Goal: Task Accomplishment & Management: Complete application form

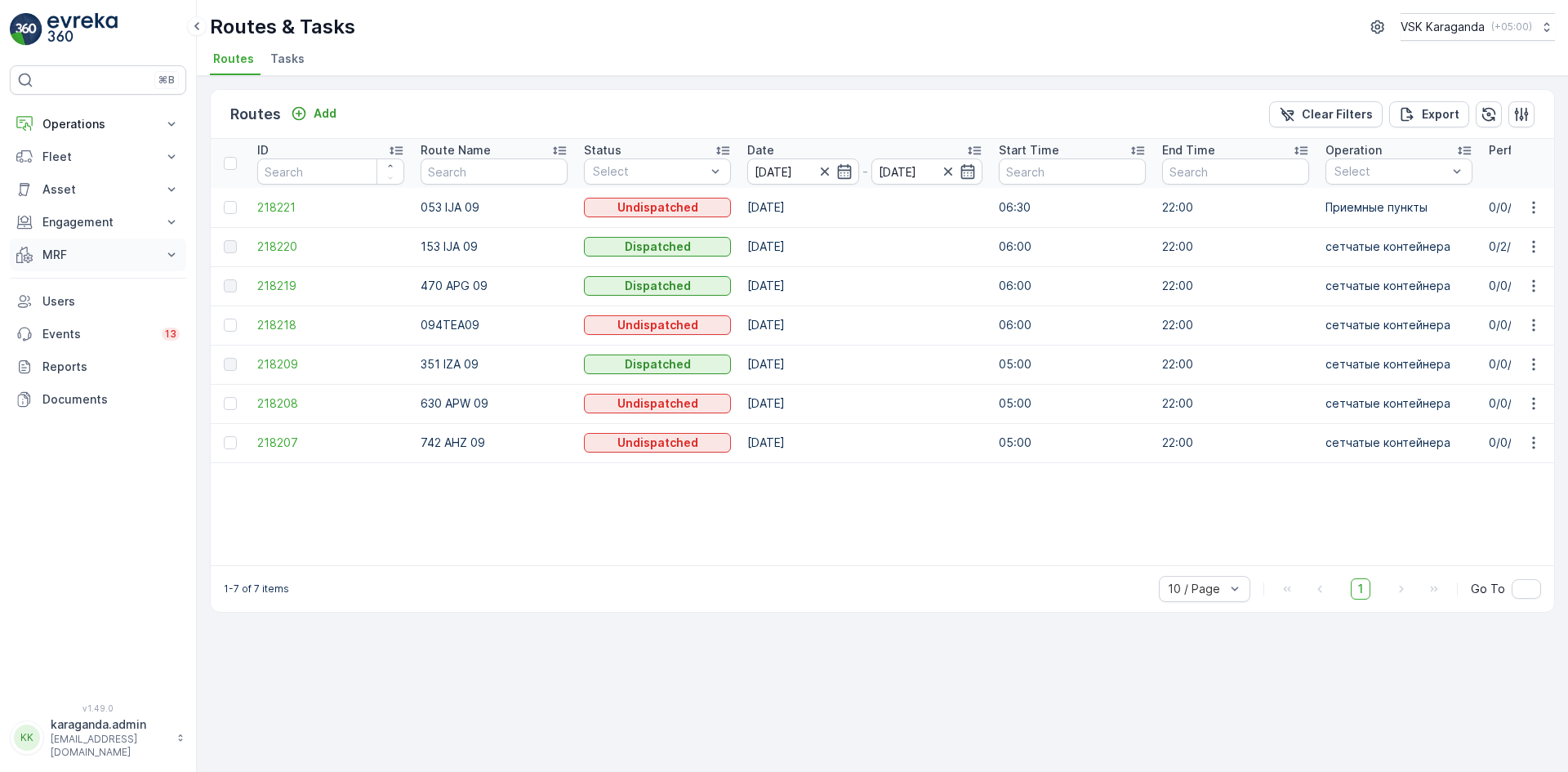
click at [56, 251] on p "MRF" at bounding box center [98, 255] width 111 height 17
click at [80, 274] on p "Входящий & Исходящий" at bounding box center [110, 283] width 137 height 17
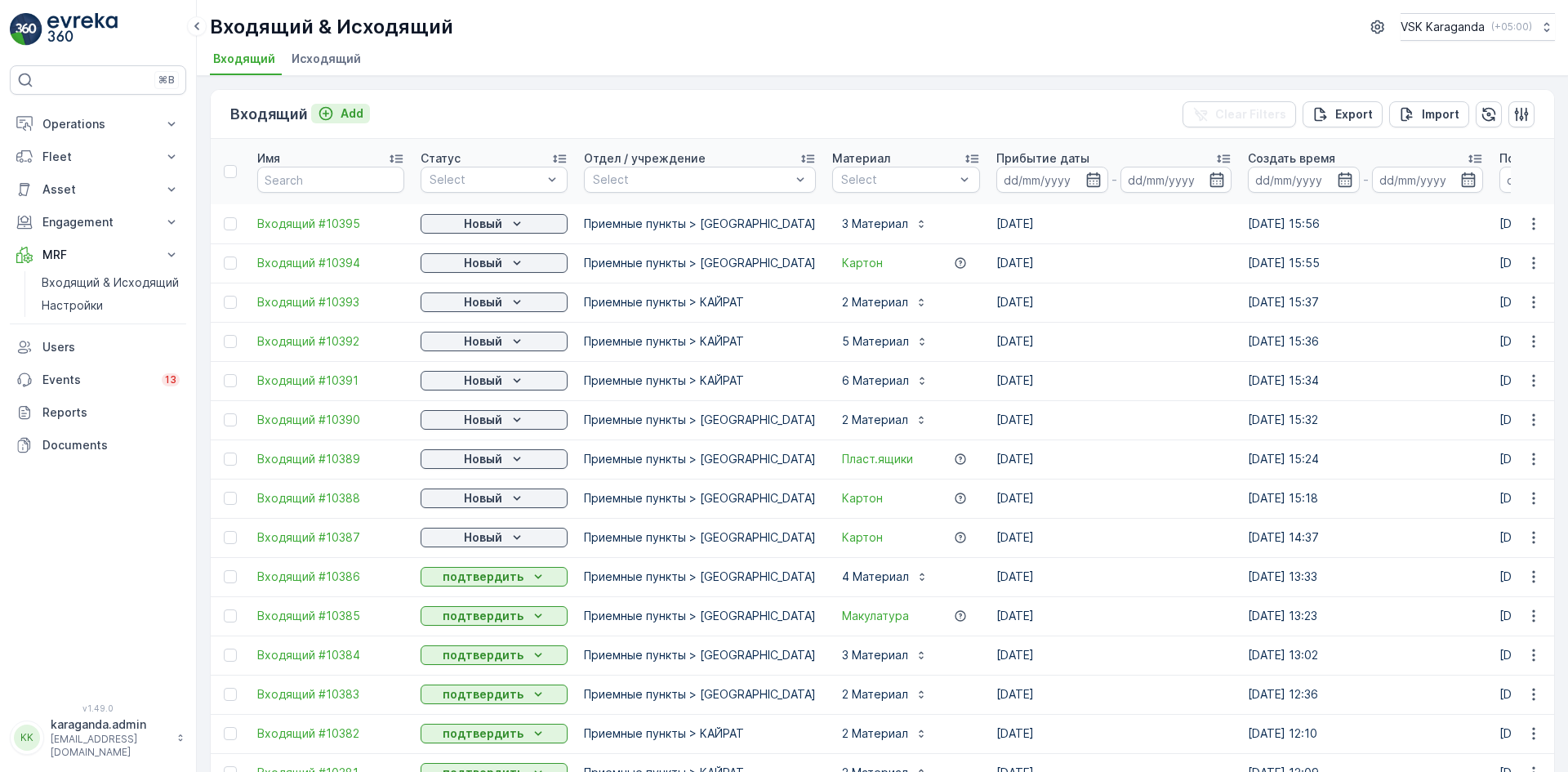
click at [344, 117] on p "Add" at bounding box center [351, 114] width 23 height 17
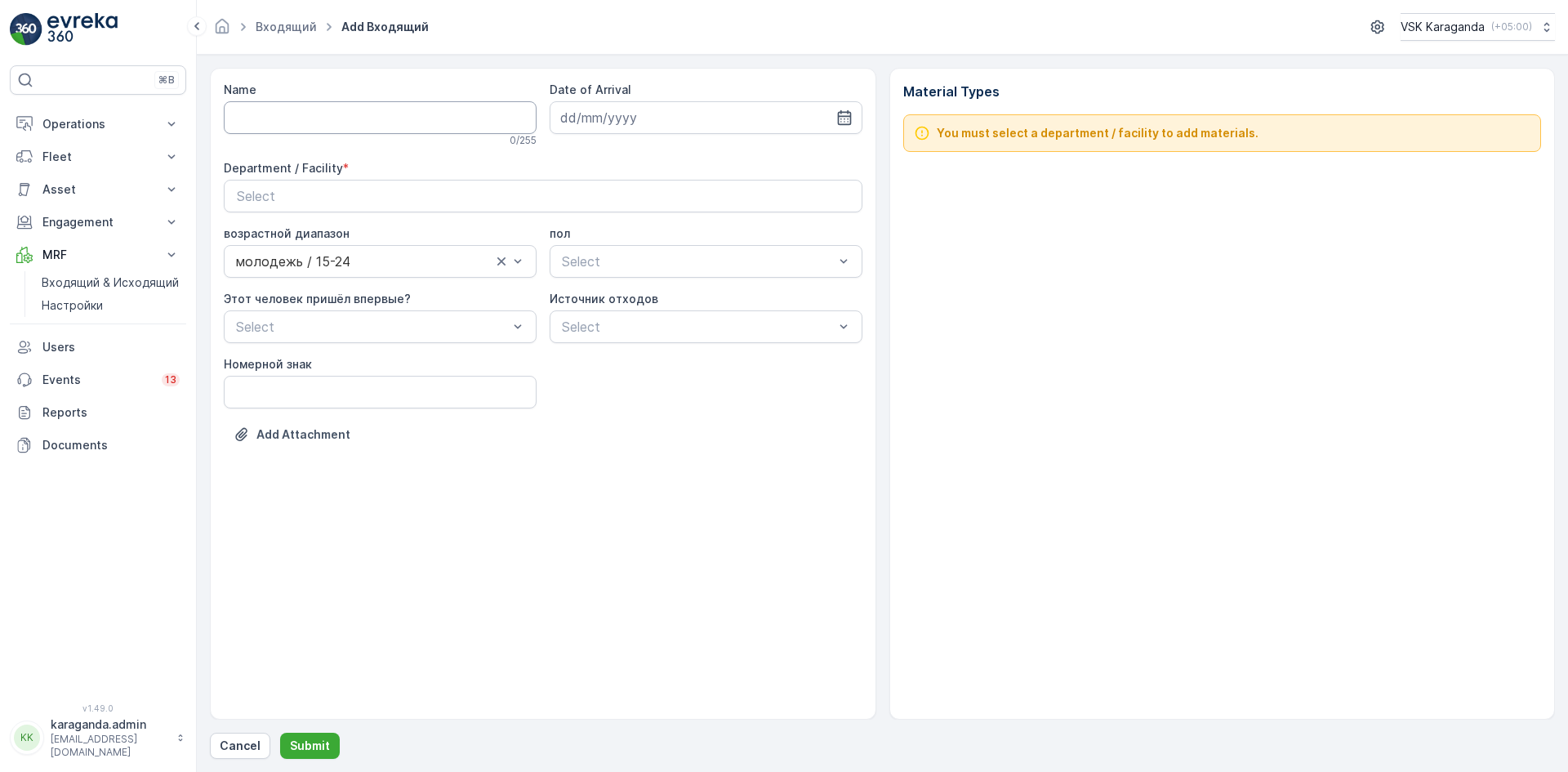
click at [334, 120] on input "Name" at bounding box center [380, 117] width 313 height 32
type input "от [DATE]"
click at [849, 115] on icon "button" at bounding box center [844, 118] width 17 height 17
click at [664, 349] on div "27" at bounding box center [665, 352] width 26 height 26
type input "[DATE]"
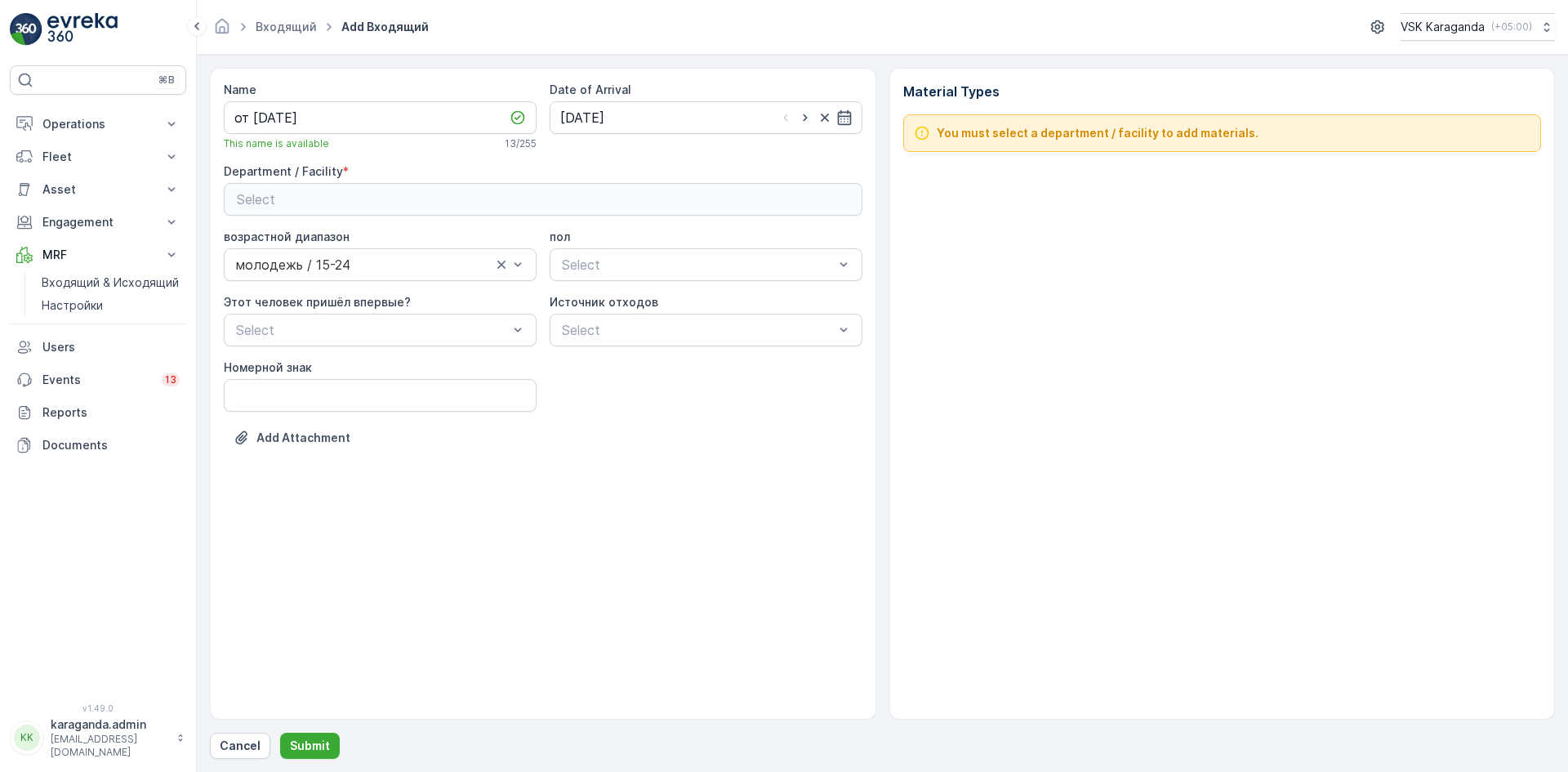
click at [549, 200] on div "Select" at bounding box center [543, 198] width 613 height 19
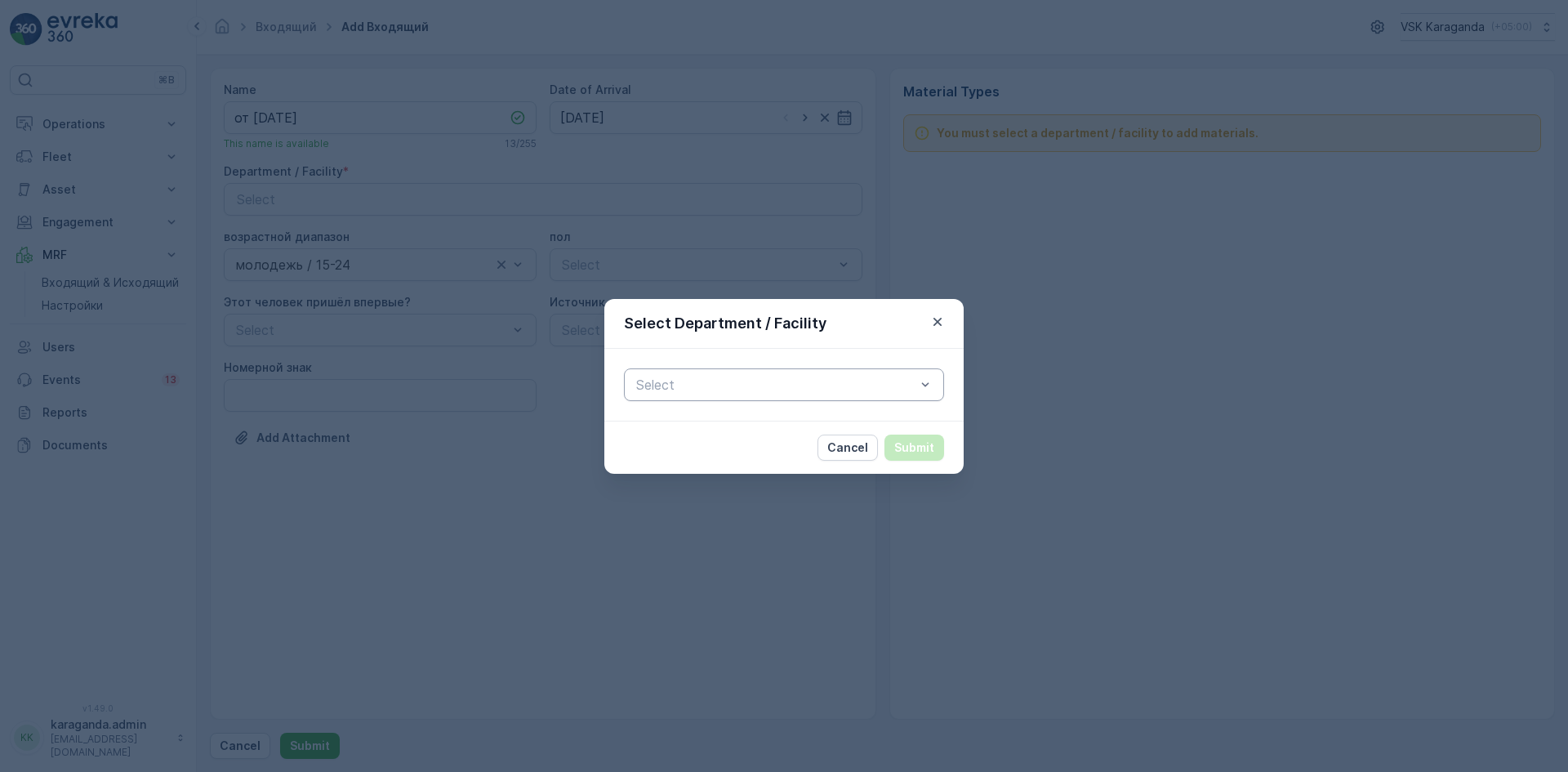
click at [667, 380] on div at bounding box center [776, 385] width 283 height 15
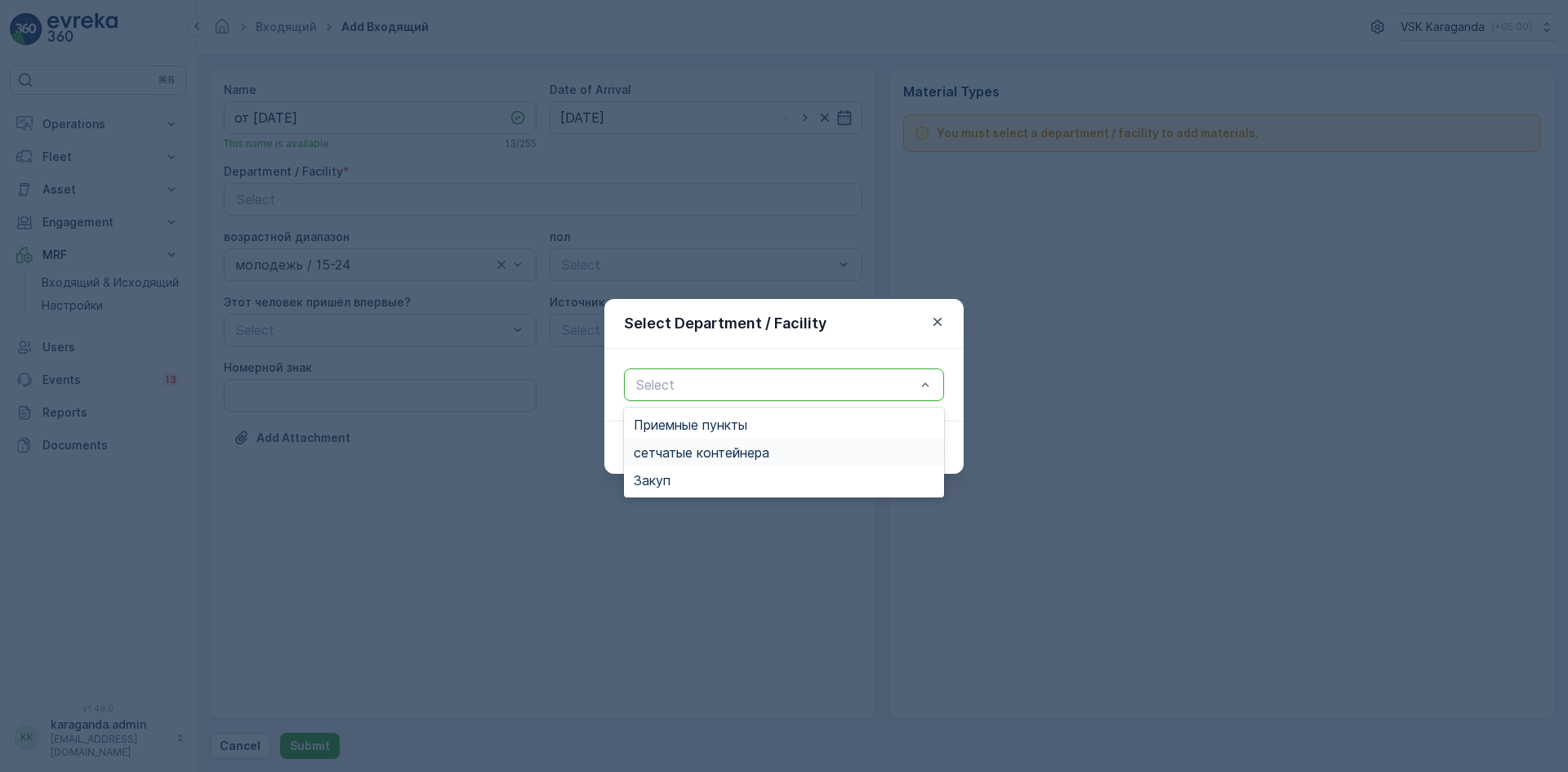
click at [683, 450] on span "сетчатыe контейнера" at bounding box center [702, 452] width 135 height 15
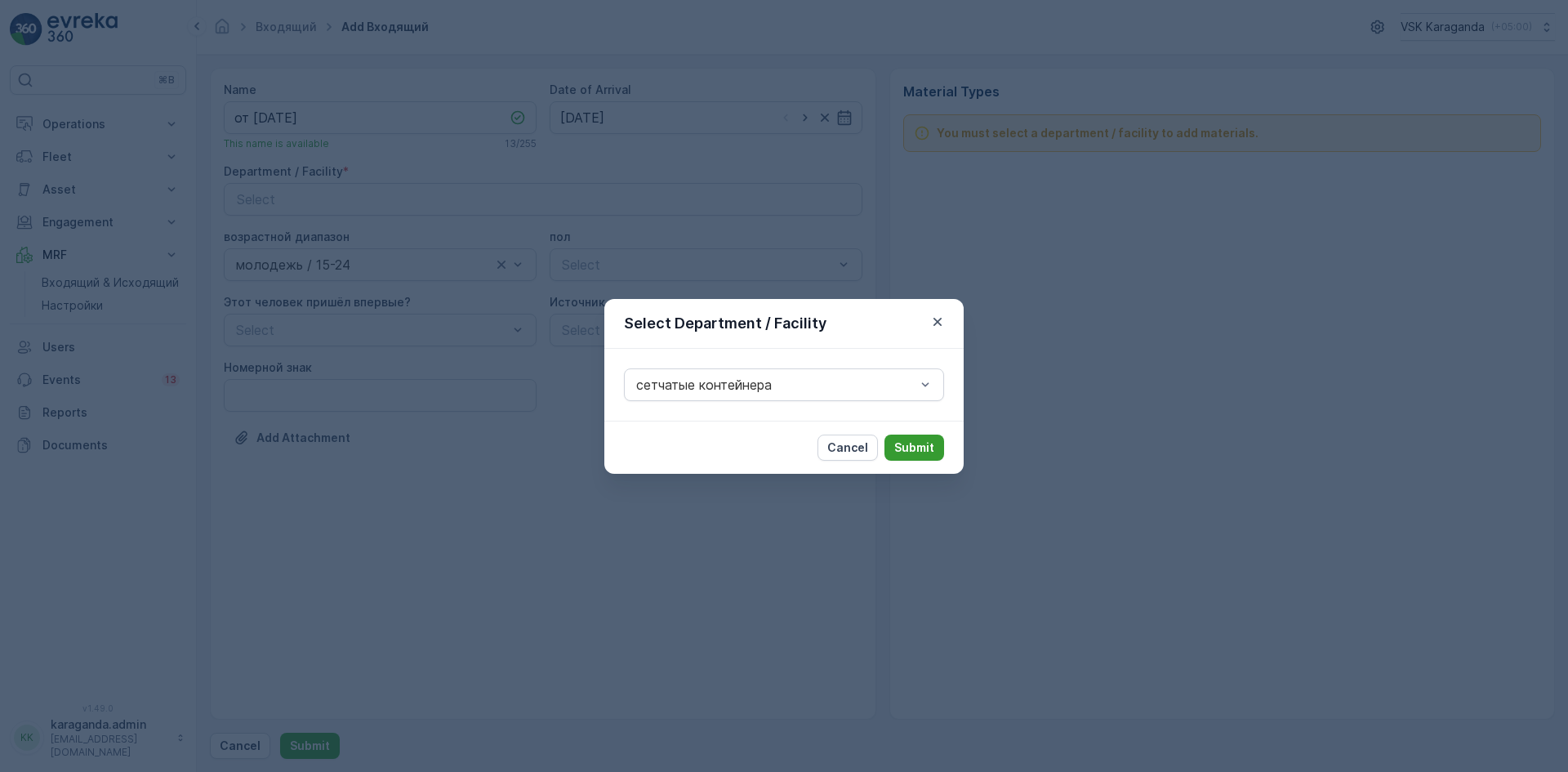
click at [923, 442] on p "Submit" at bounding box center [914, 448] width 40 height 17
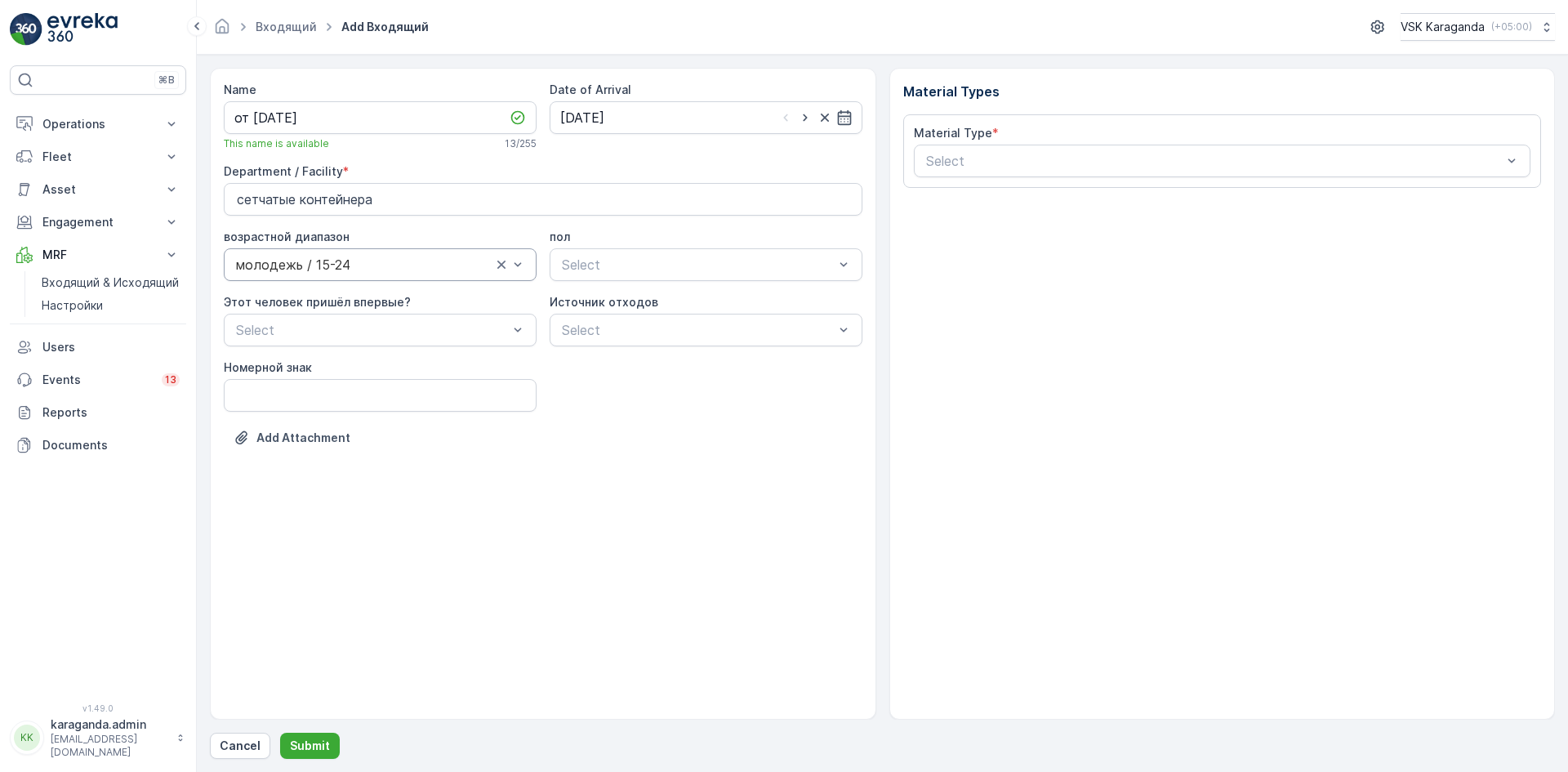
click at [504, 274] on div at bounding box center [509, 264] width 32 height 31
click at [984, 162] on div at bounding box center [1215, 161] width 580 height 15
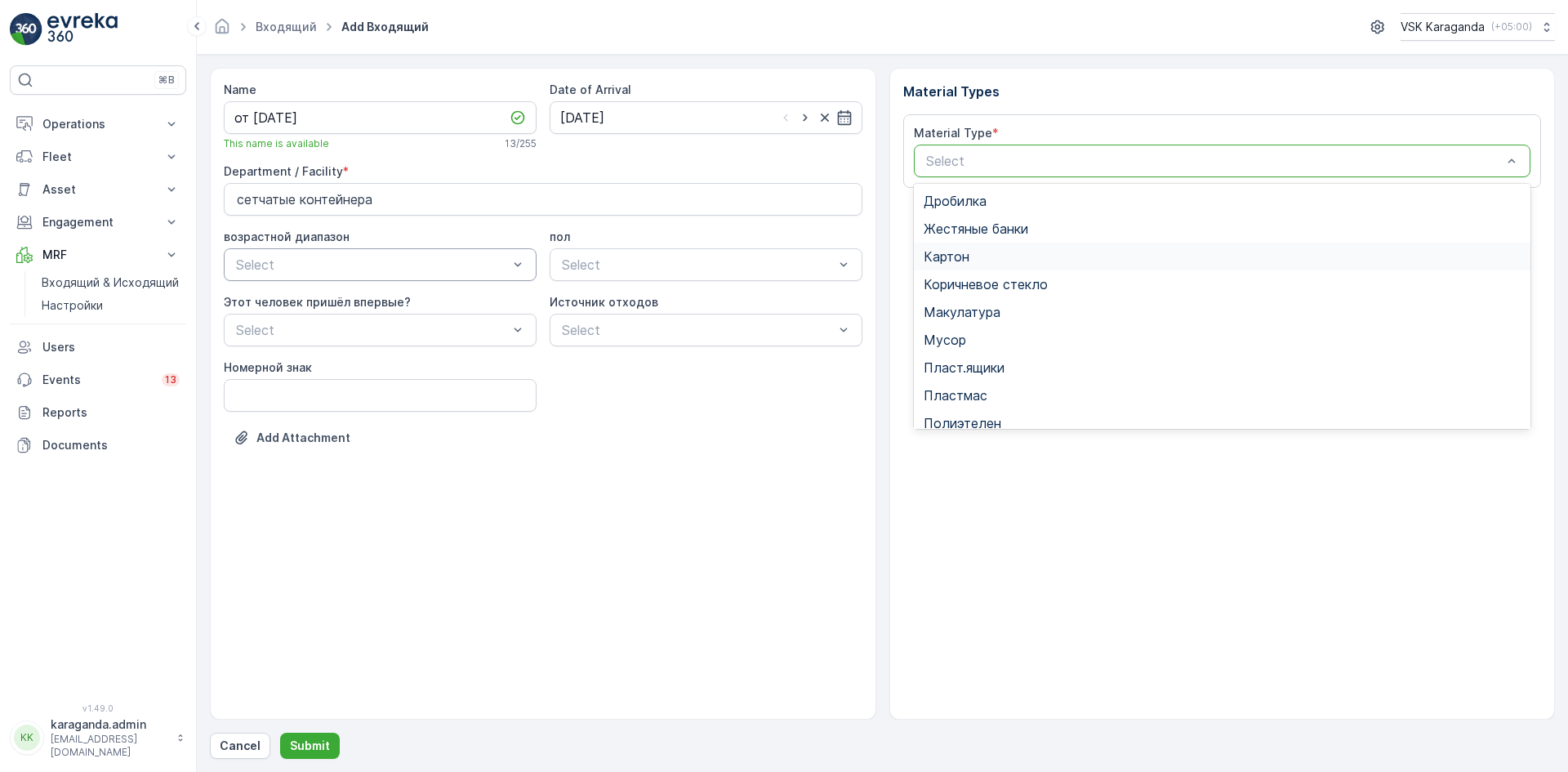
click at [964, 253] on span "Картон" at bounding box center [946, 257] width 45 height 15
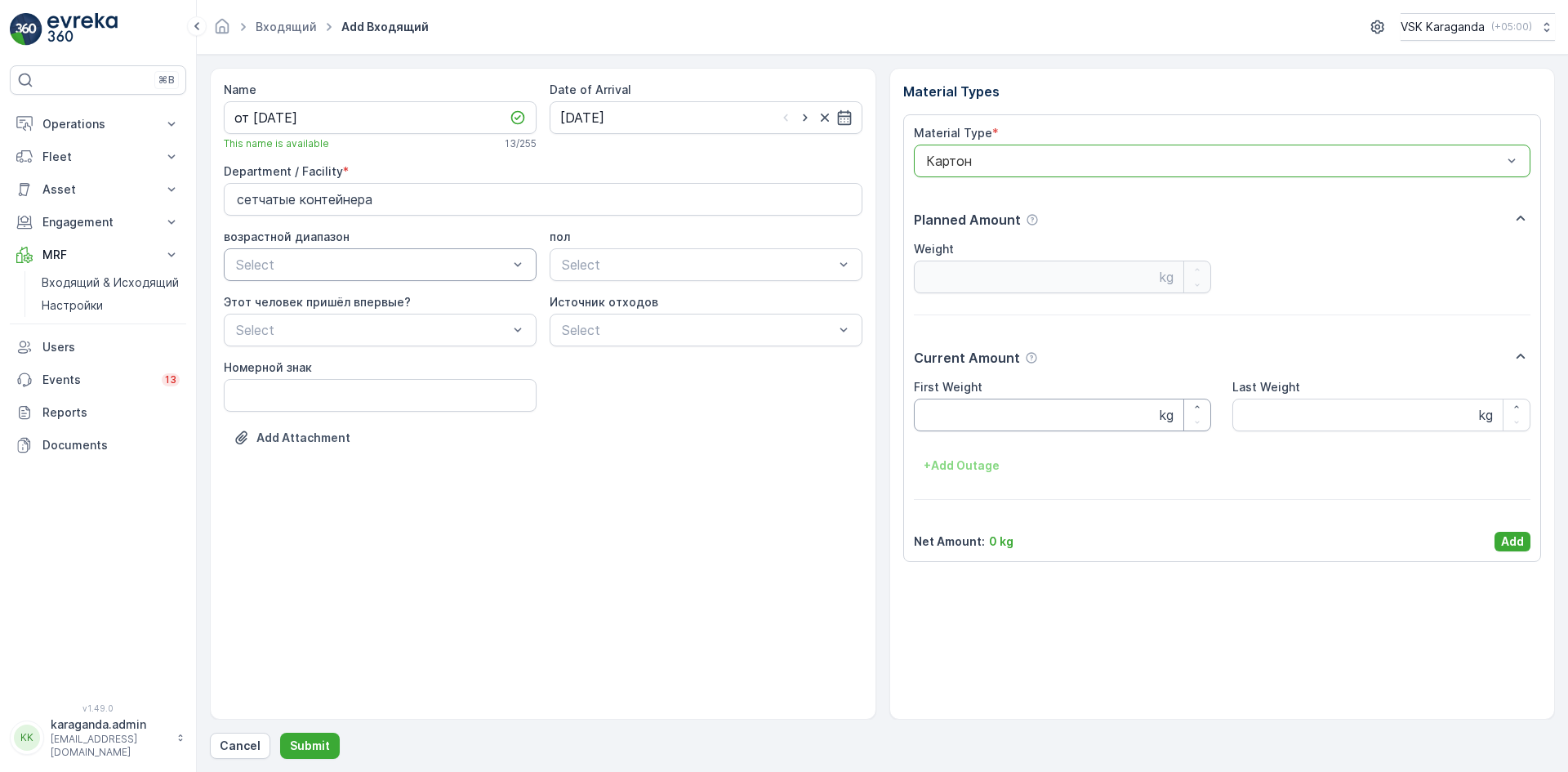
click at [951, 399] on Weight "First Weight" at bounding box center [1063, 414] width 298 height 32
type Weight "2924"
click at [1522, 538] on p "Add" at bounding box center [1512, 541] width 23 height 17
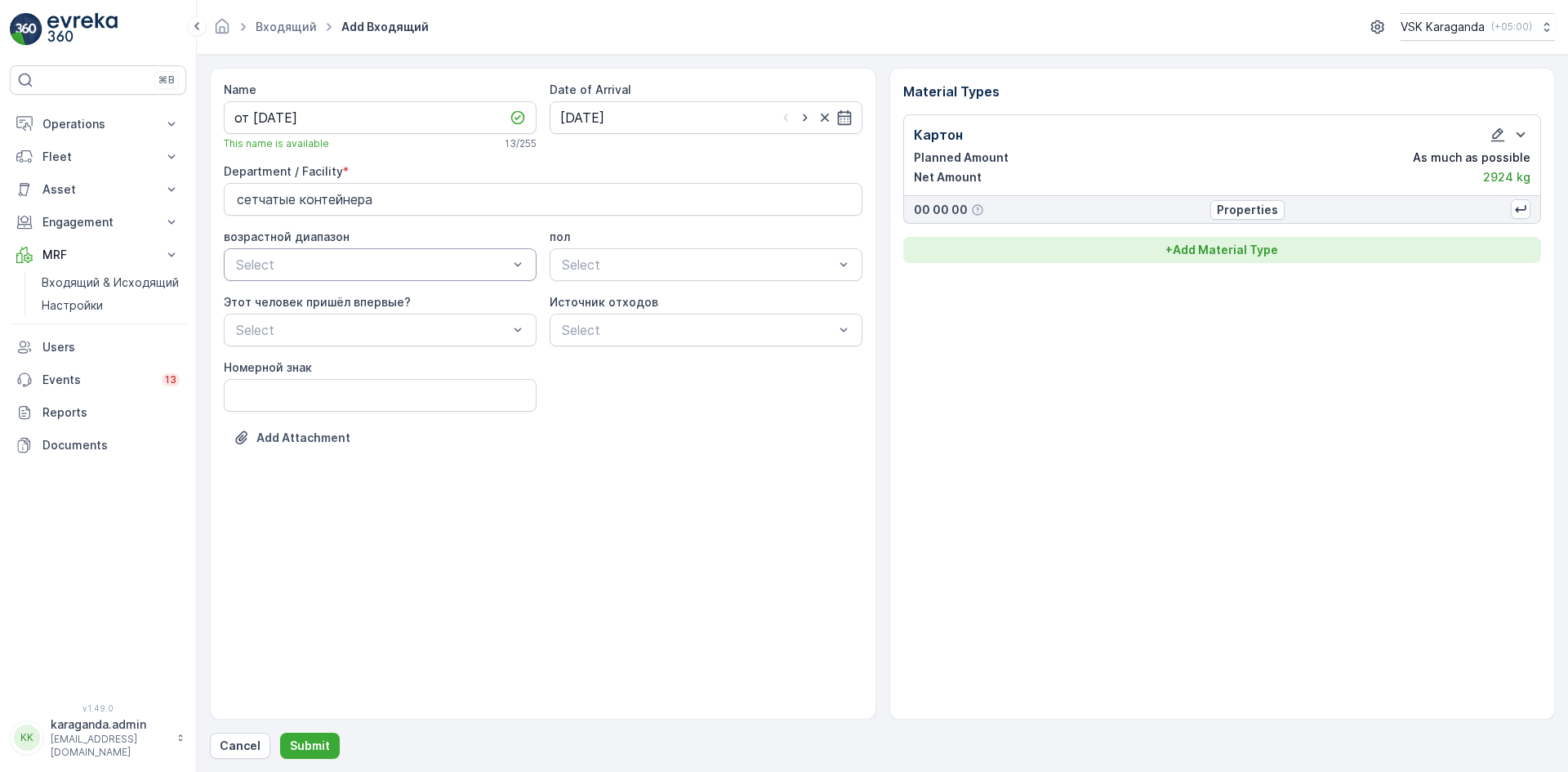
click at [1159, 245] on div "+ Add Material Type" at bounding box center [1222, 250] width 619 height 17
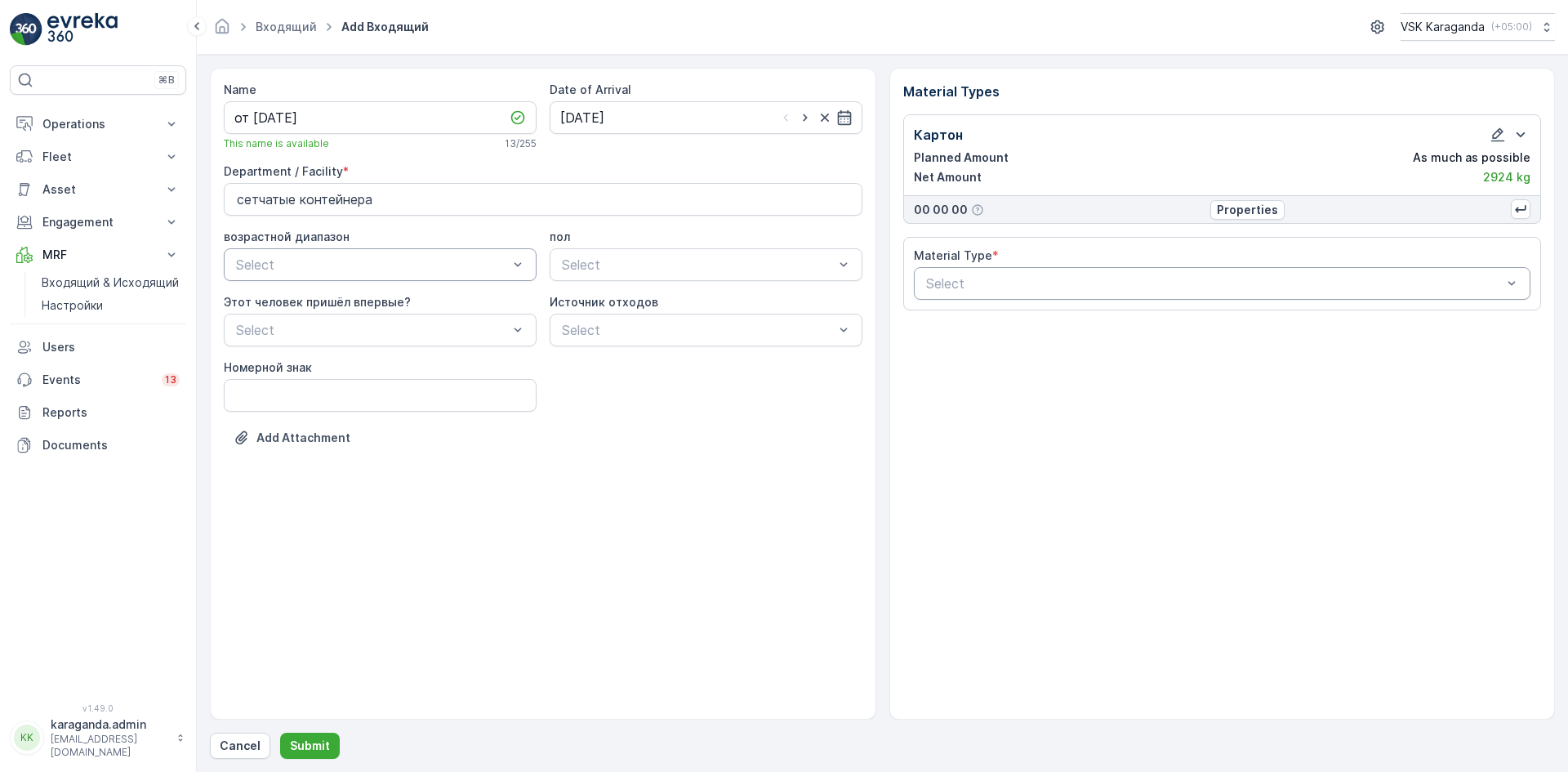
click at [1113, 276] on div at bounding box center [1215, 284] width 580 height 15
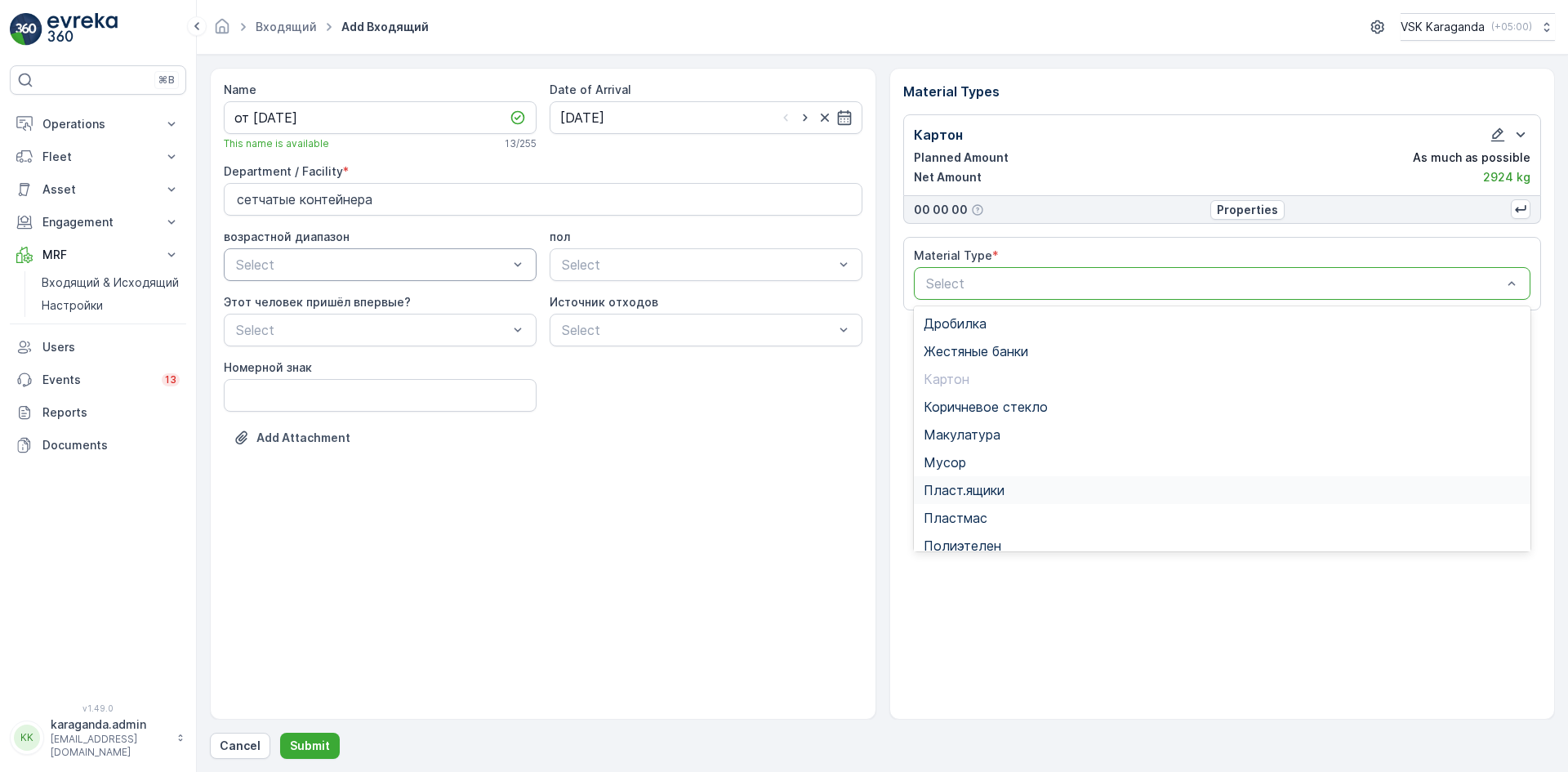
scroll to position [82, 0]
click at [980, 464] on span "Полиэтелен" at bounding box center [963, 464] width 78 height 15
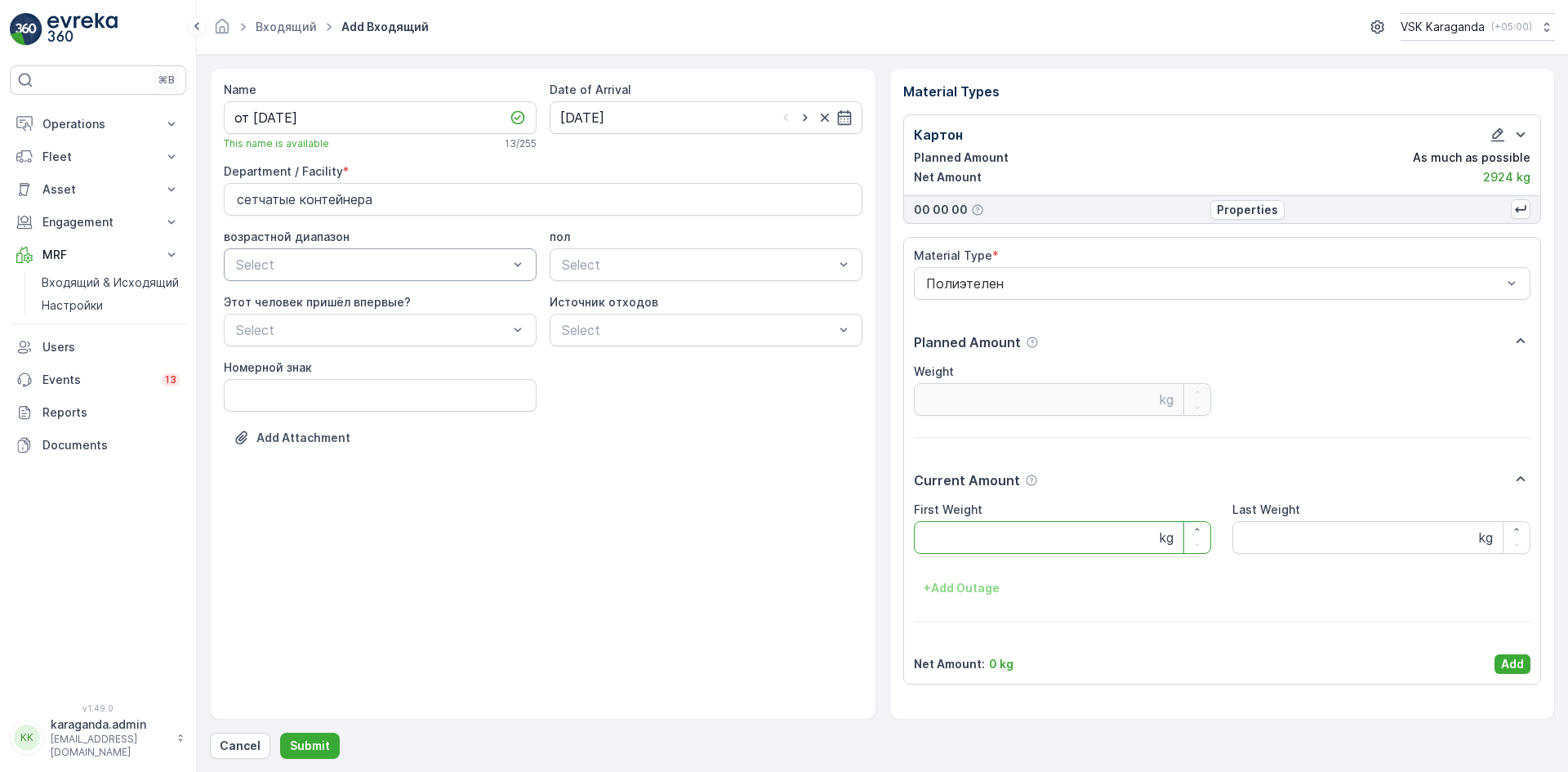
click at [958, 534] on Weight "First Weight" at bounding box center [1063, 537] width 298 height 32
type Weight "264"
click at [1513, 670] on p "Add" at bounding box center [1512, 664] width 23 height 17
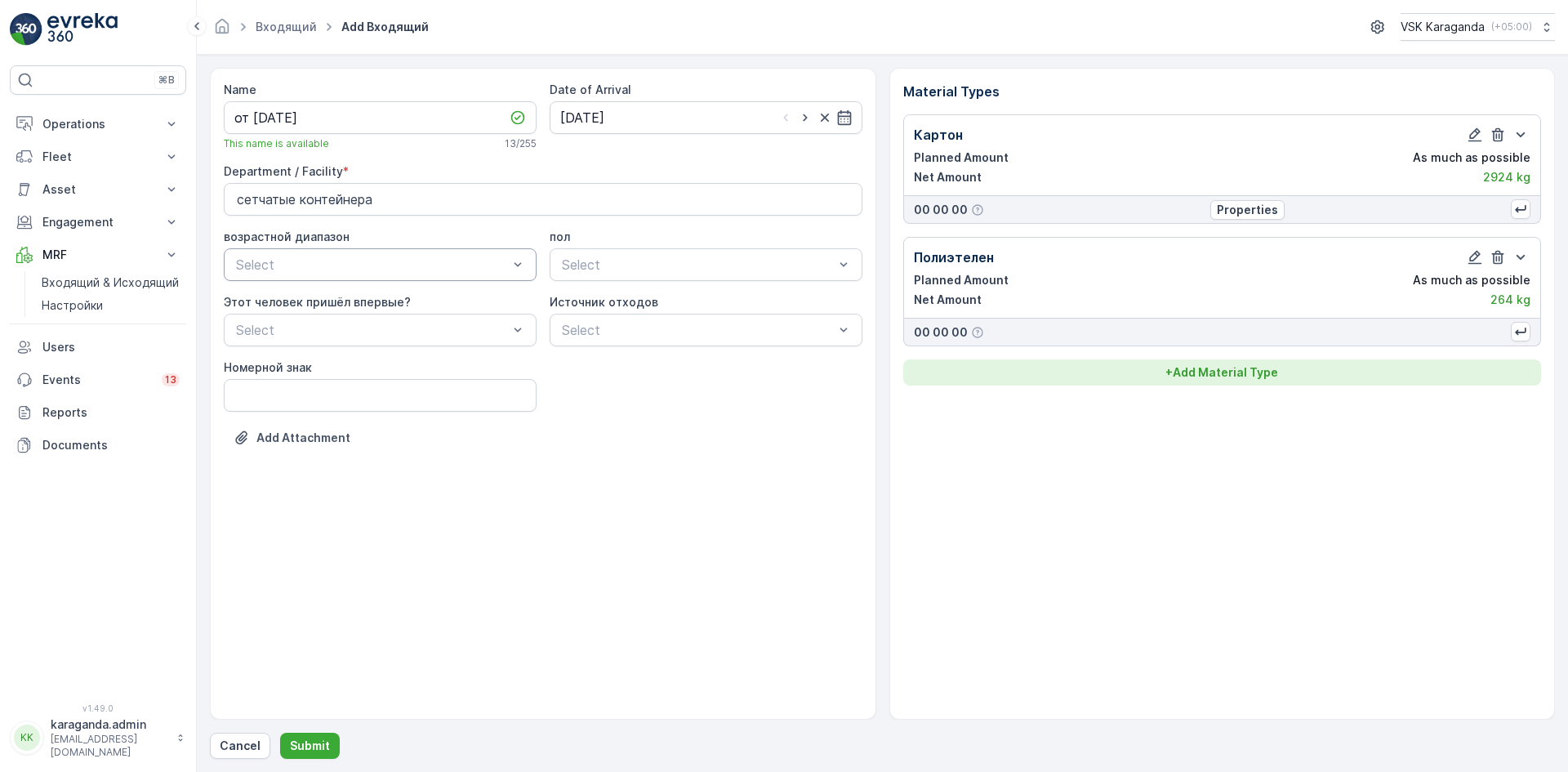
click at [1247, 380] on p "+ Add Material Type" at bounding box center [1221, 373] width 113 height 17
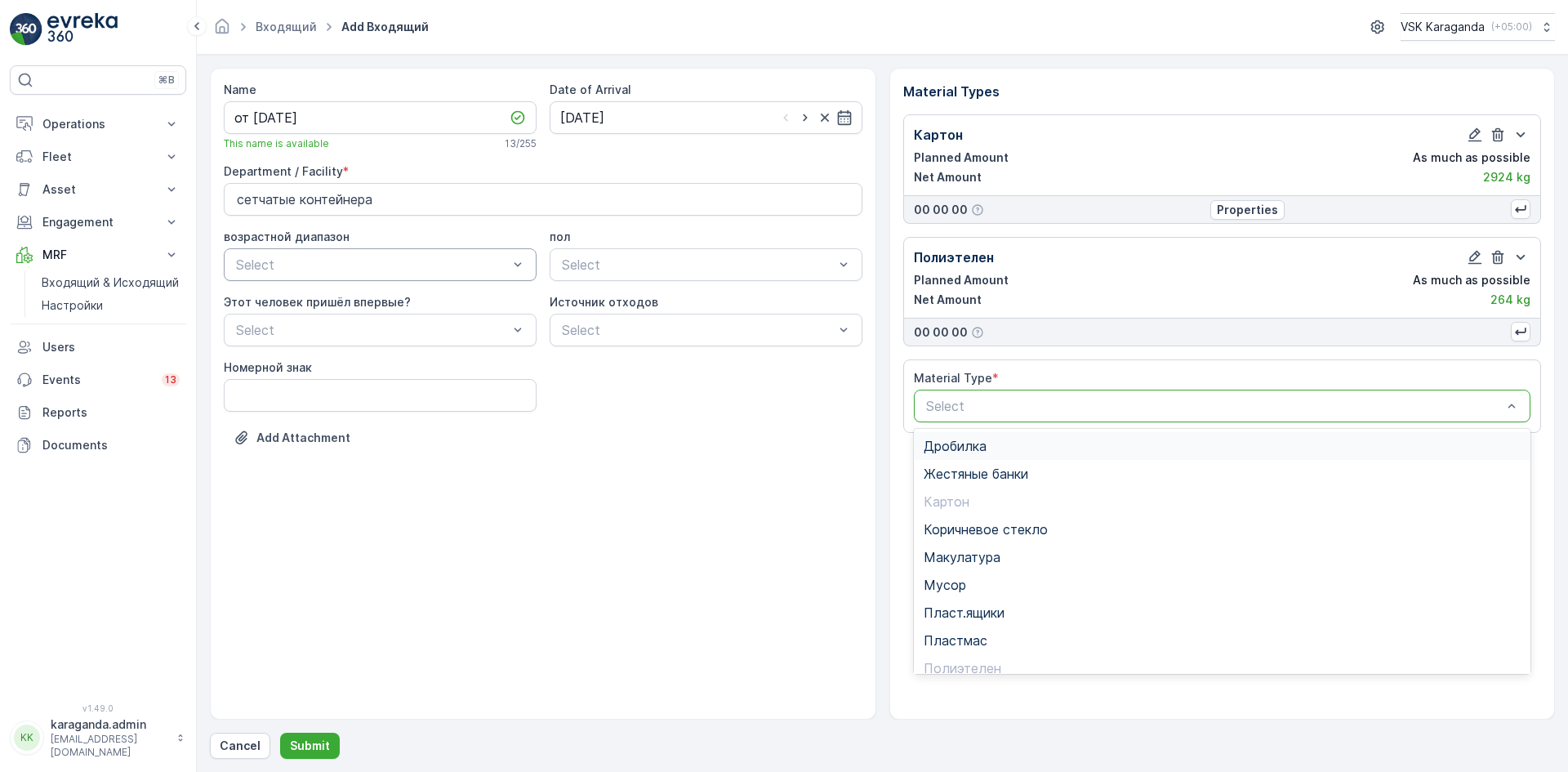
click at [1165, 411] on div at bounding box center [1215, 406] width 580 height 15
click at [959, 601] on span "Пэт бутылки" at bounding box center [964, 601] width 81 height 15
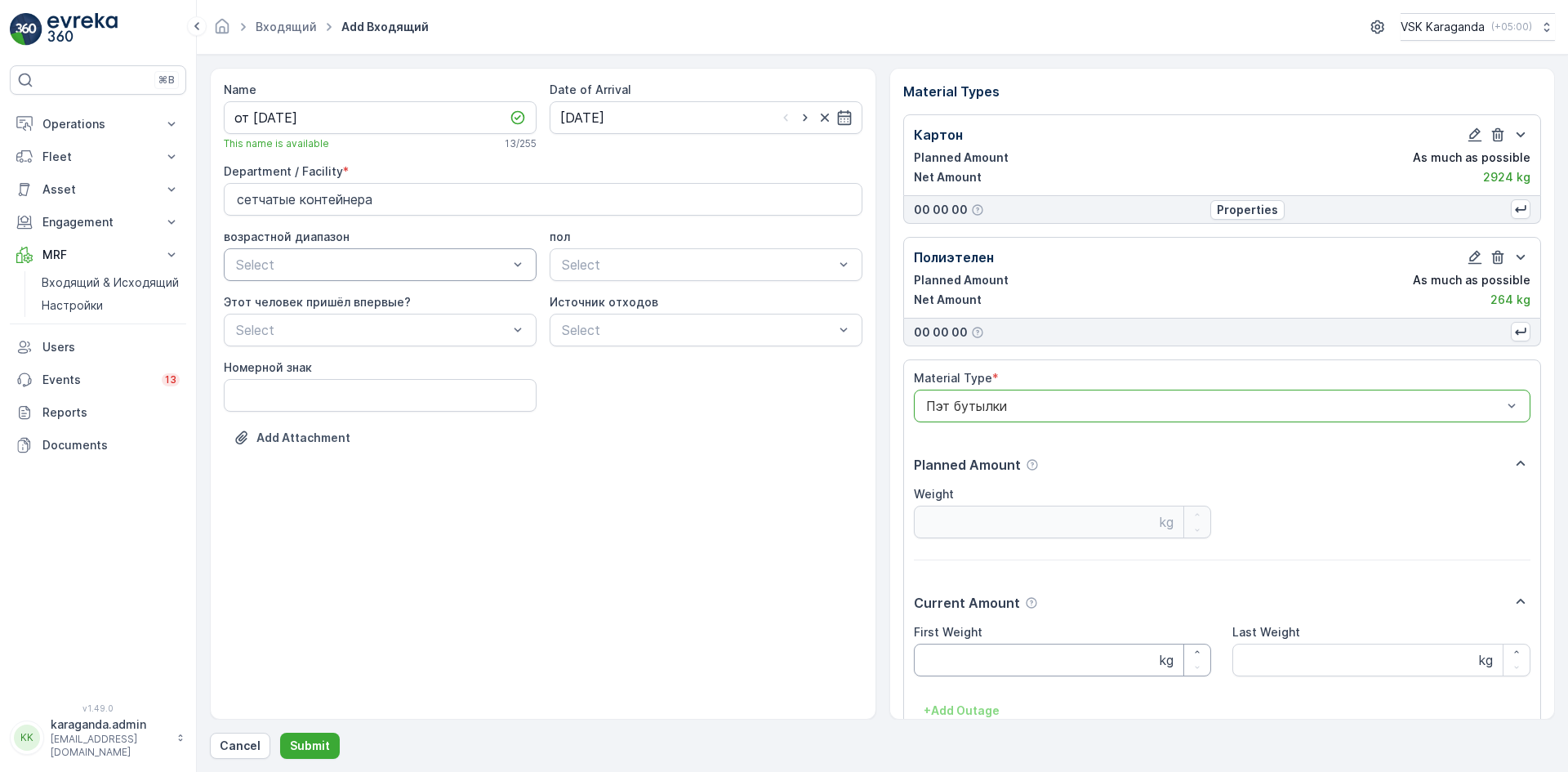
click at [964, 671] on Weight "First Weight" at bounding box center [1063, 659] width 298 height 32
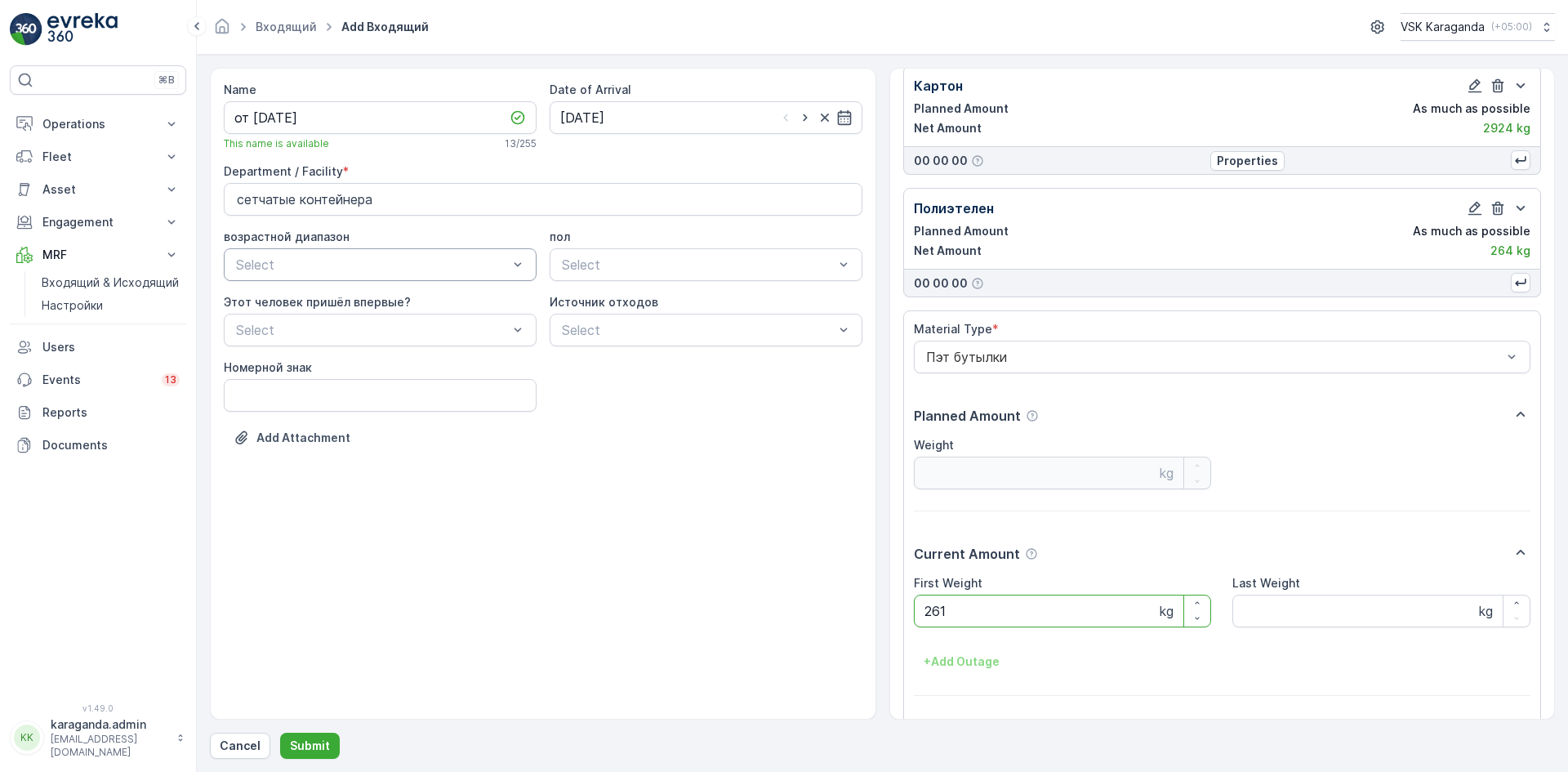
scroll to position [101, 0]
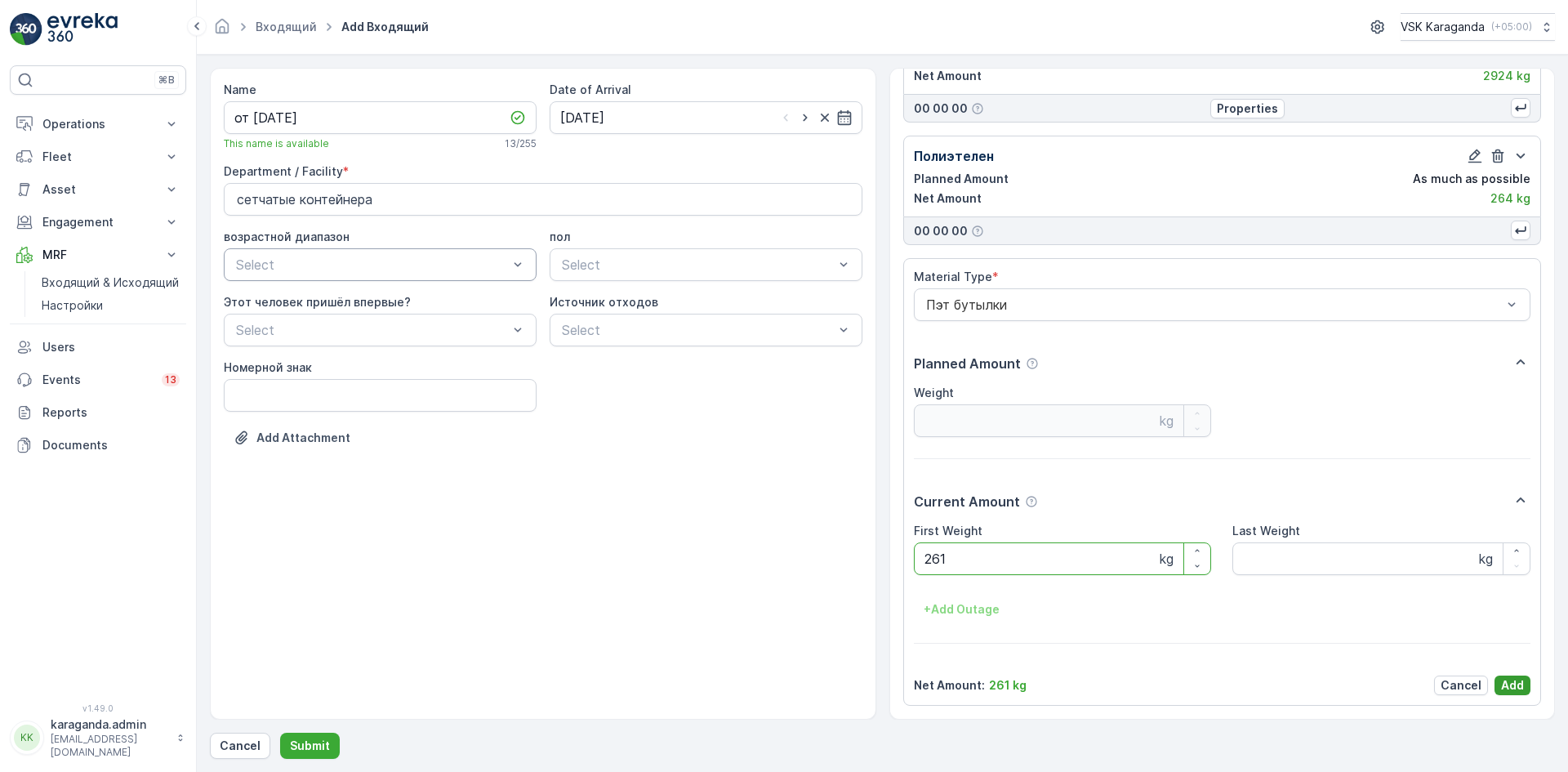
type Weight "261"
click at [1501, 691] on p "Add" at bounding box center [1512, 686] width 23 height 17
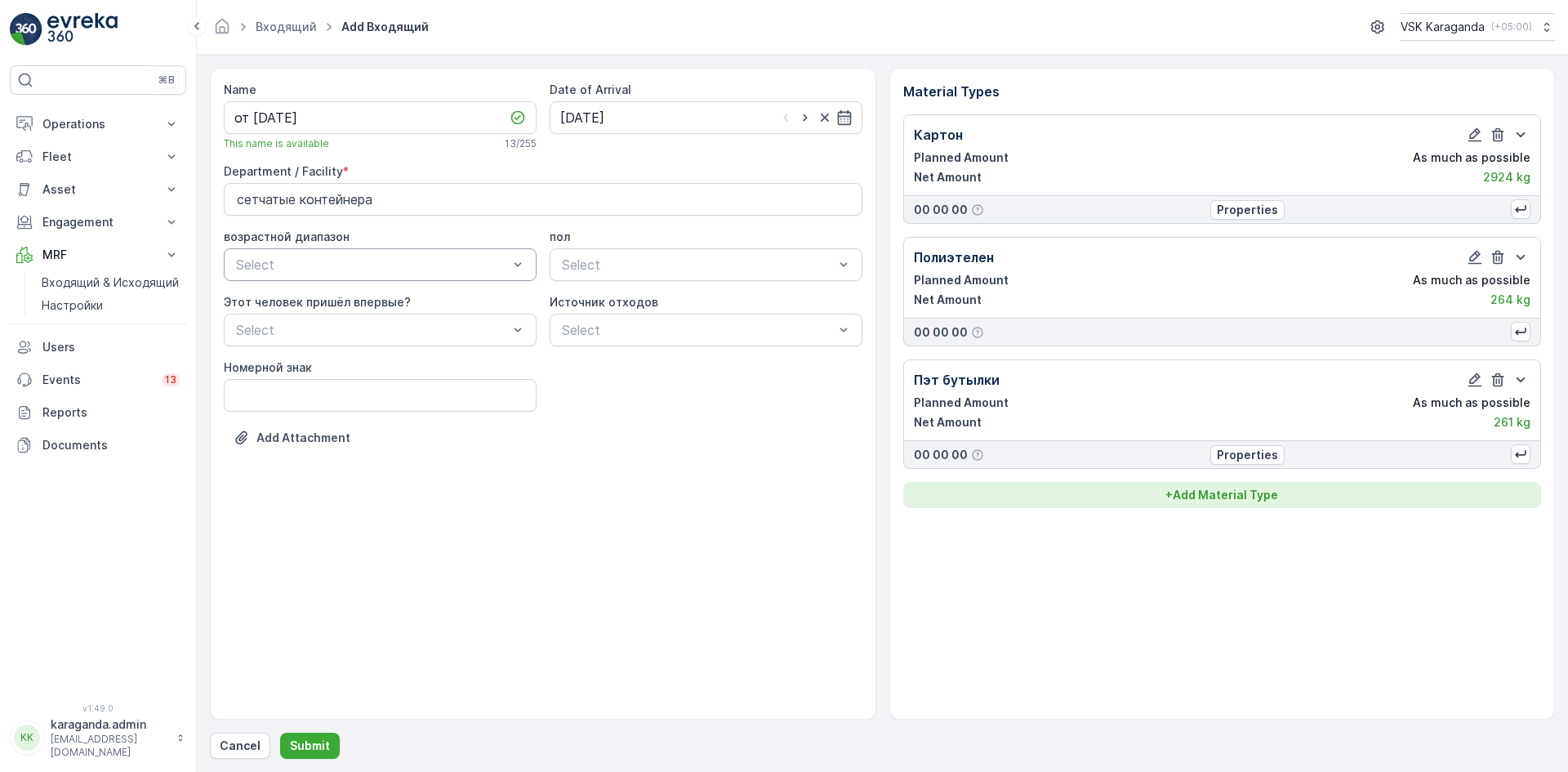
click at [1207, 495] on p "+ Add Material Type" at bounding box center [1221, 495] width 113 height 17
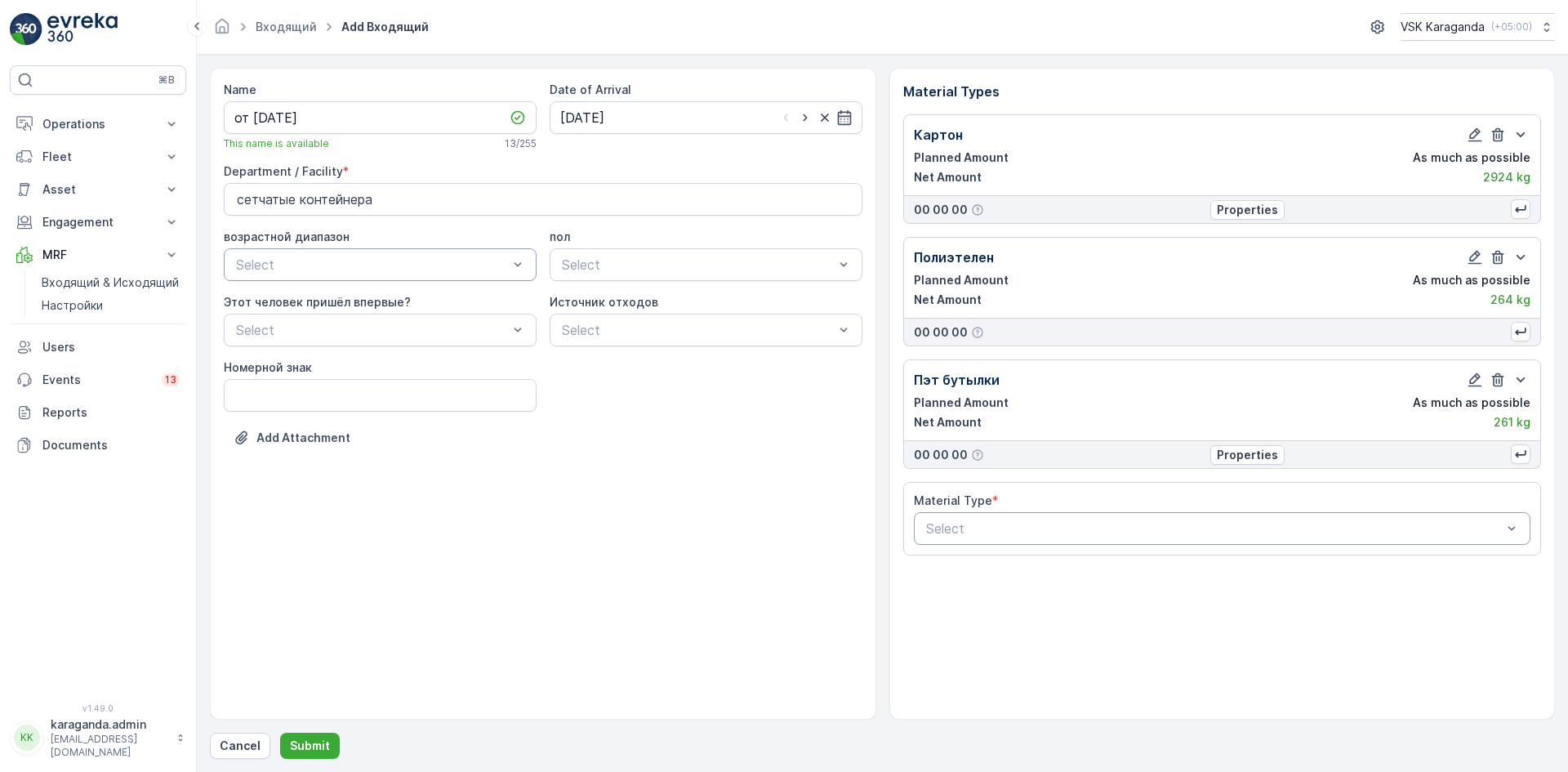
click at [1187, 525] on div at bounding box center [1215, 528] width 580 height 15
click at [1027, 594] on span "Жестяные банки" at bounding box center [976, 596] width 105 height 15
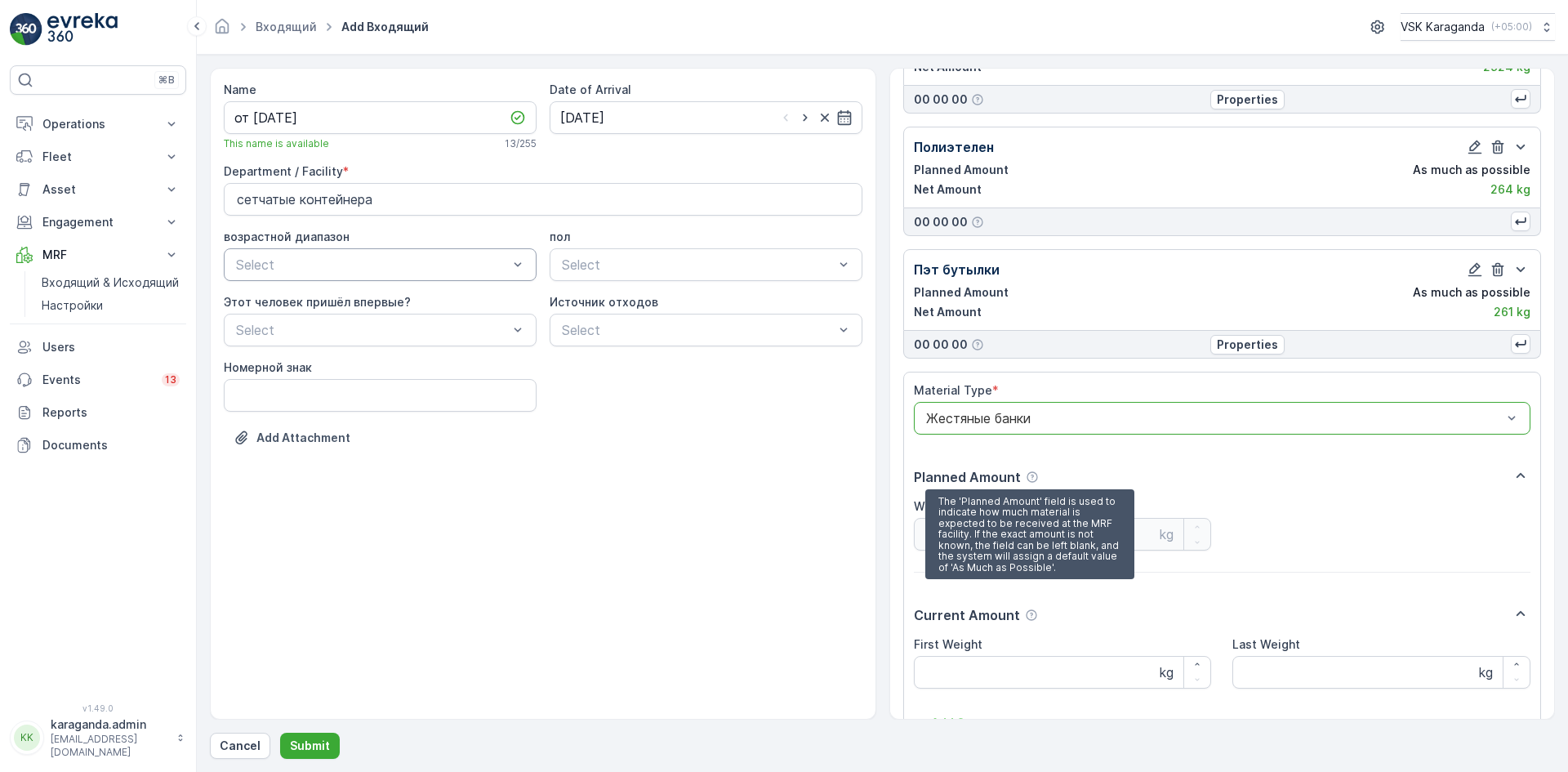
scroll to position [223, 0]
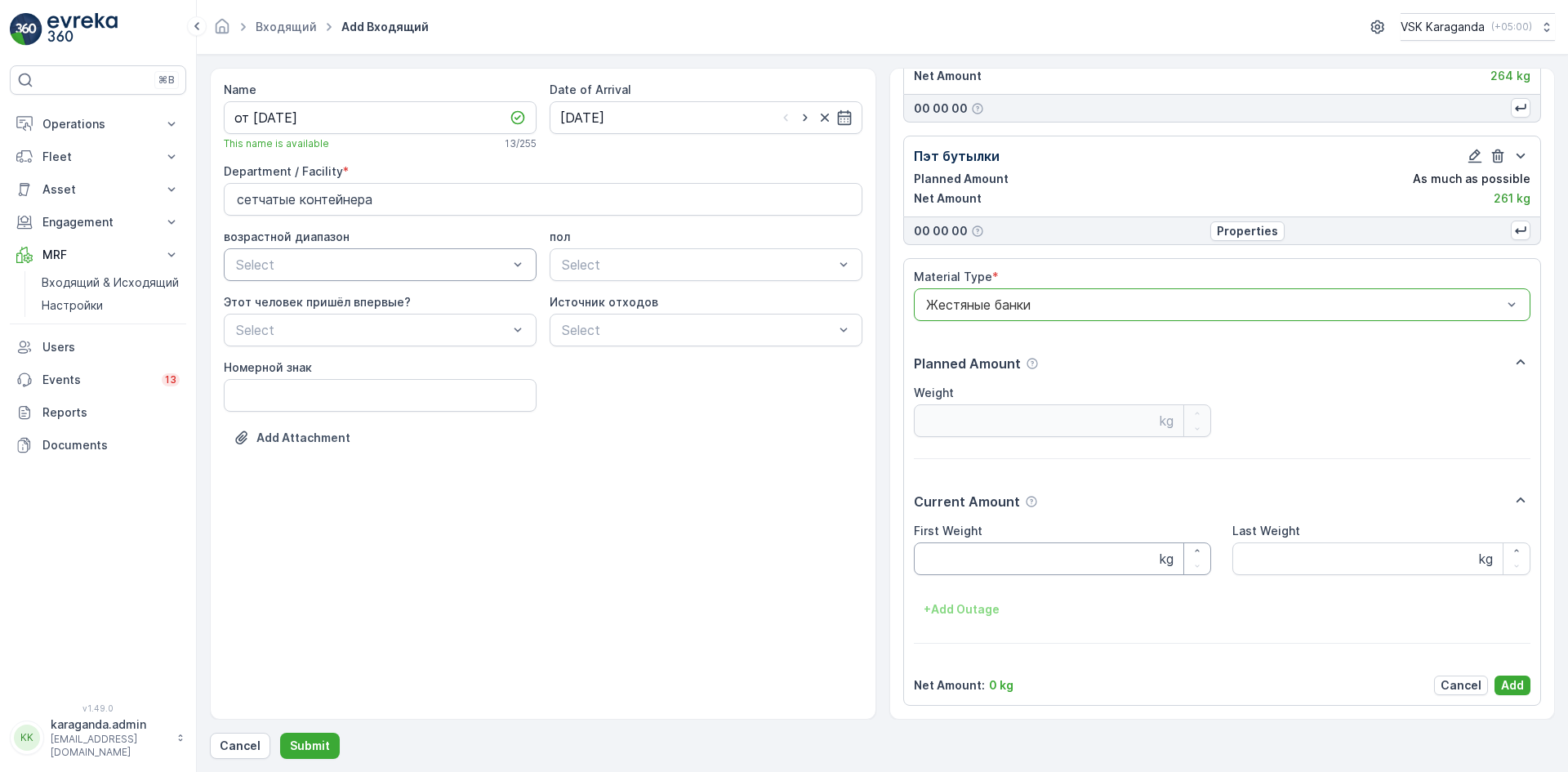
click at [970, 555] on Weight "First Weight" at bounding box center [1063, 558] width 298 height 32
type Weight "21.6"
click at [1511, 685] on p "Add" at bounding box center [1512, 686] width 23 height 17
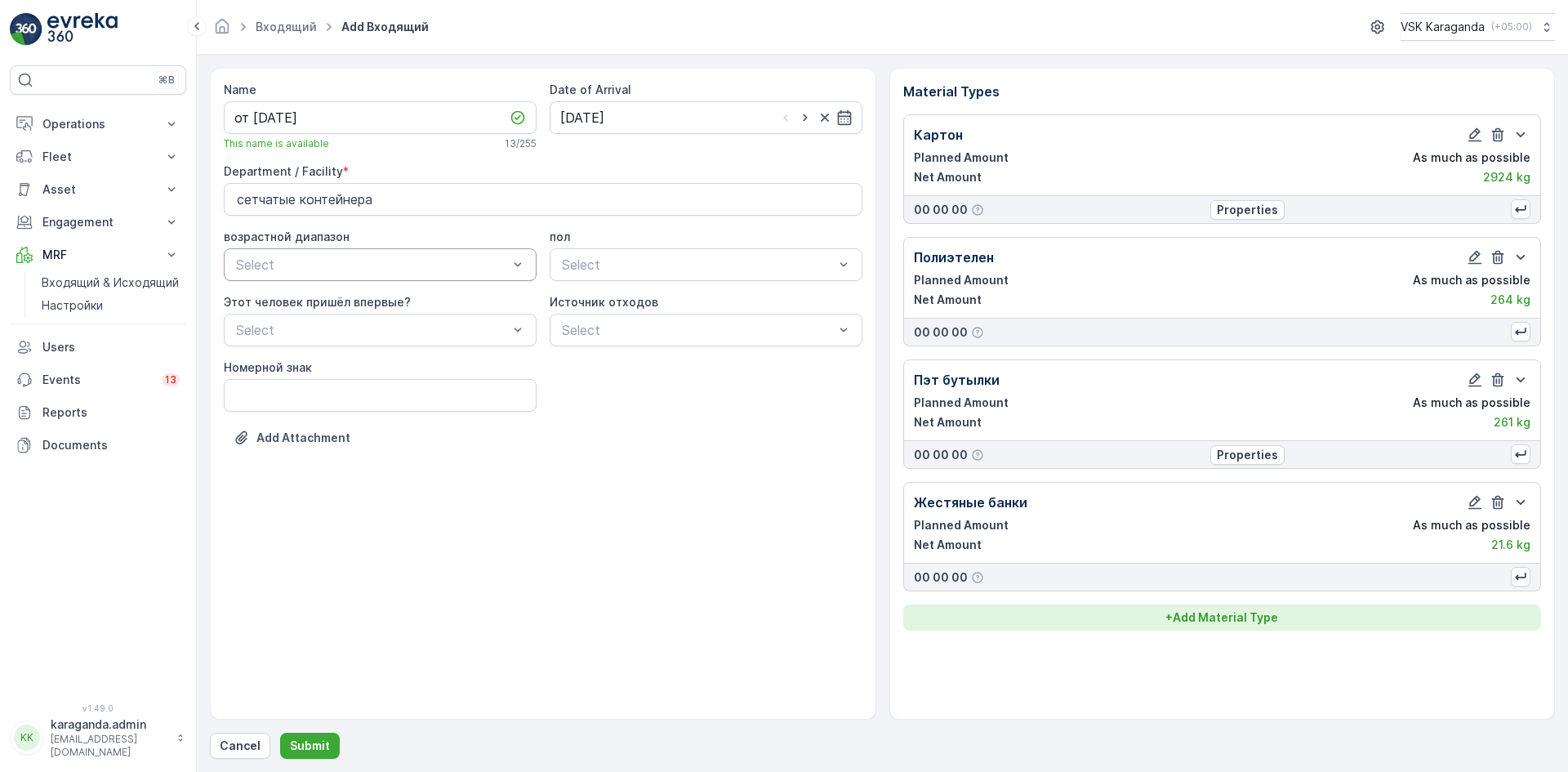
click at [1218, 615] on p "+ Add Material Type" at bounding box center [1221, 617] width 113 height 17
click at [1064, 657] on div at bounding box center [1215, 651] width 580 height 15
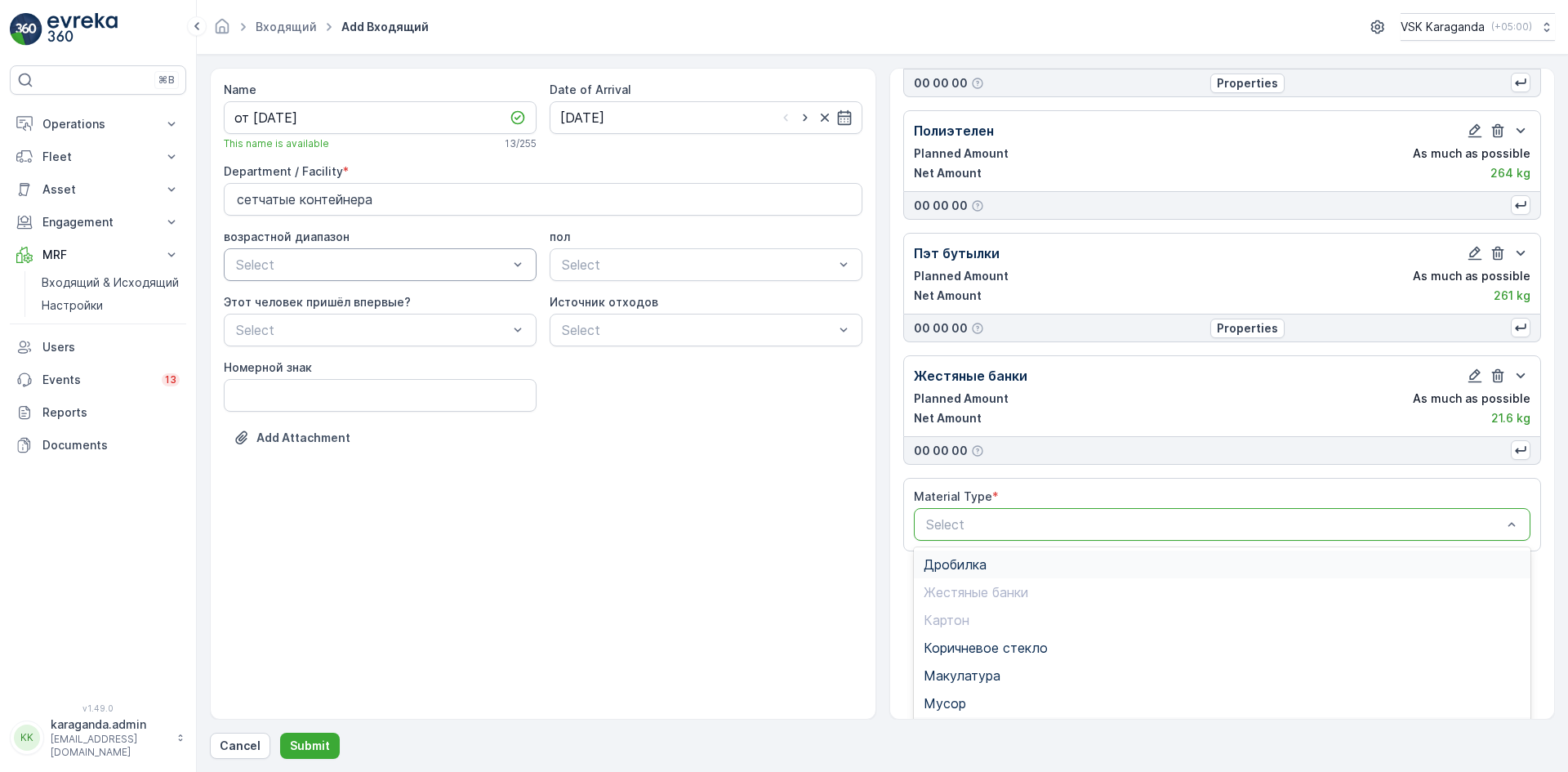
scroll to position [200, 0]
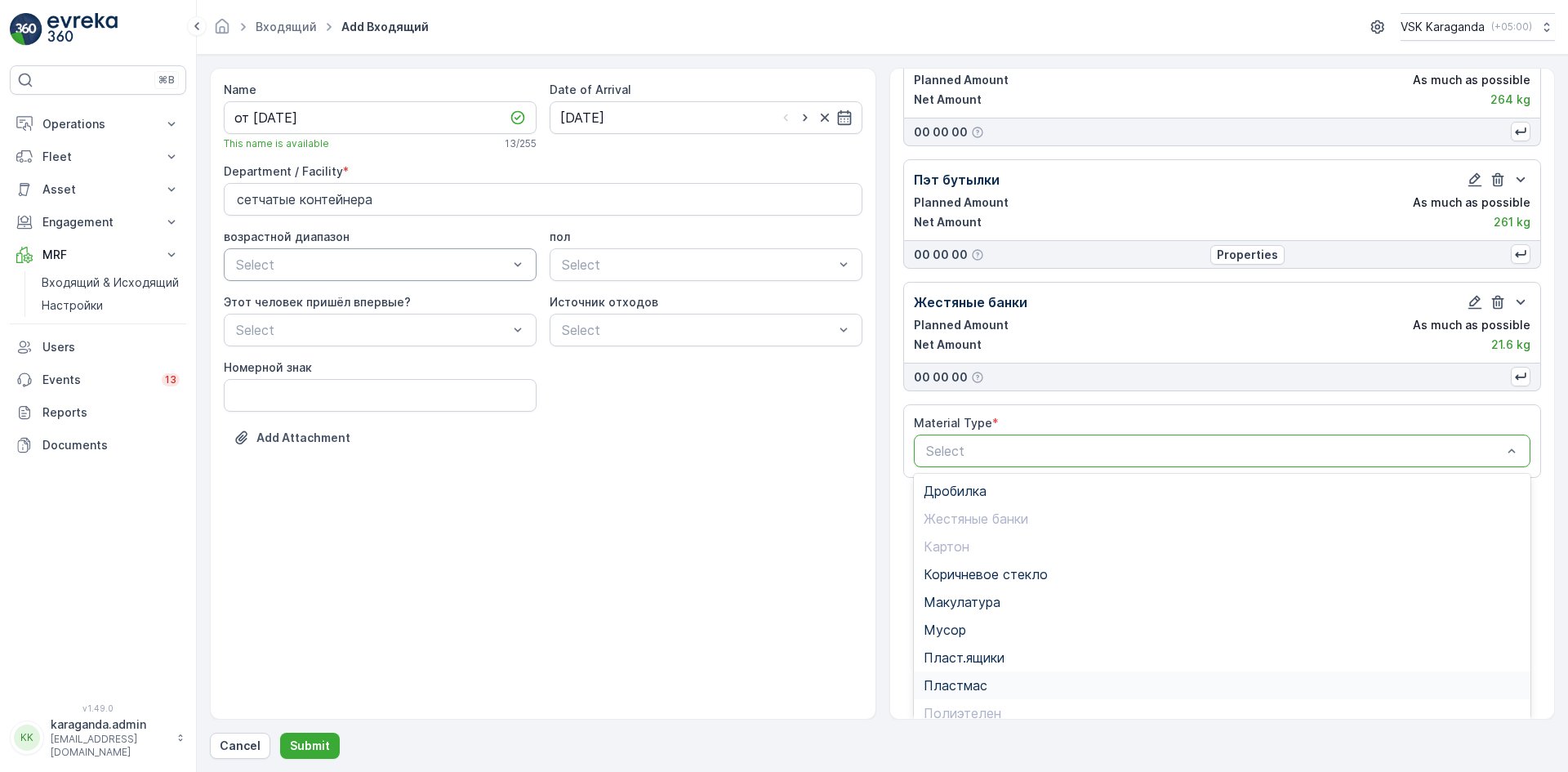
click at [960, 685] on span "Пластмас" at bounding box center [955, 685] width 64 height 15
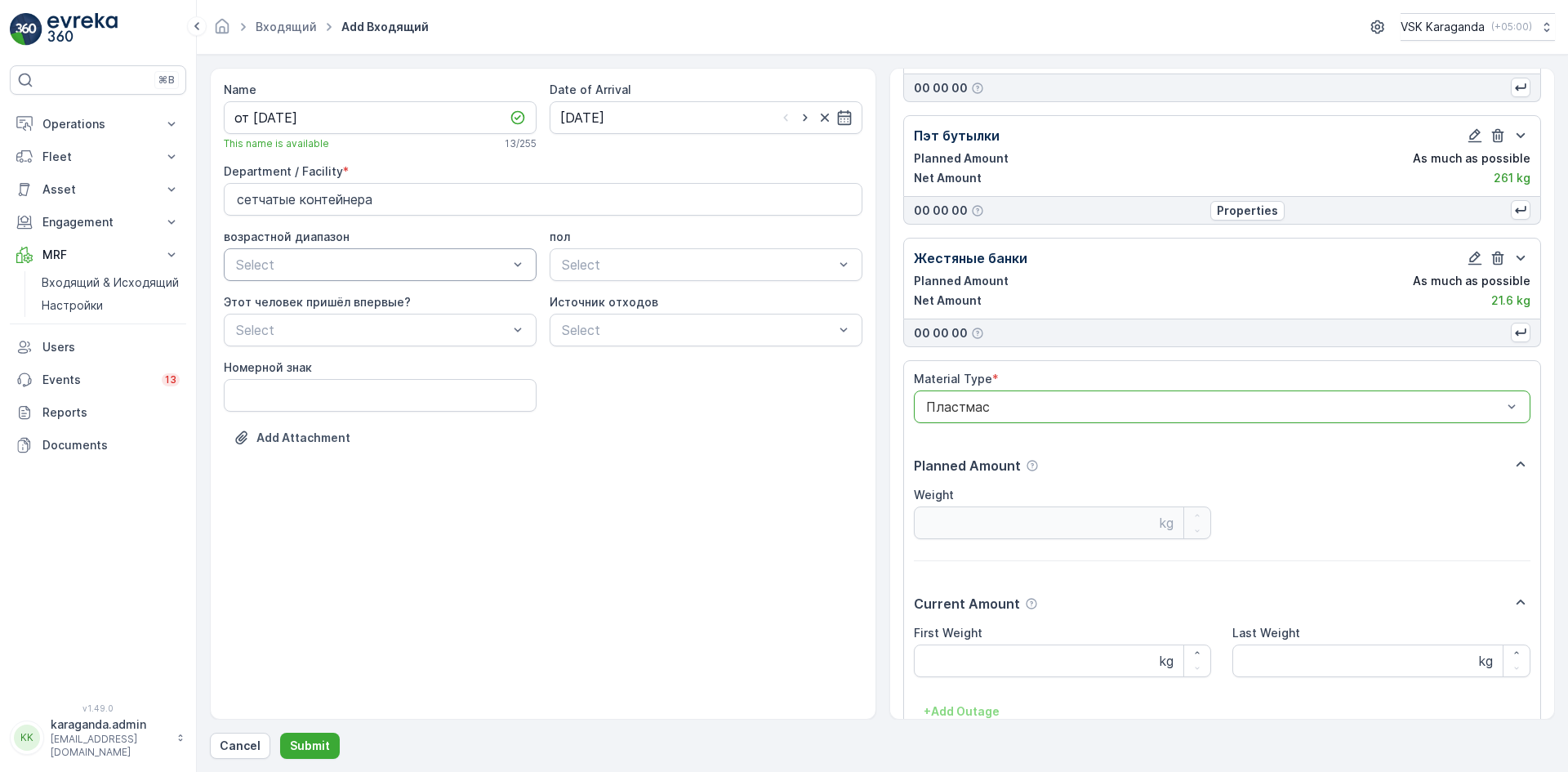
scroll to position [245, 0]
click at [948, 656] on Weight "First Weight" at bounding box center [1063, 659] width 298 height 32
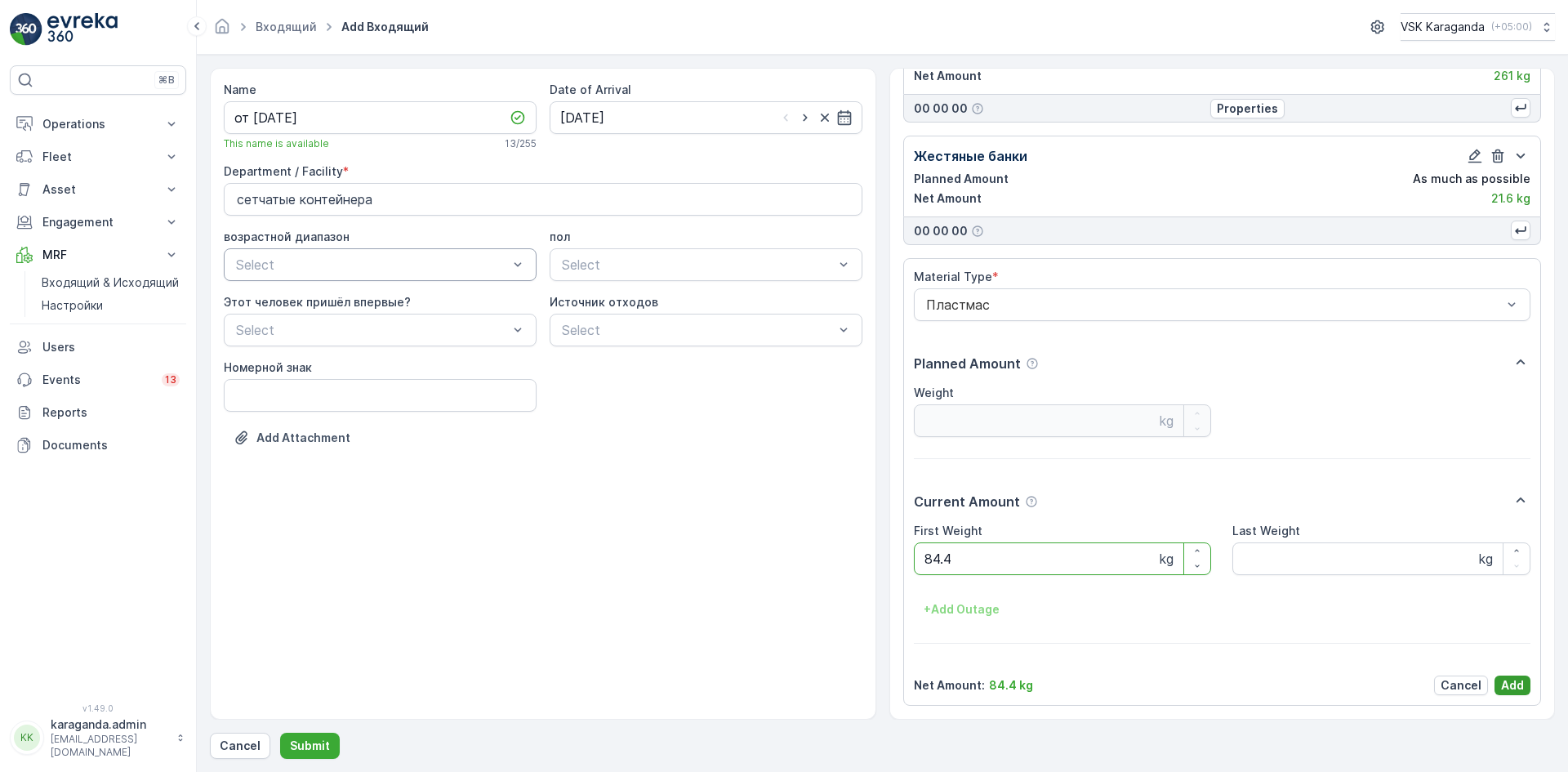
type Weight "84.4"
click at [1513, 686] on p "Add" at bounding box center [1512, 686] width 23 height 17
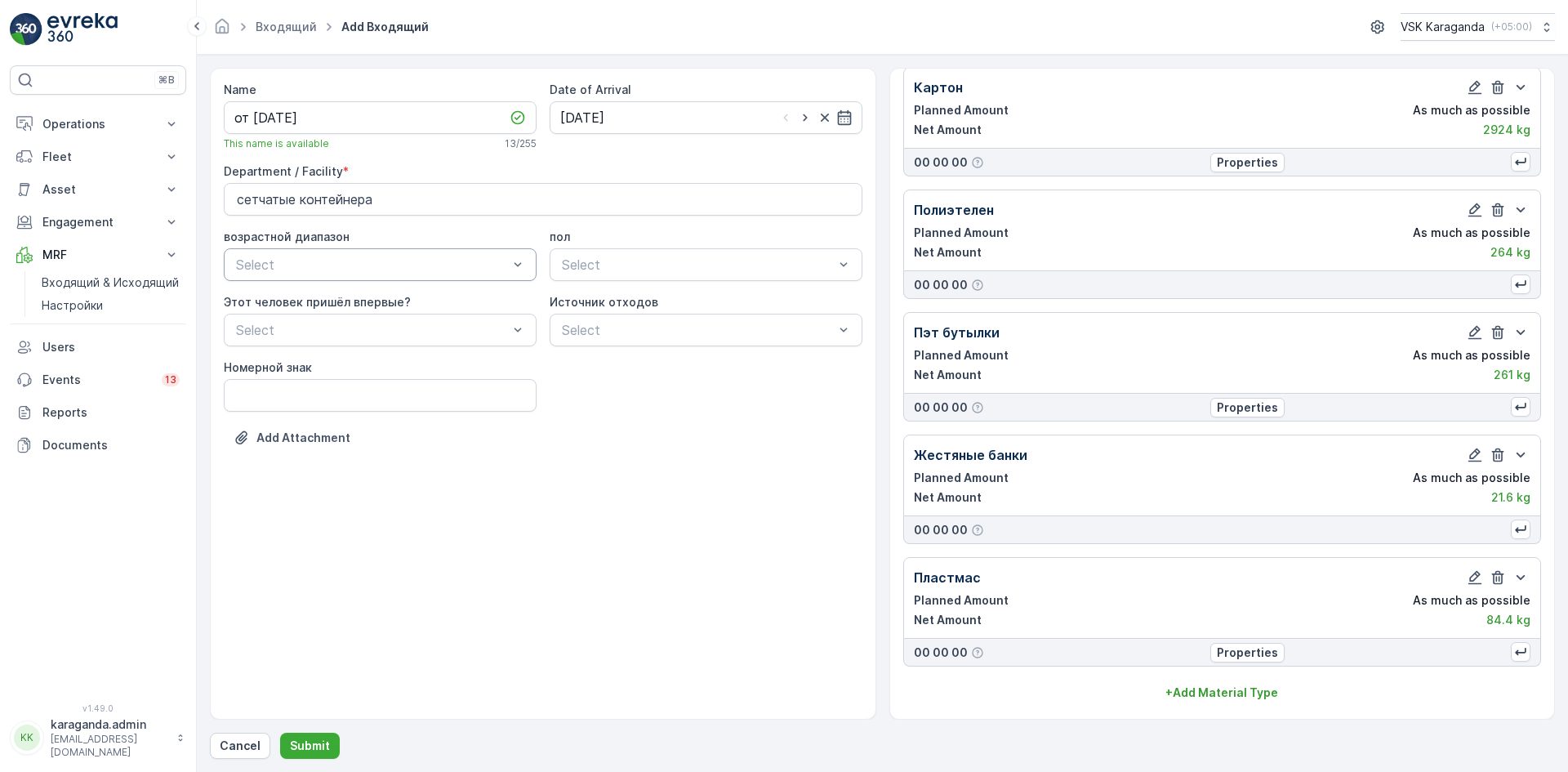
scroll to position [47, 0]
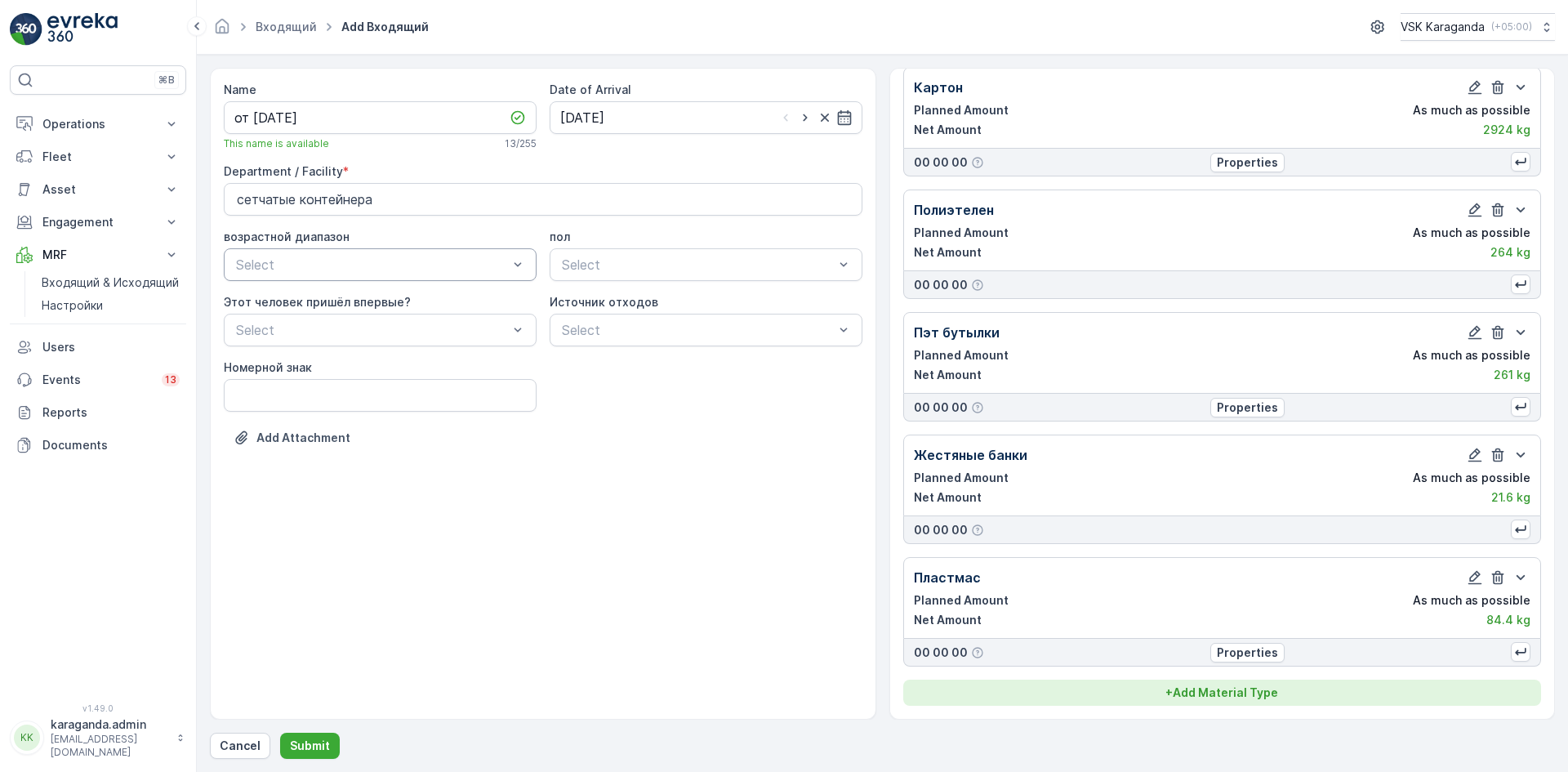
click at [1246, 698] on p "+ Add Material Type" at bounding box center [1221, 692] width 113 height 17
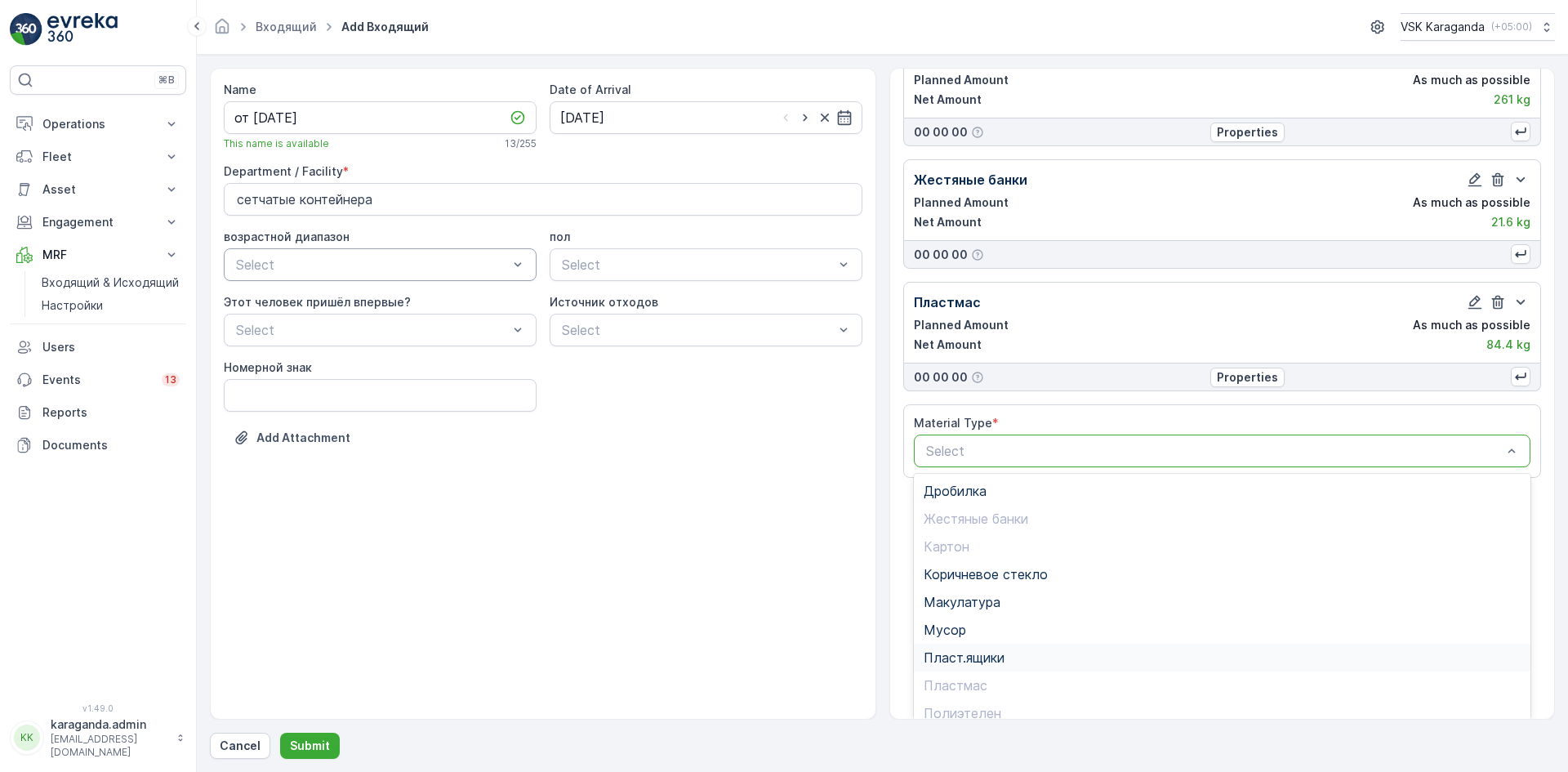
scroll to position [95, 0]
click at [959, 681] on span "Стекло" at bounding box center [947, 674] width 46 height 15
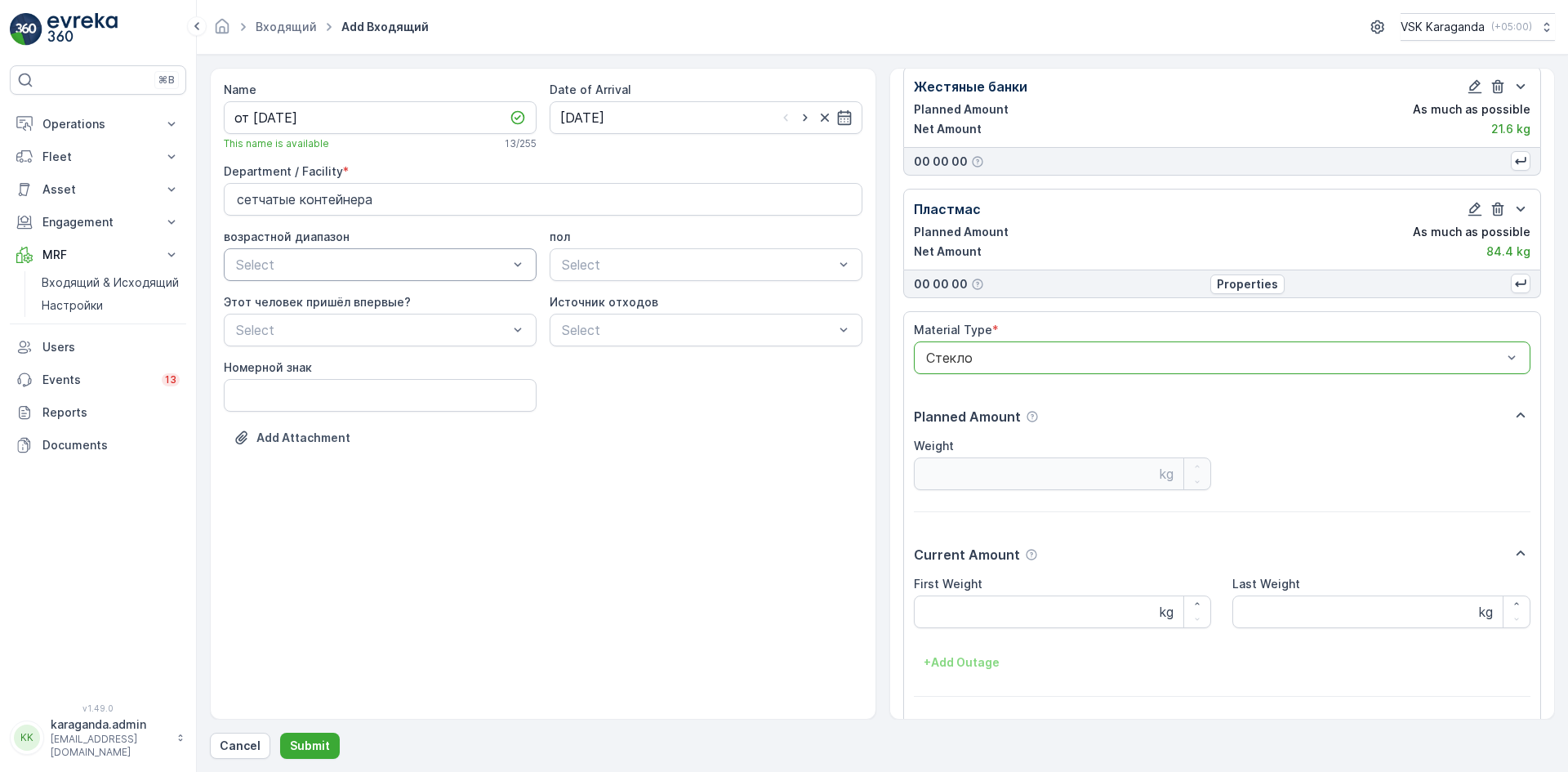
scroll to position [469, 0]
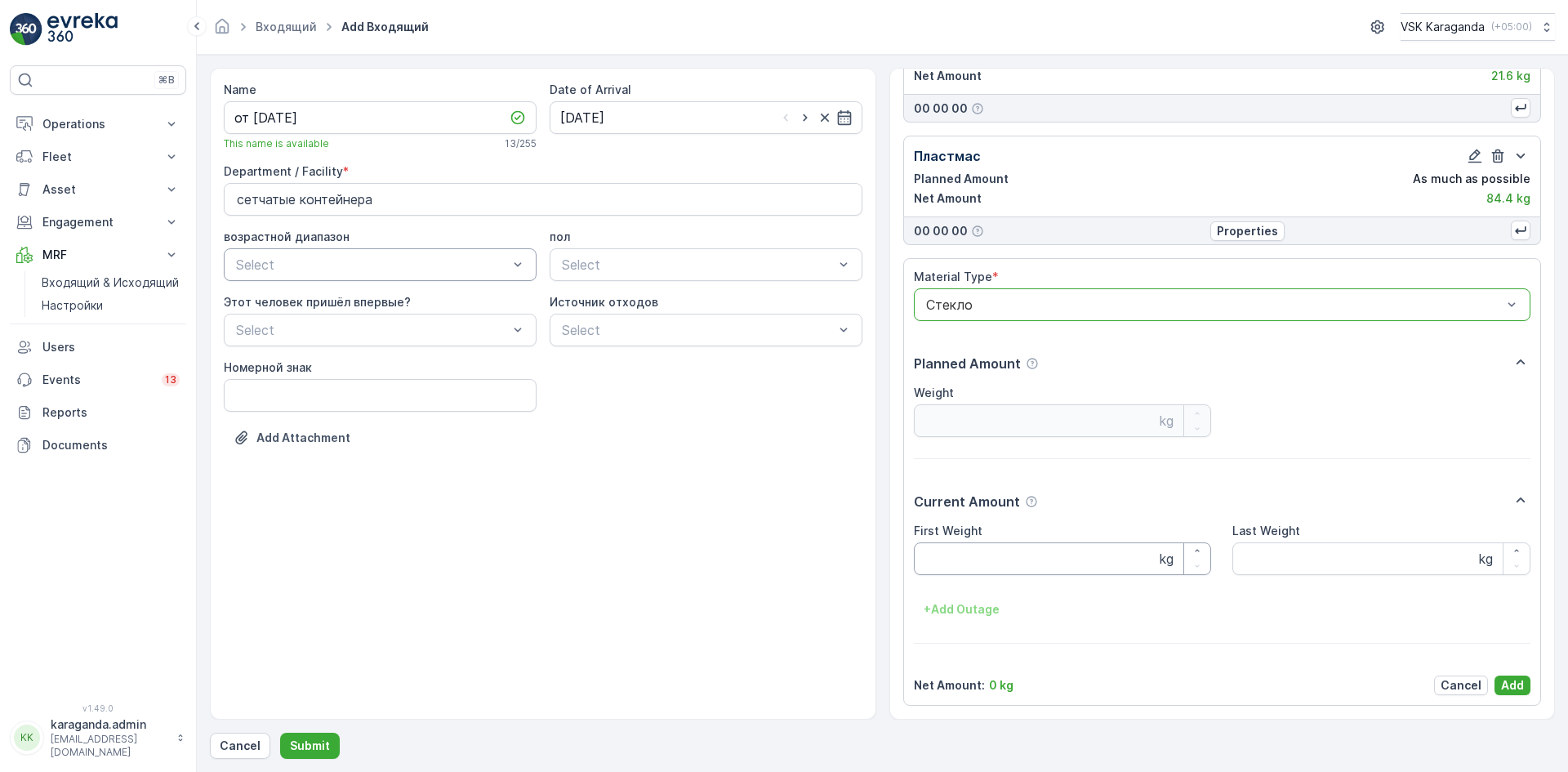
click at [996, 561] on Weight "First Weight" at bounding box center [1063, 558] width 298 height 32
type Weight "235"
click at [1509, 676] on button "Add" at bounding box center [1512, 685] width 36 height 19
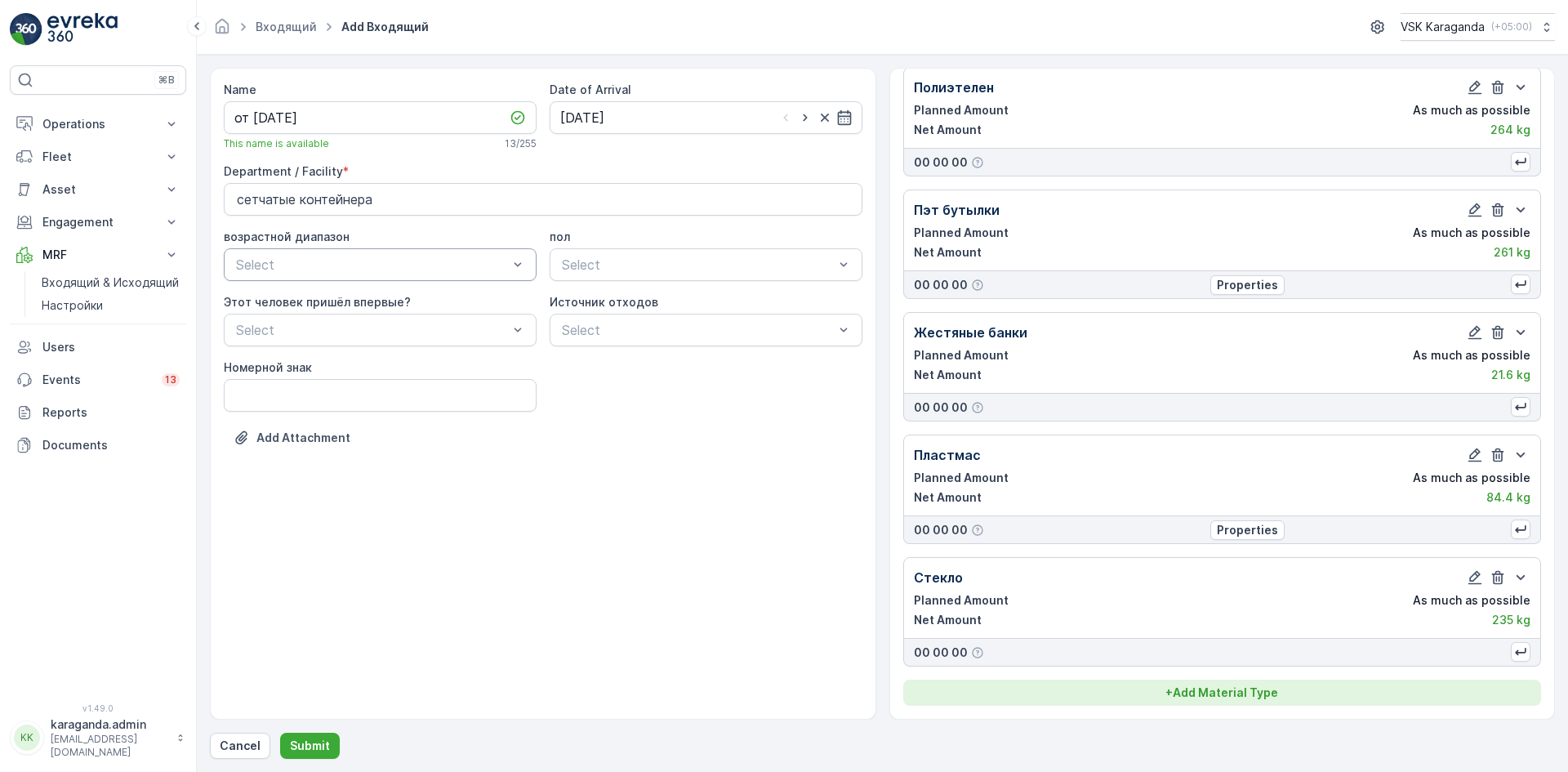
click at [1280, 693] on div "+ Add Material Type" at bounding box center [1222, 692] width 619 height 17
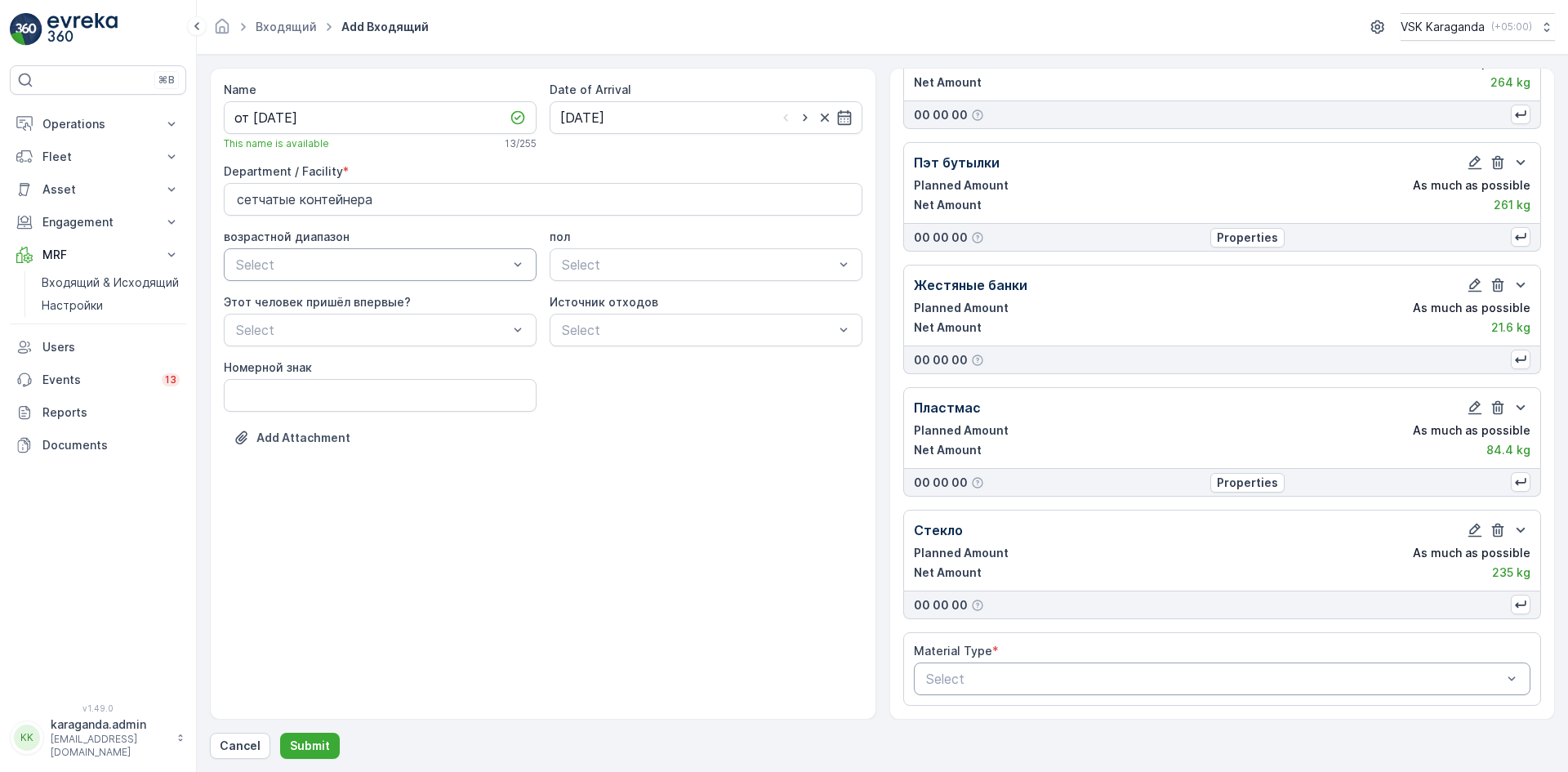
click at [1056, 684] on div at bounding box center [1215, 678] width 580 height 15
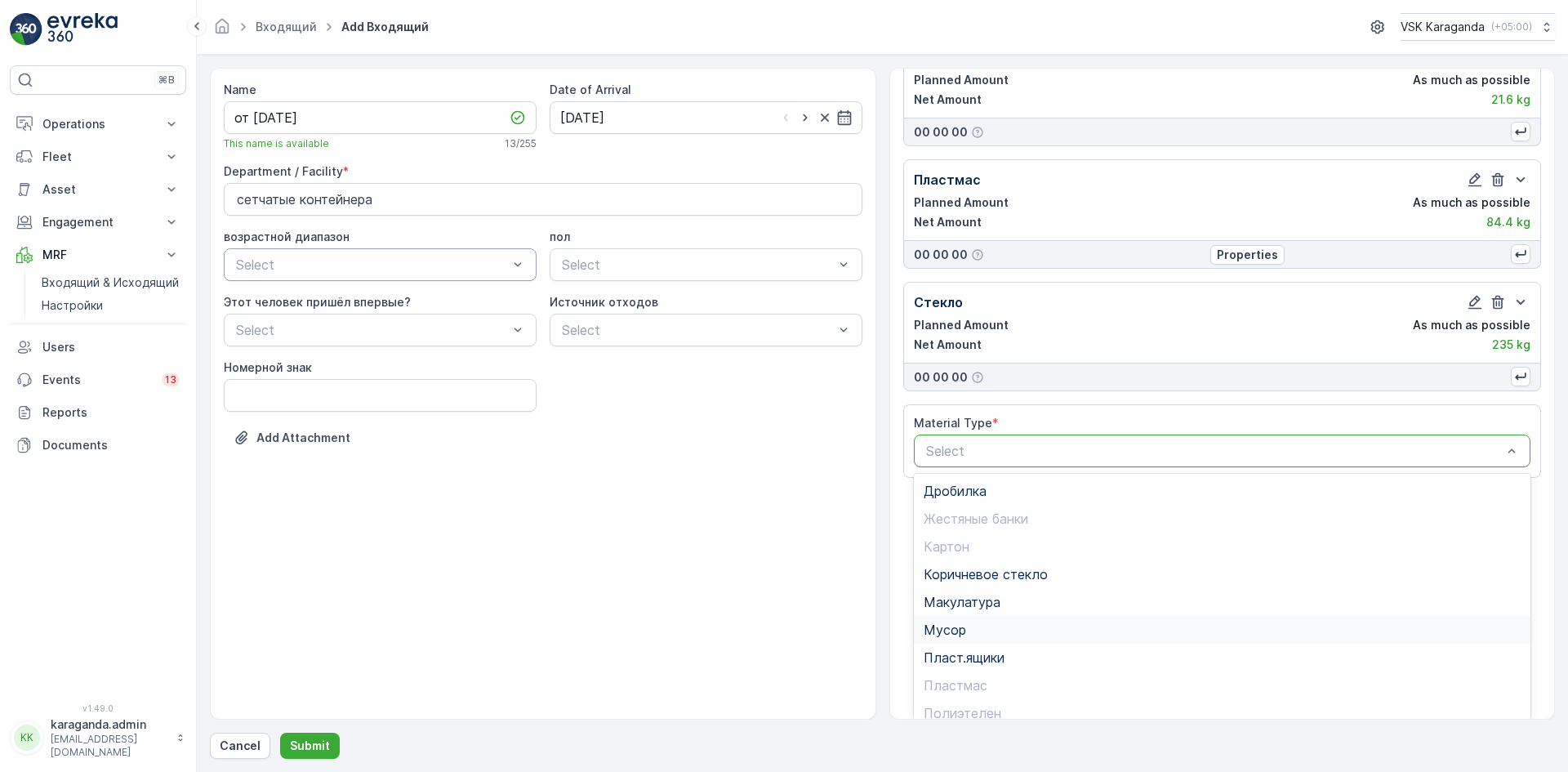
click at [980, 626] on div "Мусор" at bounding box center [1222, 629] width 598 height 15
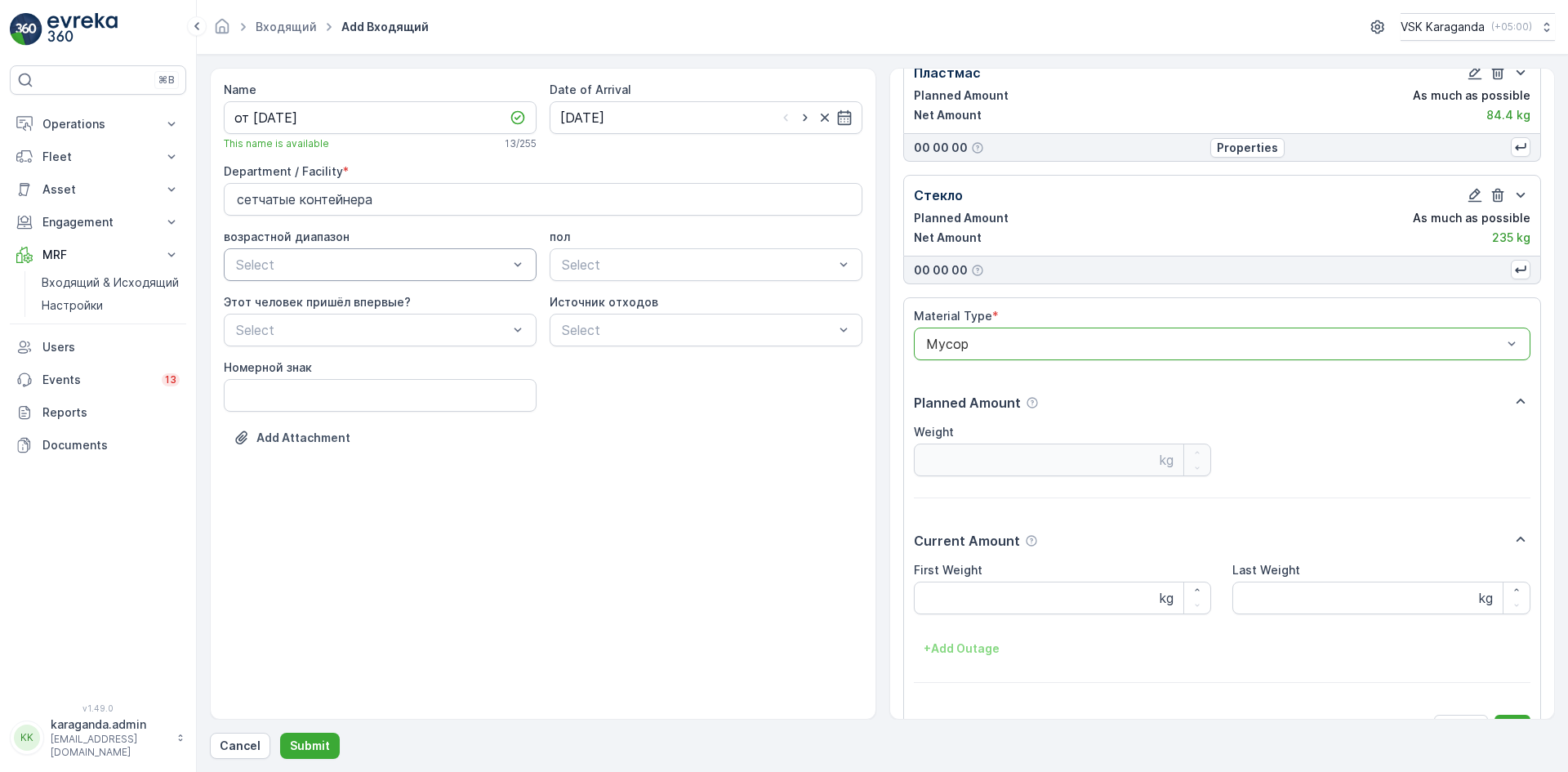
scroll to position [591, 0]
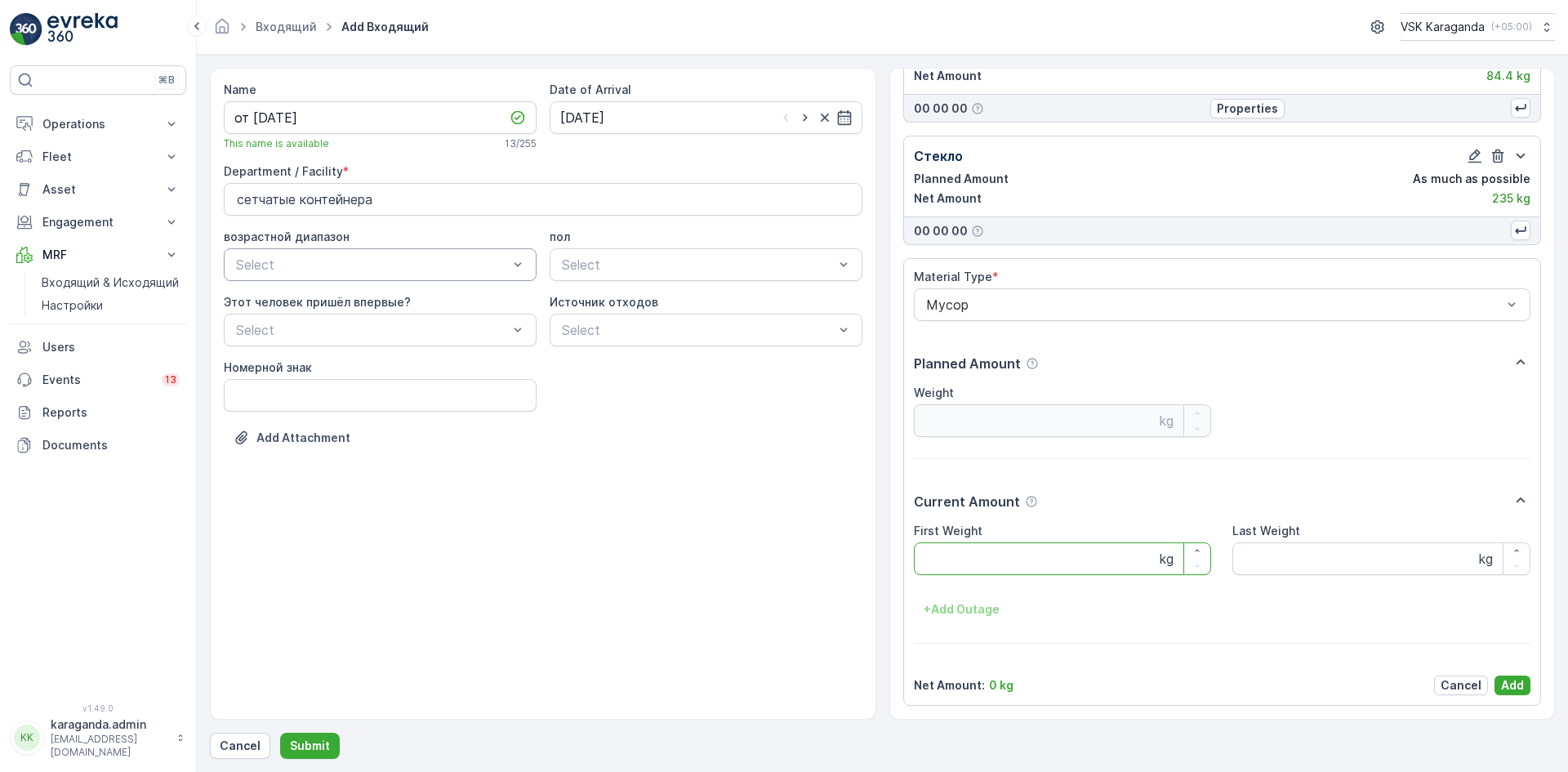
click at [1003, 568] on Weight "First Weight" at bounding box center [1063, 558] width 298 height 32
type Weight "1399"
click at [1516, 677] on p "Add" at bounding box center [1512, 686] width 23 height 17
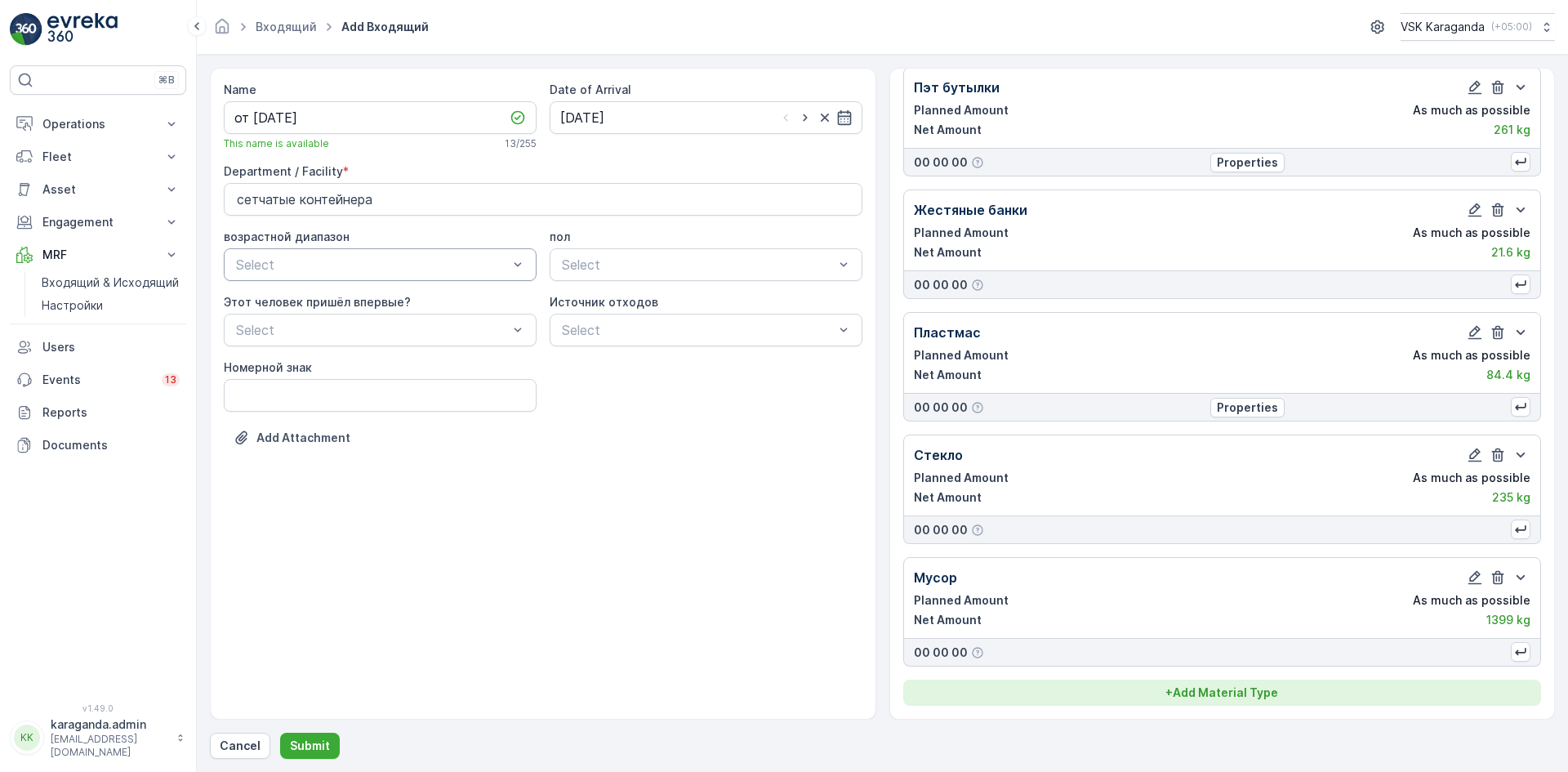
click at [1174, 691] on p "+ Add Material Type" at bounding box center [1221, 692] width 113 height 17
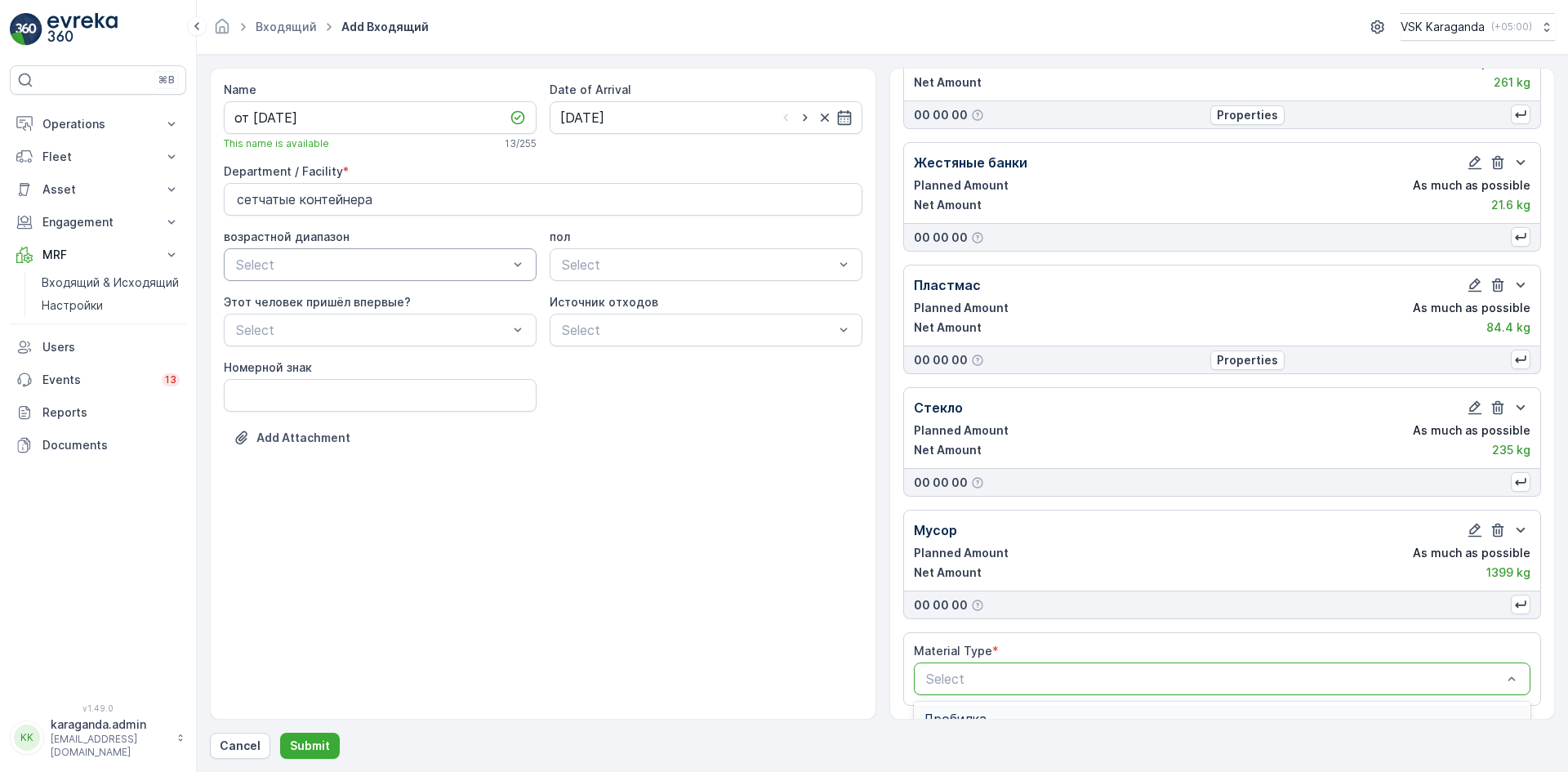
click at [991, 674] on div at bounding box center [1215, 678] width 580 height 15
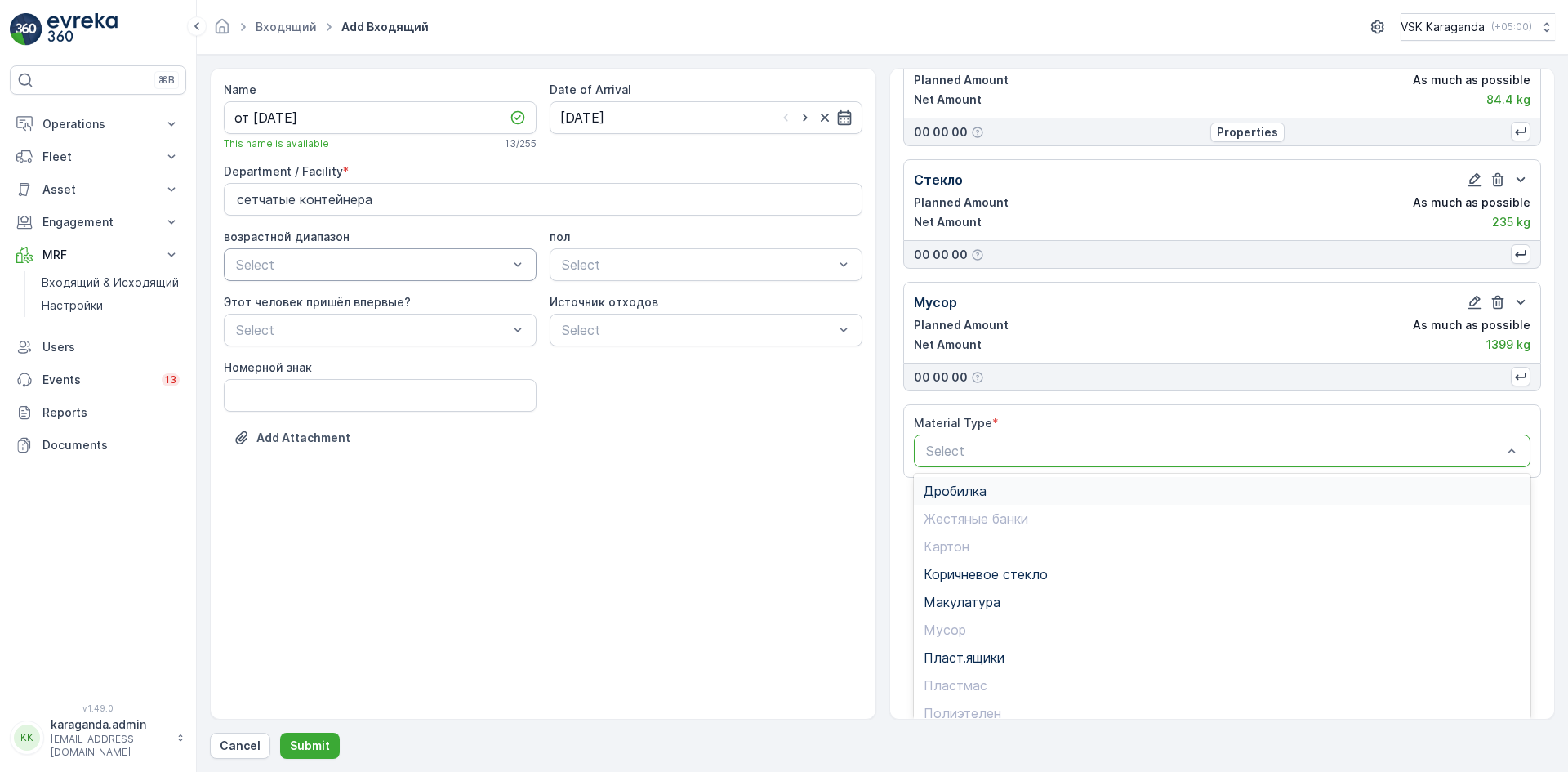
click at [979, 495] on span "Дробилка" at bounding box center [955, 491] width 63 height 15
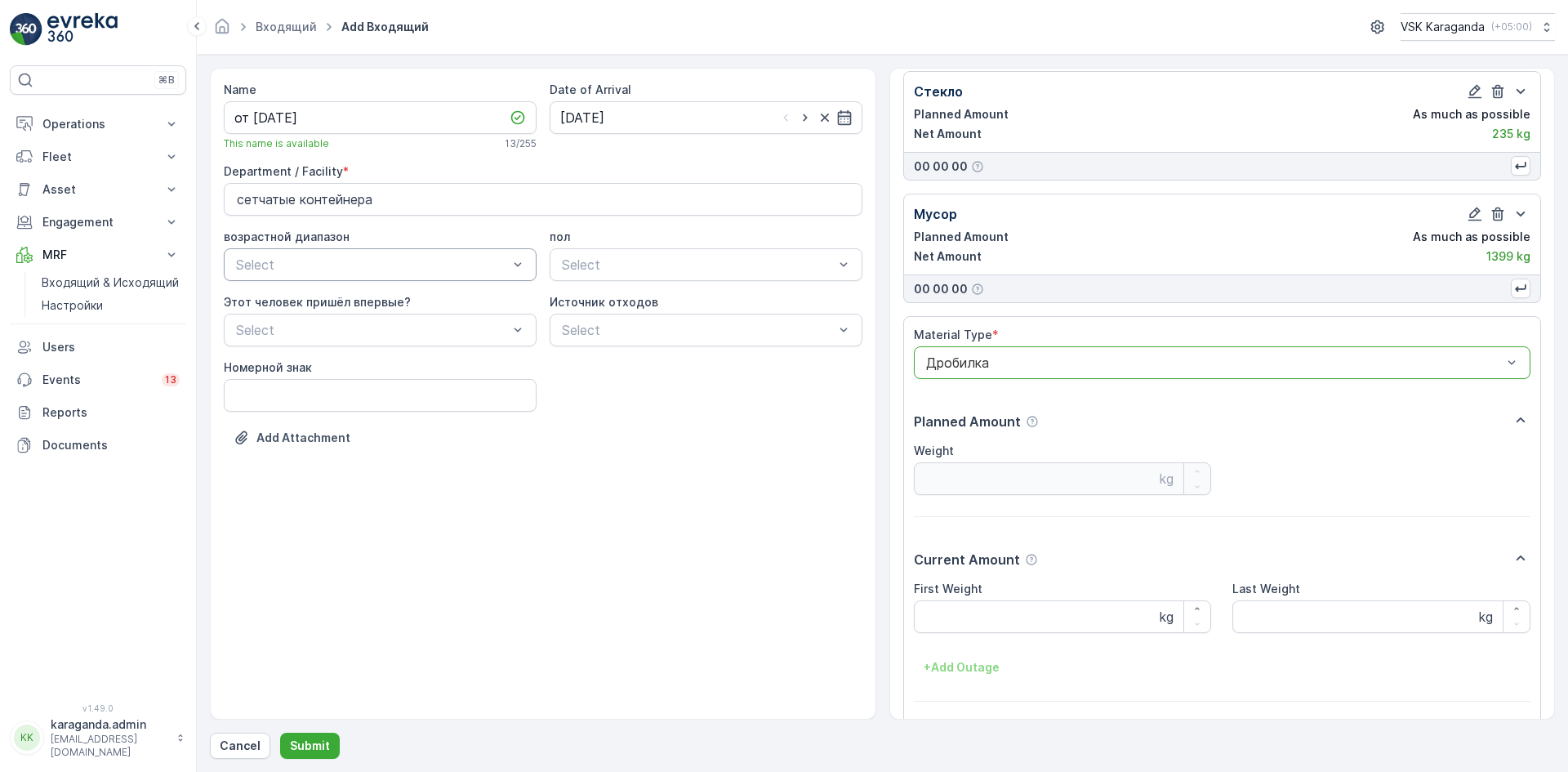
scroll to position [714, 0]
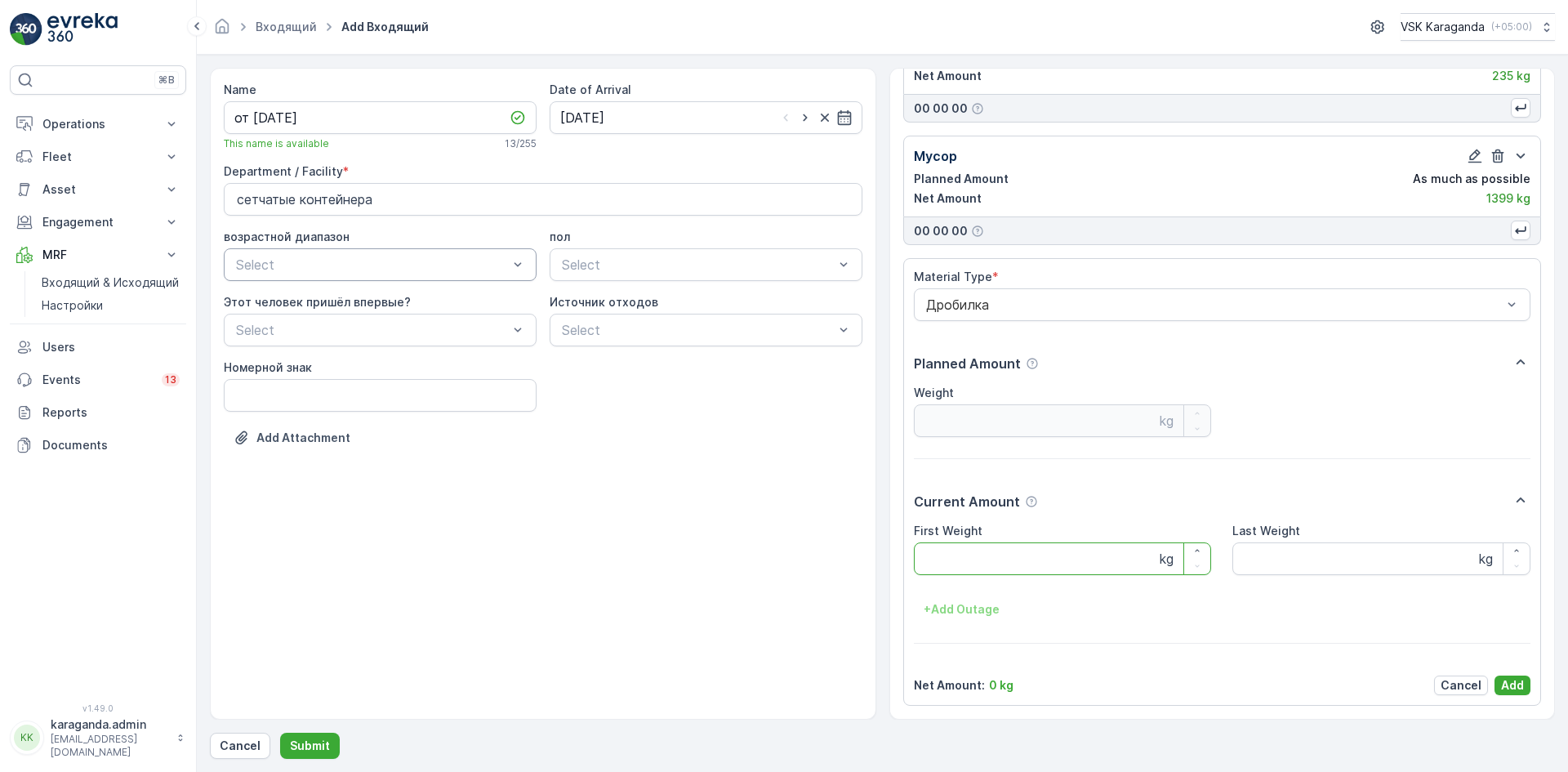
click at [975, 563] on Weight "First Weight" at bounding box center [1063, 558] width 298 height 32
type Weight "280"
click at [1511, 679] on p "Add" at bounding box center [1512, 686] width 23 height 17
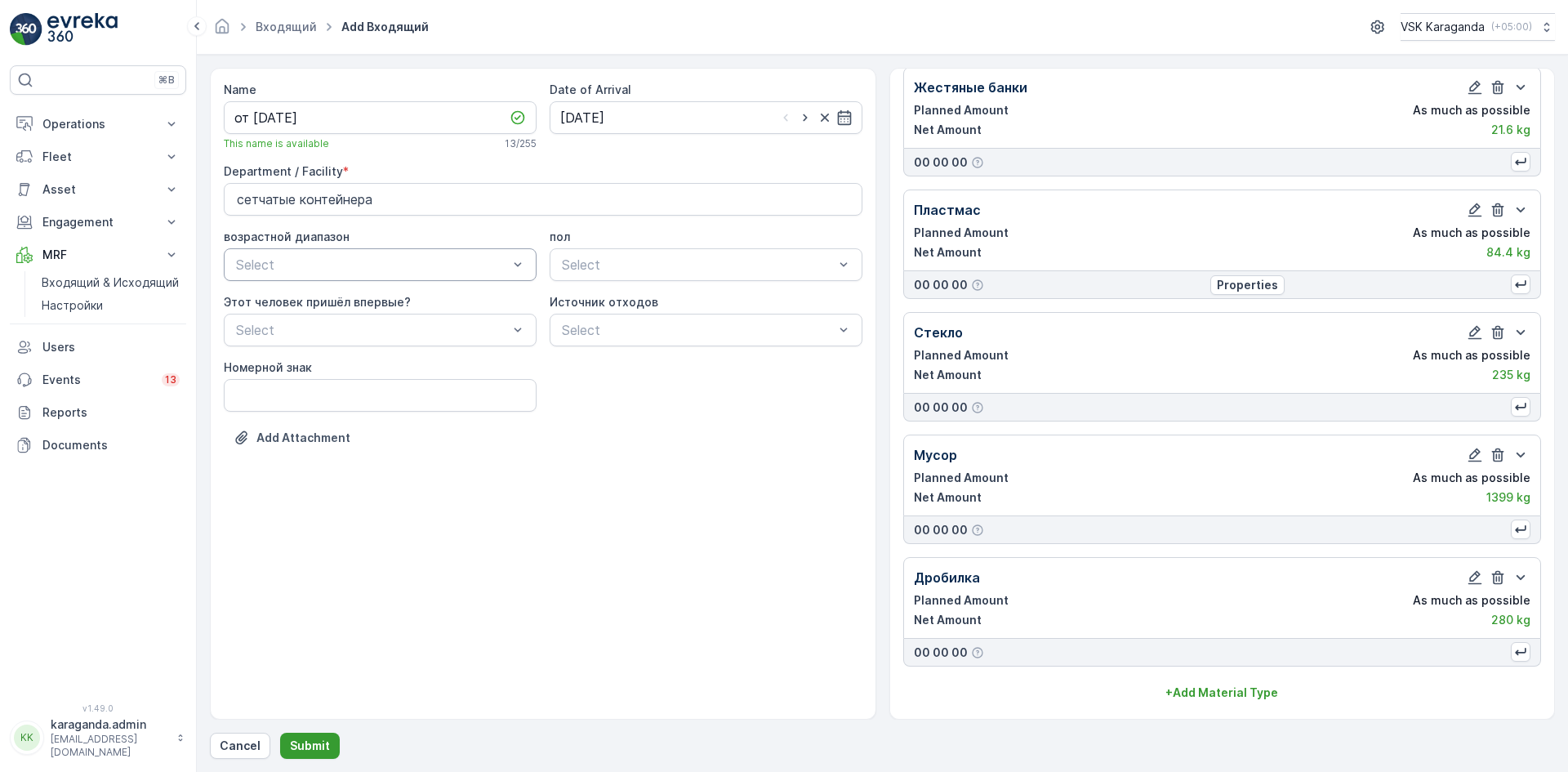
click at [322, 742] on p "Submit" at bounding box center [310, 746] width 40 height 17
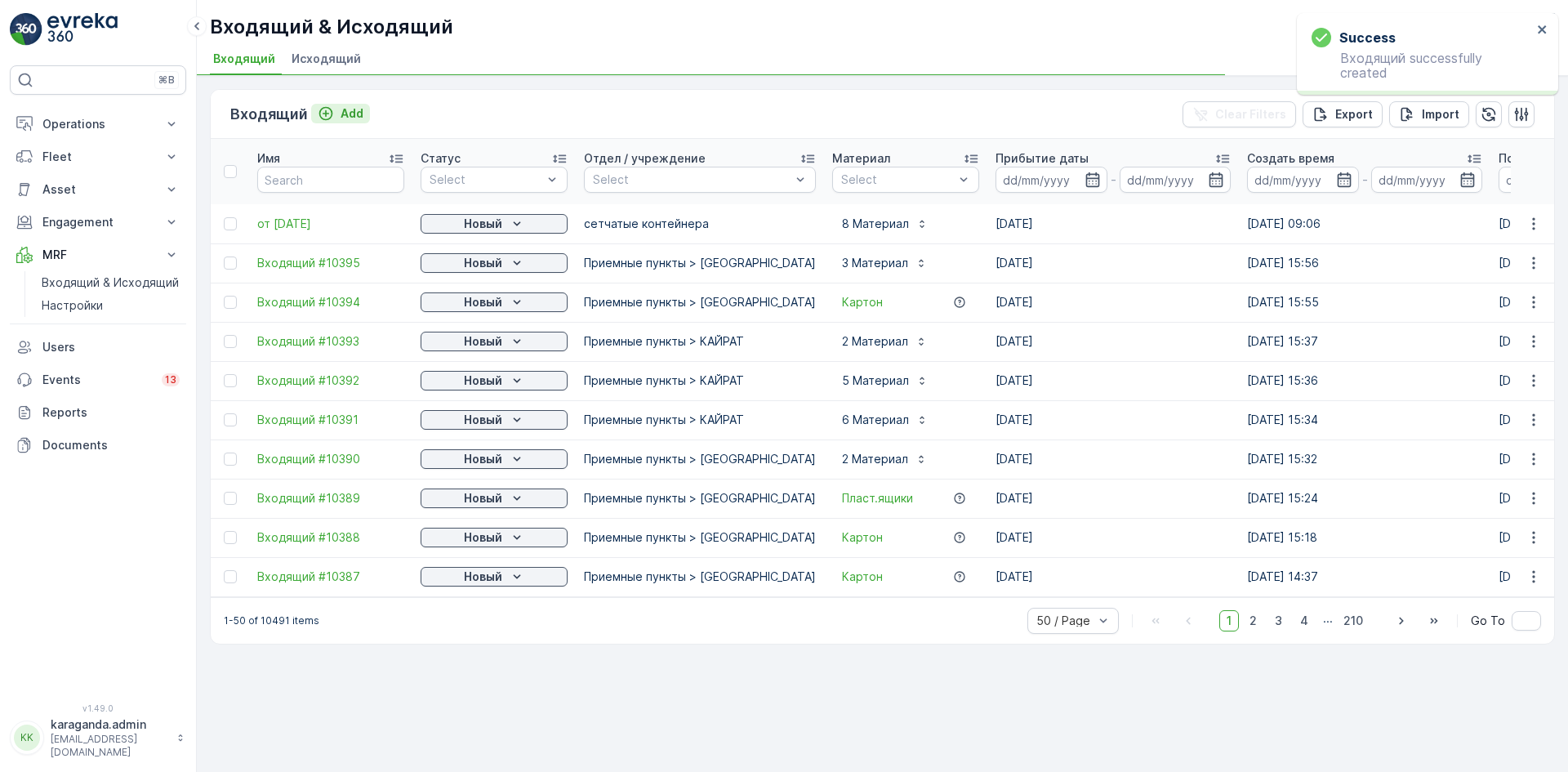
click at [352, 113] on p "Add" at bounding box center [351, 114] width 23 height 17
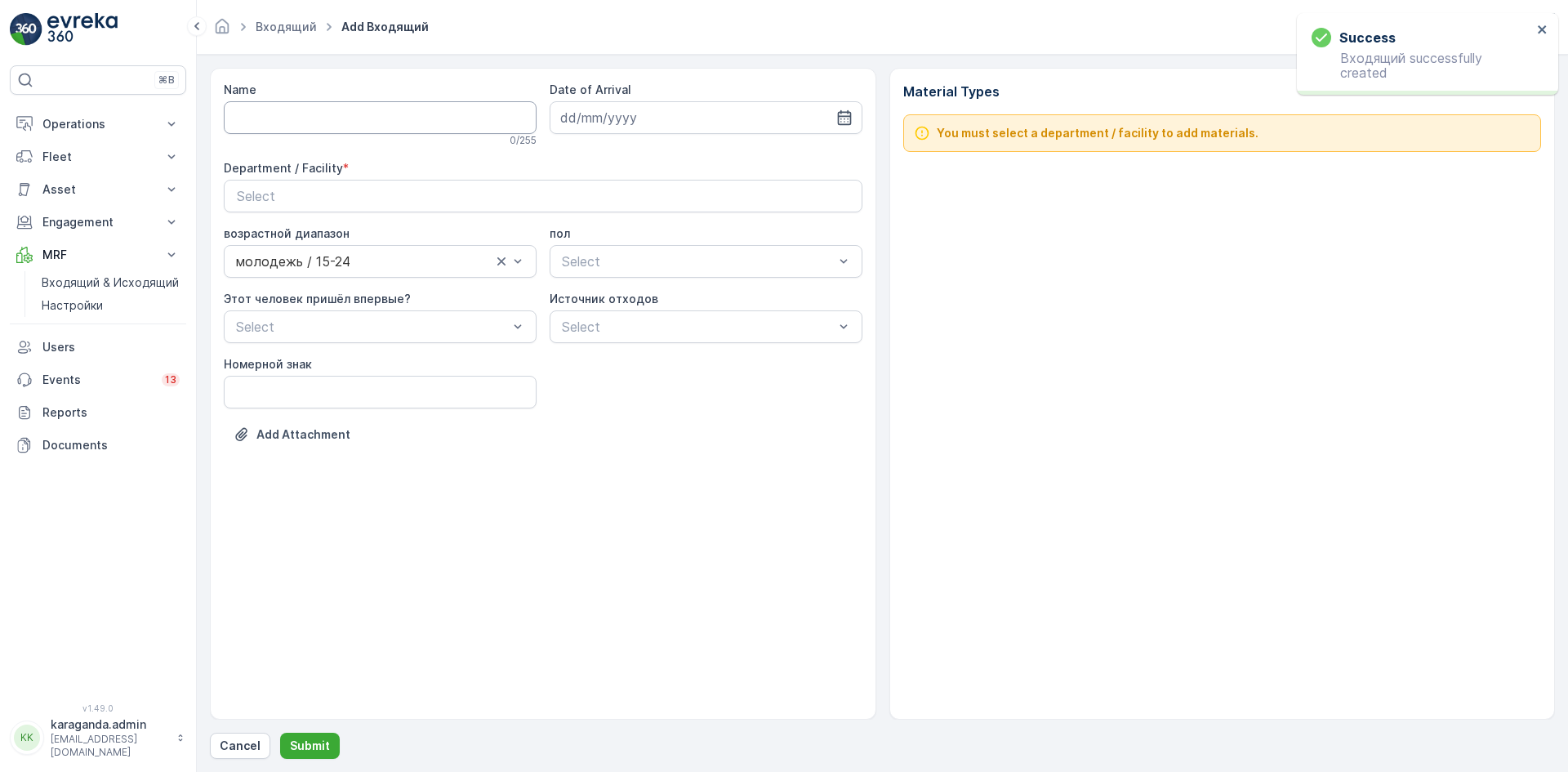
click at [353, 114] on input "Name" at bounding box center [380, 117] width 313 height 32
type input "от [DATE]"
click at [847, 115] on icon "button" at bounding box center [844, 118] width 17 height 17
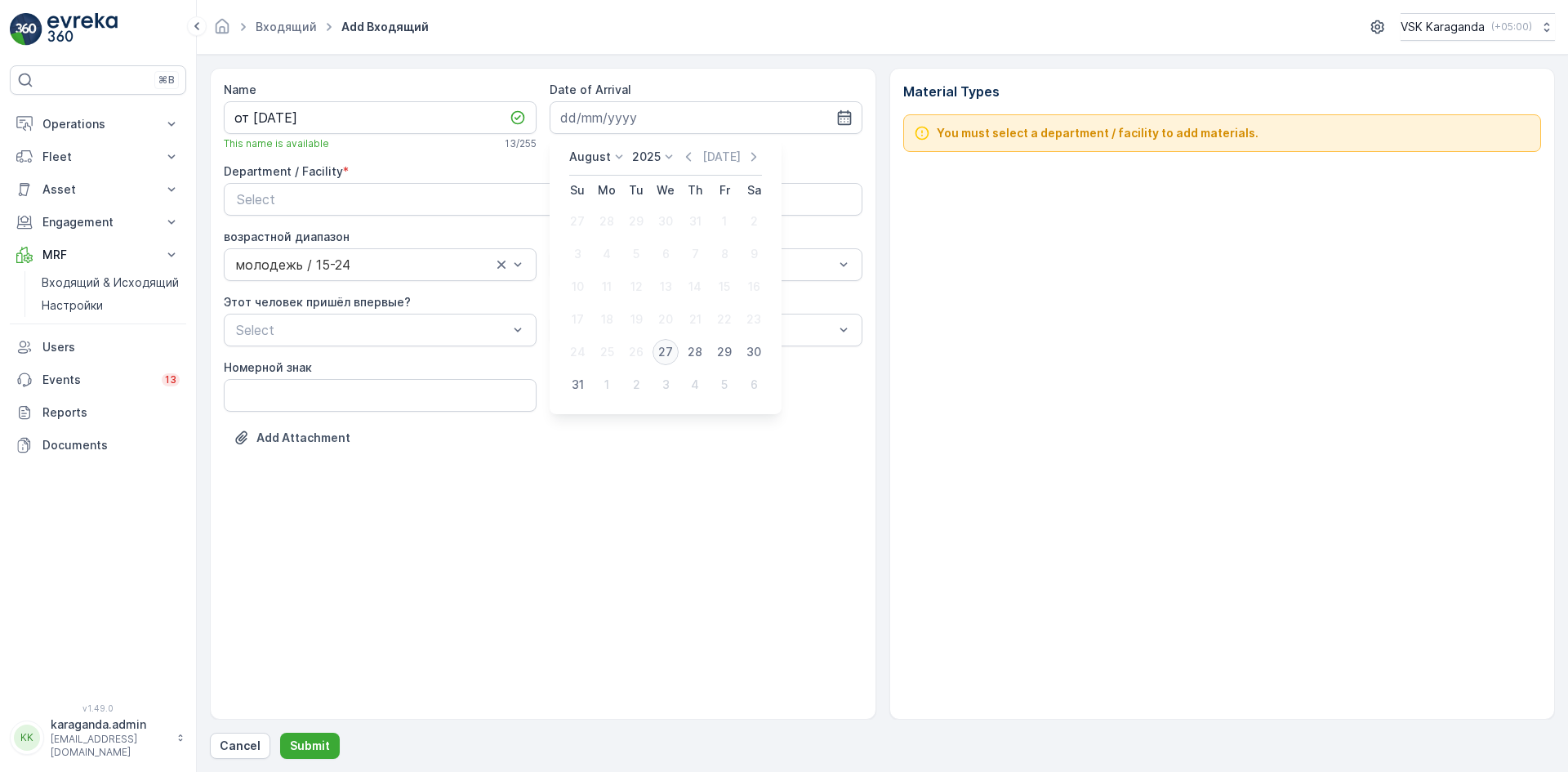
click at [666, 353] on div "27" at bounding box center [665, 352] width 26 height 26
type input "[DATE]"
click at [563, 206] on div "Select" at bounding box center [543, 198] width 613 height 19
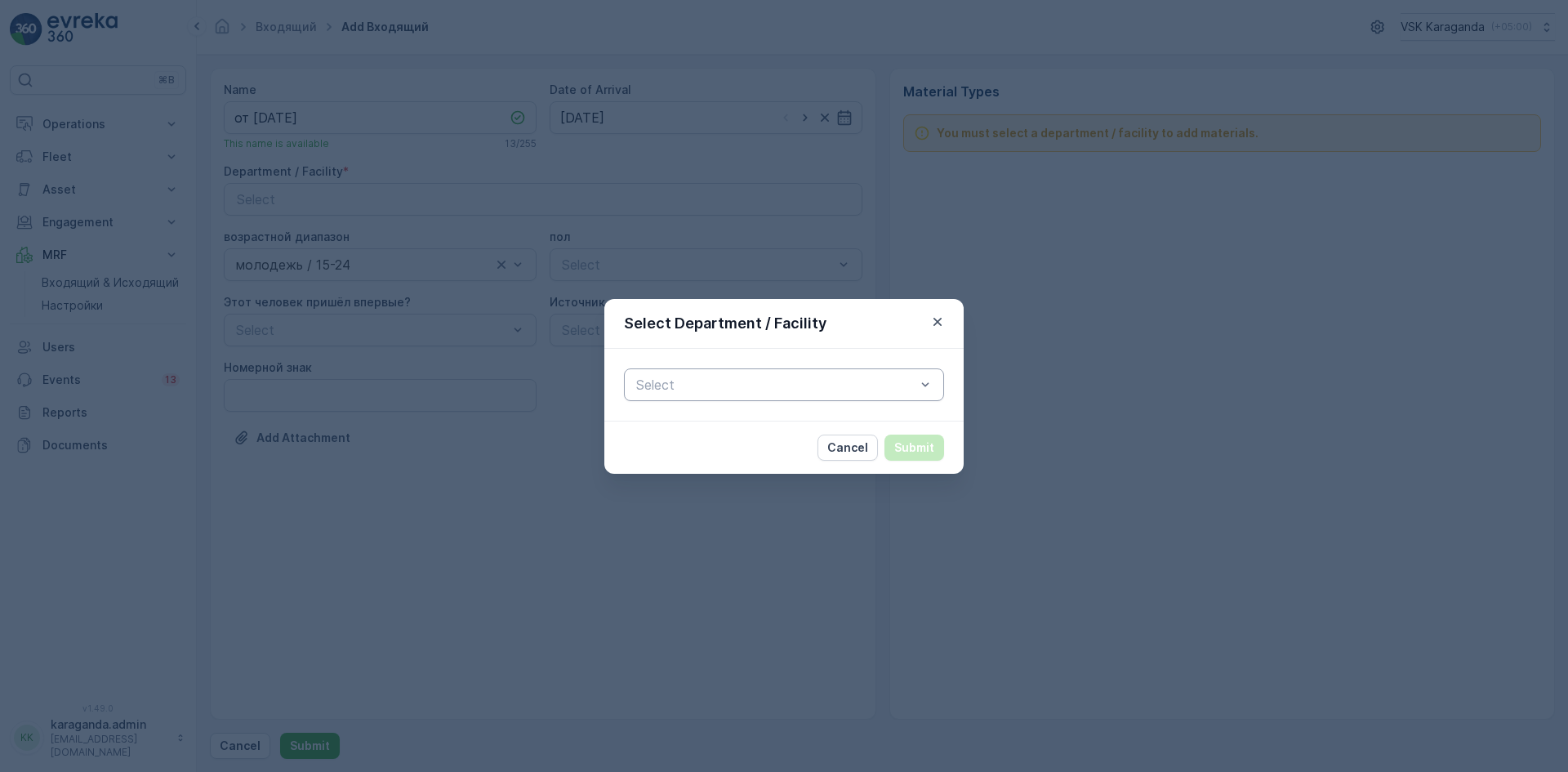
click at [651, 386] on div at bounding box center [776, 385] width 283 height 15
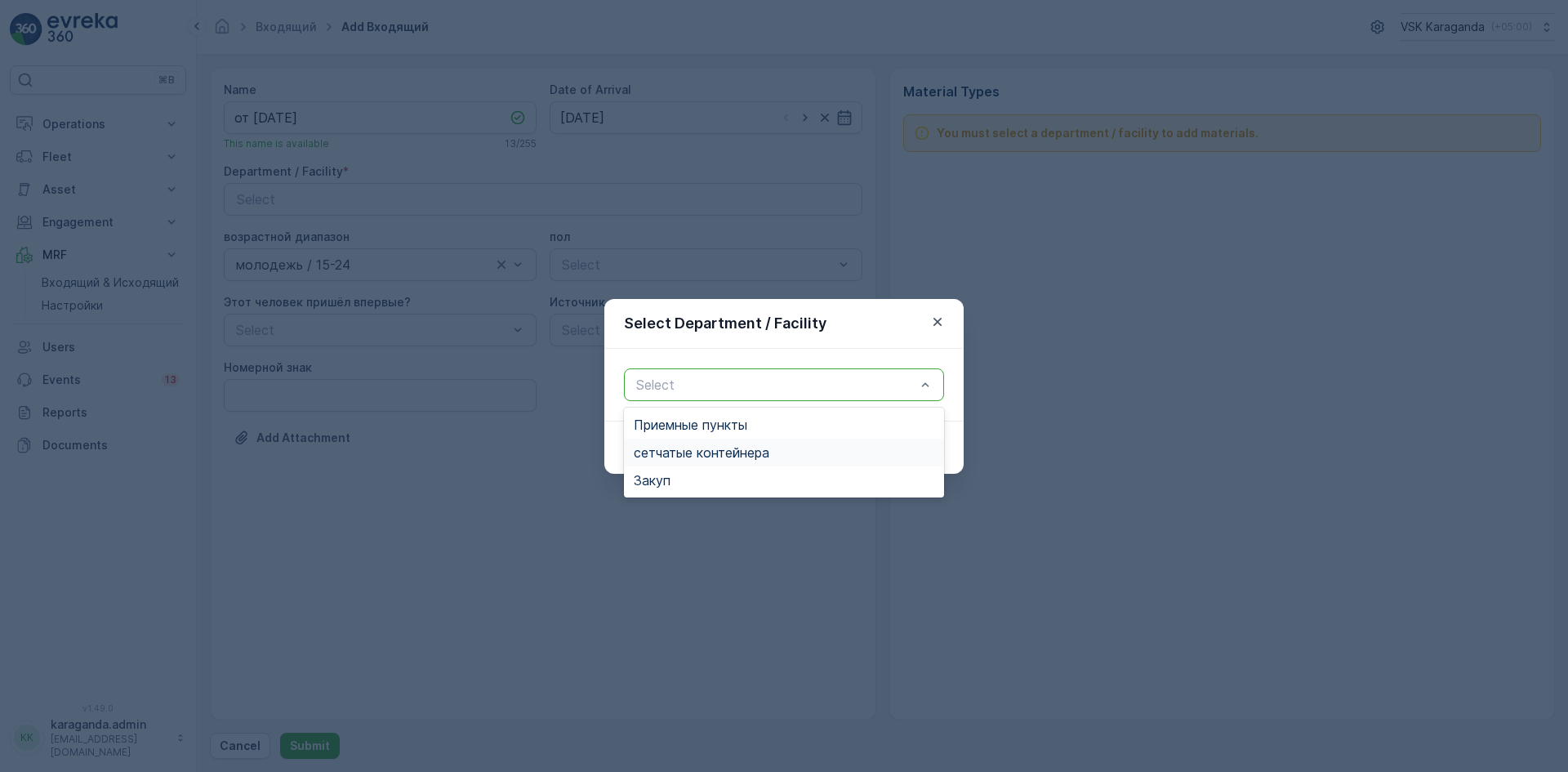
click at [651, 448] on span "сетчатыe контейнера" at bounding box center [702, 452] width 135 height 15
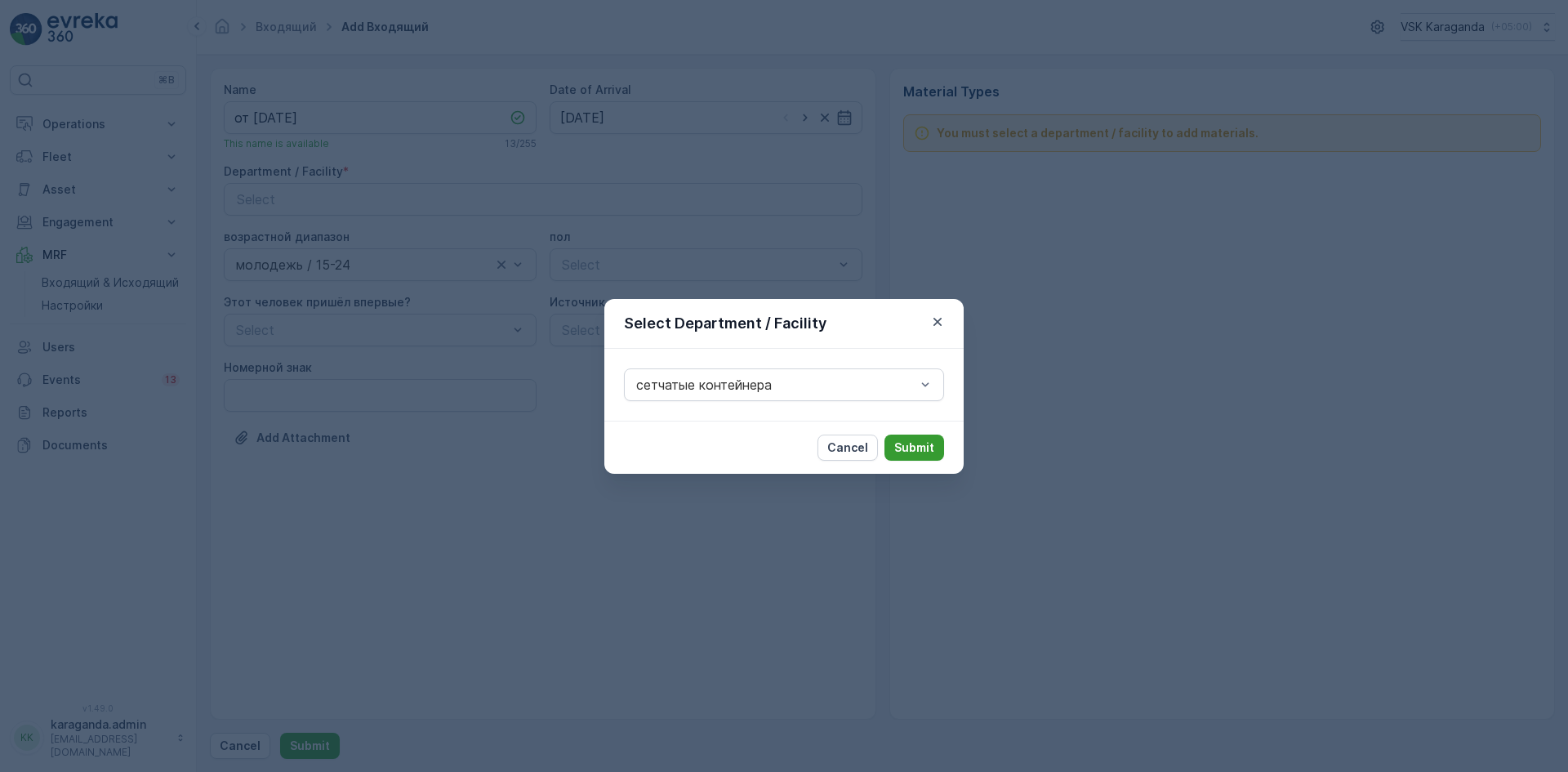
click at [917, 441] on p "Submit" at bounding box center [914, 448] width 40 height 17
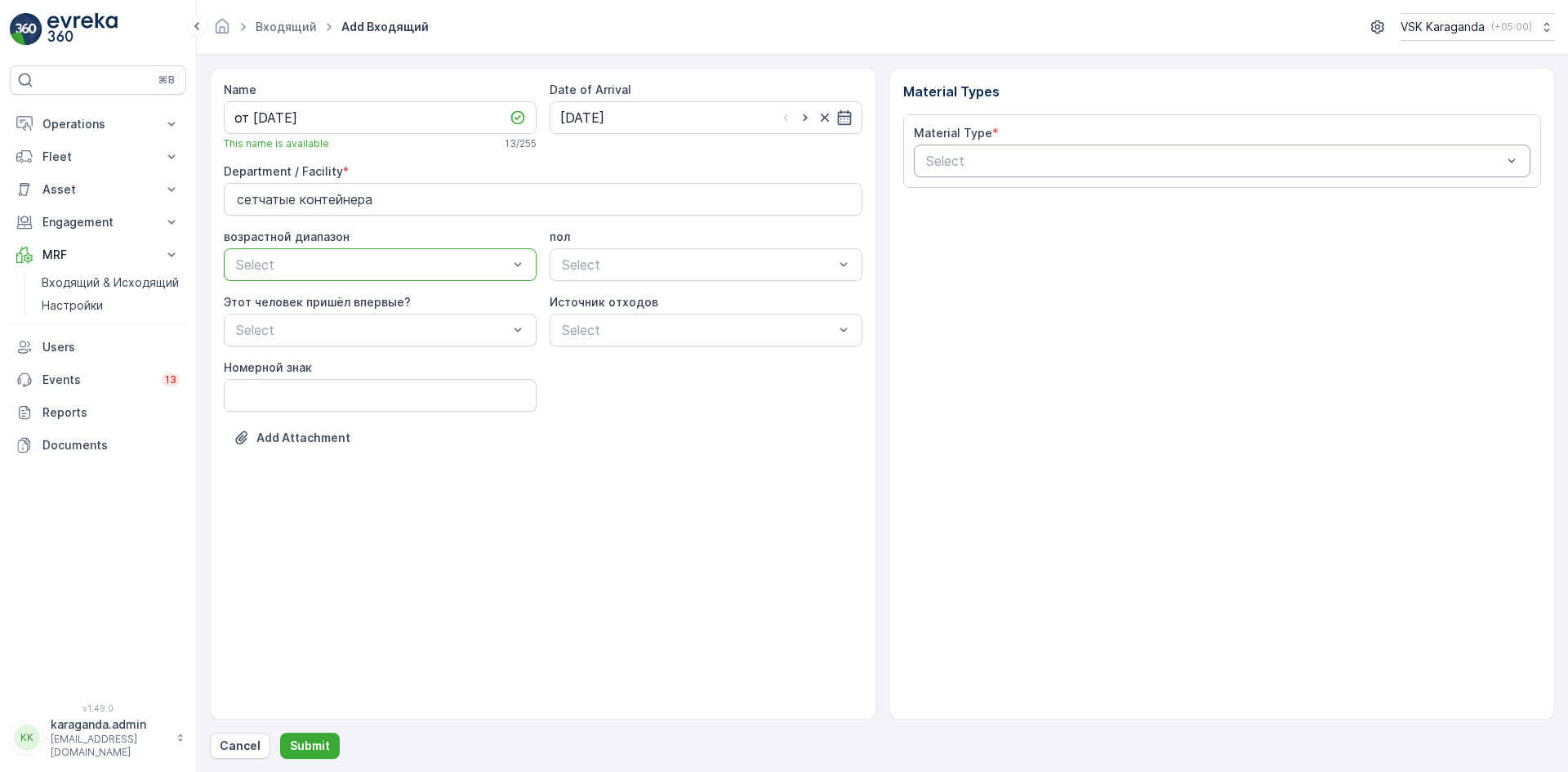
click at [1080, 165] on div at bounding box center [1215, 161] width 580 height 15
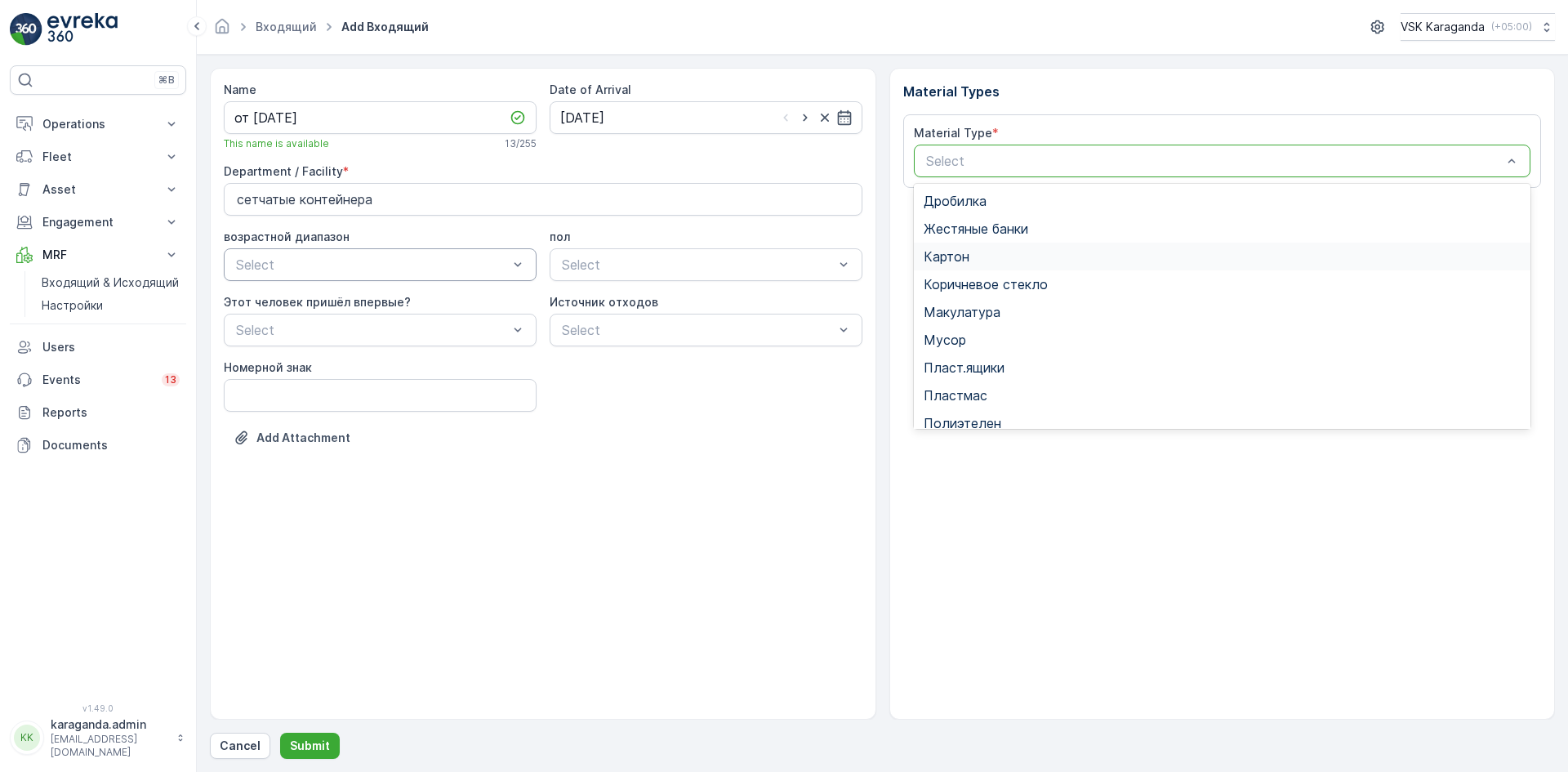
click at [988, 244] on div "Картон" at bounding box center [1222, 257] width 617 height 28
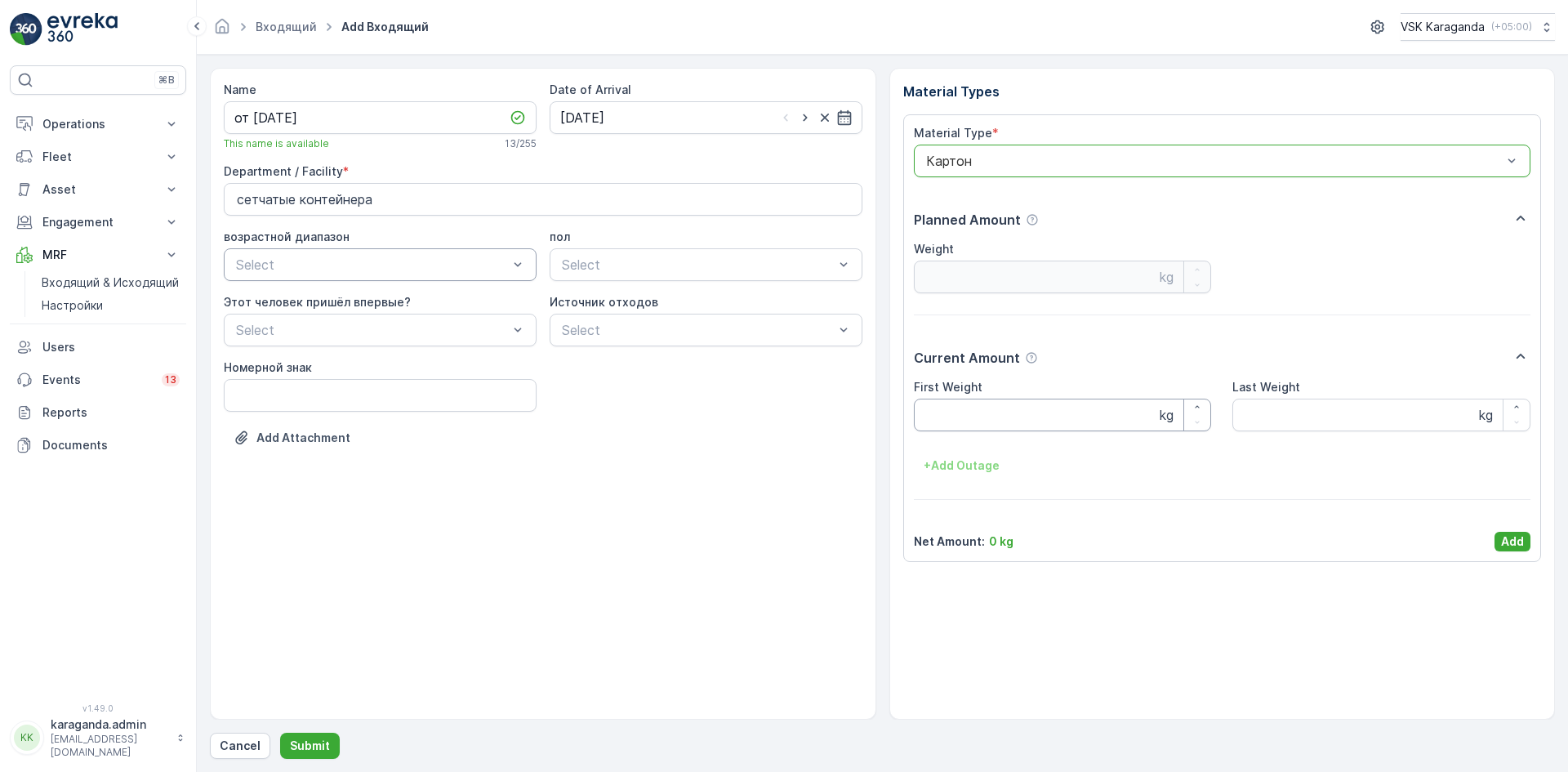
click at [967, 405] on Weight "First Weight" at bounding box center [1063, 414] width 298 height 32
type Weight "2640"
click at [1523, 539] on p "Add" at bounding box center [1512, 541] width 23 height 17
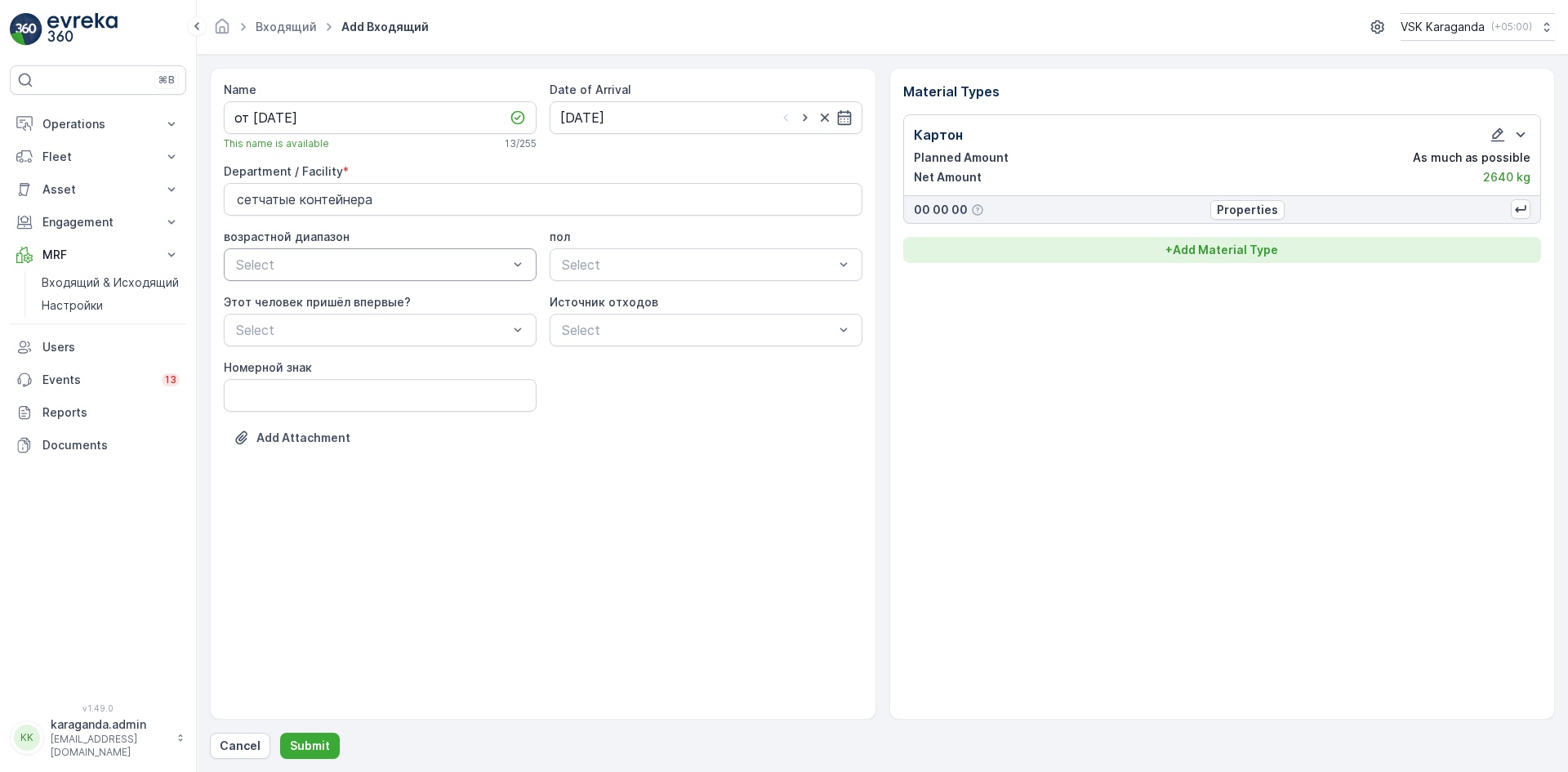
click at [1236, 247] on p "+ Add Material Type" at bounding box center [1221, 250] width 113 height 17
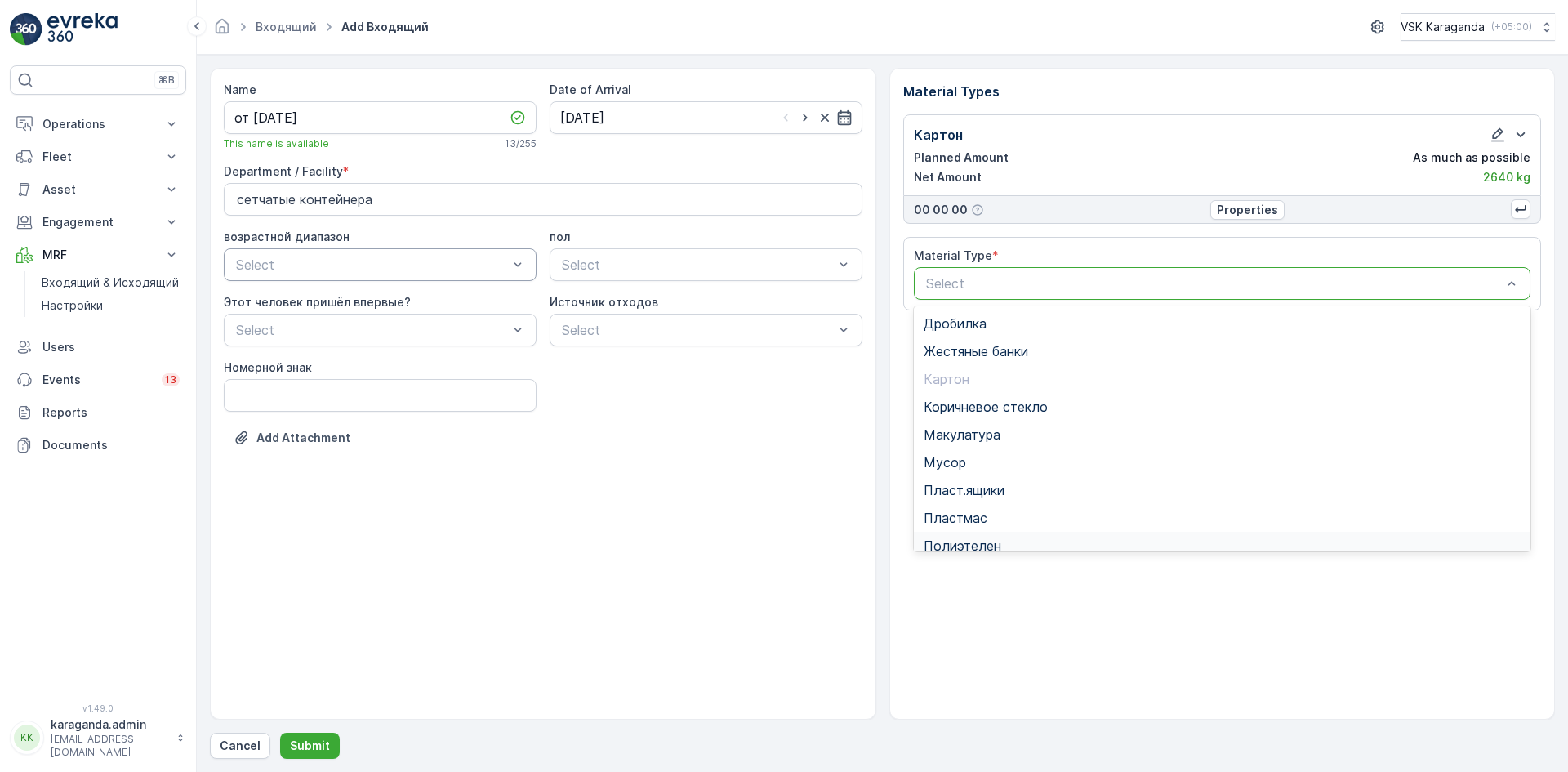
click at [971, 540] on span "Полиэтелен" at bounding box center [963, 546] width 78 height 15
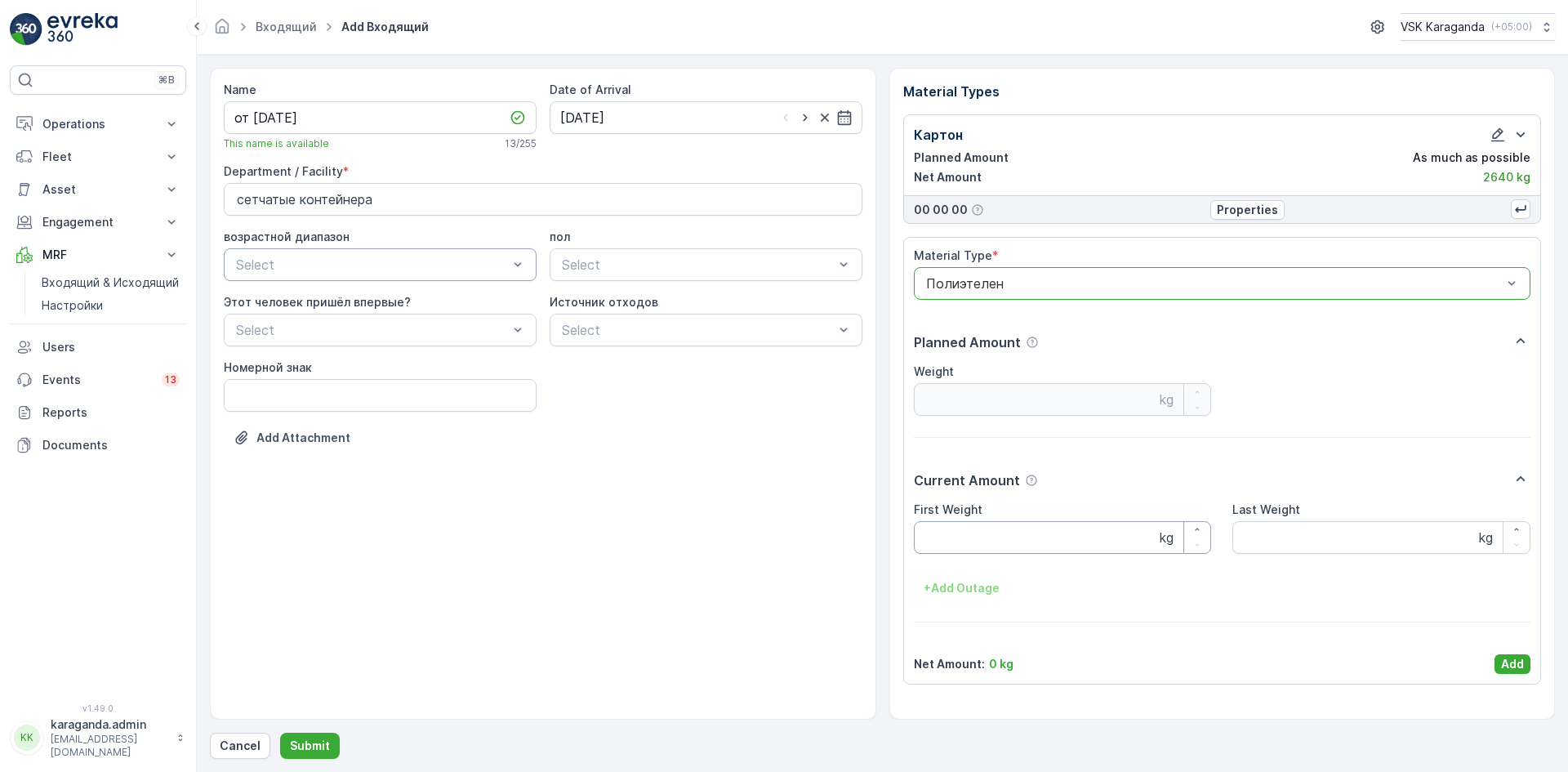
click at [964, 550] on Weight "First Weight" at bounding box center [1063, 537] width 298 height 32
type Weight "505"
click at [1500, 664] on button "Add" at bounding box center [1512, 664] width 36 height 19
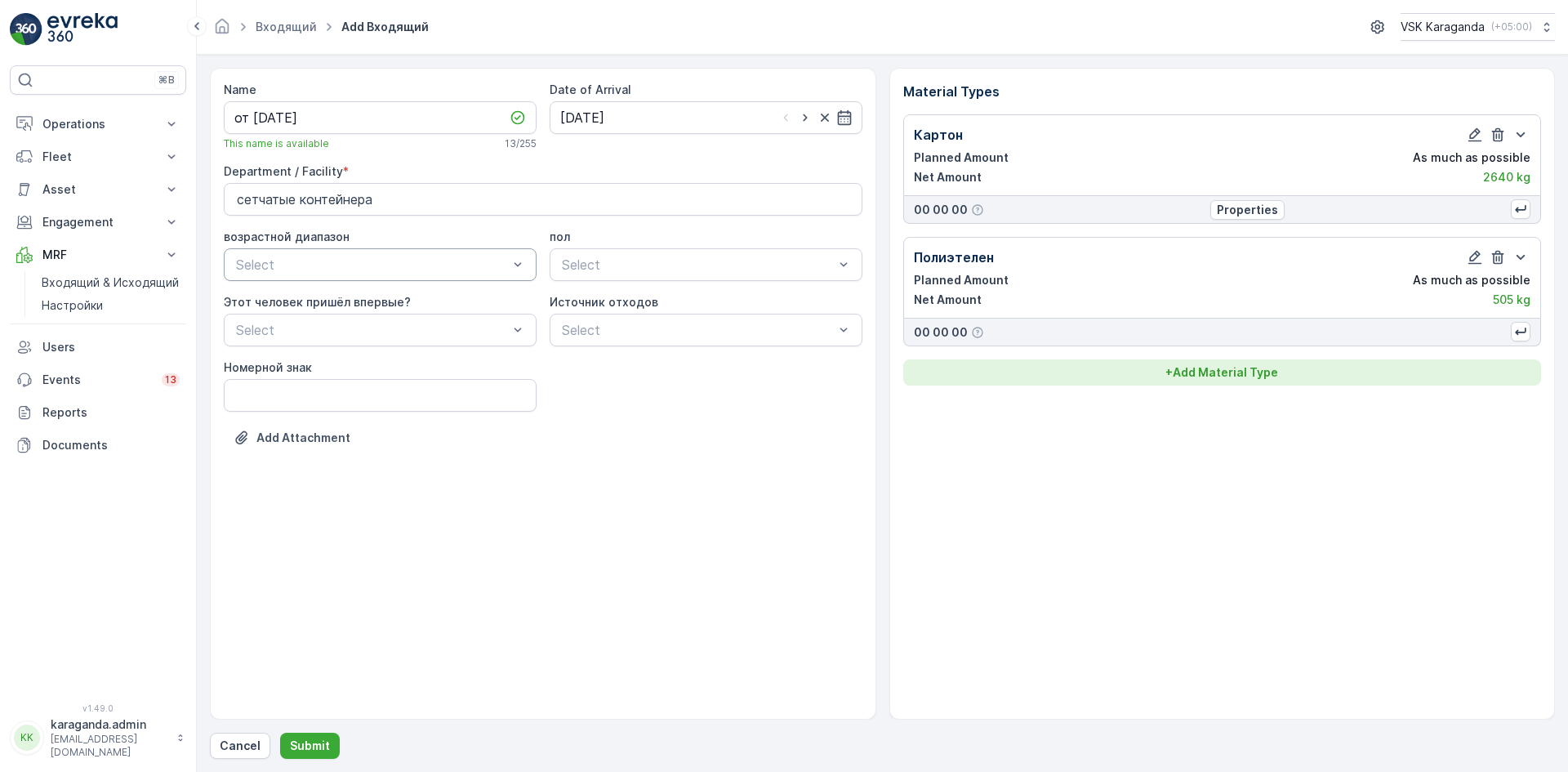
click at [1258, 375] on p "+ Add Material Type" at bounding box center [1221, 373] width 113 height 17
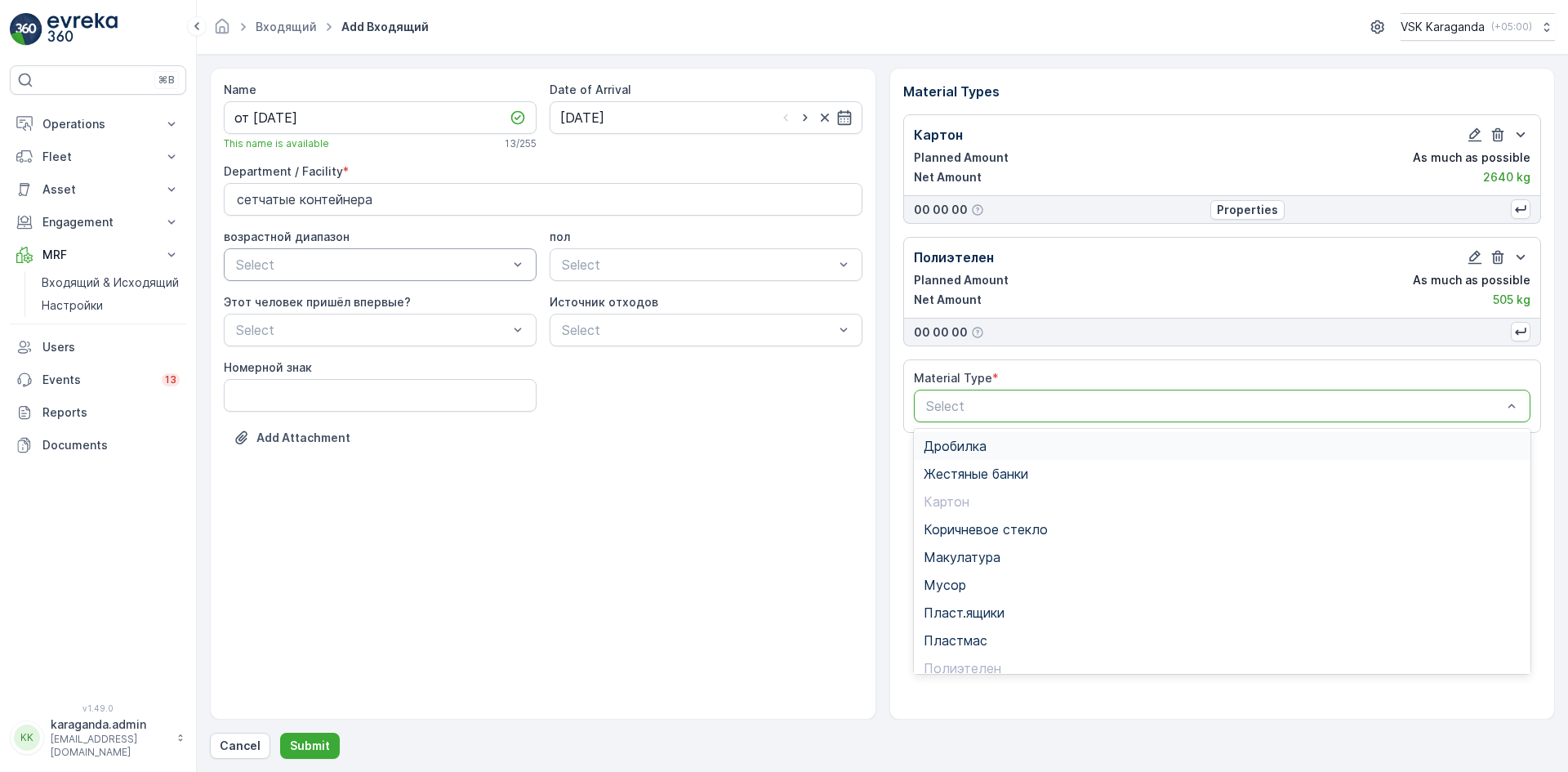
click at [1083, 405] on div at bounding box center [1215, 406] width 580 height 15
click at [963, 606] on span "Пэт бутылки" at bounding box center [964, 601] width 81 height 15
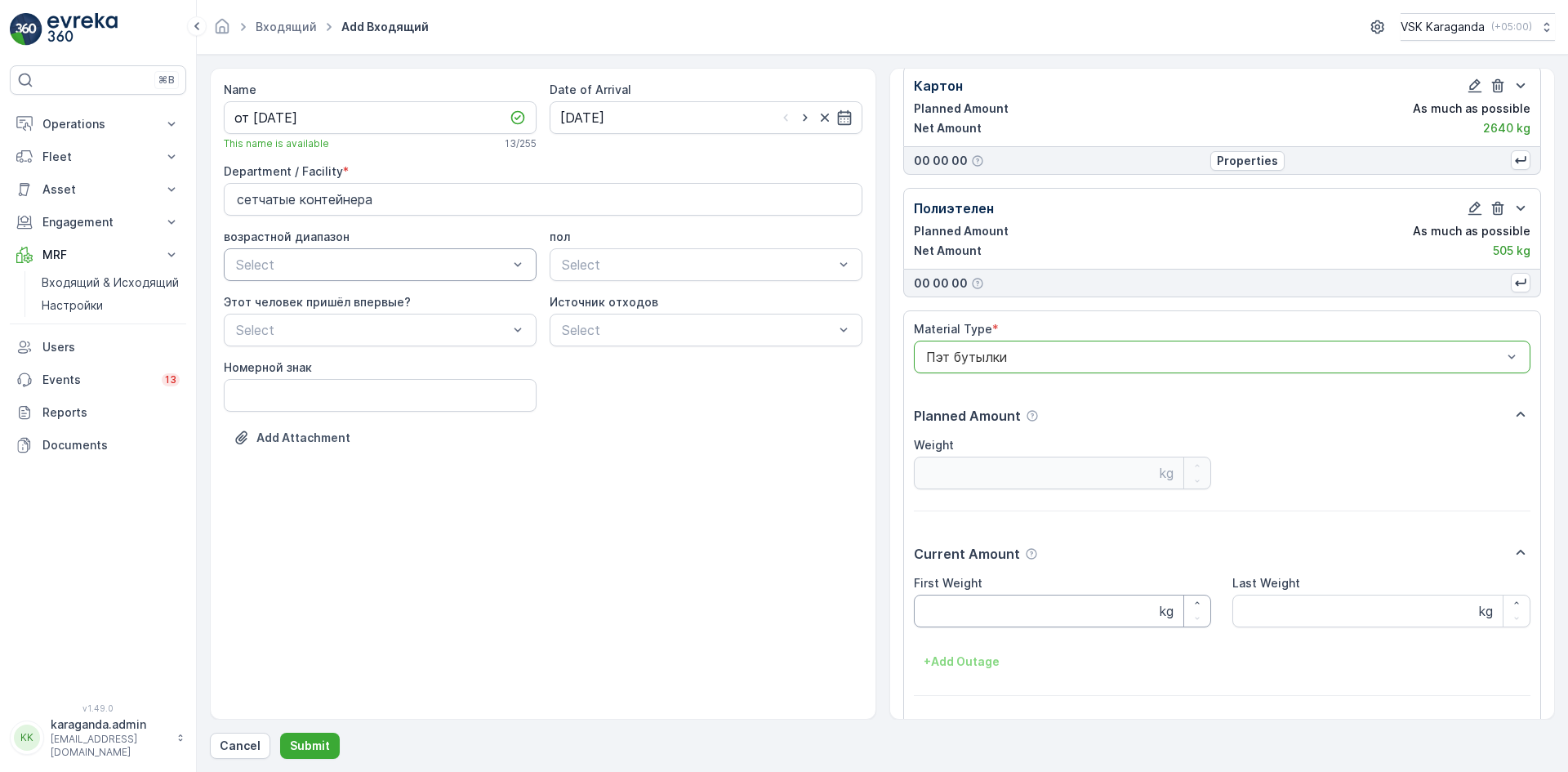
scroll to position [101, 0]
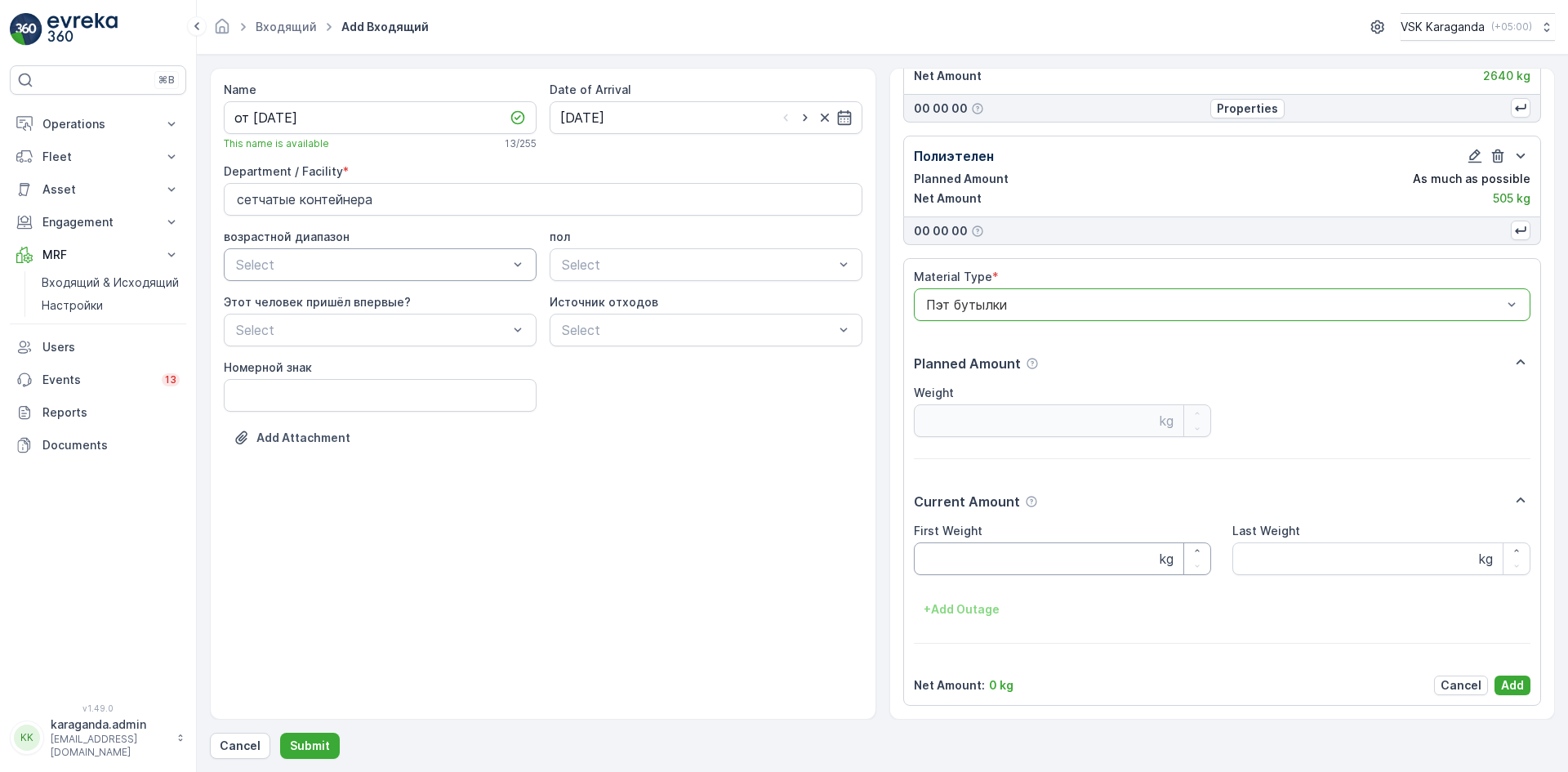
click at [951, 555] on Weight "First Weight" at bounding box center [1063, 558] width 298 height 32
type Weight "804"
click at [1501, 683] on p "Add" at bounding box center [1512, 686] width 23 height 17
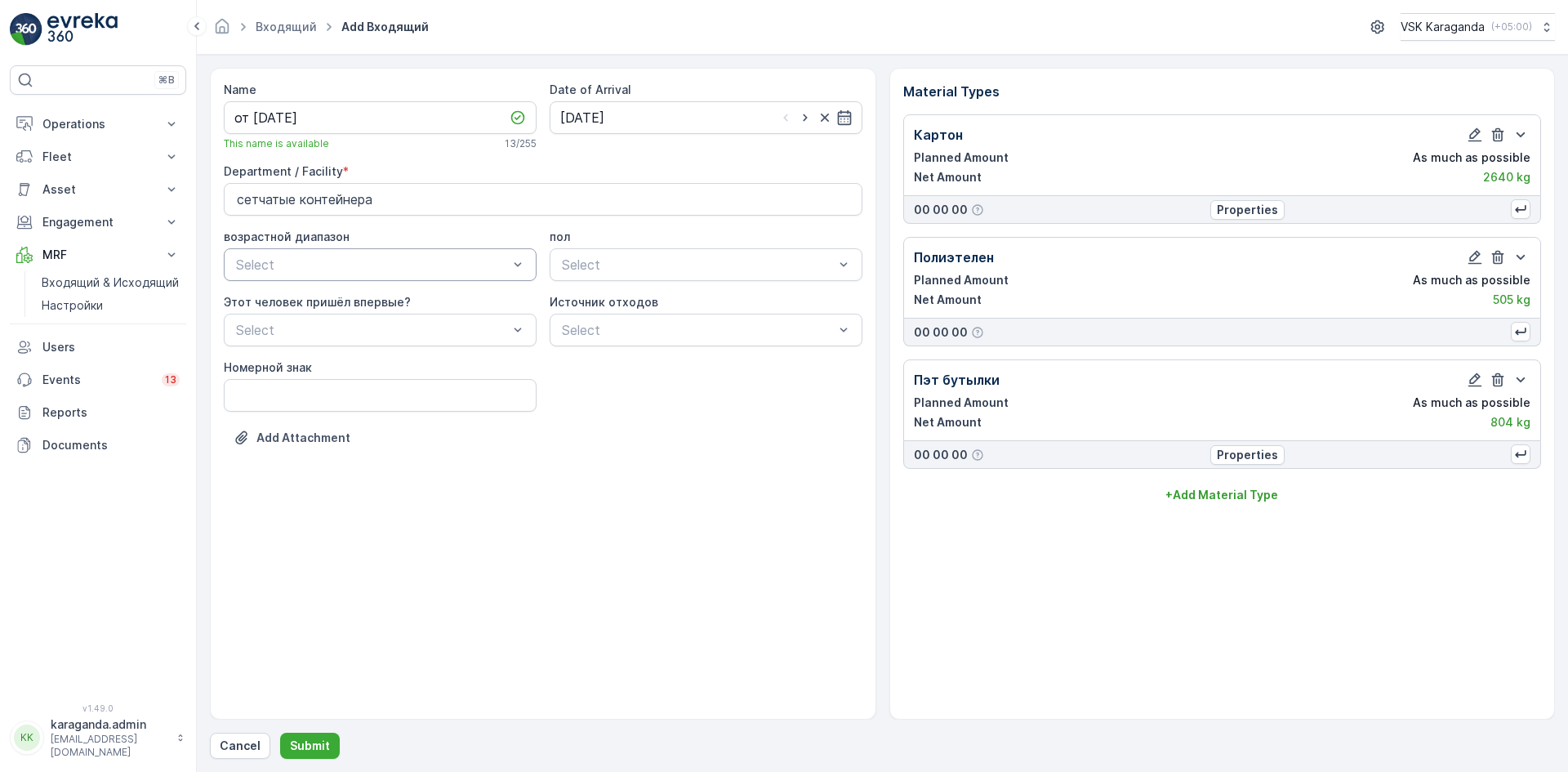
scroll to position [0, 0]
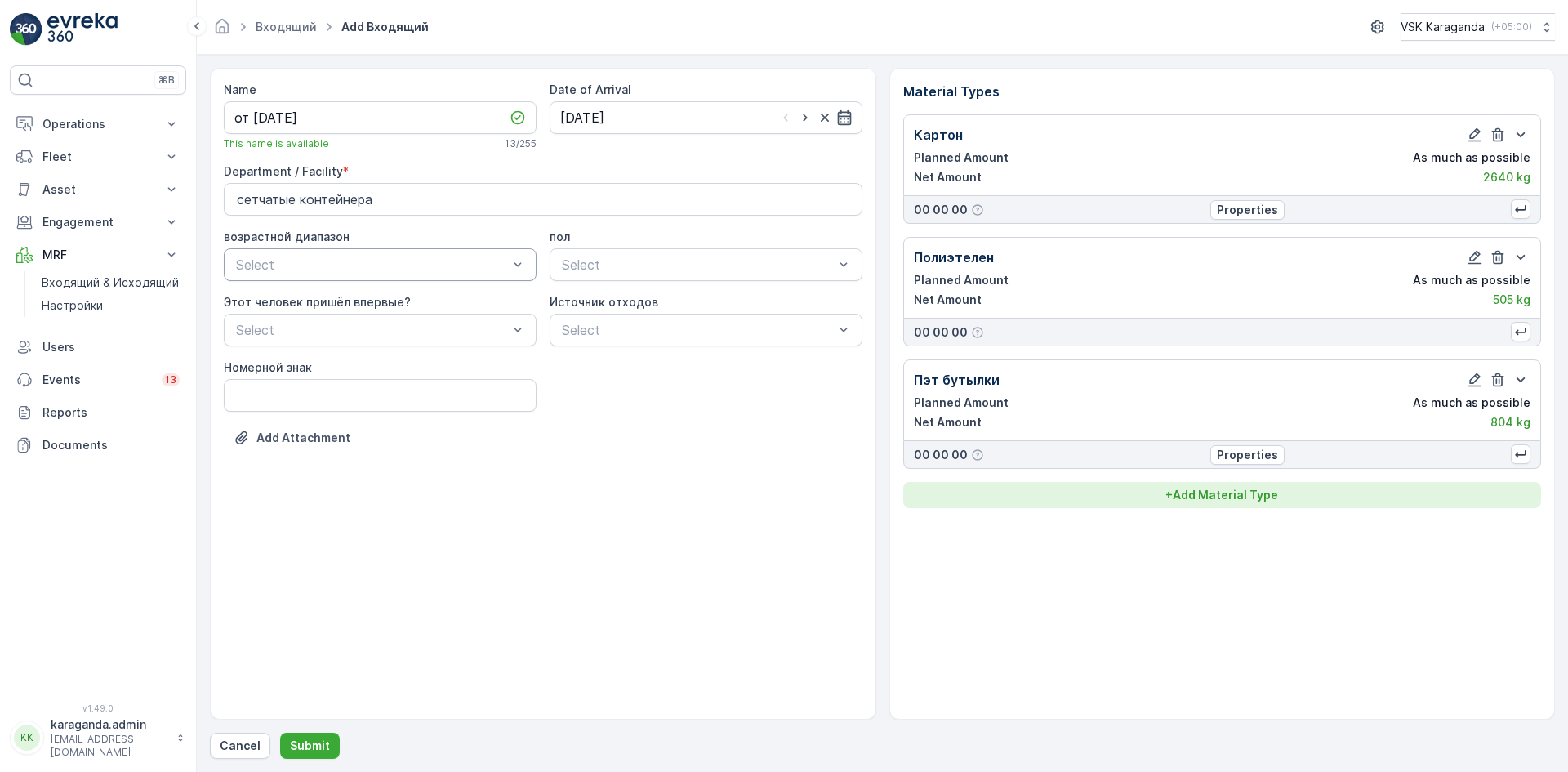
click at [1233, 500] on p "+ Add Material Type" at bounding box center [1221, 495] width 113 height 17
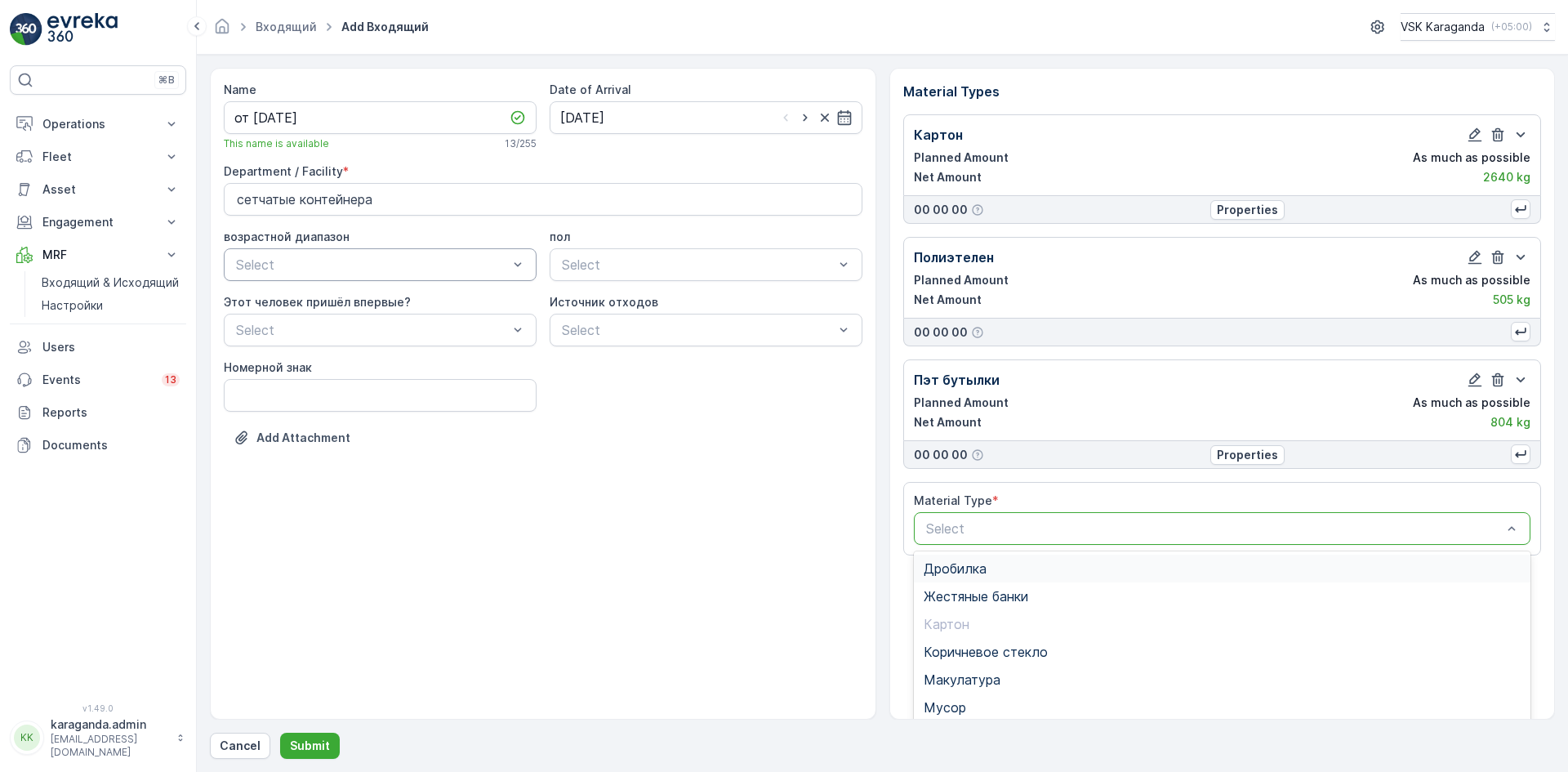
click at [1198, 529] on div at bounding box center [1215, 528] width 580 height 15
click at [980, 605] on span "Пласт.ящики" at bounding box center [964, 609] width 81 height 15
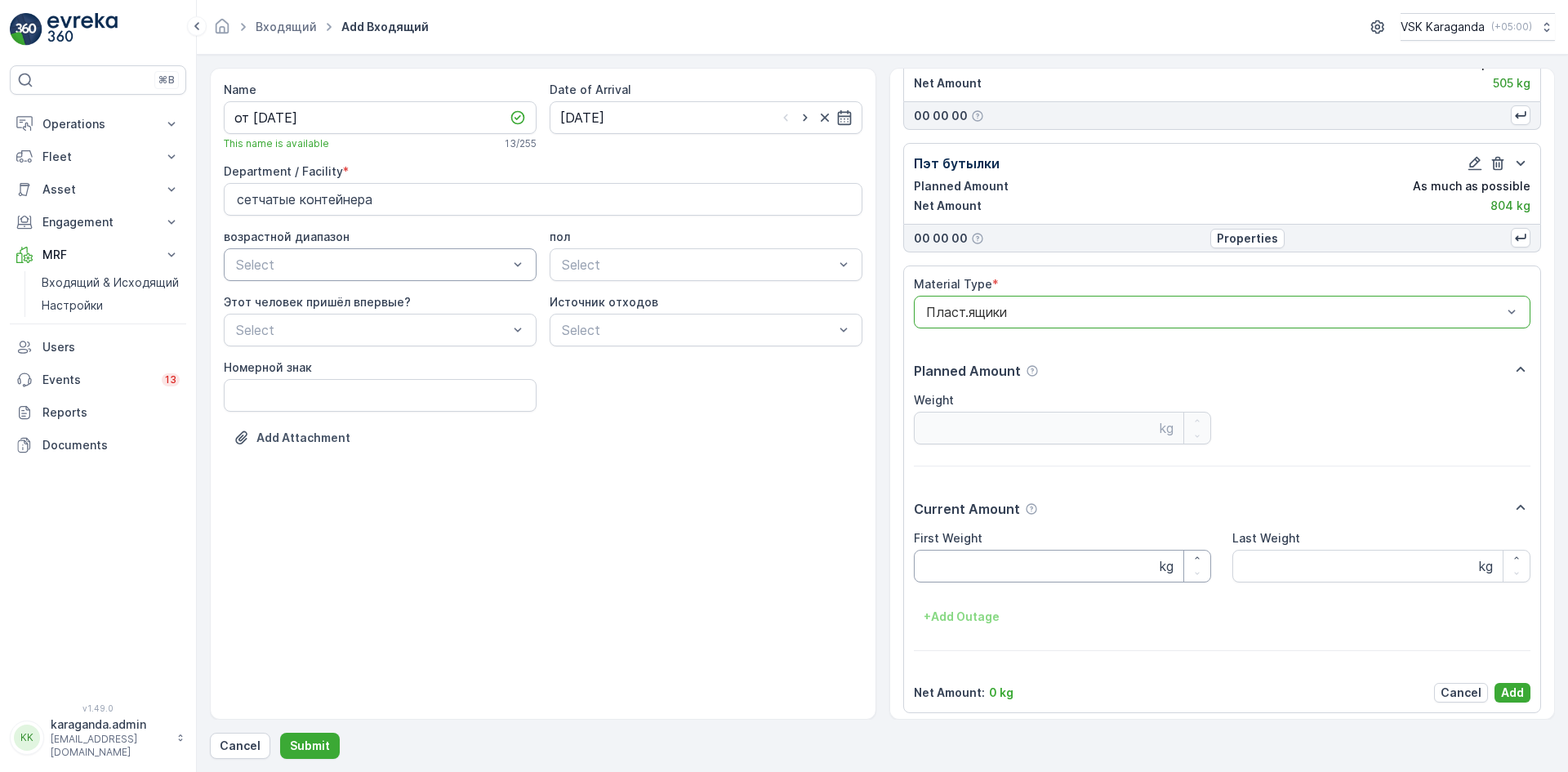
scroll to position [223, 0]
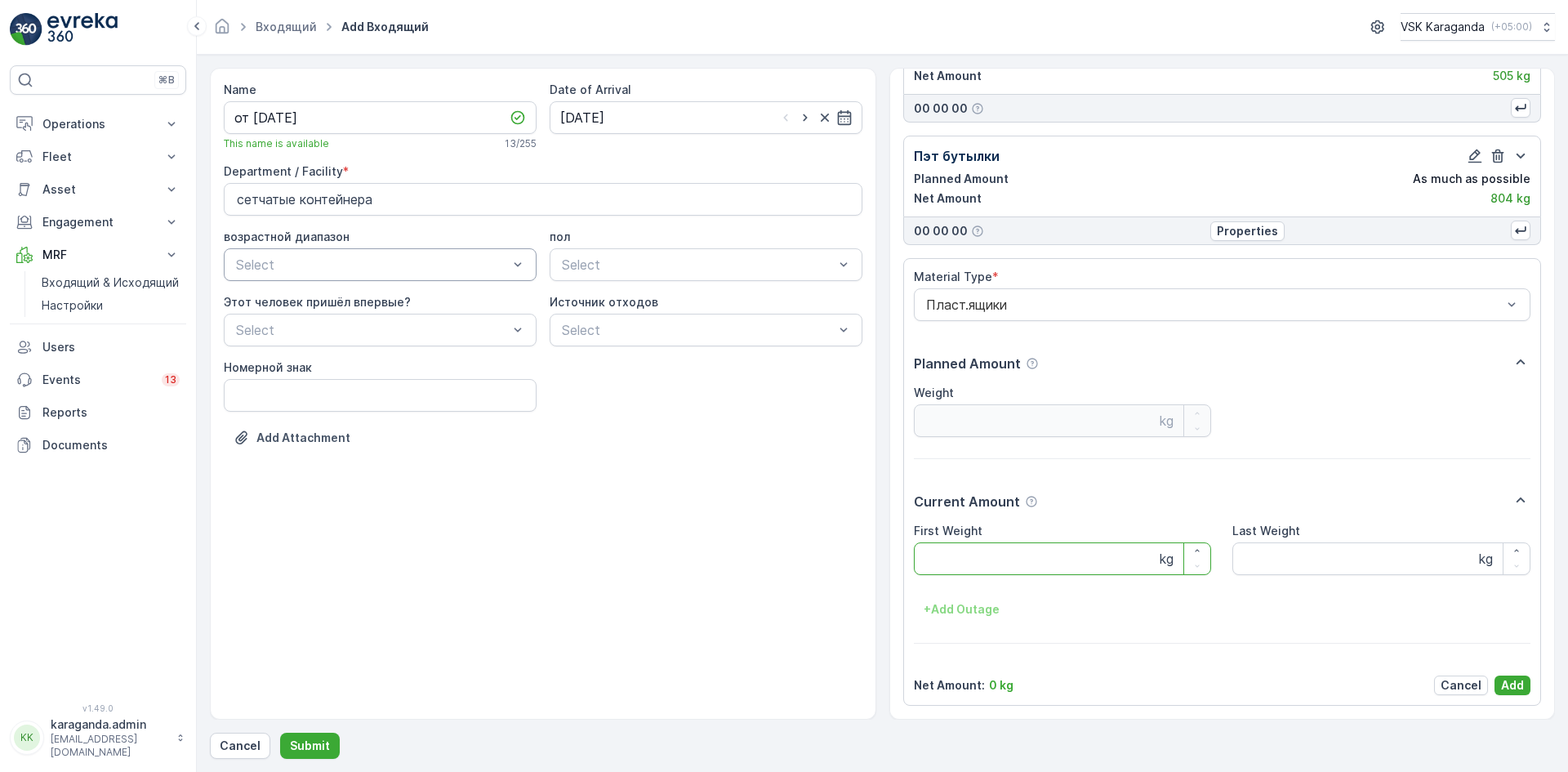
click at [987, 551] on Weight "First Weight" at bounding box center [1063, 558] width 298 height 32
type Weight "100"
click at [1519, 683] on p "Add" at bounding box center [1512, 686] width 23 height 17
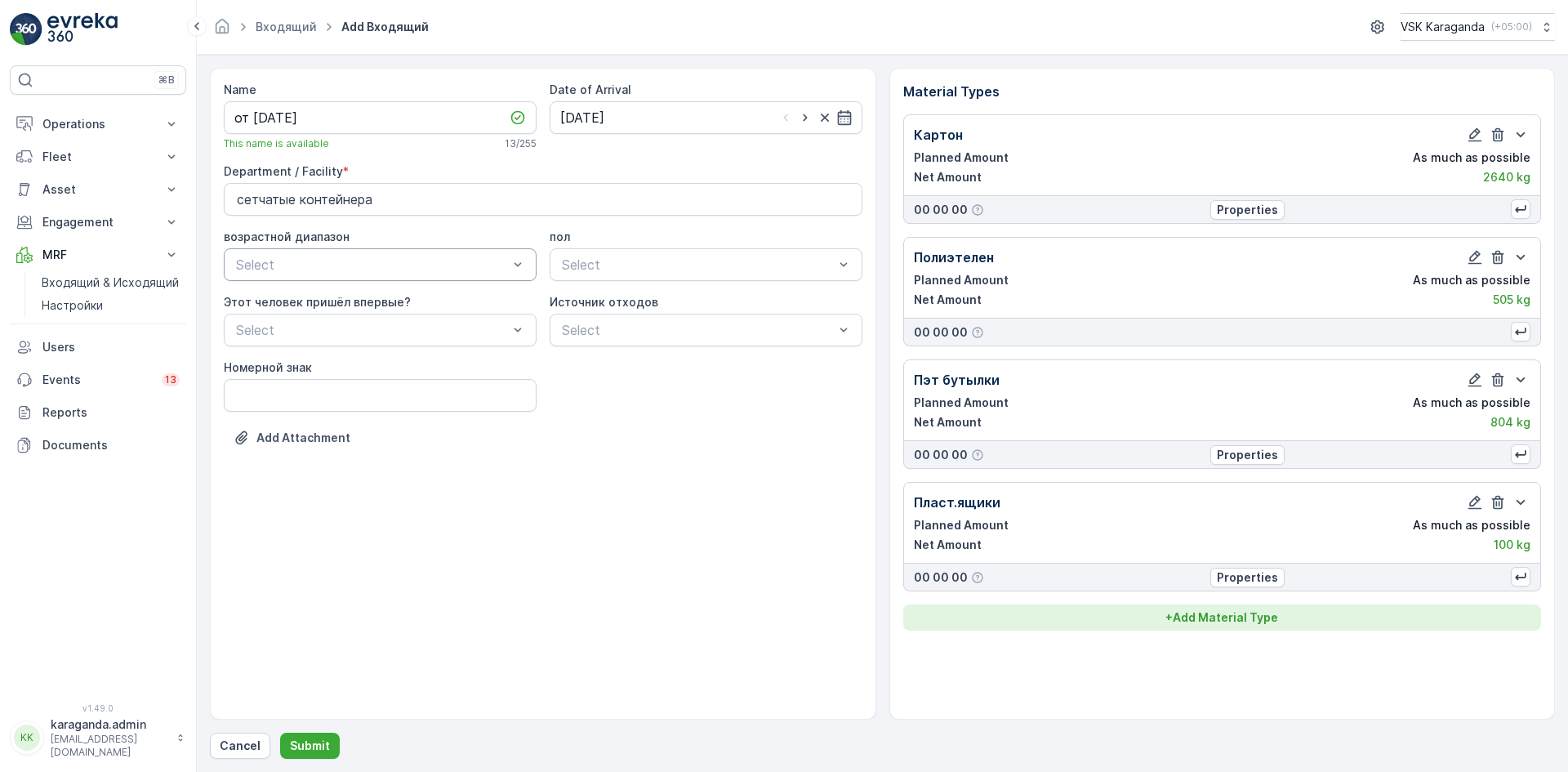
click at [1257, 609] on p "+ Add Material Type" at bounding box center [1221, 617] width 113 height 17
click at [1182, 646] on div at bounding box center [1215, 651] width 580 height 15
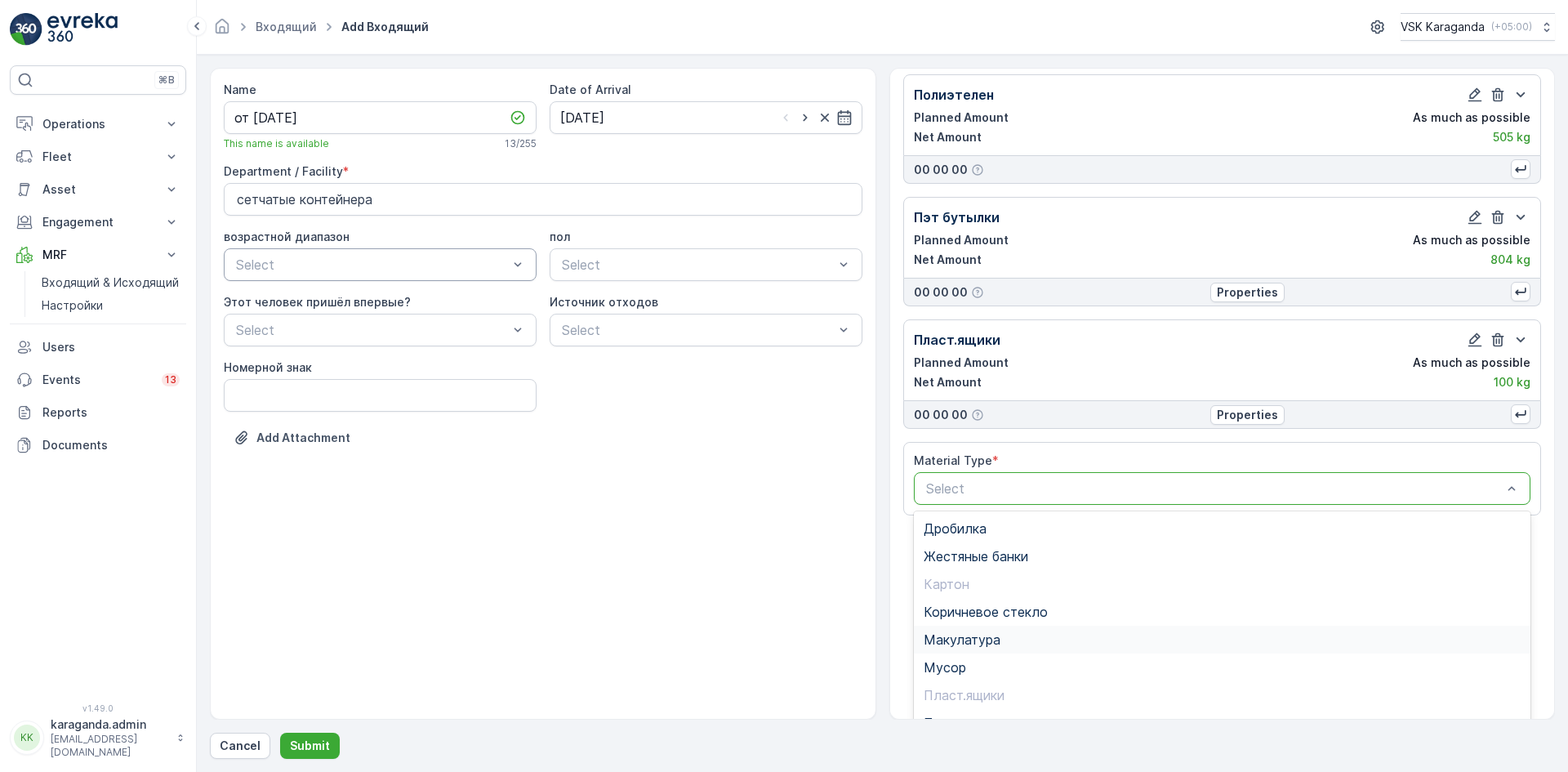
scroll to position [163, 0]
click at [988, 551] on span "Жестяные банки" at bounding box center [976, 555] width 105 height 15
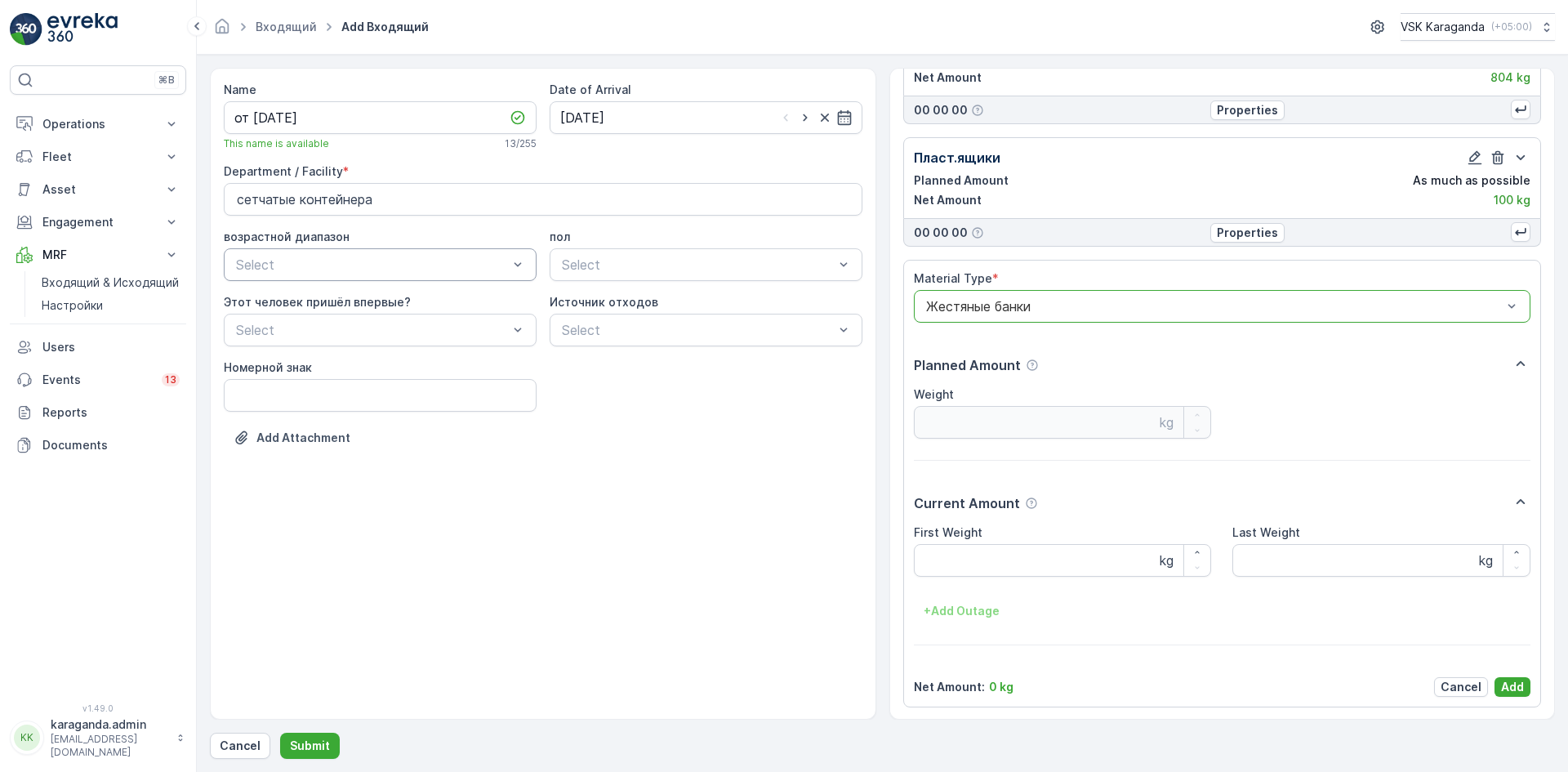
scroll to position [347, 0]
click at [963, 545] on Weight "First Weight" at bounding box center [1063, 558] width 298 height 32
type Weight "27"
click at [1501, 684] on p "Add" at bounding box center [1512, 686] width 23 height 17
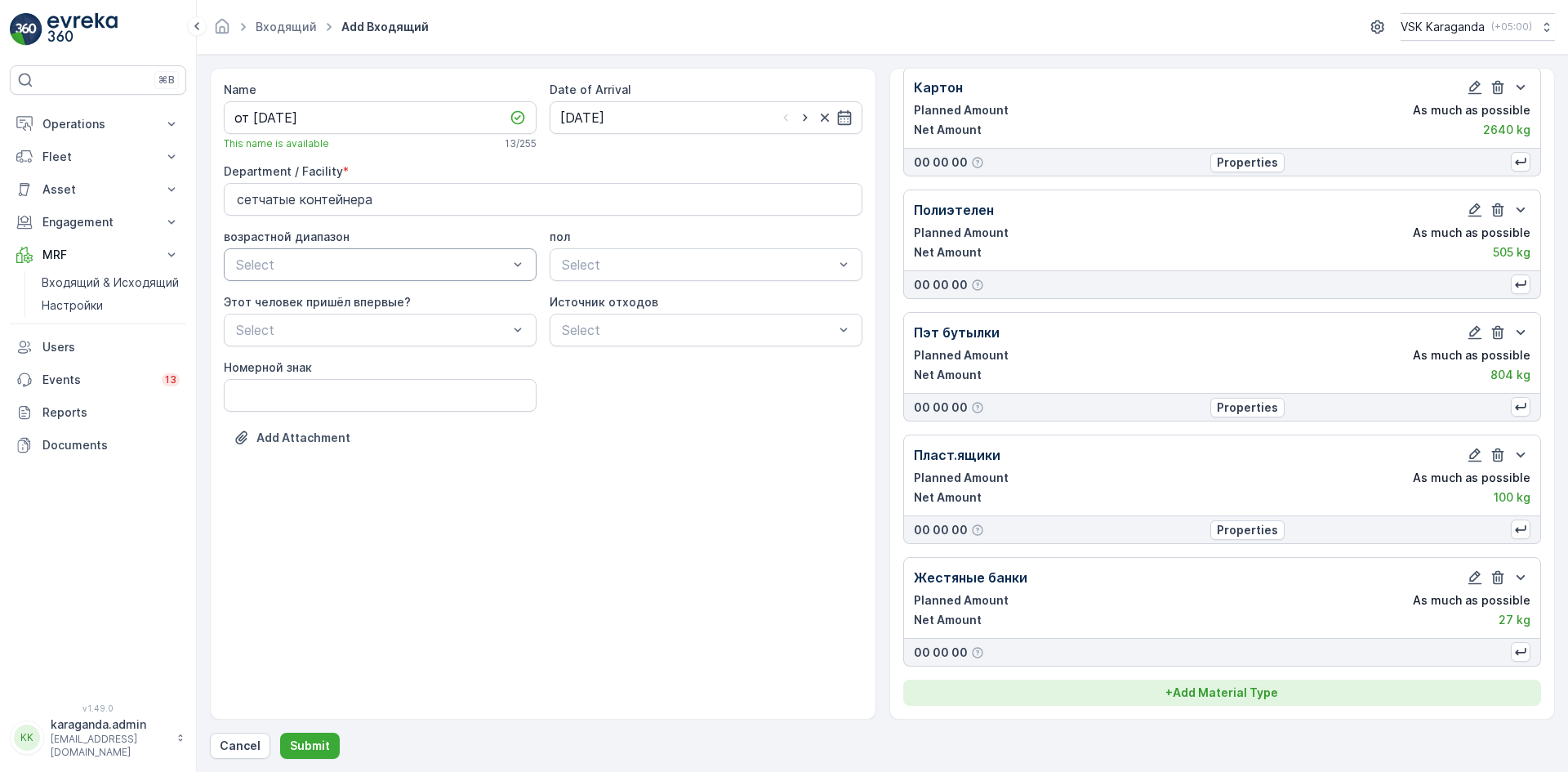
click at [1238, 690] on p "+ Add Material Type" at bounding box center [1221, 692] width 113 height 17
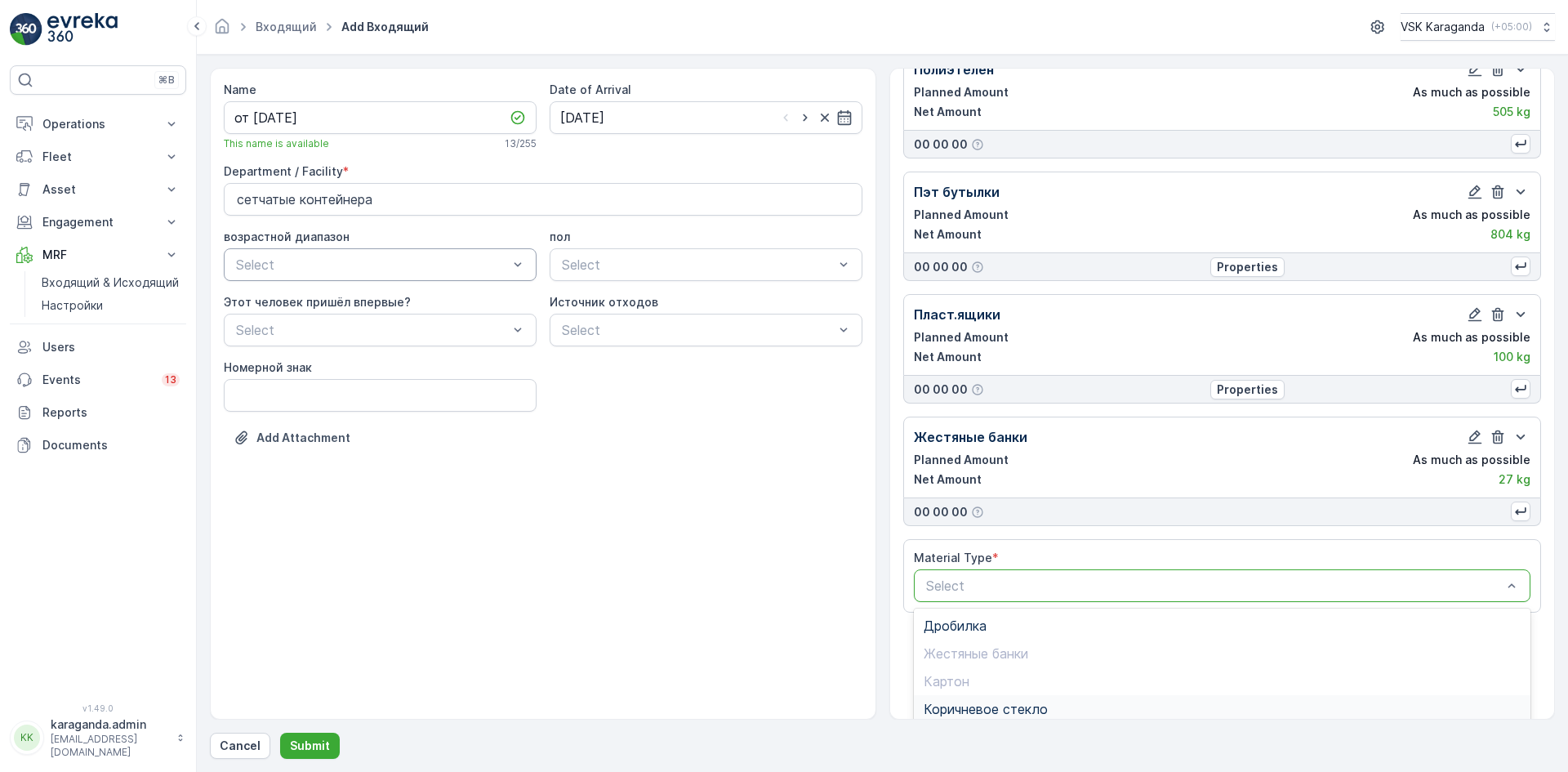
scroll to position [323, 0]
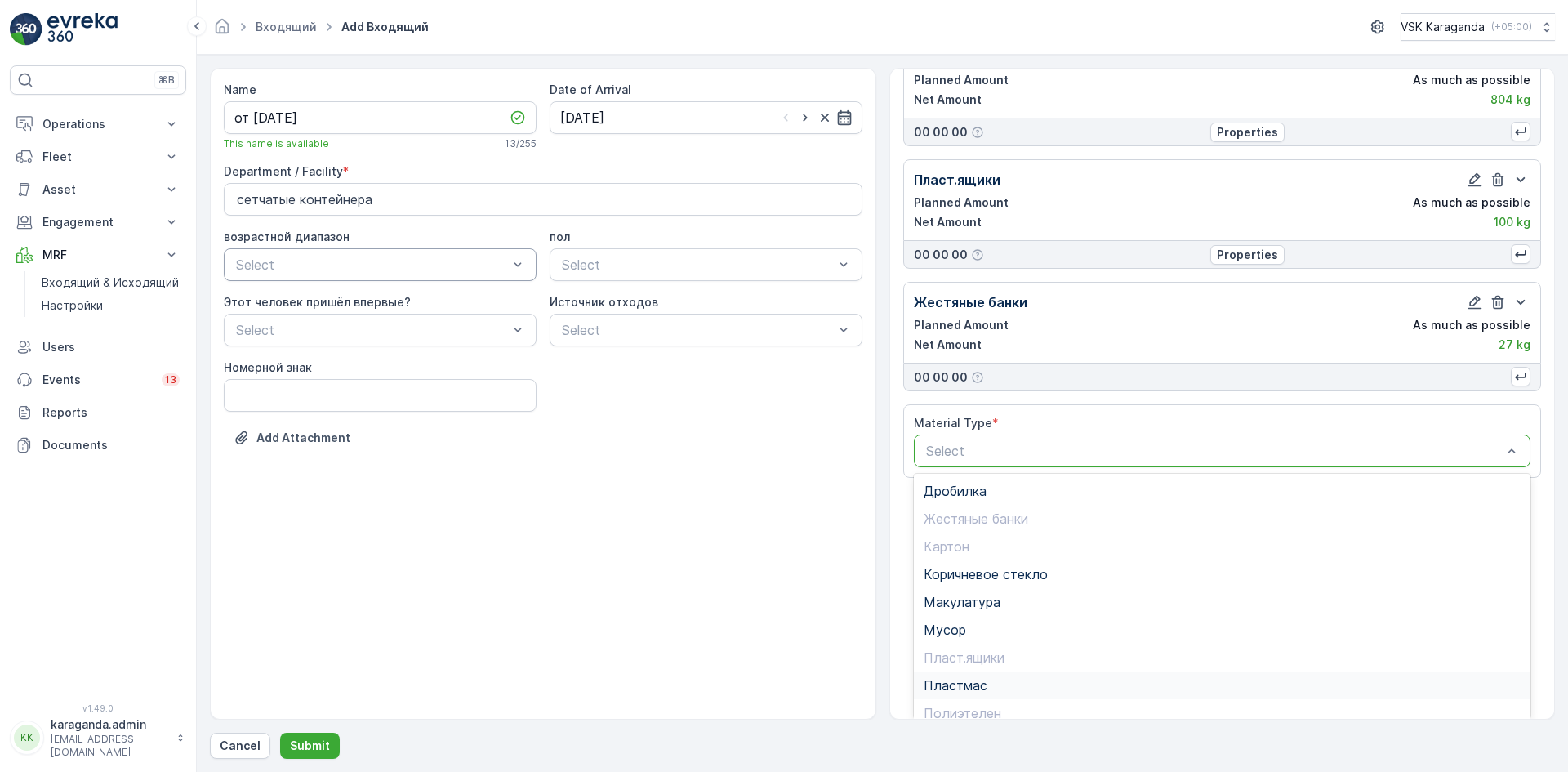
click at [967, 691] on span "Пластмас" at bounding box center [955, 685] width 64 height 15
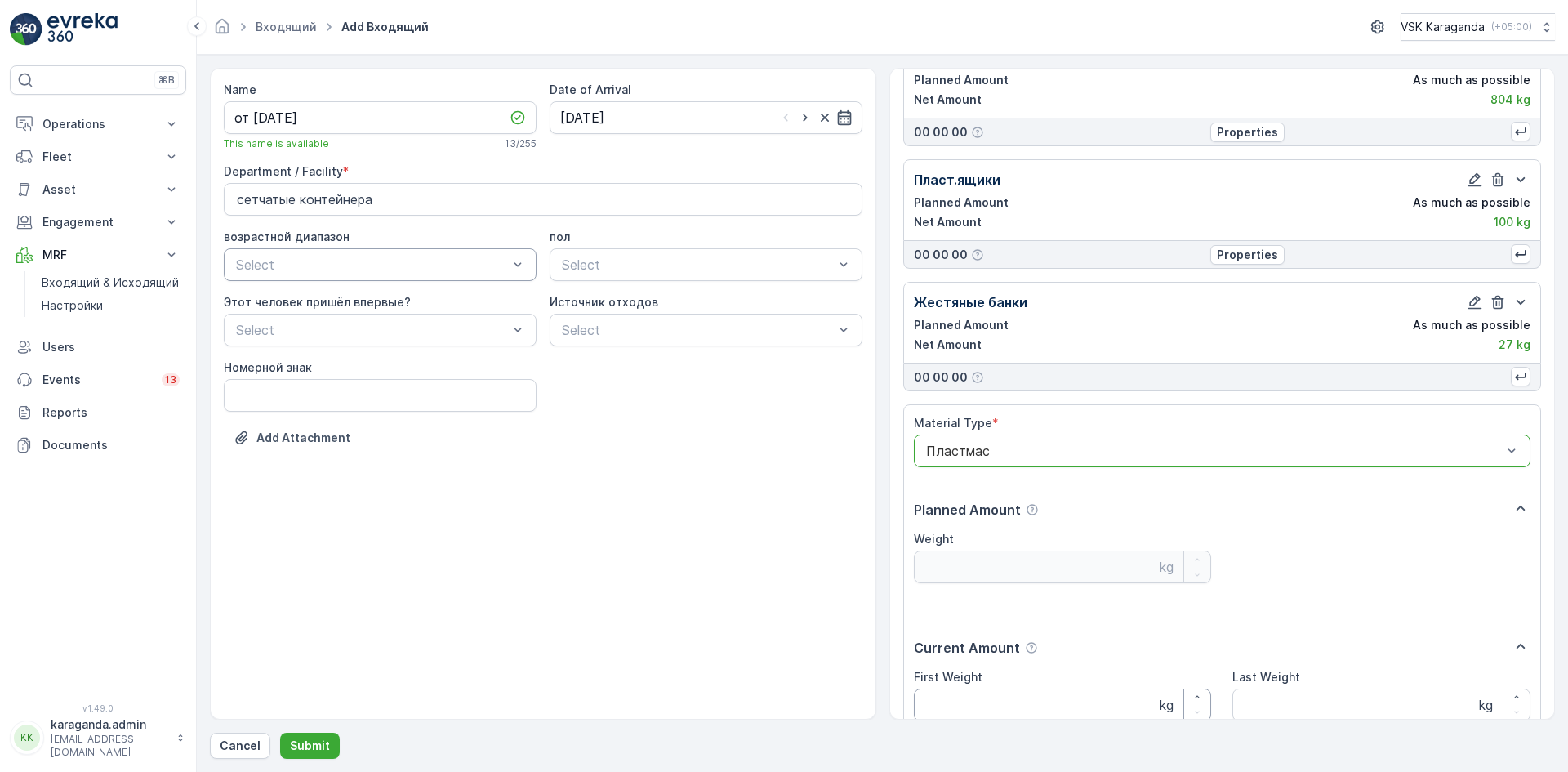
scroll to position [469, 0]
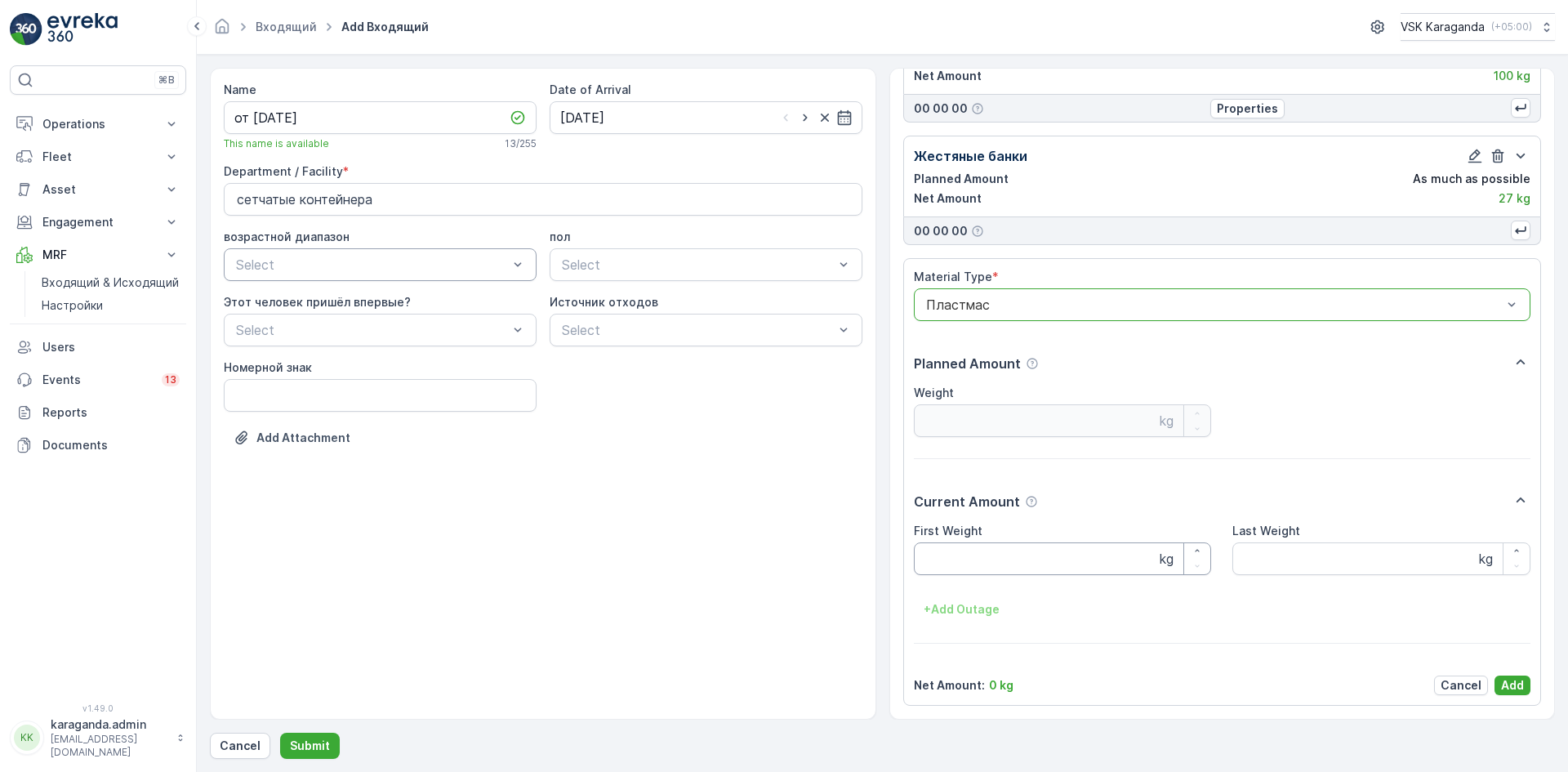
click at [1004, 560] on Weight "First Weight" at bounding box center [1063, 558] width 298 height 32
type Weight "97.5"
click at [1501, 689] on p "Add" at bounding box center [1512, 686] width 23 height 17
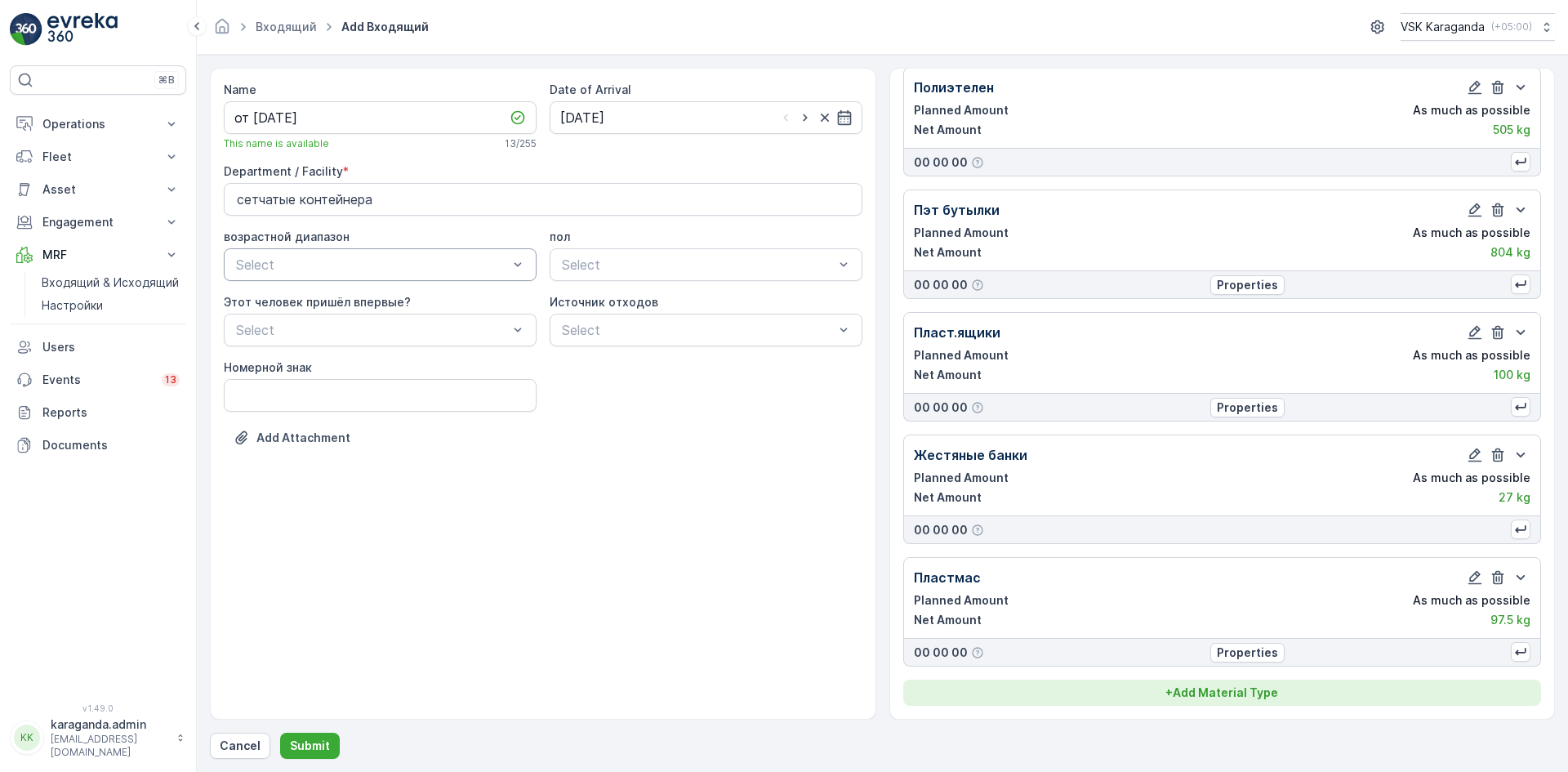
click at [1195, 702] on button "+ Add Material Type" at bounding box center [1222, 692] width 639 height 26
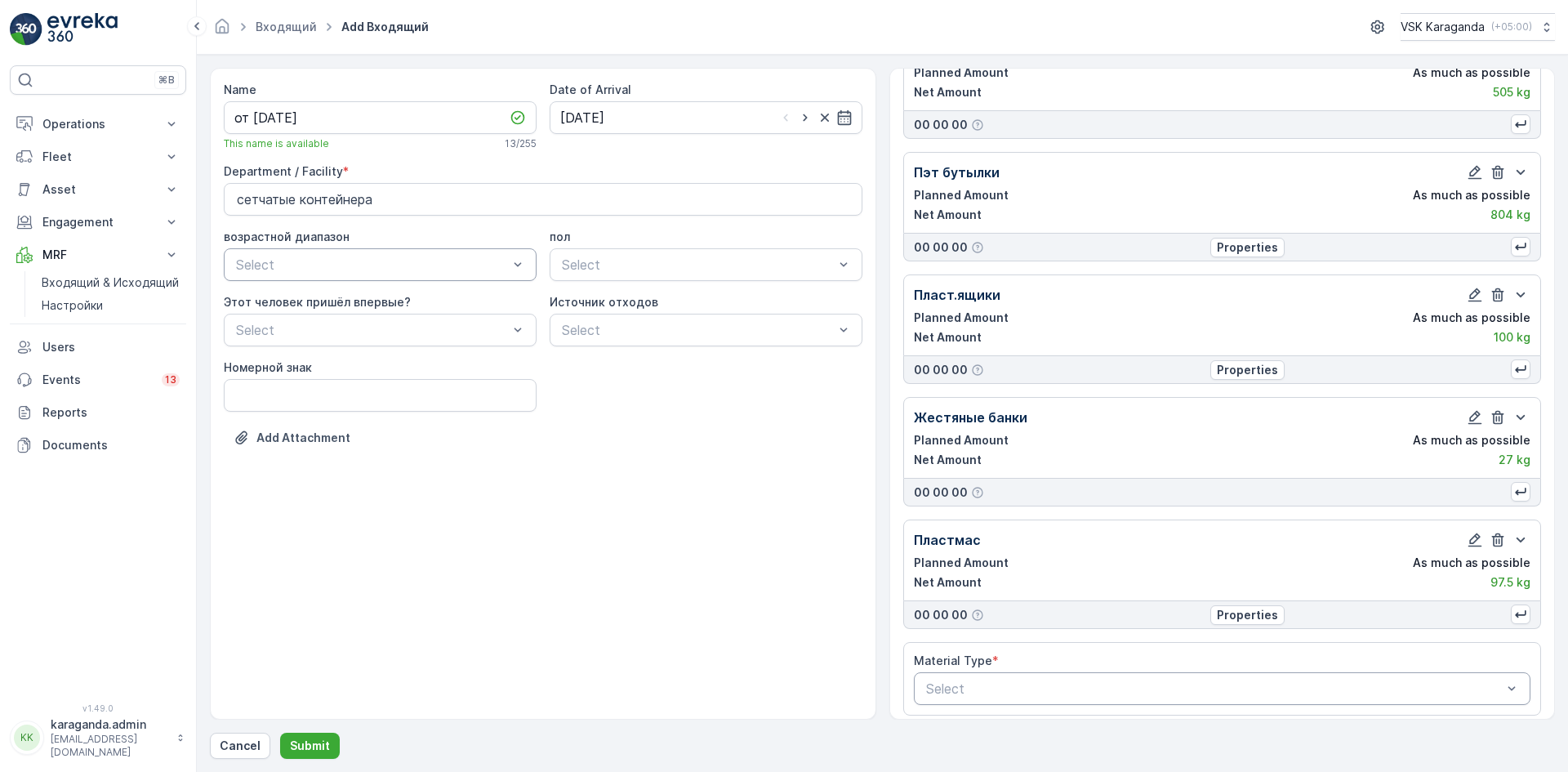
scroll to position [217, 0]
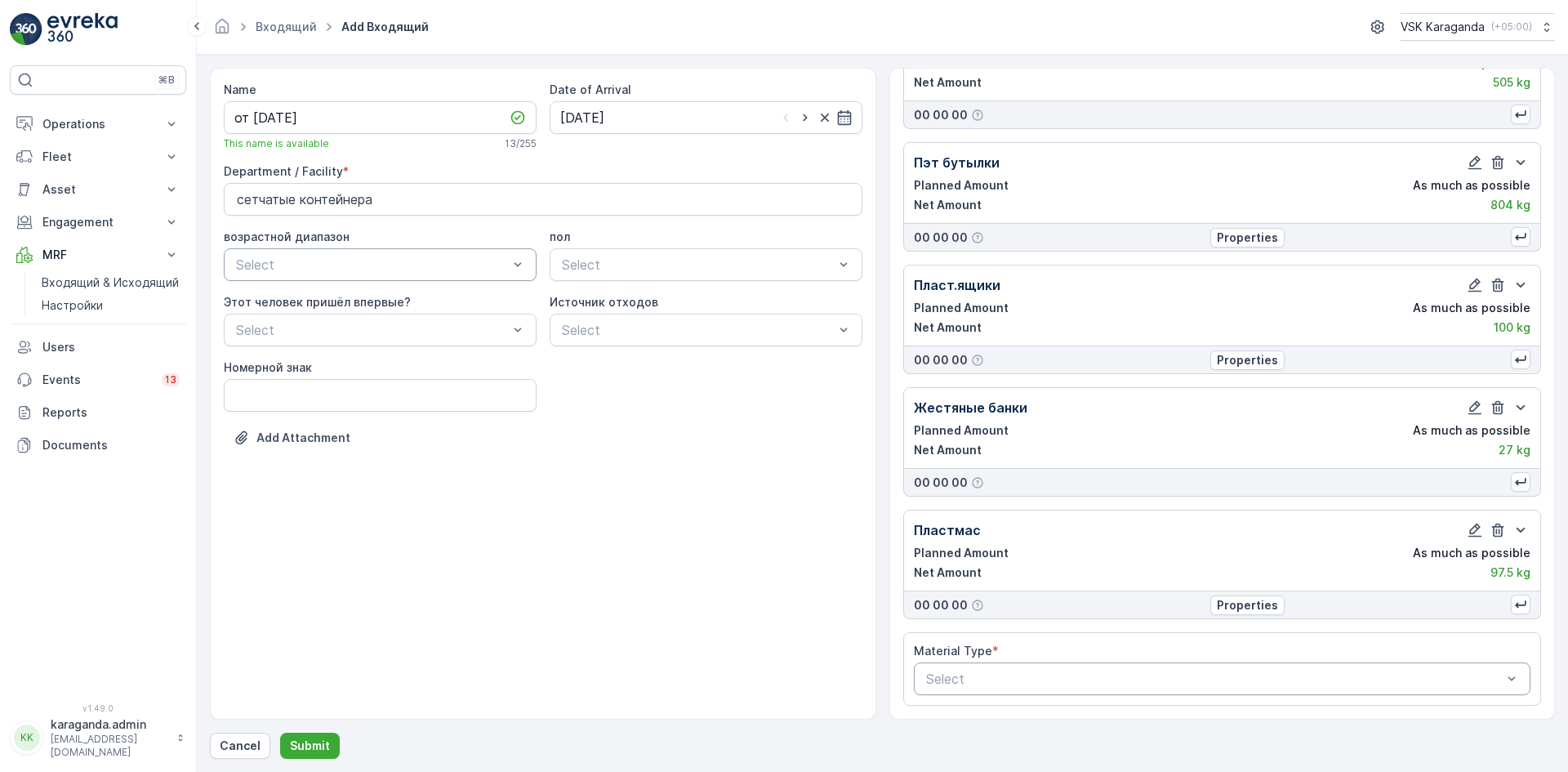
click at [1055, 678] on div at bounding box center [1215, 678] width 580 height 15
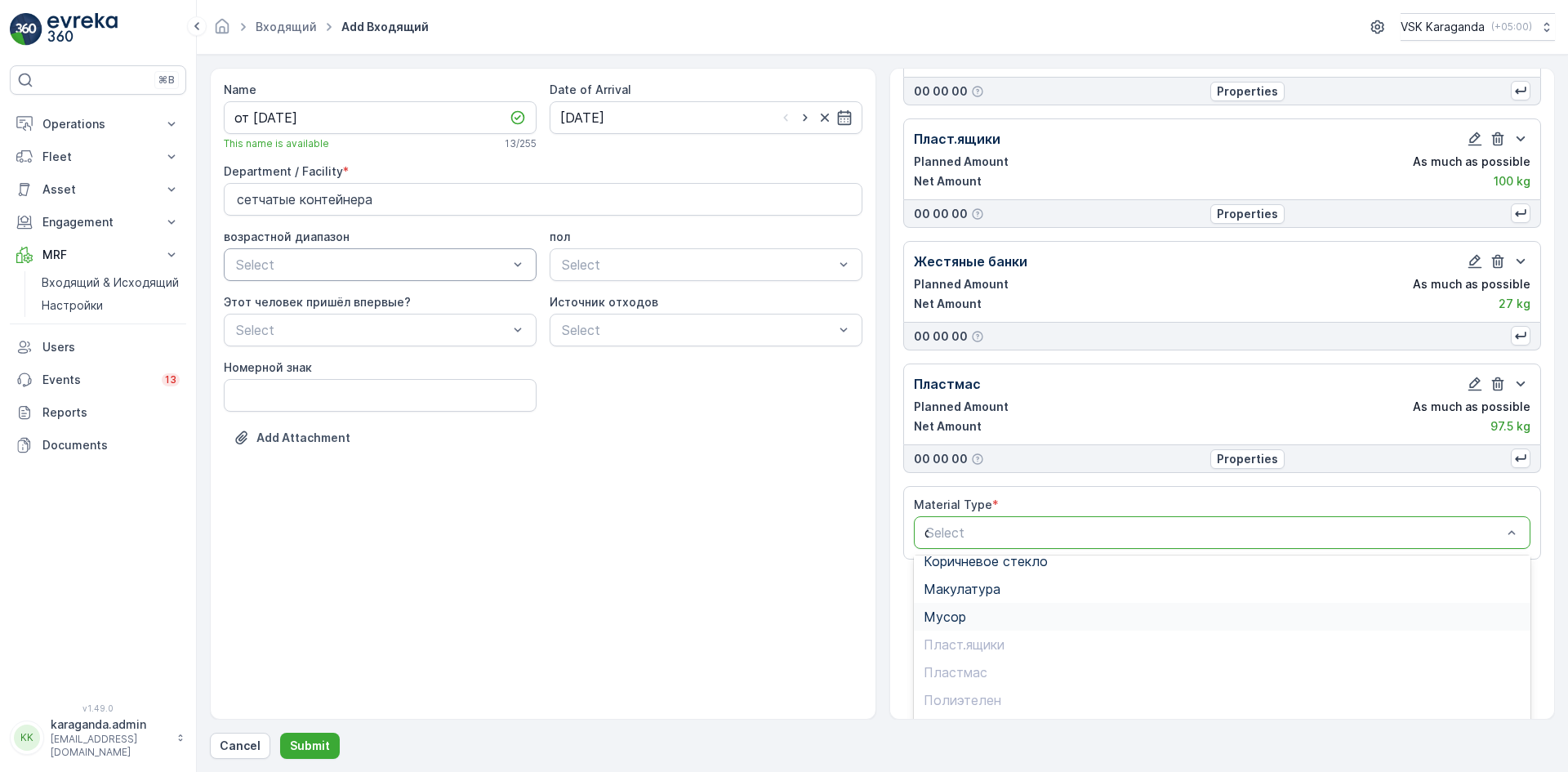
scroll to position [0, 0]
type input "ст"
click at [970, 683] on div "Стекло" at bounding box center [1222, 684] width 598 height 15
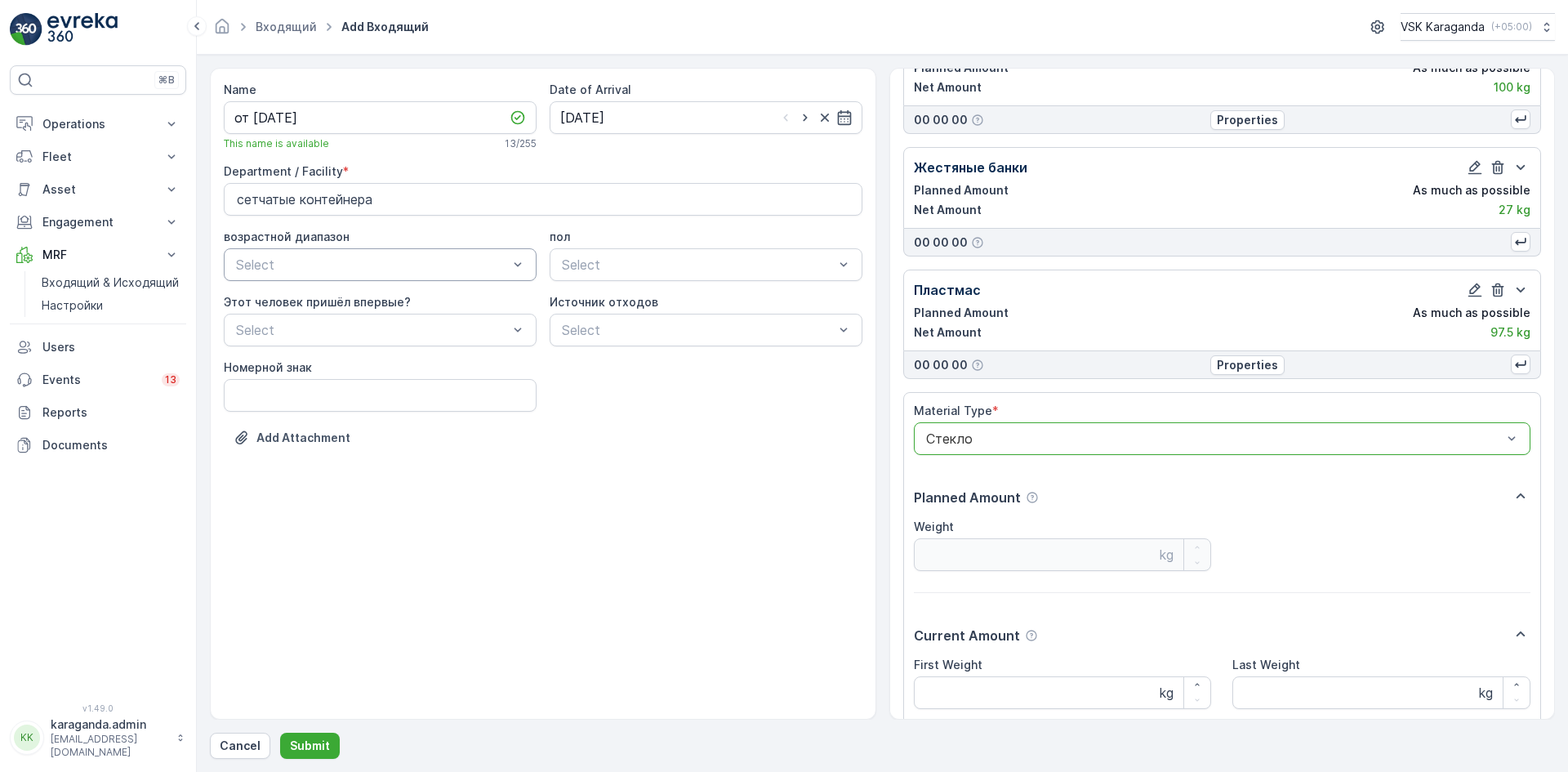
scroll to position [591, 0]
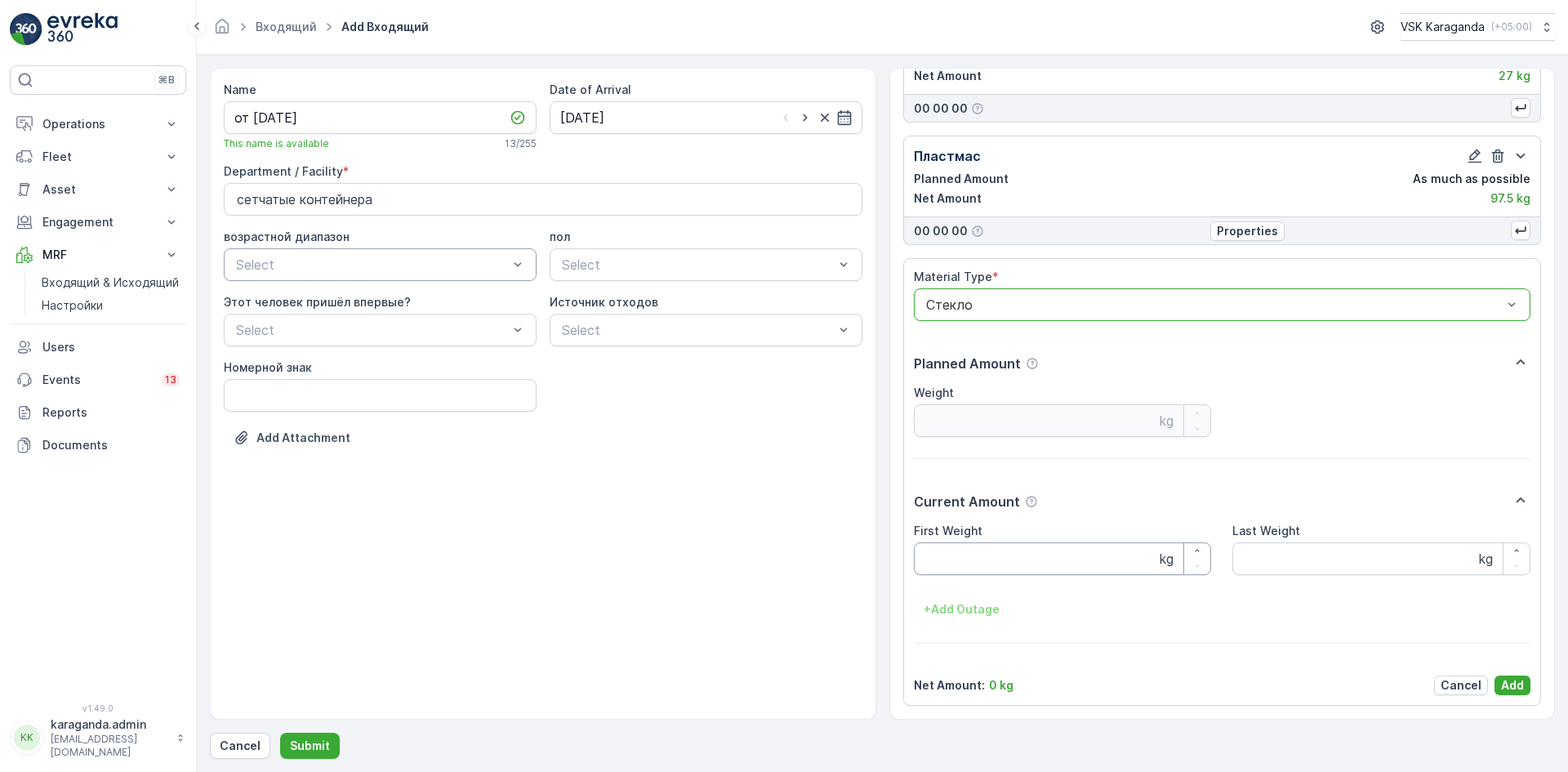
click at [967, 555] on Weight "First Weight" at bounding box center [1063, 558] width 298 height 32
type Weight "180"
click at [1511, 687] on p "Add" at bounding box center [1512, 686] width 23 height 17
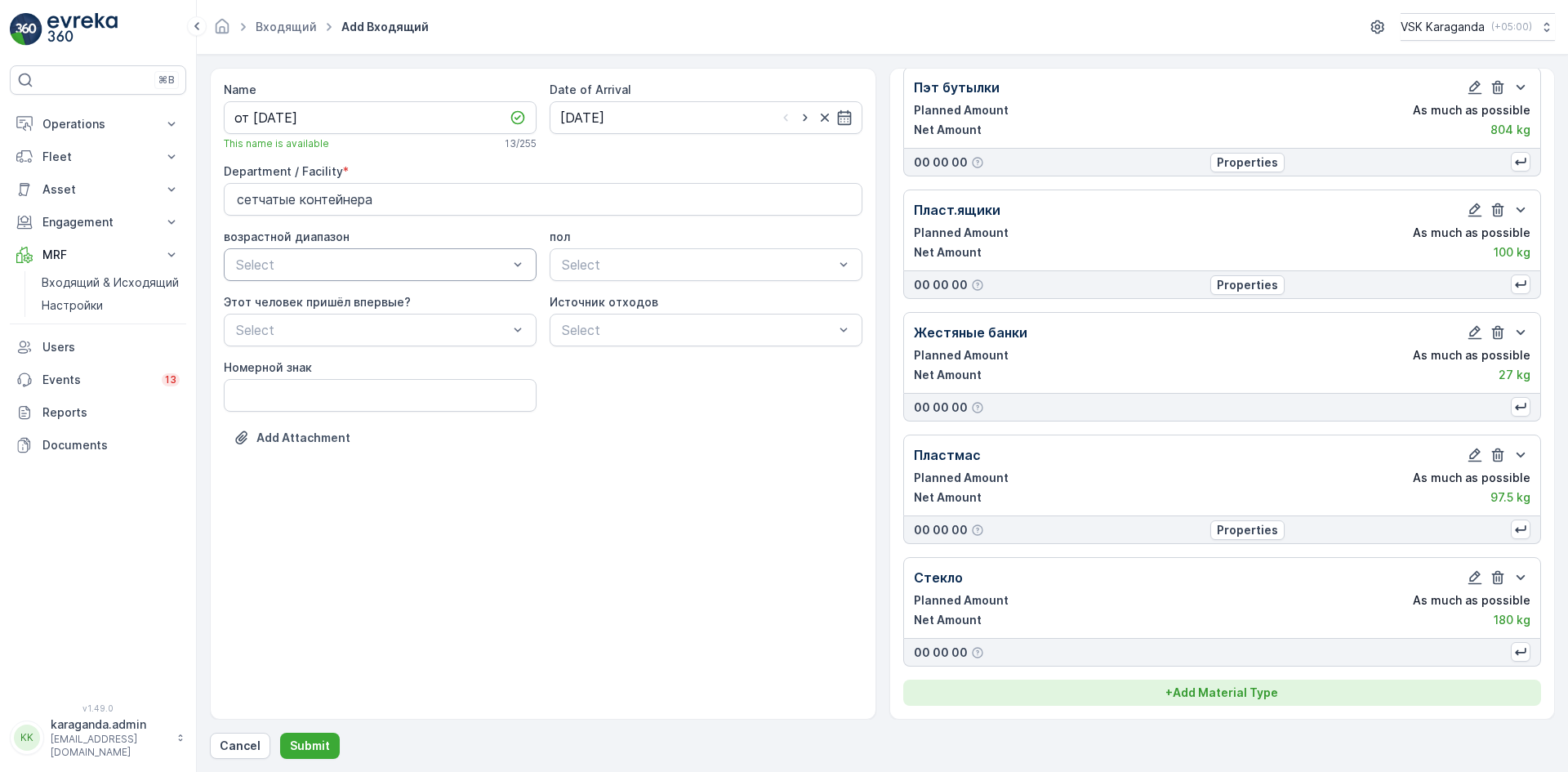
click at [1216, 684] on p "+ Add Material Type" at bounding box center [1221, 692] width 113 height 17
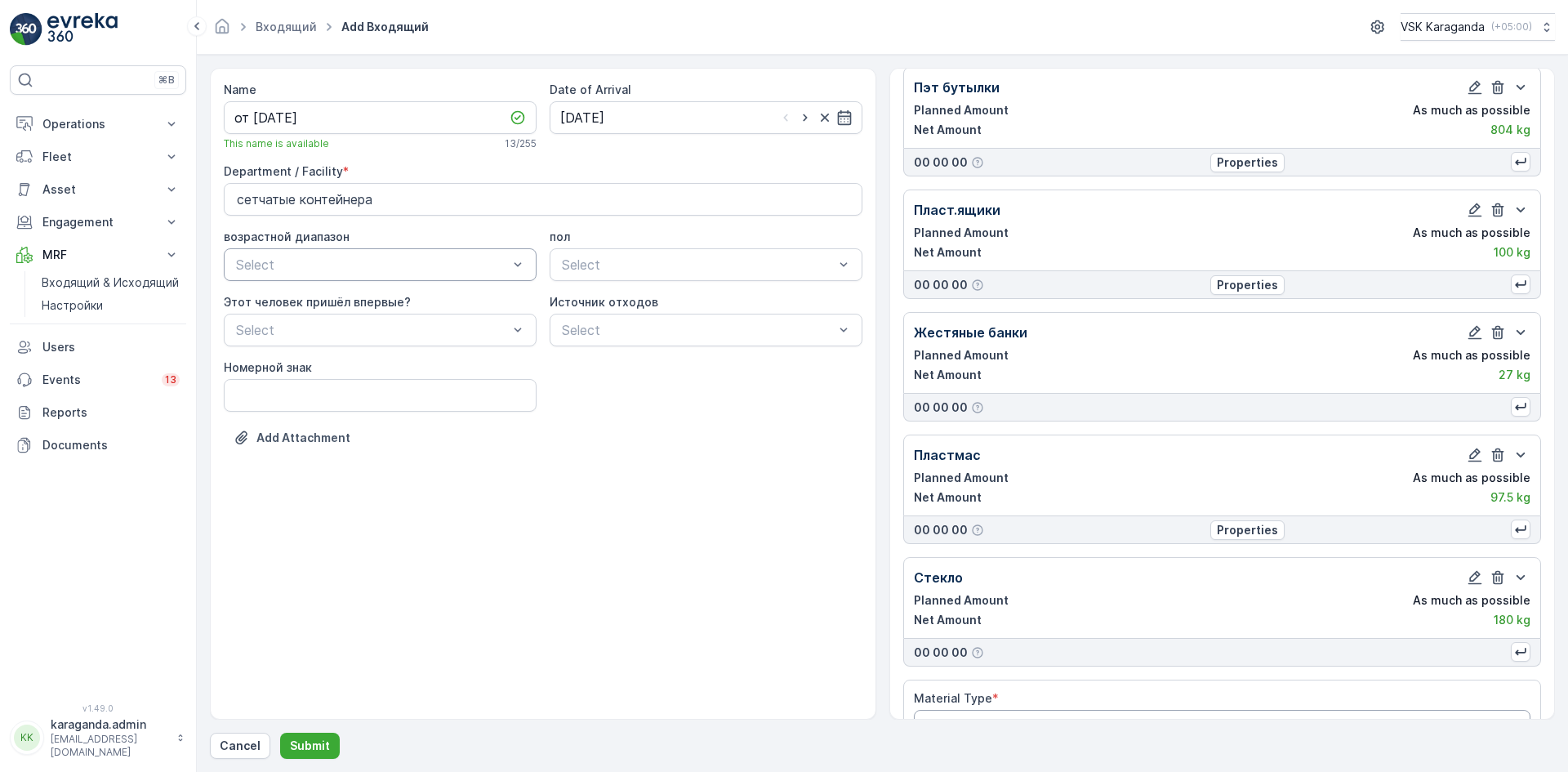
scroll to position [340, 0]
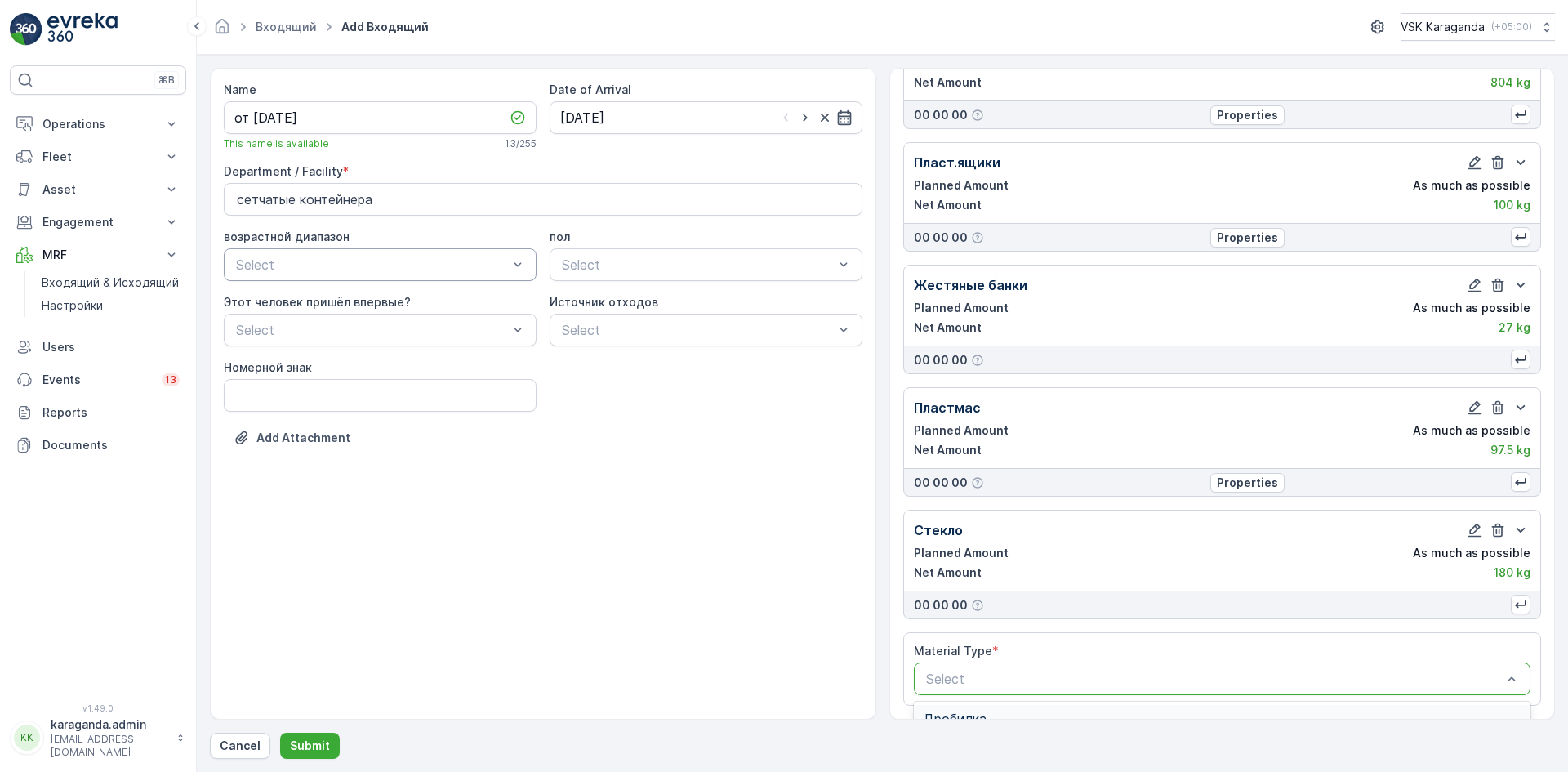
click at [1109, 670] on div "Select" at bounding box center [1215, 678] width 580 height 19
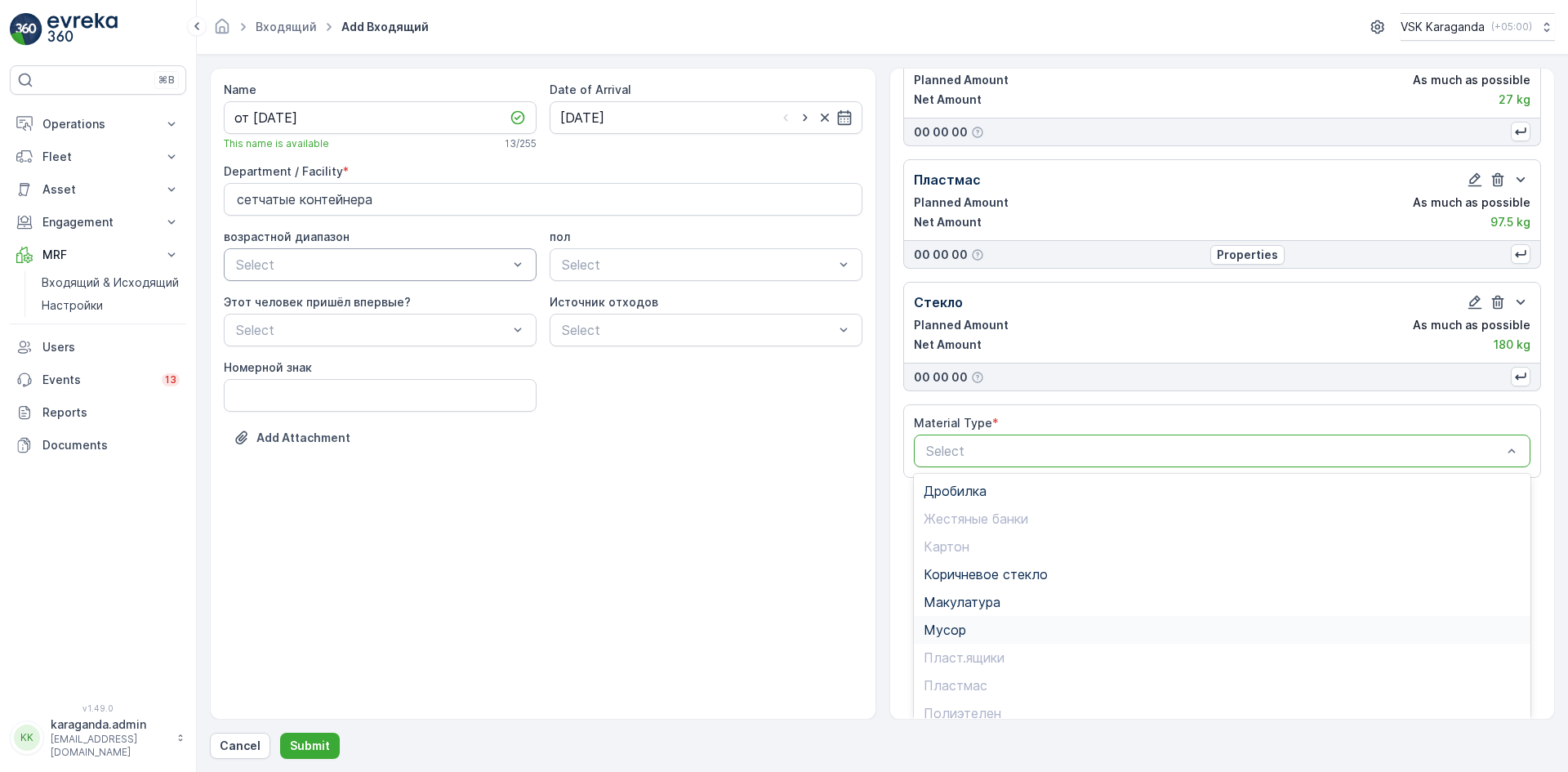
click at [974, 622] on div "Мусор" at bounding box center [1222, 629] width 598 height 15
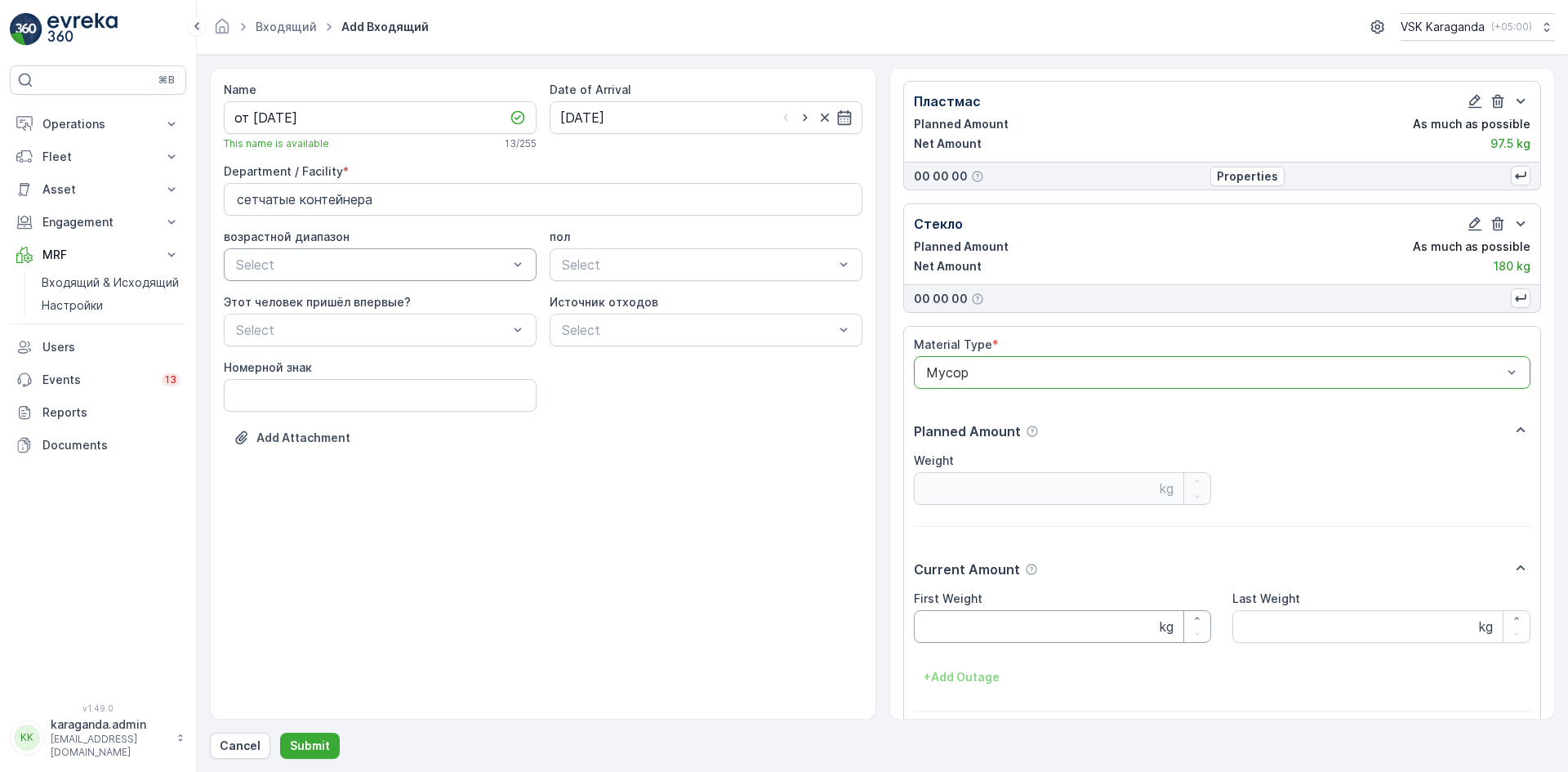
scroll to position [714, 0]
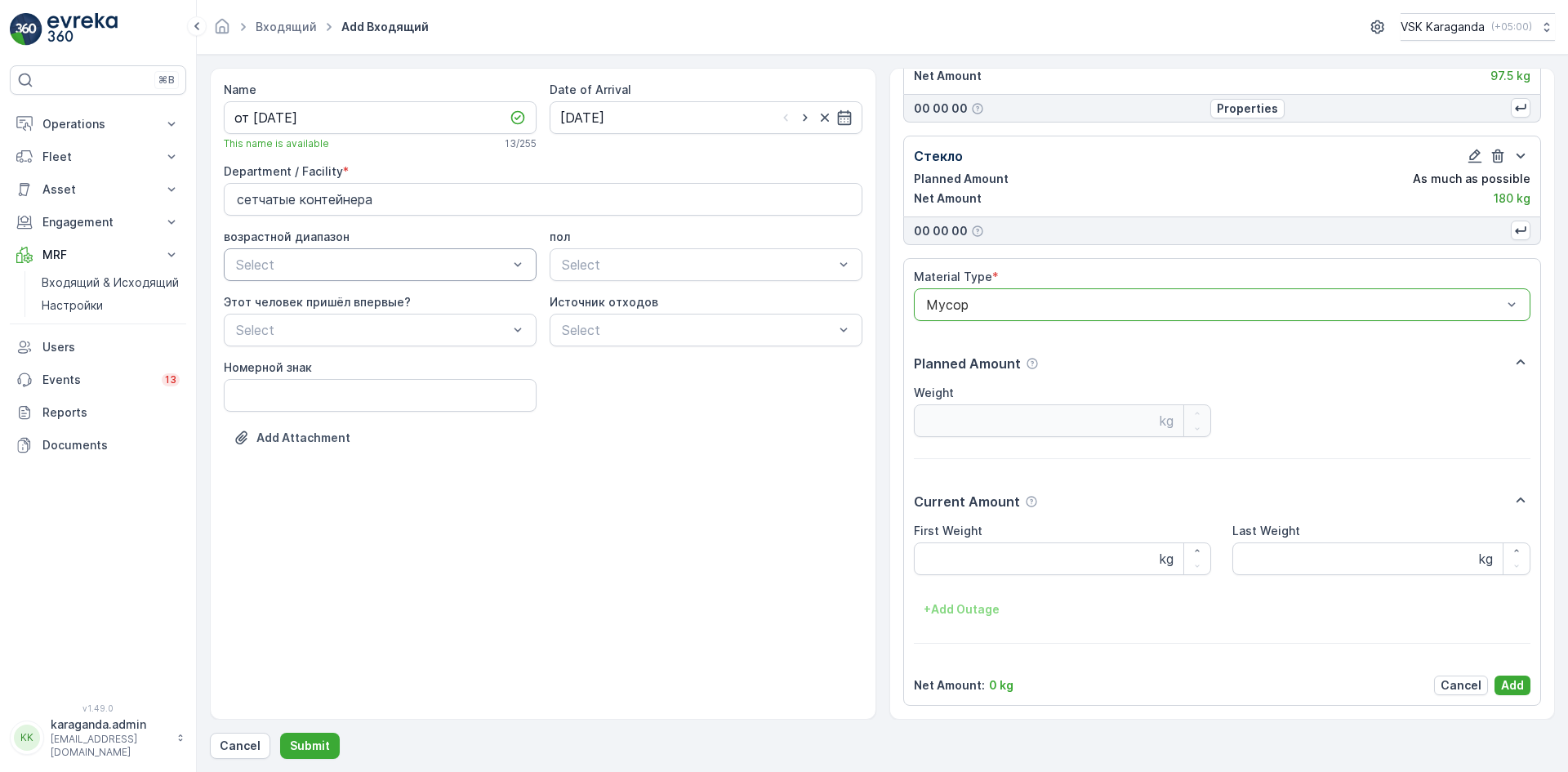
click at [955, 556] on Weight "First Weight" at bounding box center [1063, 558] width 298 height 32
type Weight "2352"
drag, startPoint x: 1511, startPoint y: 681, endPoint x: 1467, endPoint y: 668, distance: 45.9
click at [1509, 681] on p "Add" at bounding box center [1512, 686] width 23 height 17
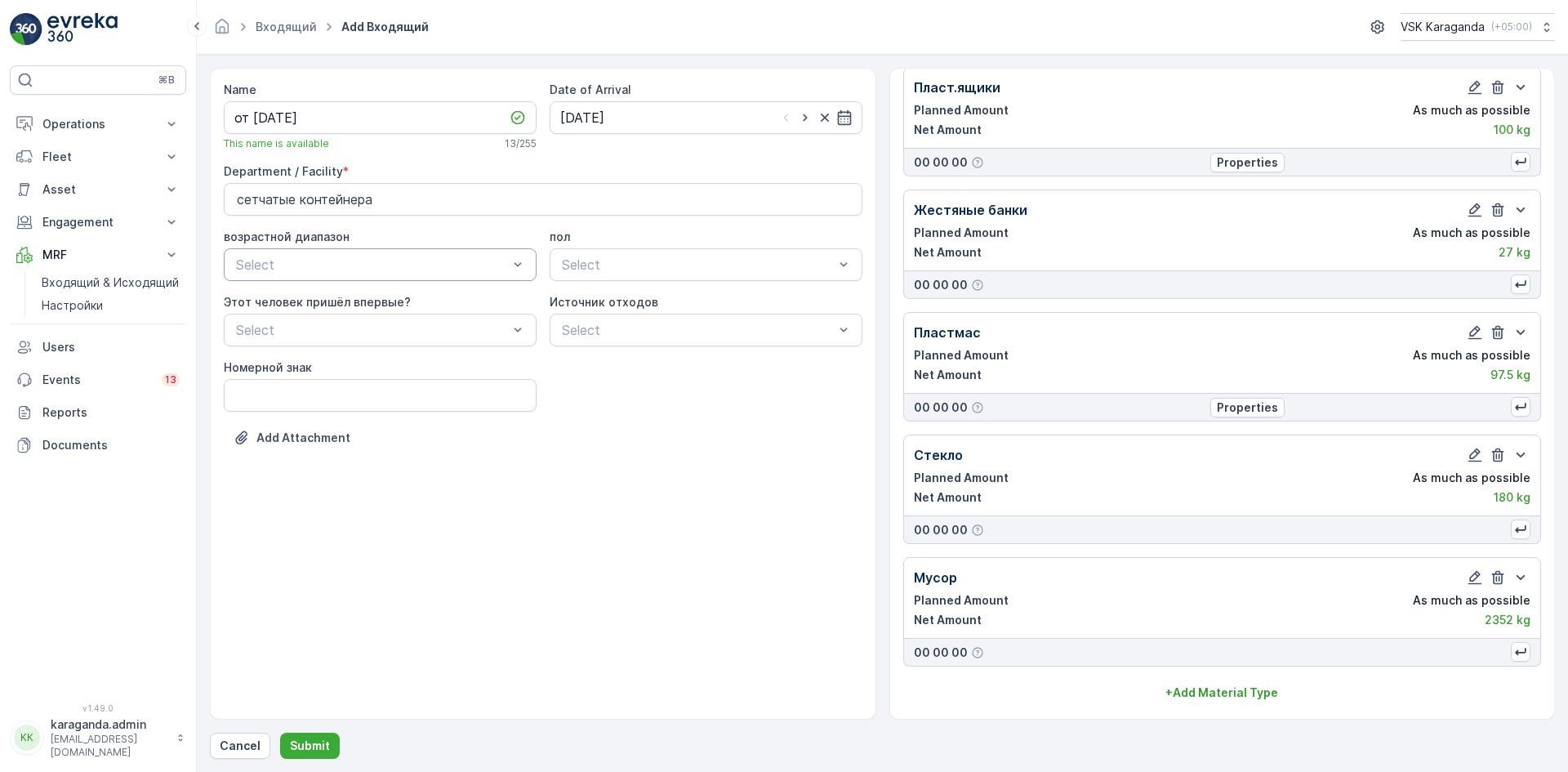
scroll to position [415, 0]
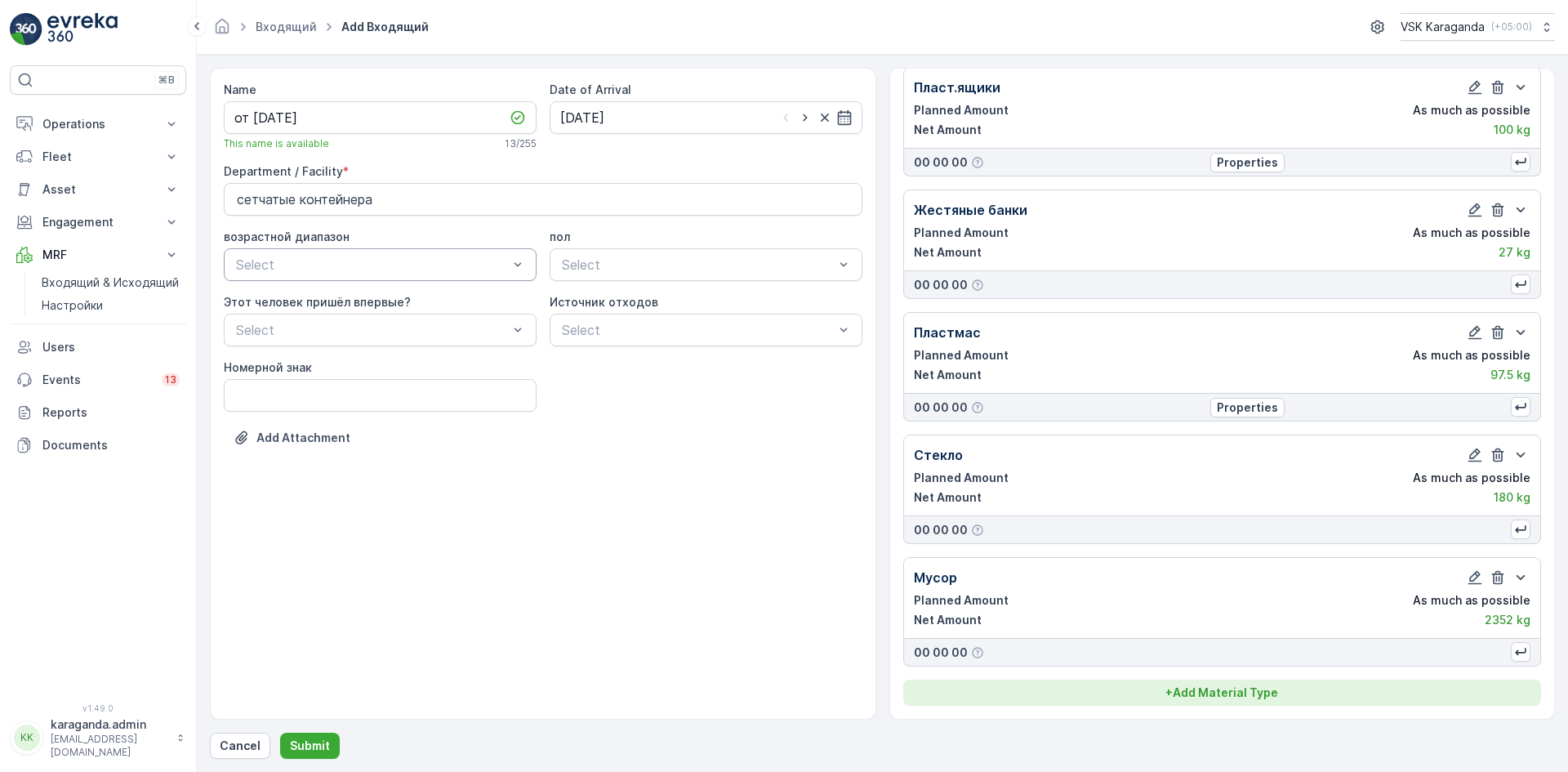
click at [1216, 704] on button "+ Add Material Type" at bounding box center [1222, 692] width 639 height 26
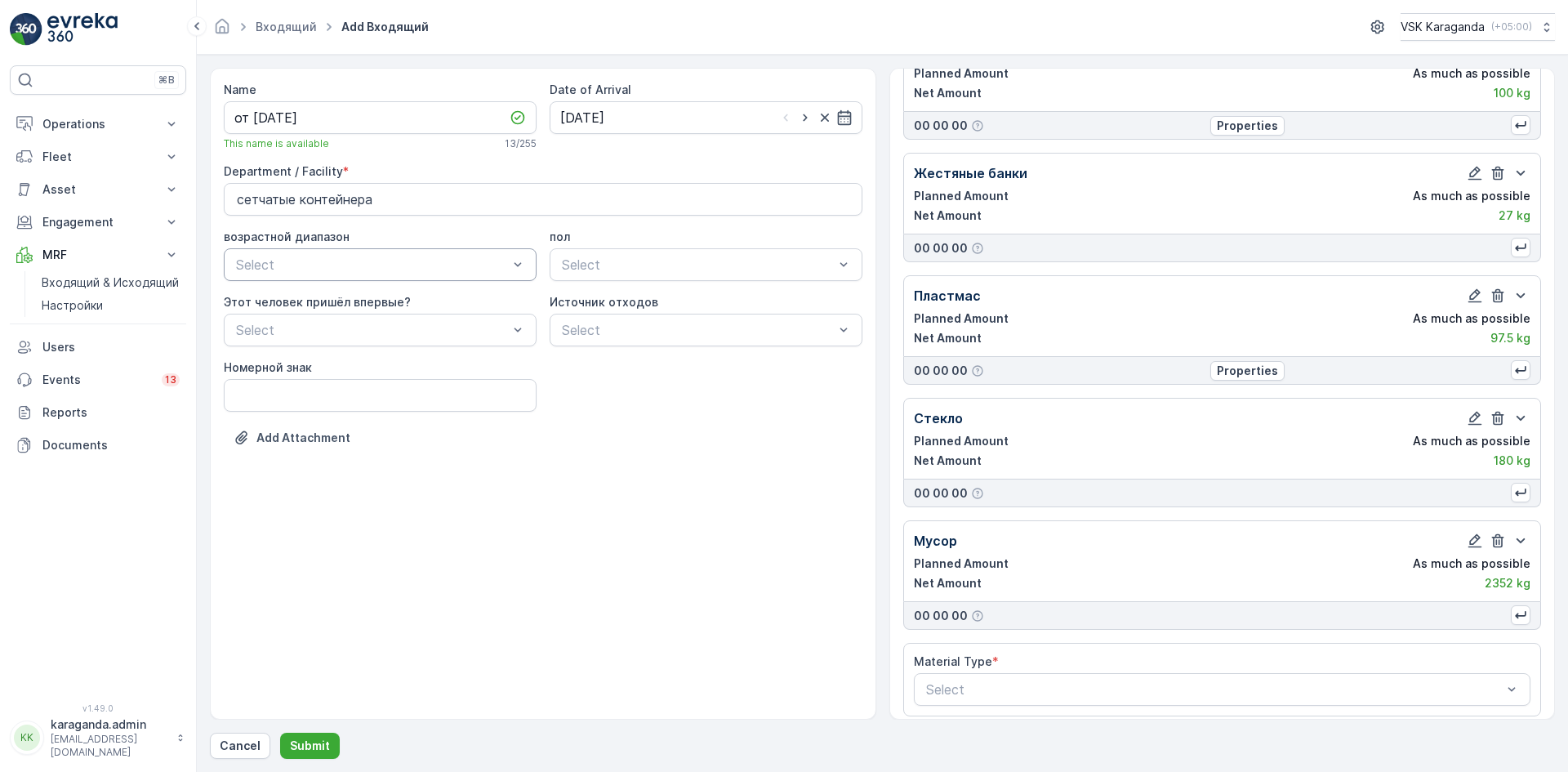
scroll to position [462, 0]
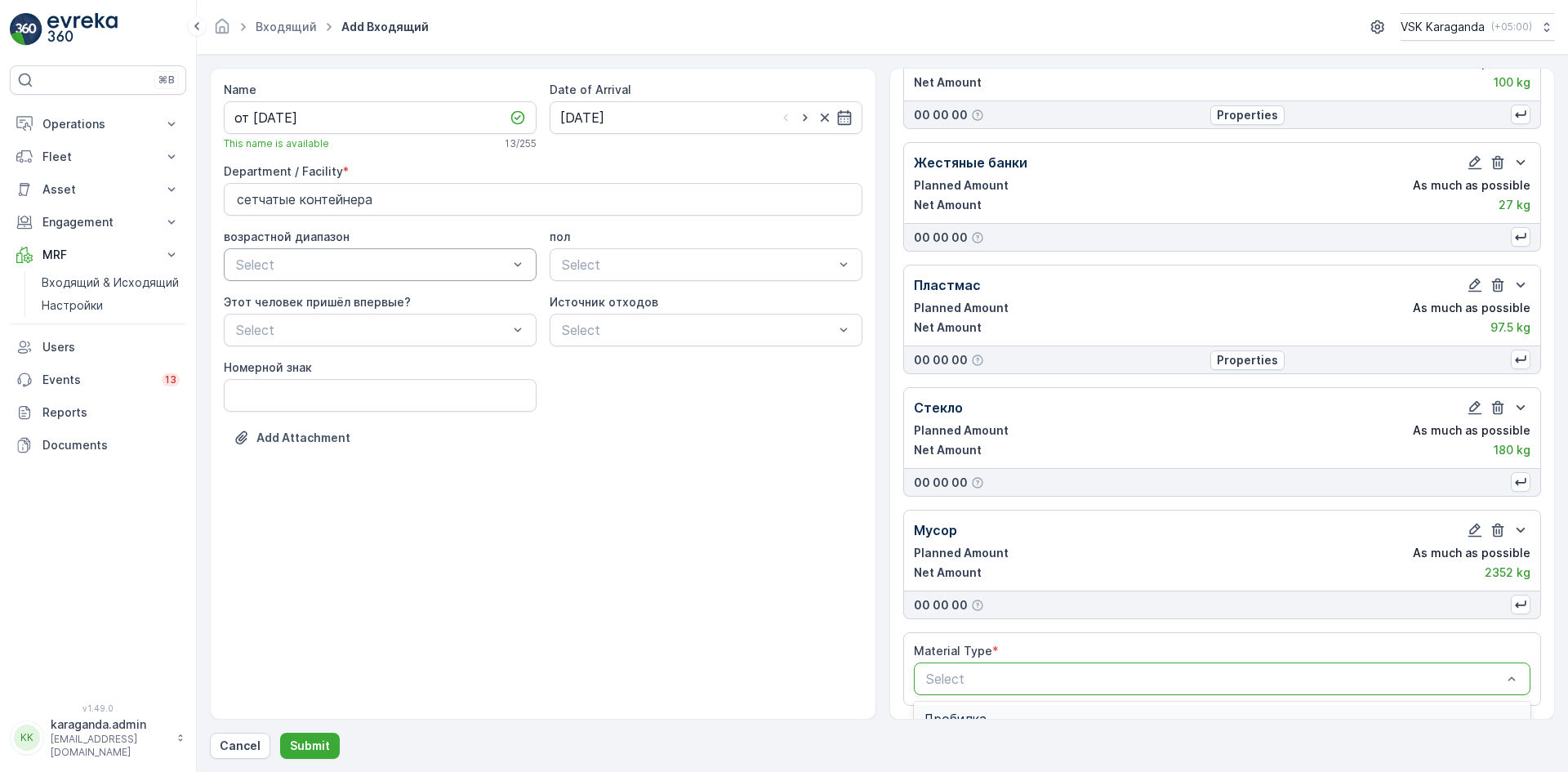
click at [1088, 677] on div at bounding box center [1215, 678] width 580 height 15
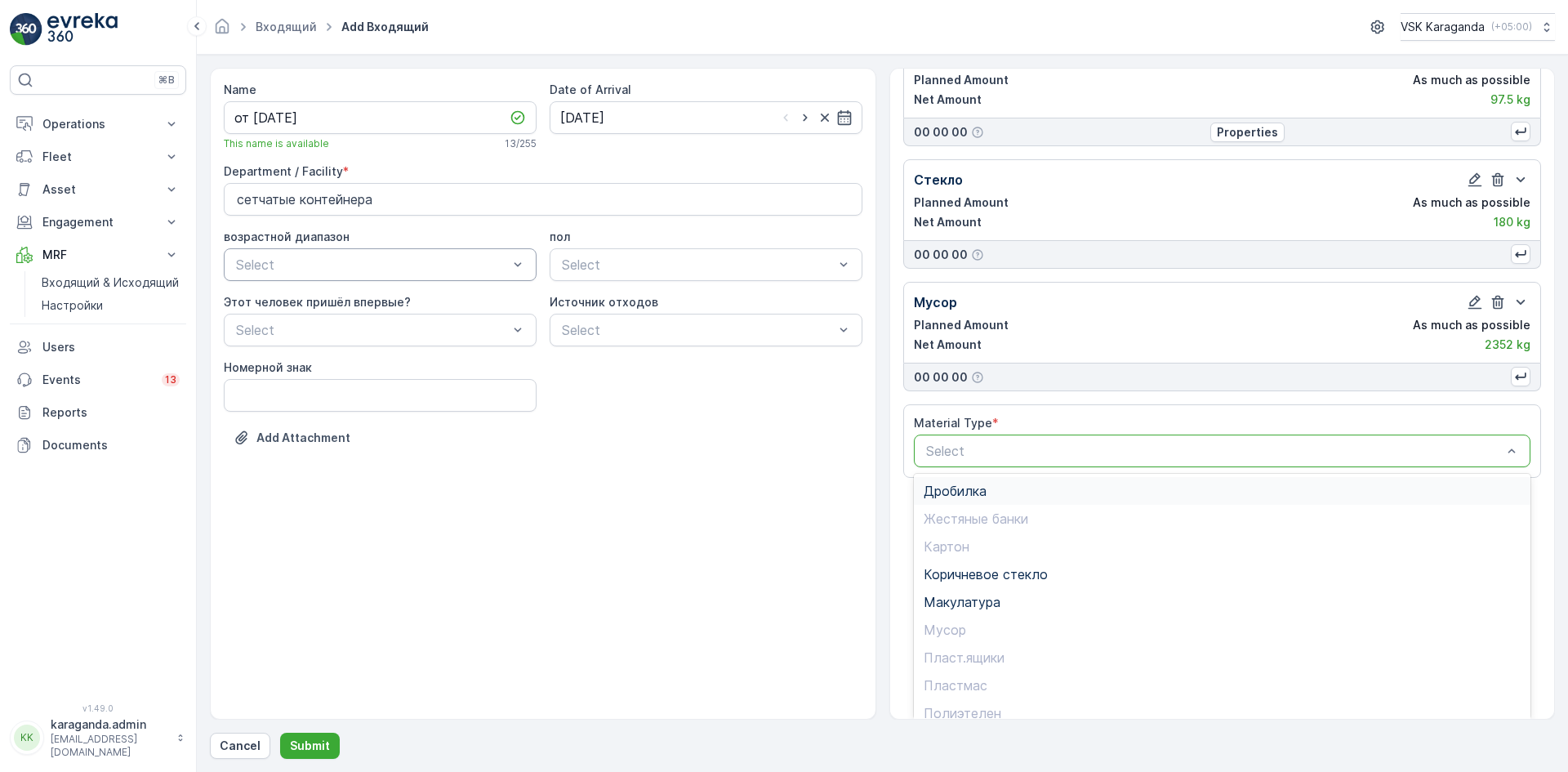
click at [961, 495] on span "Дробилка" at bounding box center [955, 491] width 63 height 15
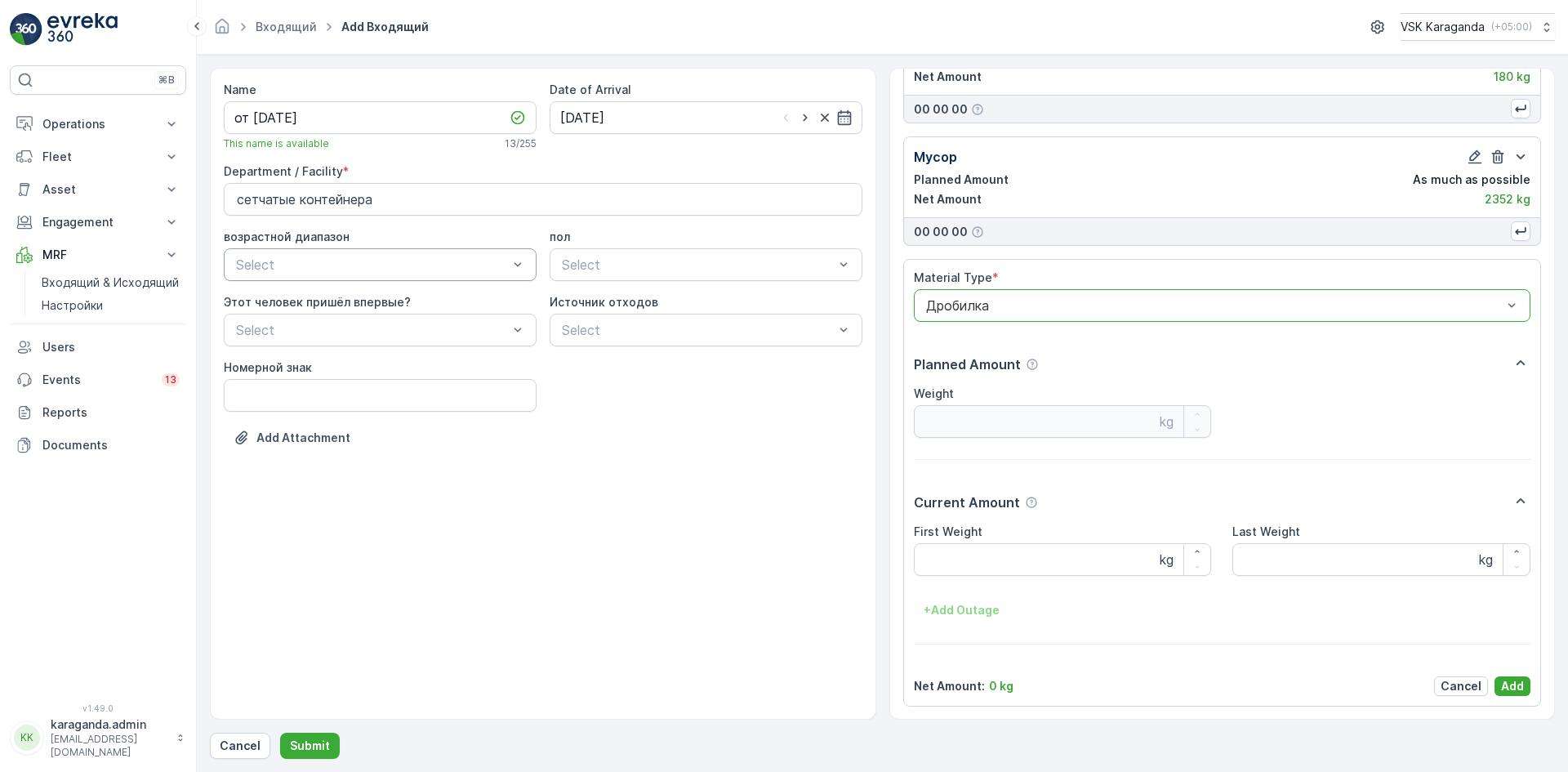
scroll to position [836, 0]
click at [959, 525] on label "First Weight" at bounding box center [948, 530] width 69 height 14
click at [959, 542] on Weight "First Weight" at bounding box center [1063, 558] width 298 height 32
type Weight "521"
drag, startPoint x: 1130, startPoint y: 605, endPoint x: 1135, endPoint y: 614, distance: 10.3
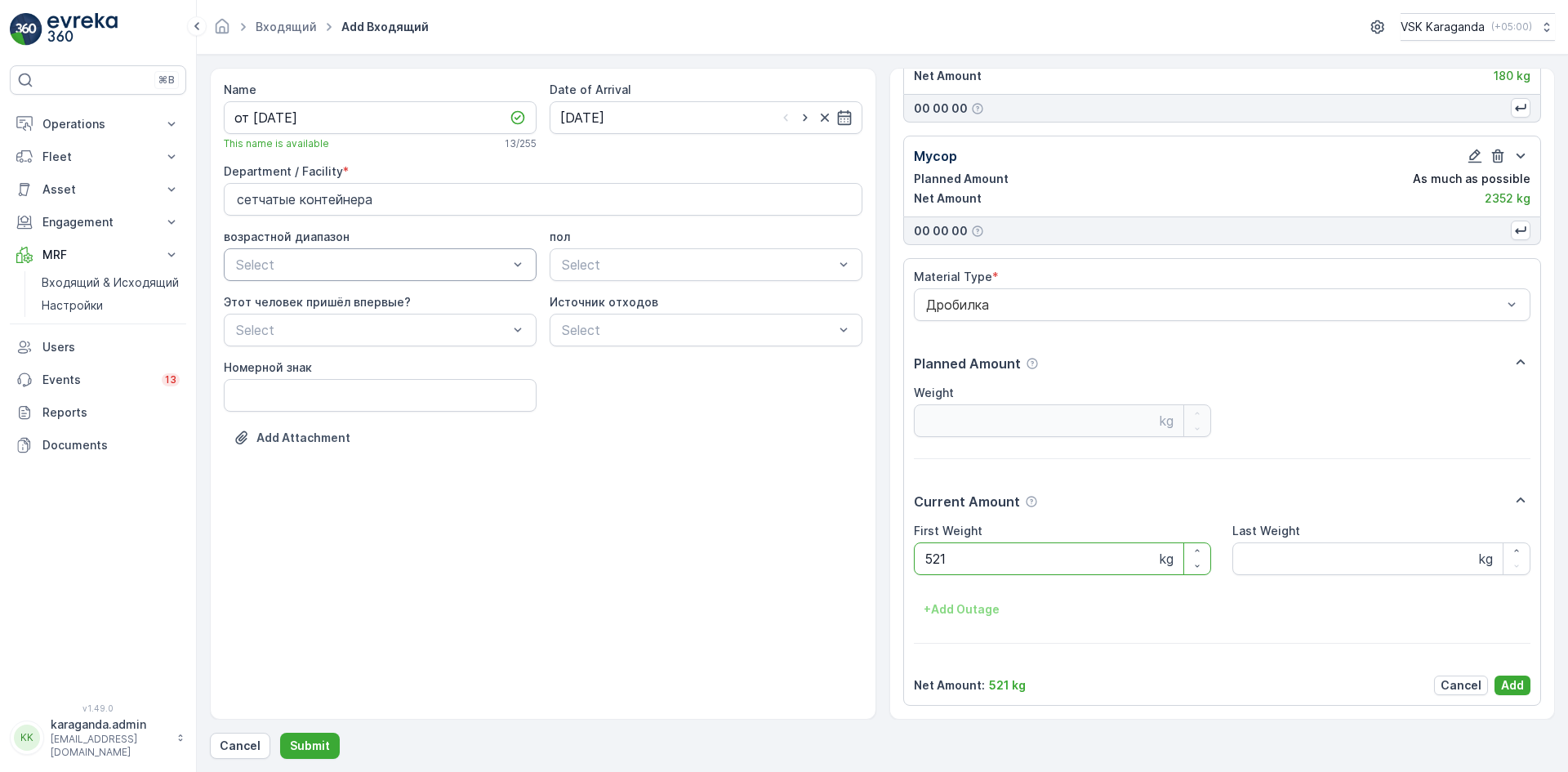
click at [1128, 605] on div "+ Add Outage" at bounding box center [1222, 609] width 617 height 26
click at [1495, 680] on button "Add" at bounding box center [1512, 685] width 36 height 19
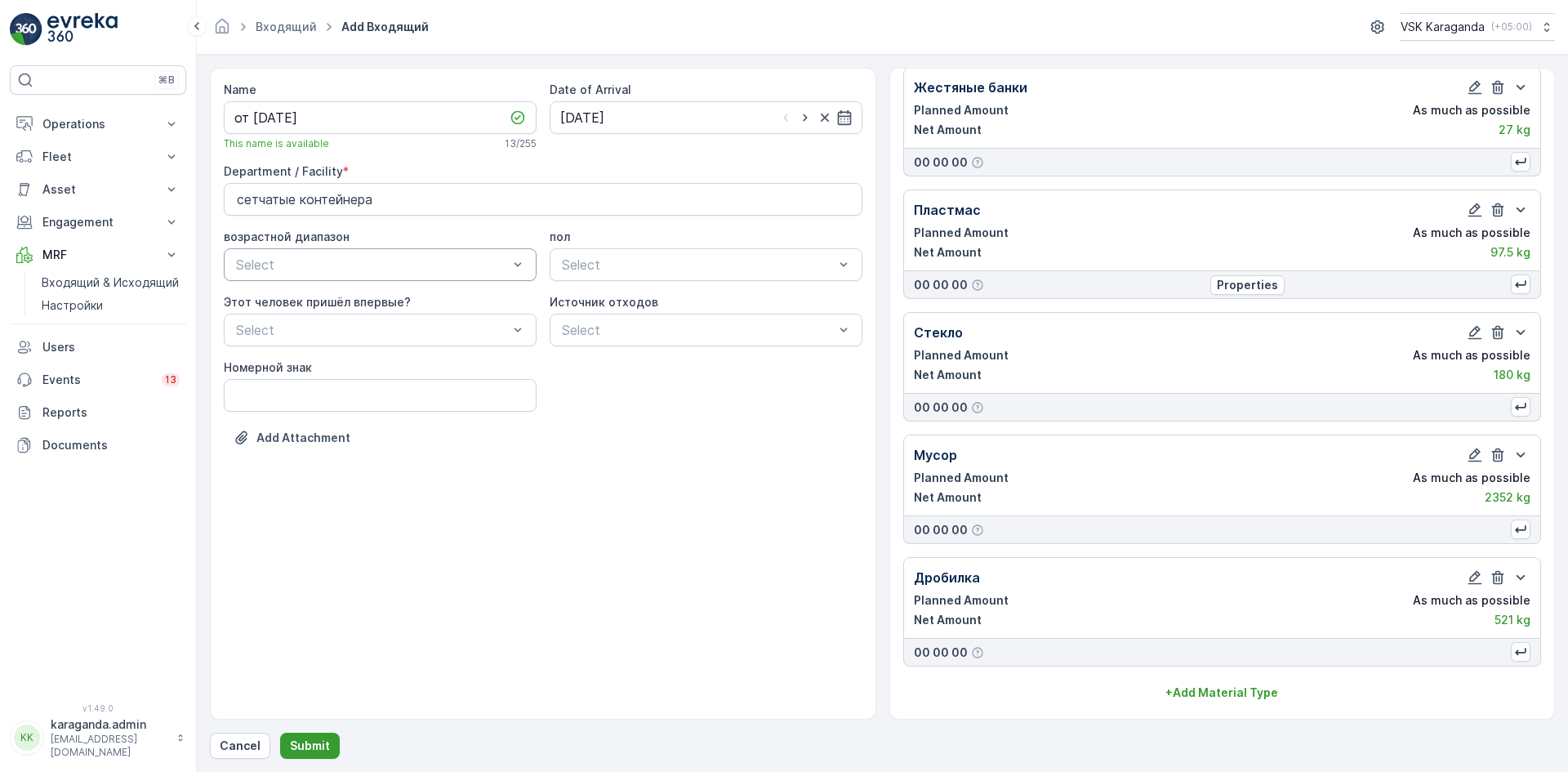
click at [315, 736] on button "Submit" at bounding box center [310, 745] width 59 height 26
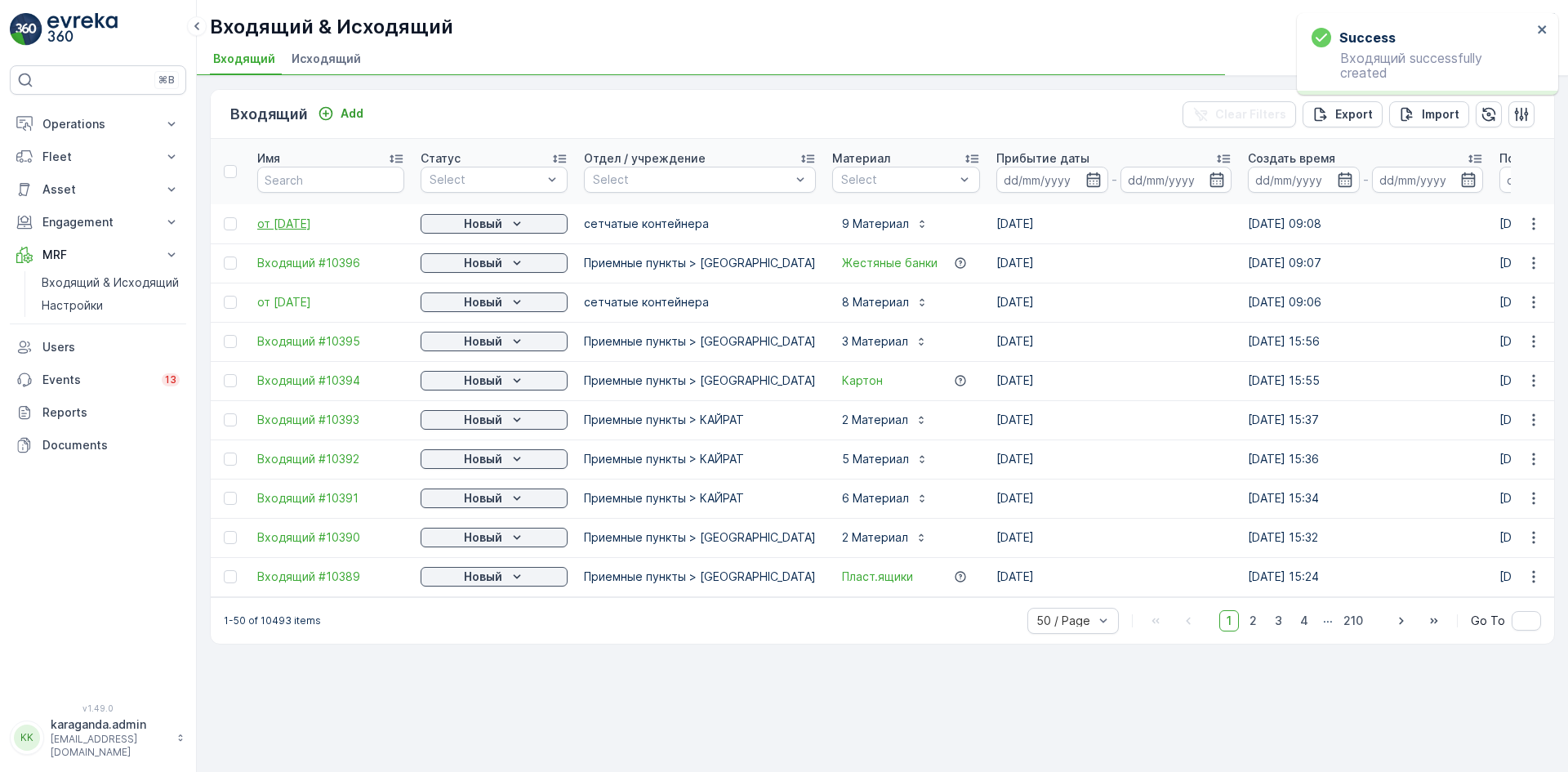
click at [278, 225] on span "от [DATE]" at bounding box center [331, 224] width 147 height 17
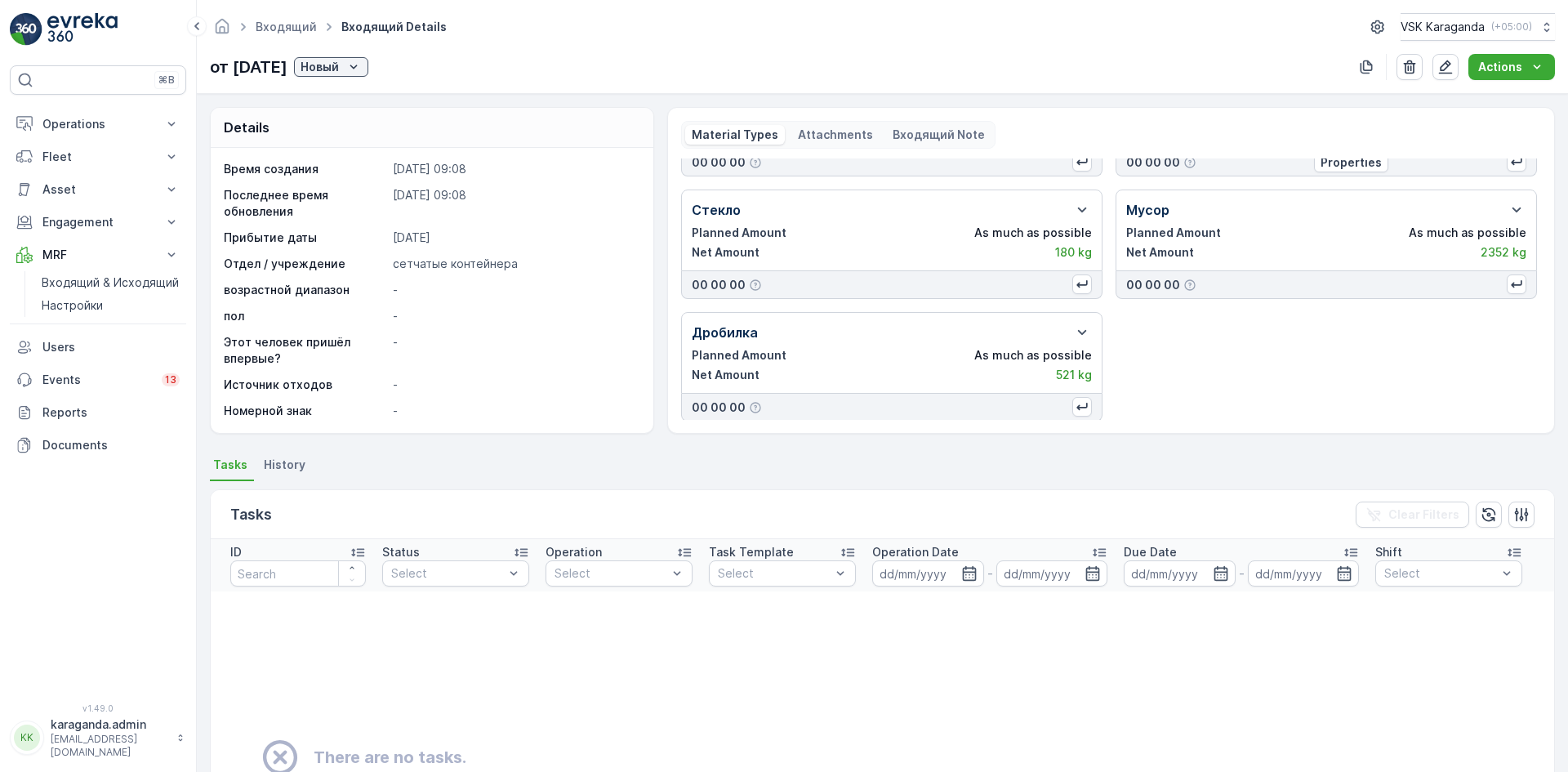
scroll to position [338, 0]
click at [359, 77] on div "от [DATE] Новый" at bounding box center [288, 67] width 158 height 24
click at [339, 65] on p "Новый" at bounding box center [319, 67] width 38 height 17
click at [363, 108] on span "подтвердить" at bounding box center [377, 115] width 75 height 17
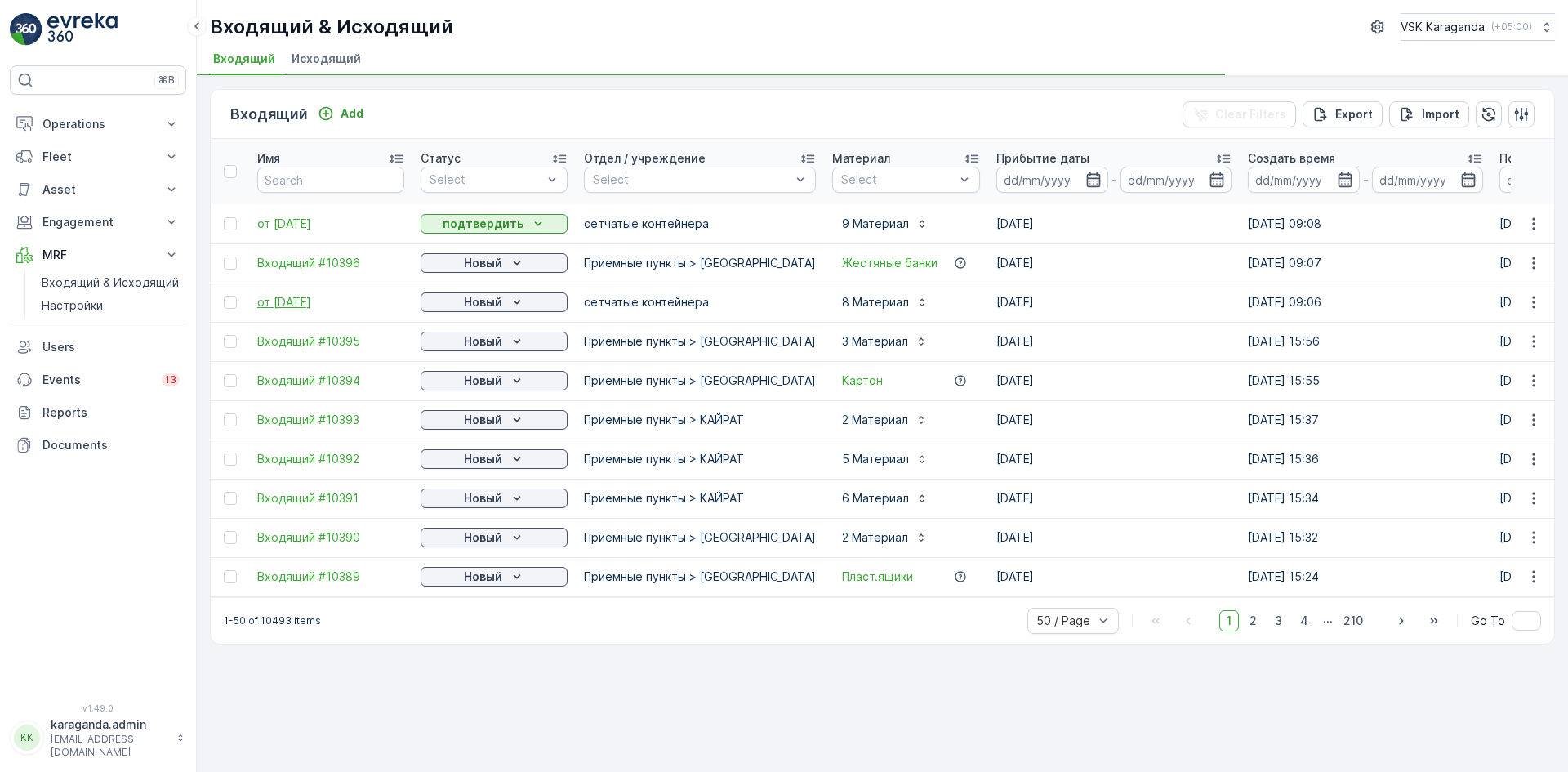
click at [322, 304] on span "от [DATE]" at bounding box center [331, 302] width 147 height 17
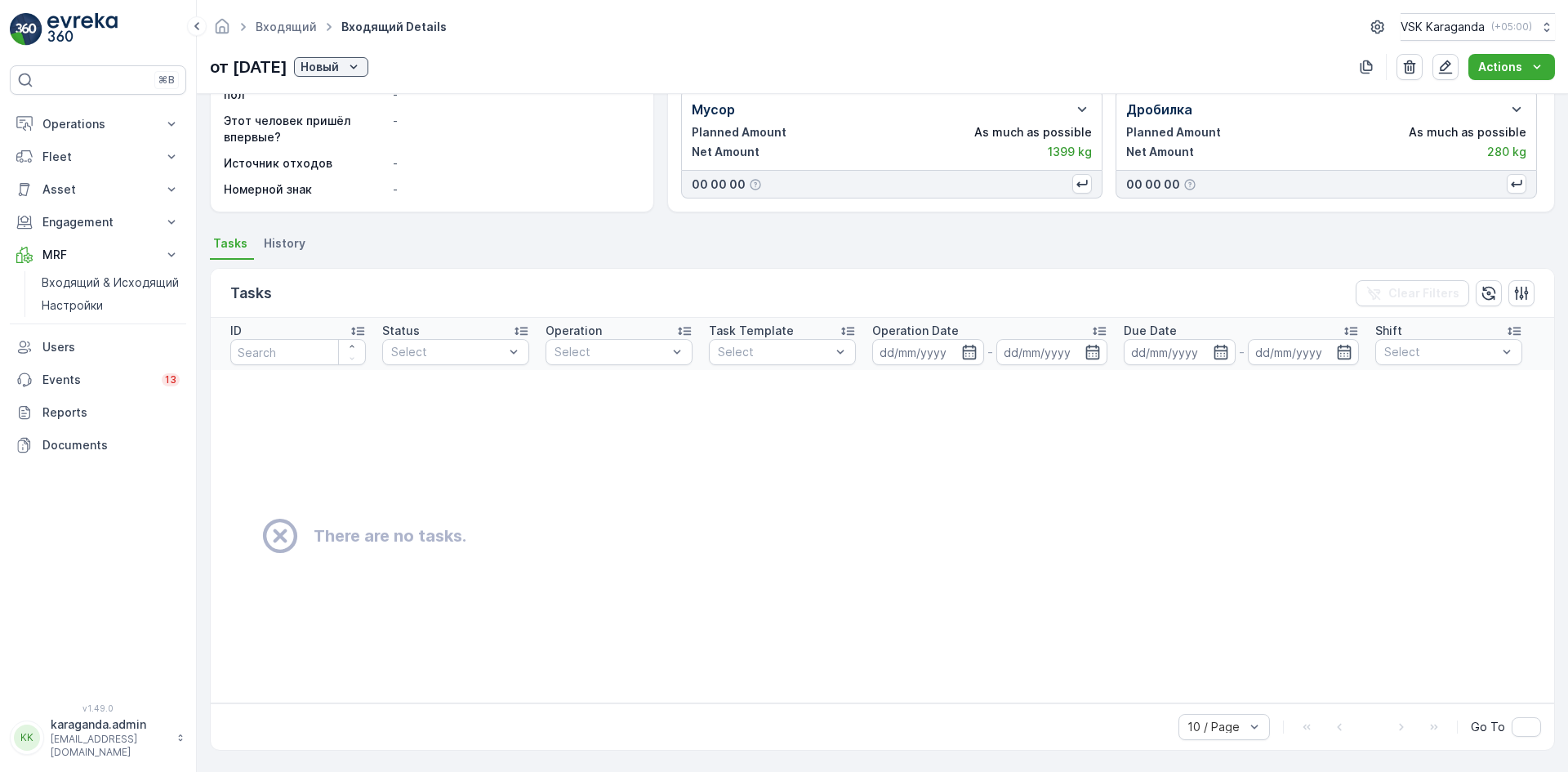
scroll to position [230, 0]
click at [339, 67] on p "Новый" at bounding box center [319, 67] width 38 height 17
click at [356, 122] on div "подтвердить" at bounding box center [377, 114] width 88 height 23
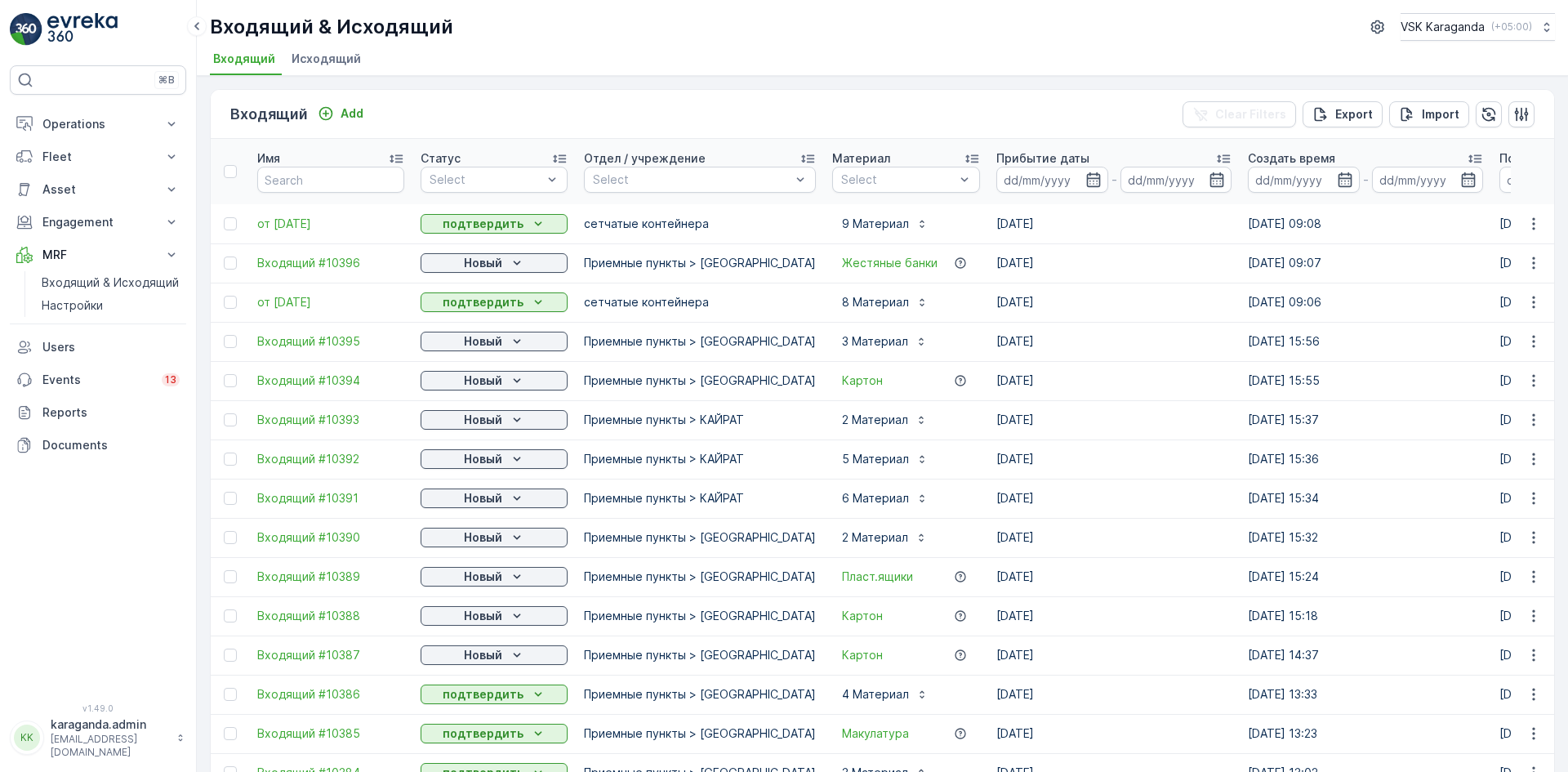
click at [338, 123] on div "Add" at bounding box center [340, 114] width 58 height 20
click at [345, 123] on div "Add" at bounding box center [340, 114] width 58 height 20
click at [346, 111] on p "Add" at bounding box center [351, 114] width 23 height 17
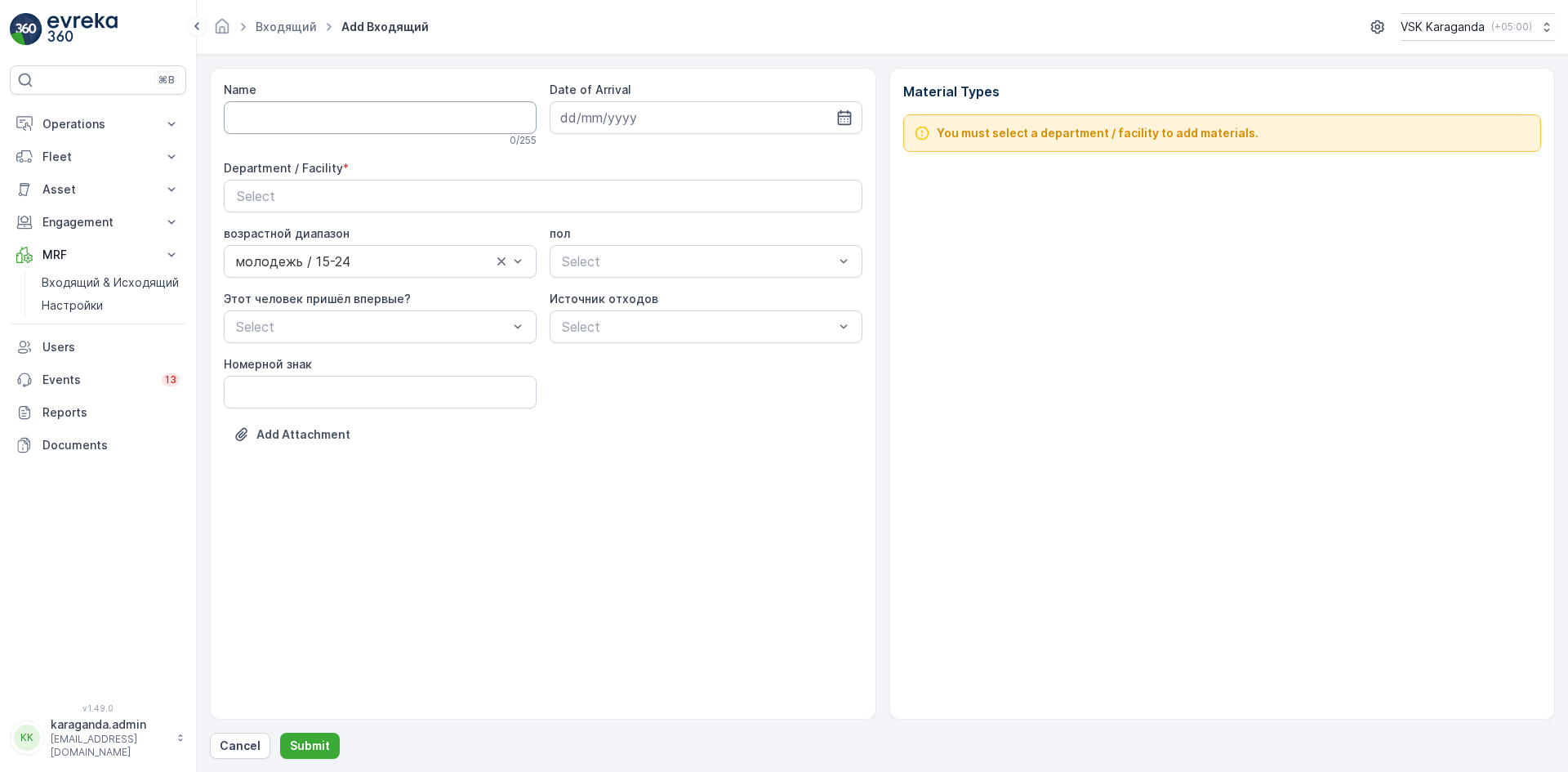
click at [350, 130] on input "Name" at bounding box center [380, 117] width 313 height 32
type input "от [DATE]"
click at [852, 119] on icon "button" at bounding box center [844, 118] width 17 height 17
click at [670, 341] on div "27" at bounding box center [665, 352] width 26 height 26
type input "[DATE]"
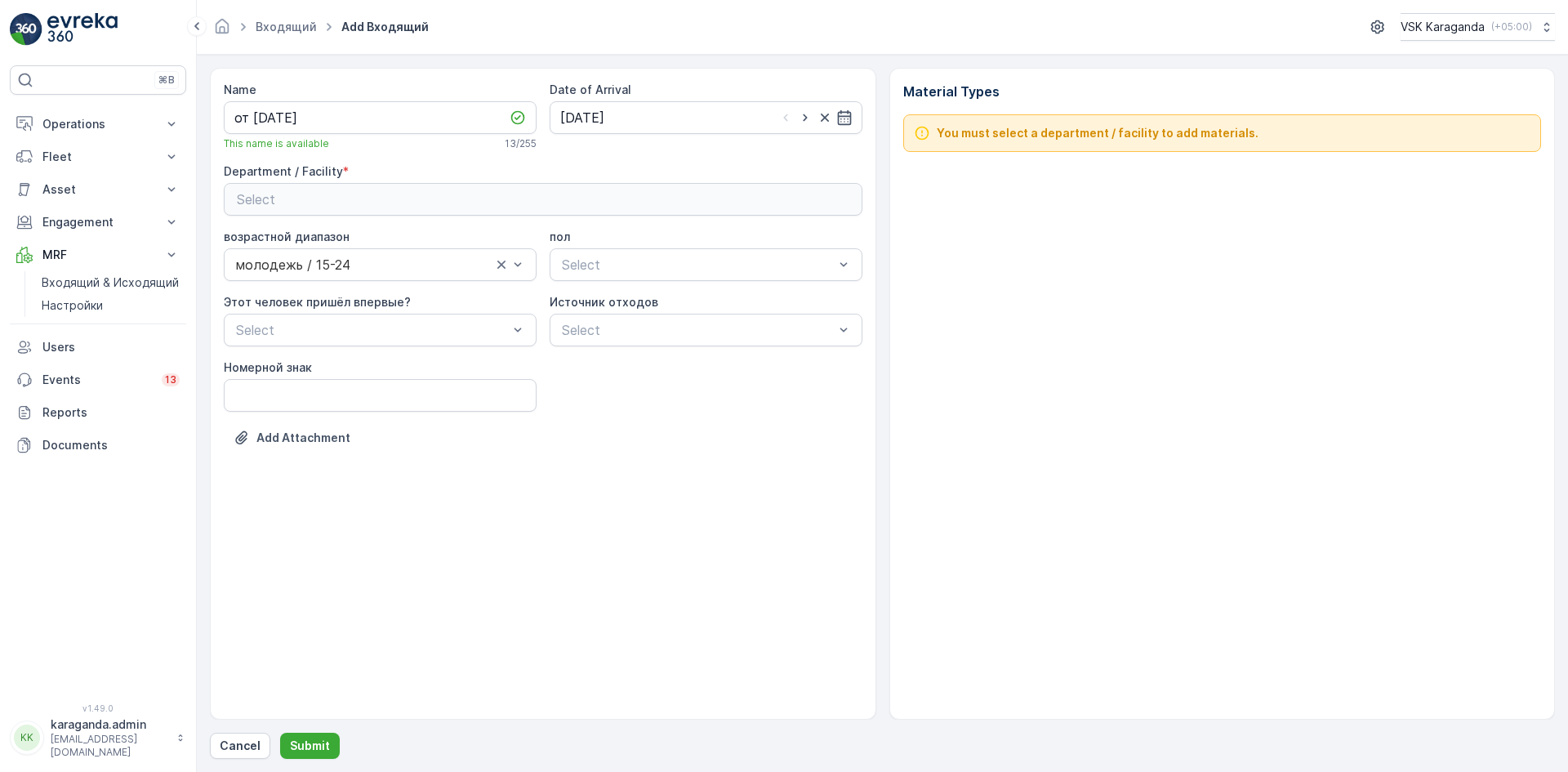
click at [569, 189] on button "Select" at bounding box center [542, 198] width 639 height 32
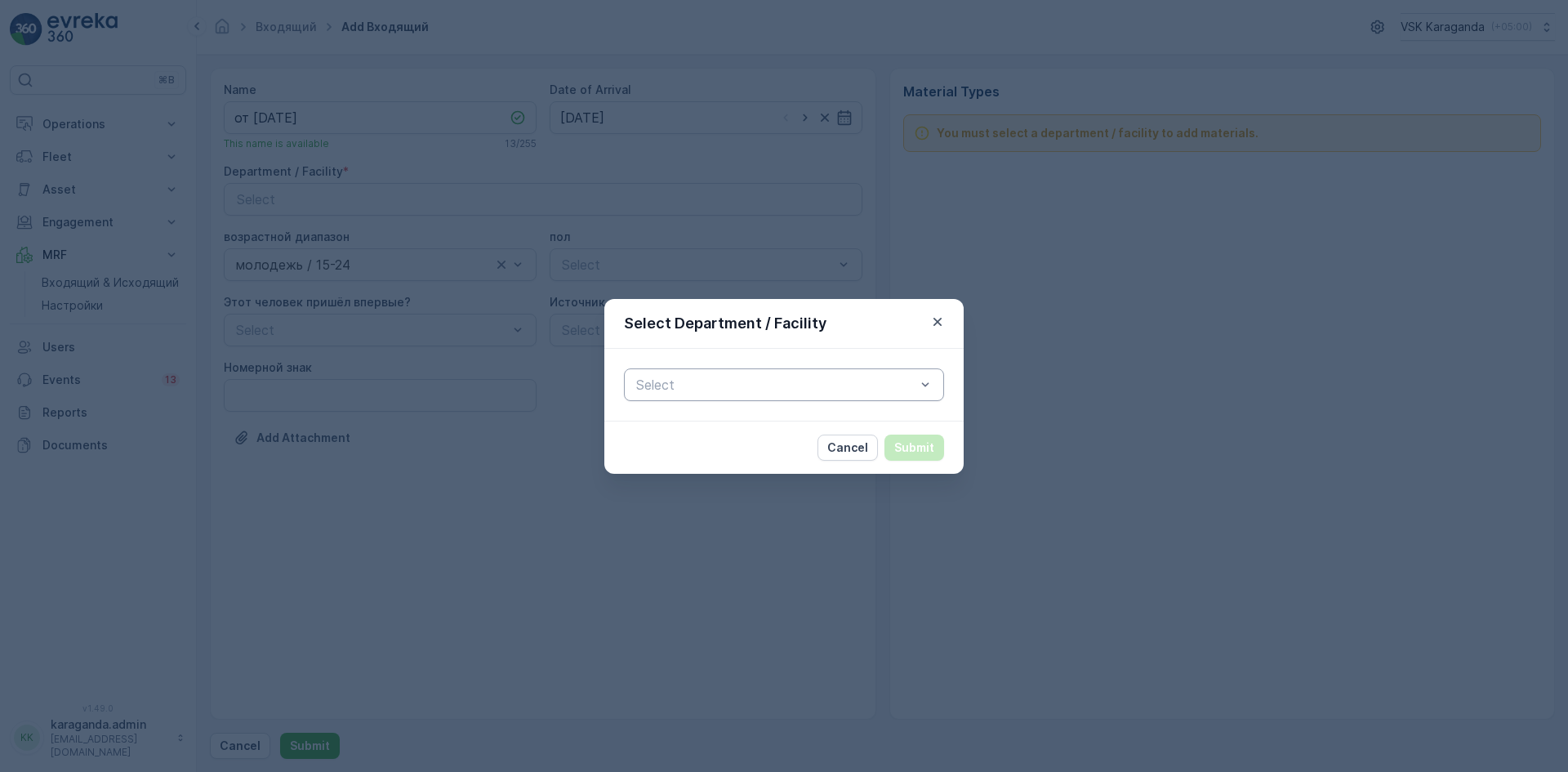
click at [651, 388] on div at bounding box center [776, 385] width 283 height 15
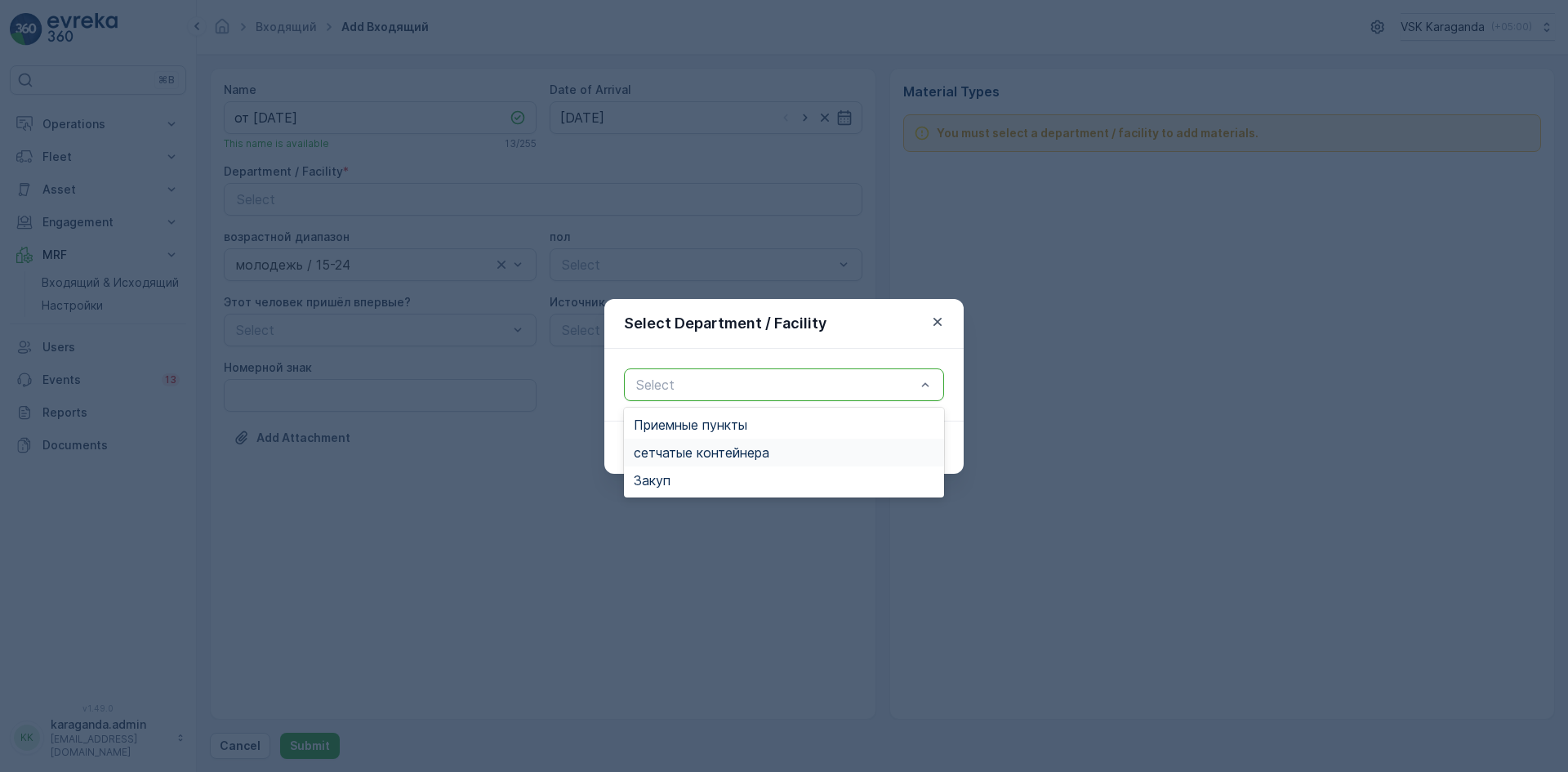
click at [674, 458] on span "сетчатыe контейнера" at bounding box center [702, 452] width 135 height 15
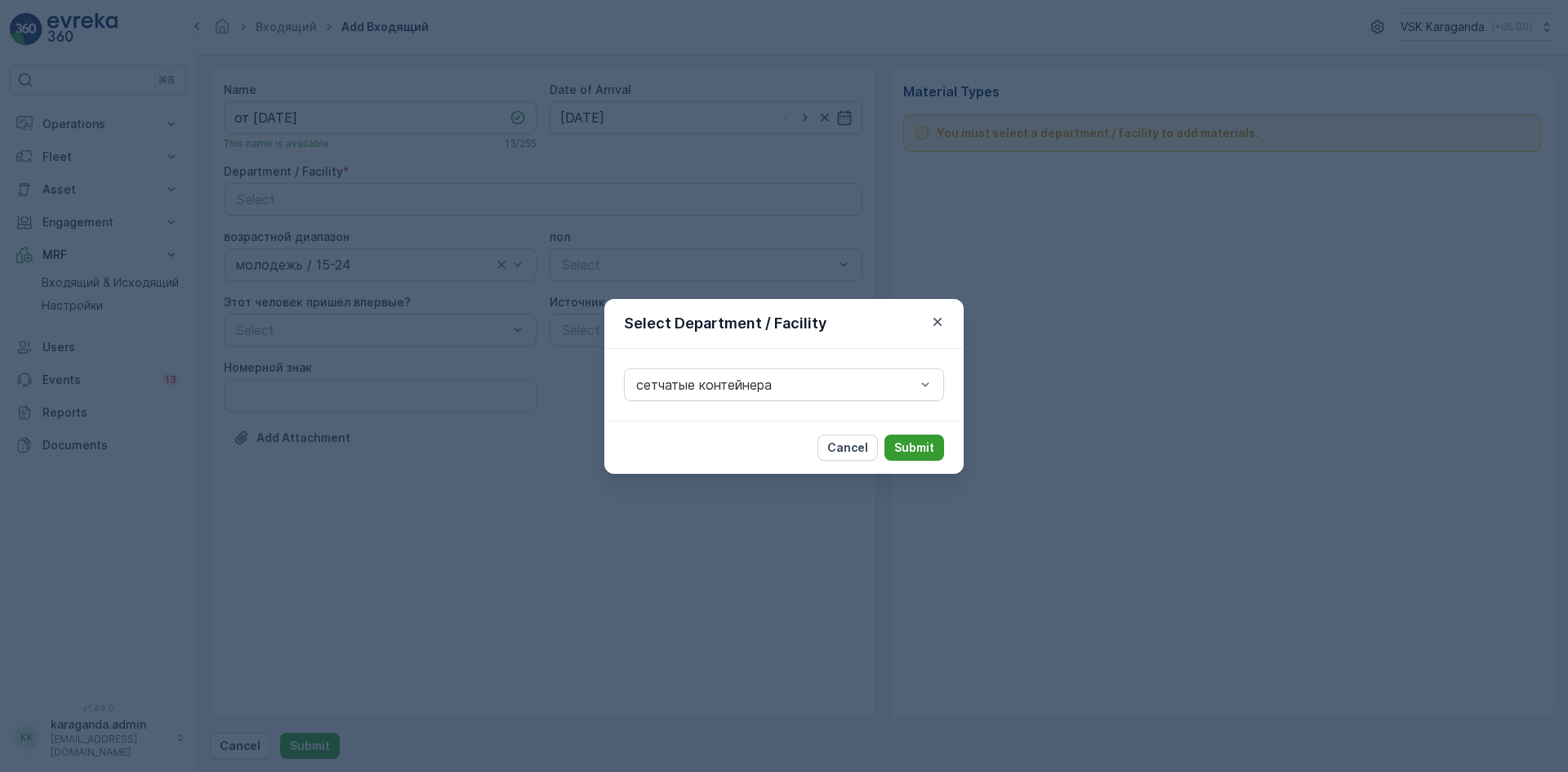
click at [904, 444] on p "Submit" at bounding box center [914, 448] width 40 height 17
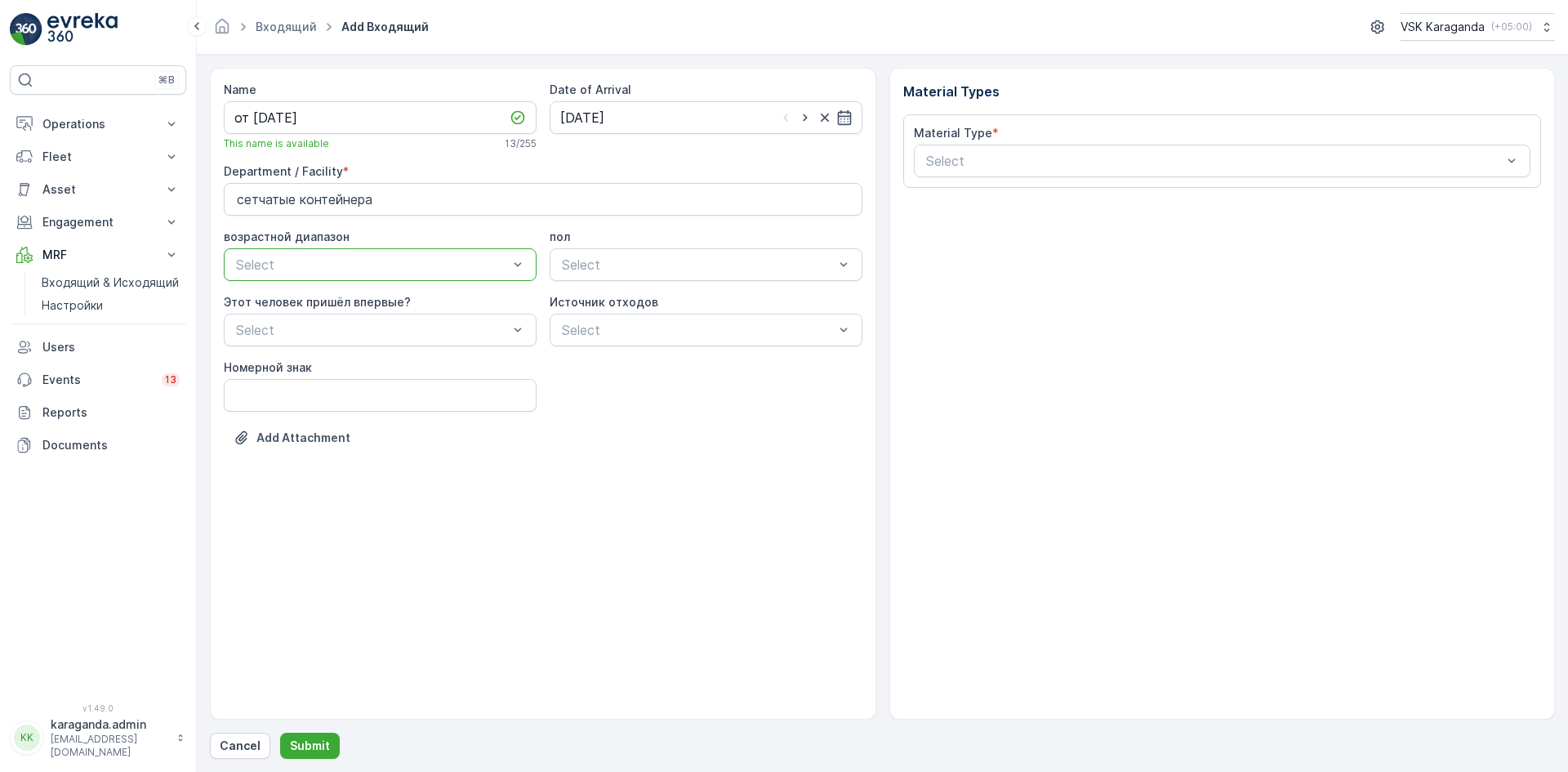
drag, startPoint x: 1049, startPoint y: 151, endPoint x: 1034, endPoint y: 183, distance: 35.3
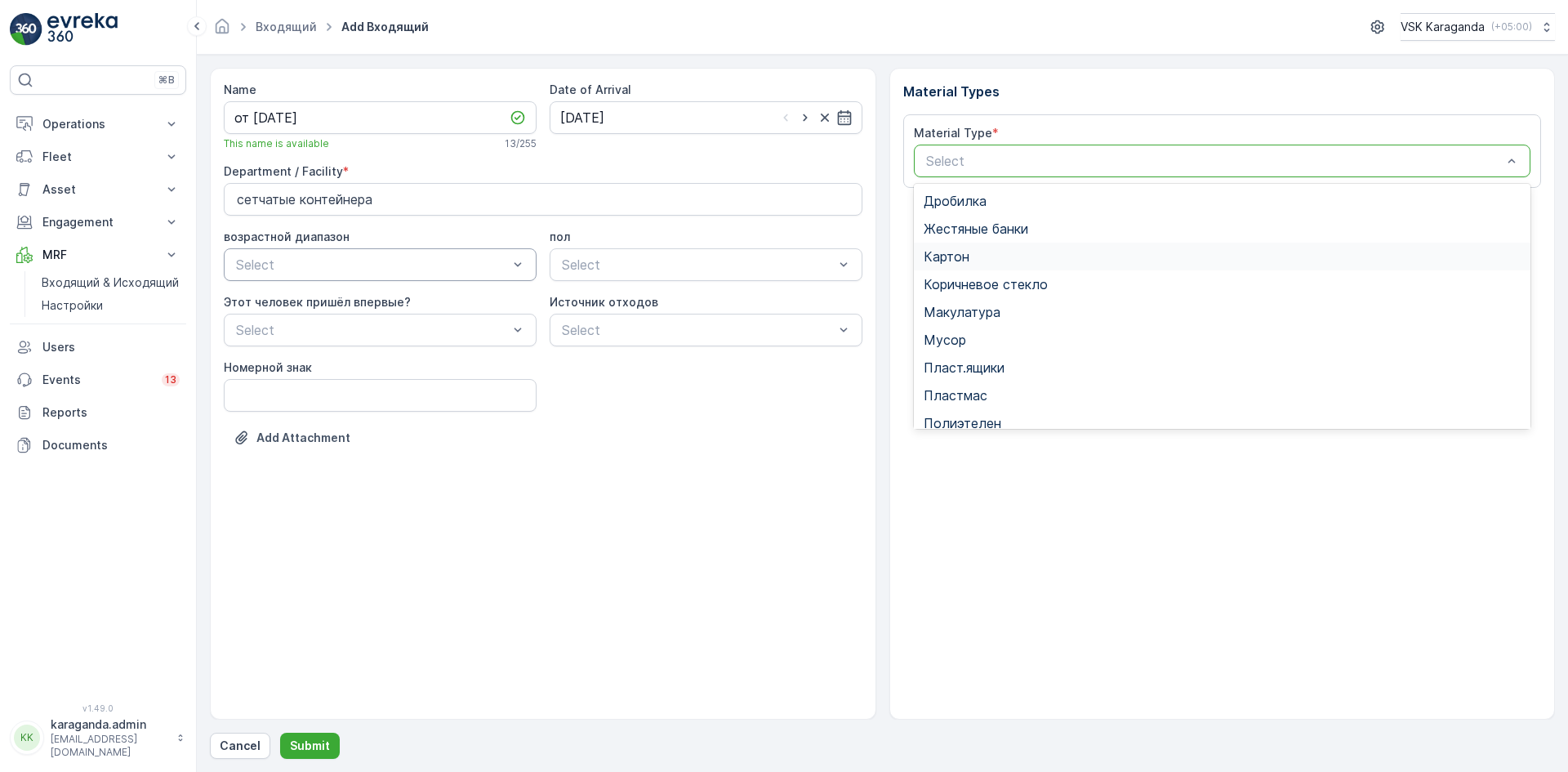
click at [970, 265] on div "Картон" at bounding box center [1222, 257] width 617 height 28
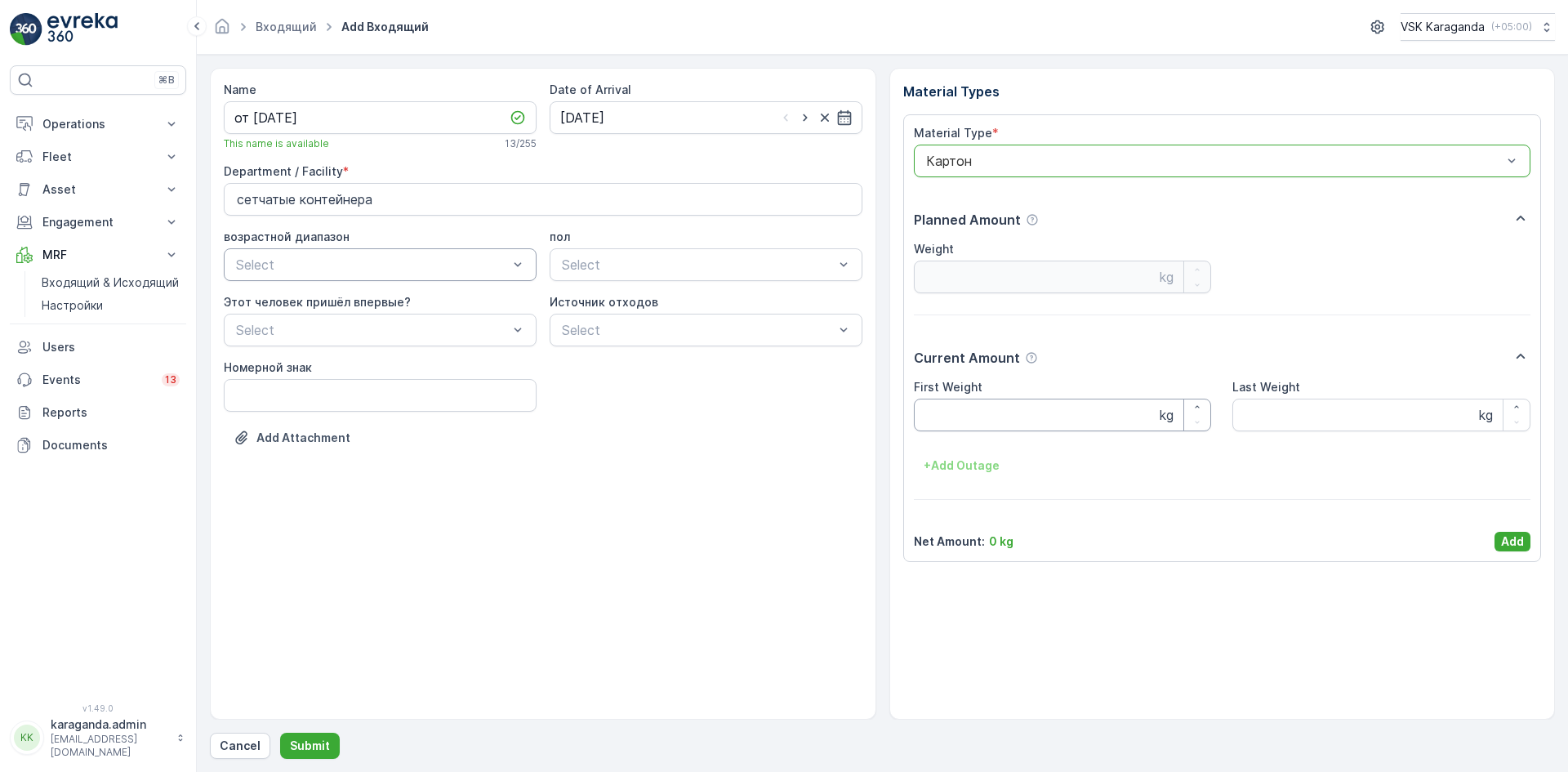
click at [985, 414] on Weight "First Weight" at bounding box center [1063, 414] width 298 height 32
type Weight "2473"
click at [1516, 546] on p "Add" at bounding box center [1512, 541] width 23 height 17
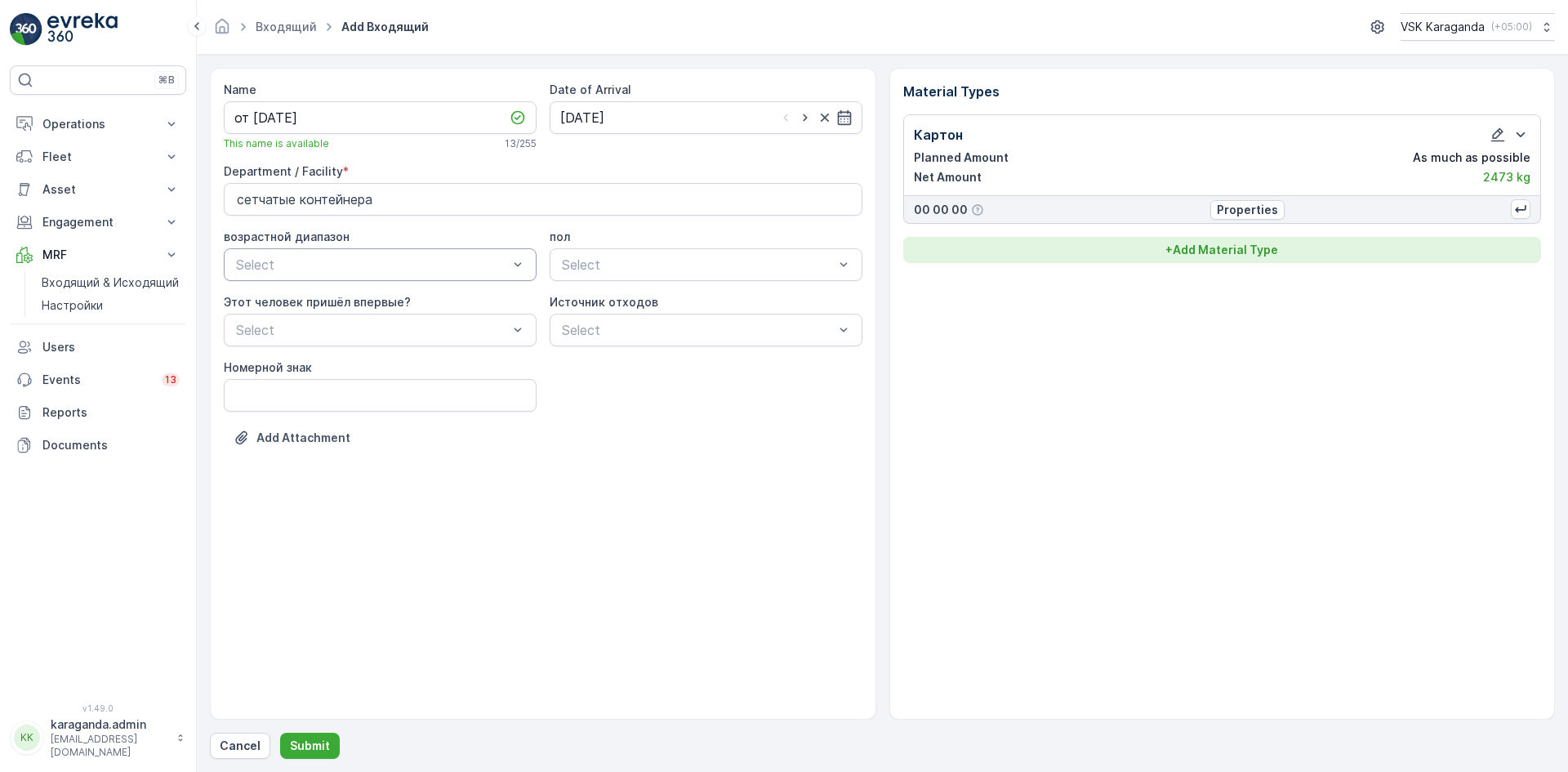
click at [1274, 259] on button "+ Add Material Type" at bounding box center [1222, 250] width 639 height 26
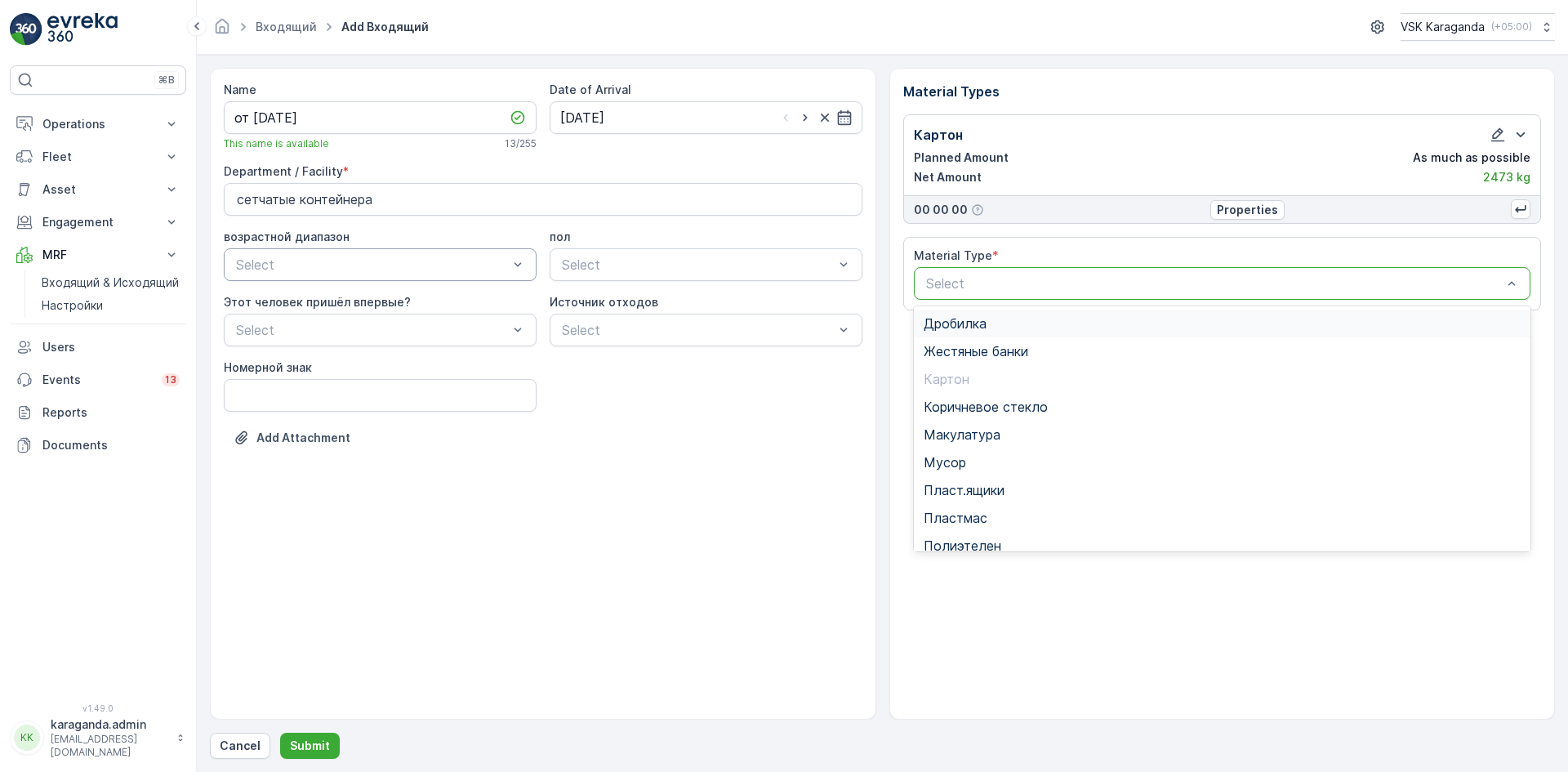
click at [1166, 278] on div at bounding box center [1215, 284] width 580 height 15
click at [1000, 461] on div "Полиэтелен" at bounding box center [1222, 464] width 598 height 15
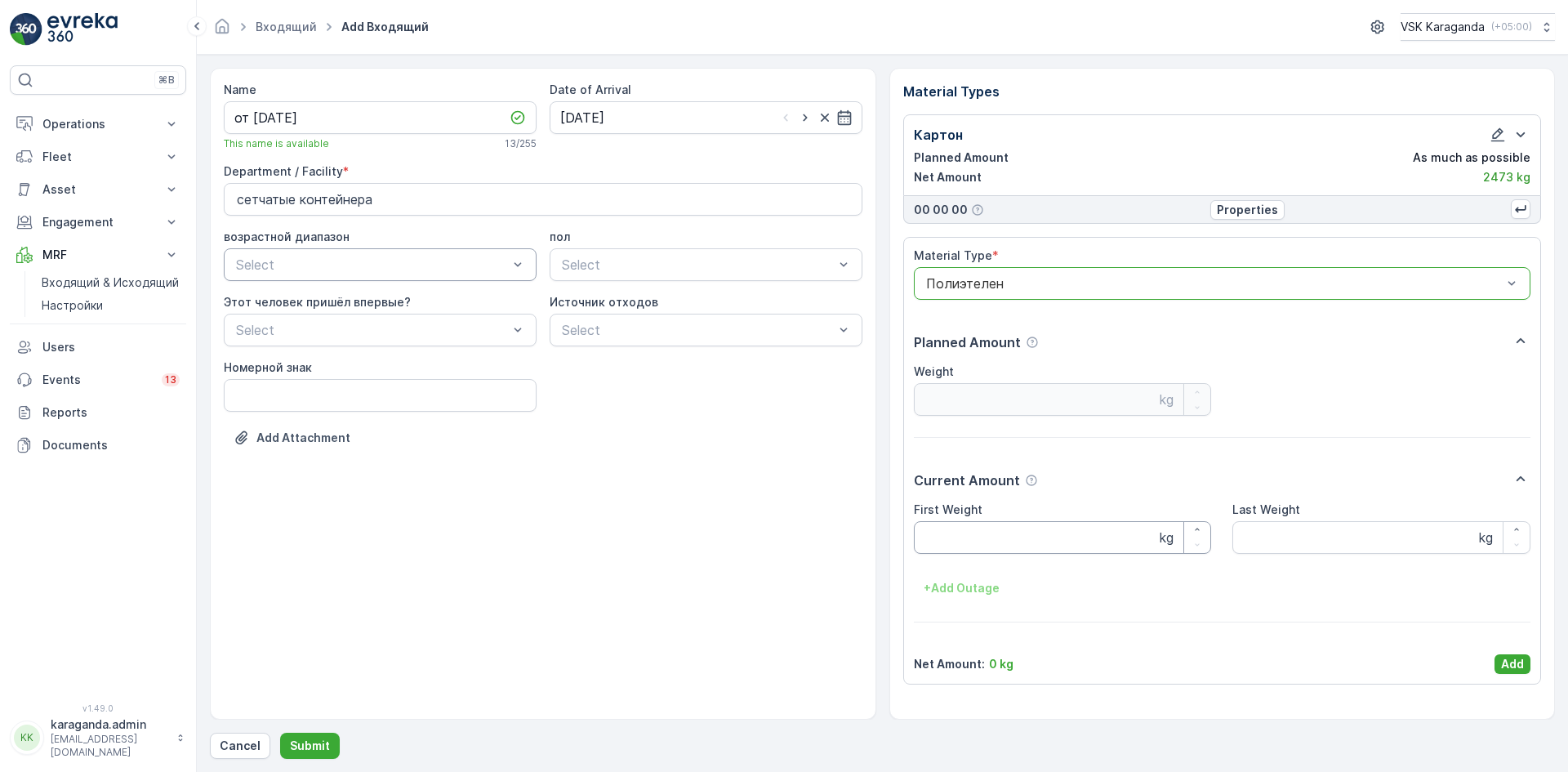
click at [974, 531] on Weight "First Weight" at bounding box center [1063, 537] width 298 height 32
type Weight "209"
drag, startPoint x: 1500, startPoint y: 665, endPoint x: 1492, endPoint y: 653, distance: 14.4
click at [1498, 667] on button "Add" at bounding box center [1512, 664] width 36 height 19
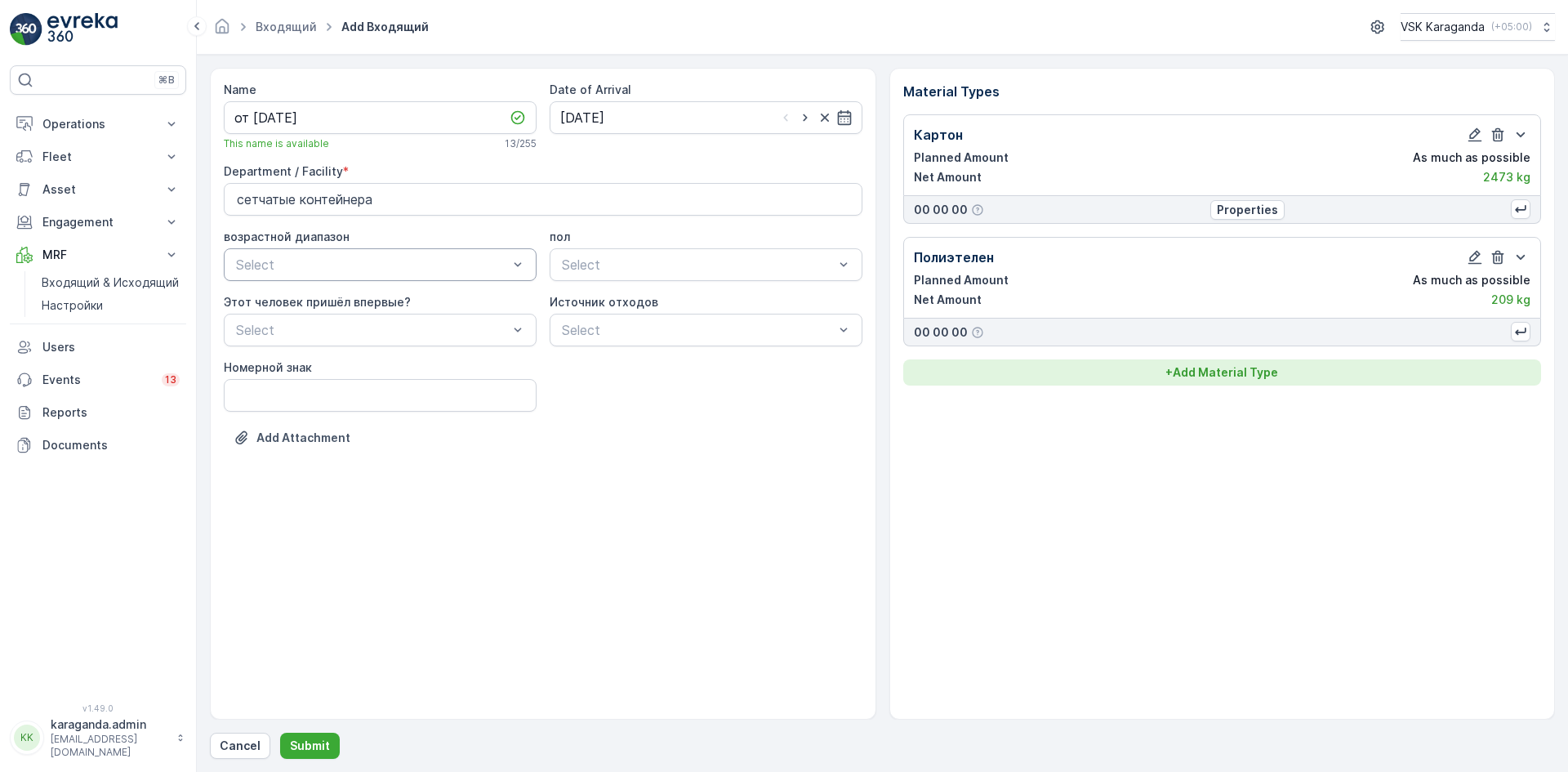
click at [1211, 382] on button "+ Add Material Type" at bounding box center [1222, 373] width 639 height 26
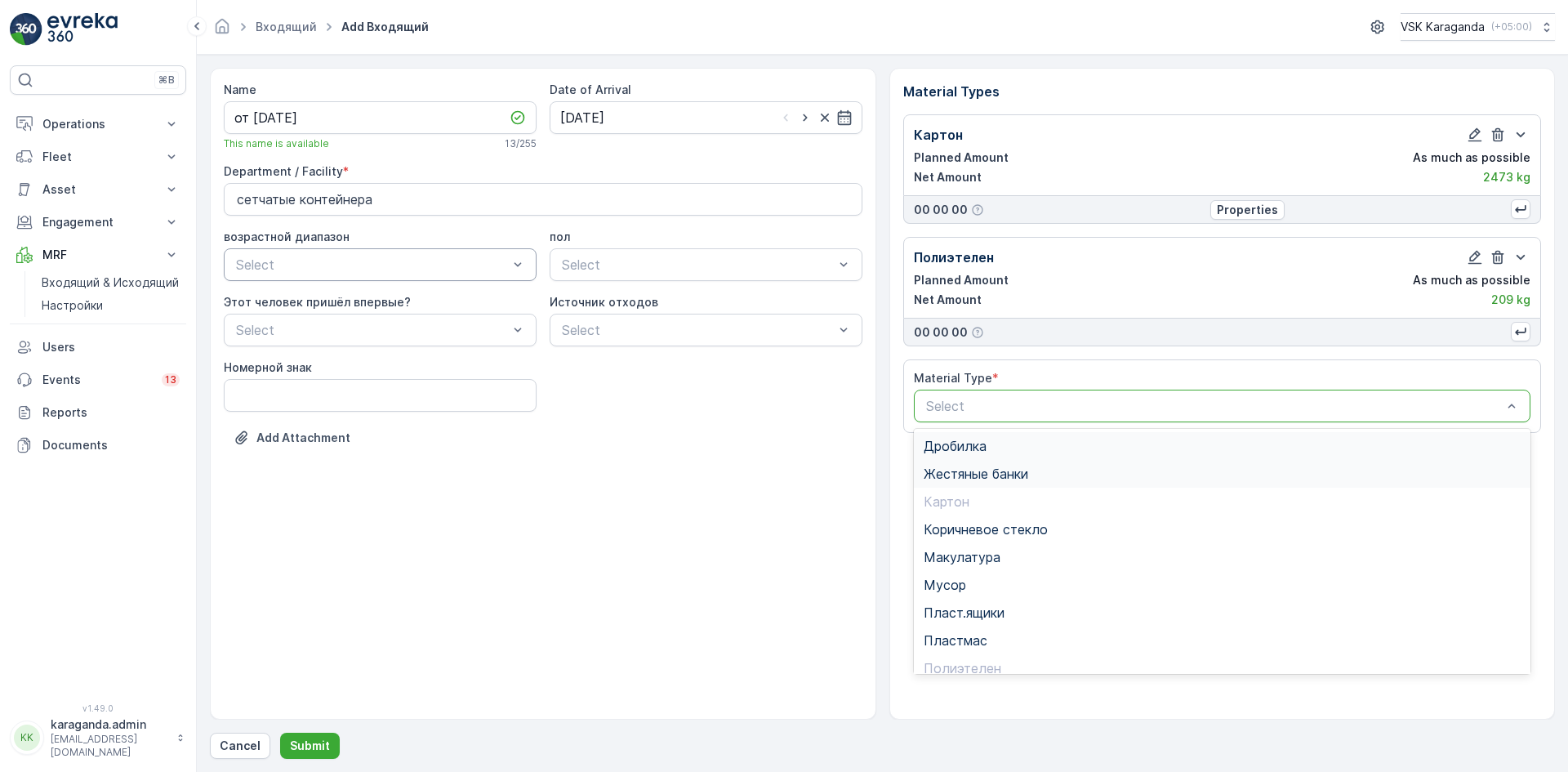
drag, startPoint x: 1179, startPoint y: 399, endPoint x: 1076, endPoint y: 472, distance: 126.2
click at [1178, 399] on div at bounding box center [1215, 406] width 580 height 15
click at [970, 601] on span "Пэт бутылки" at bounding box center [964, 601] width 81 height 15
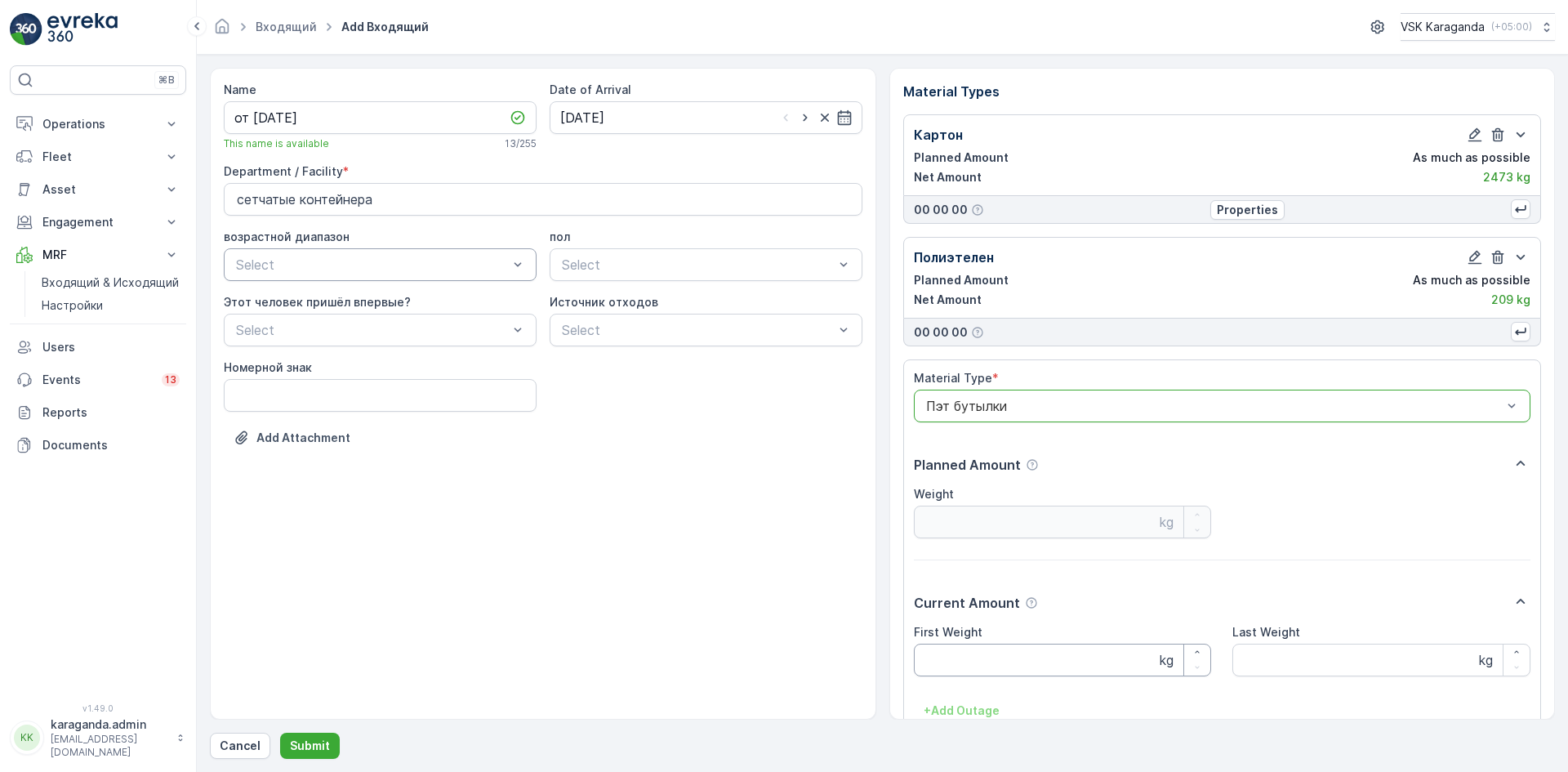
click at [965, 667] on Weight "First Weight" at bounding box center [1063, 659] width 298 height 32
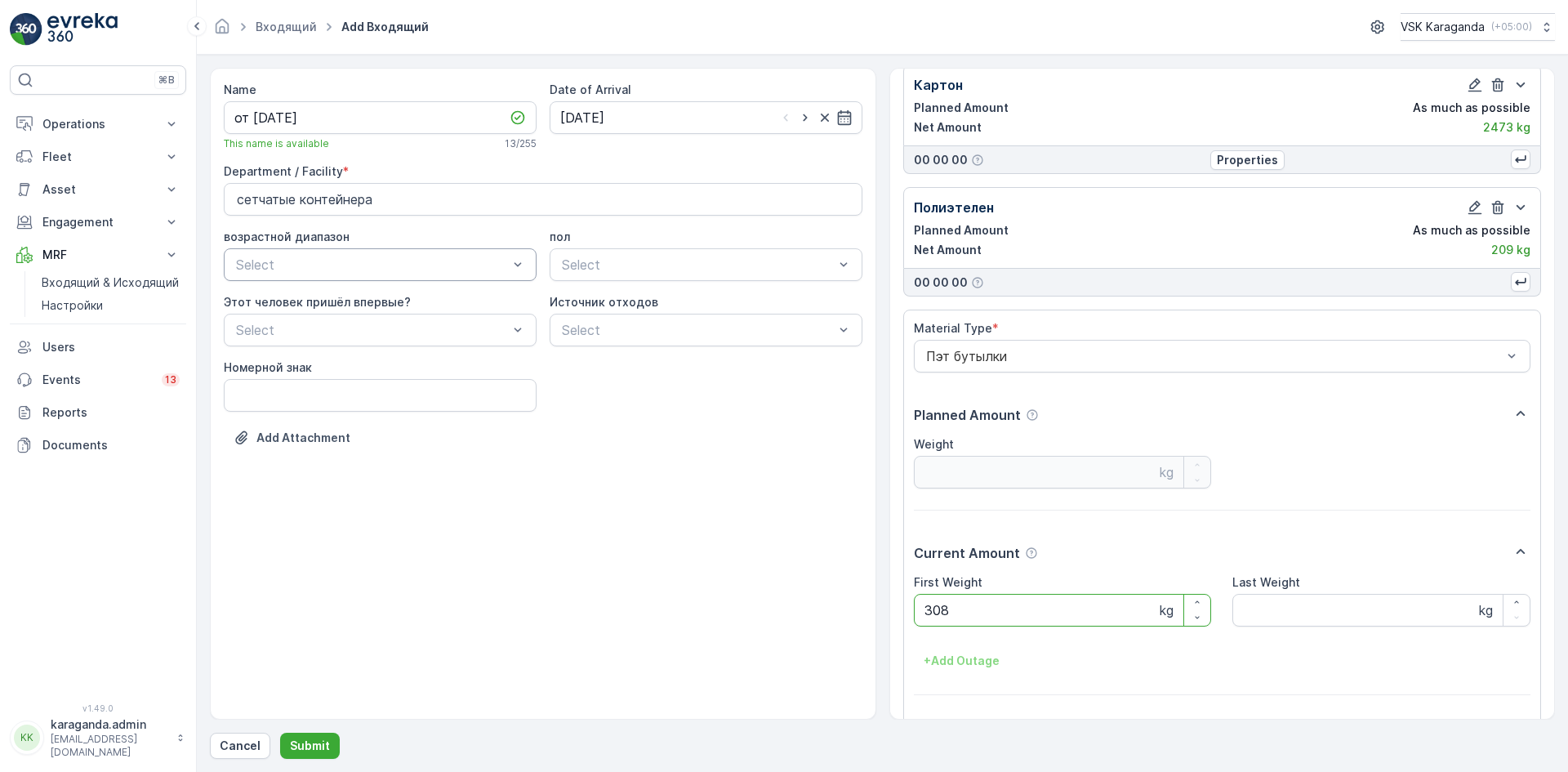
scroll to position [101, 0]
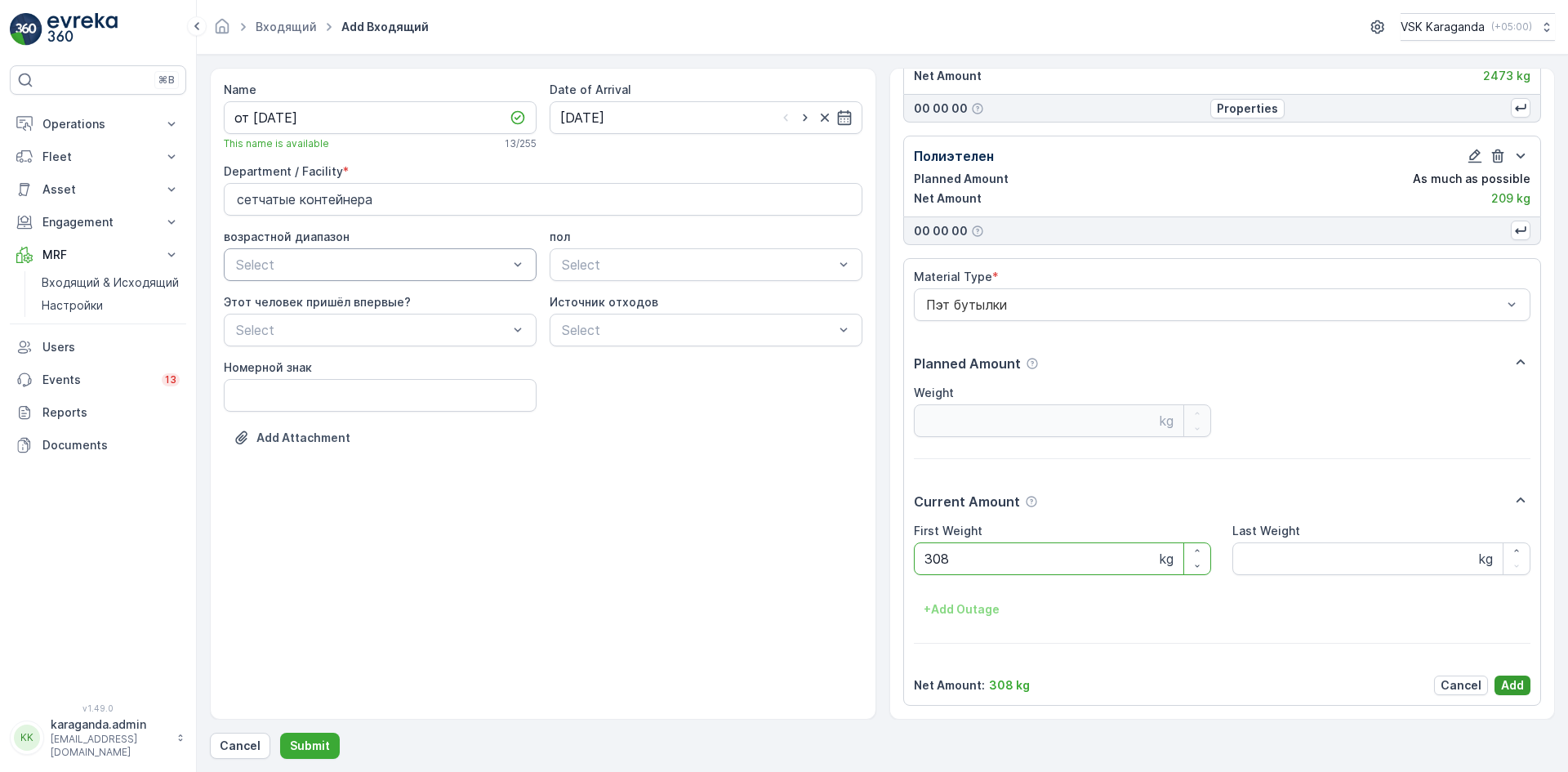
type Weight "308"
drag, startPoint x: 1509, startPoint y: 688, endPoint x: 1509, endPoint y: 671, distance: 17.0
click at [1509, 688] on p "Add" at bounding box center [1512, 686] width 23 height 17
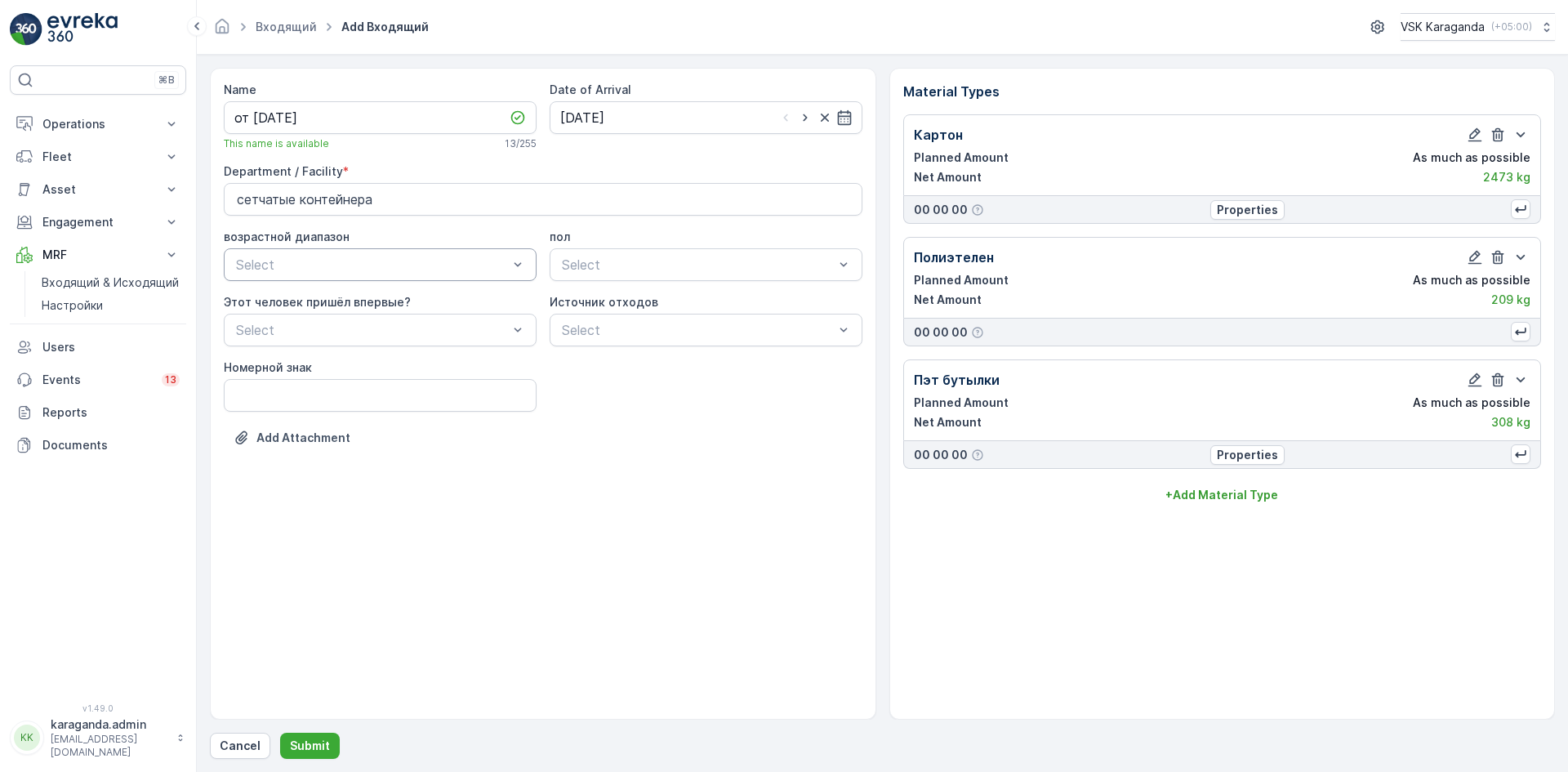
scroll to position [0, 0]
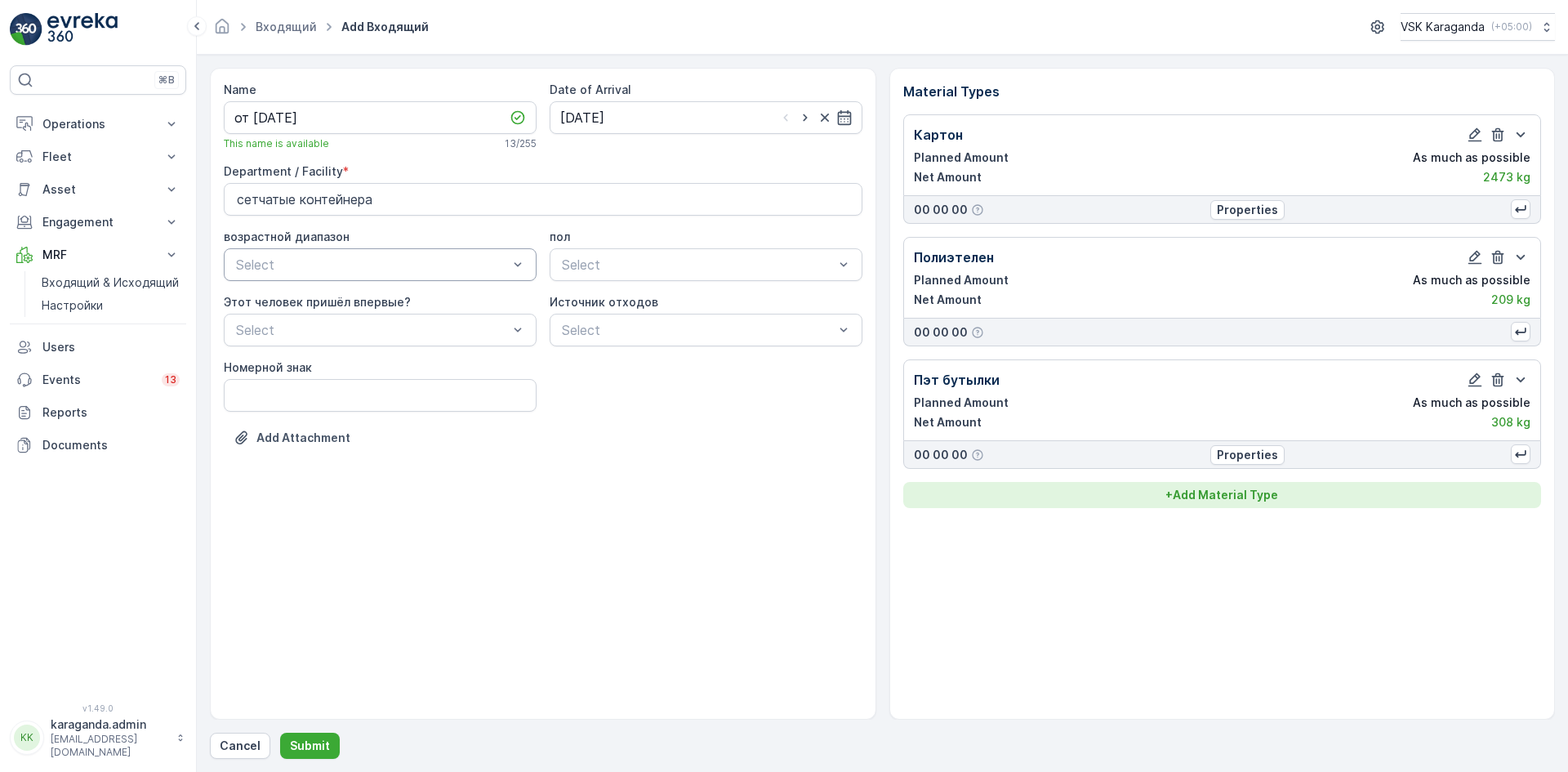
click at [1258, 505] on button "+ Add Material Type" at bounding box center [1222, 495] width 639 height 26
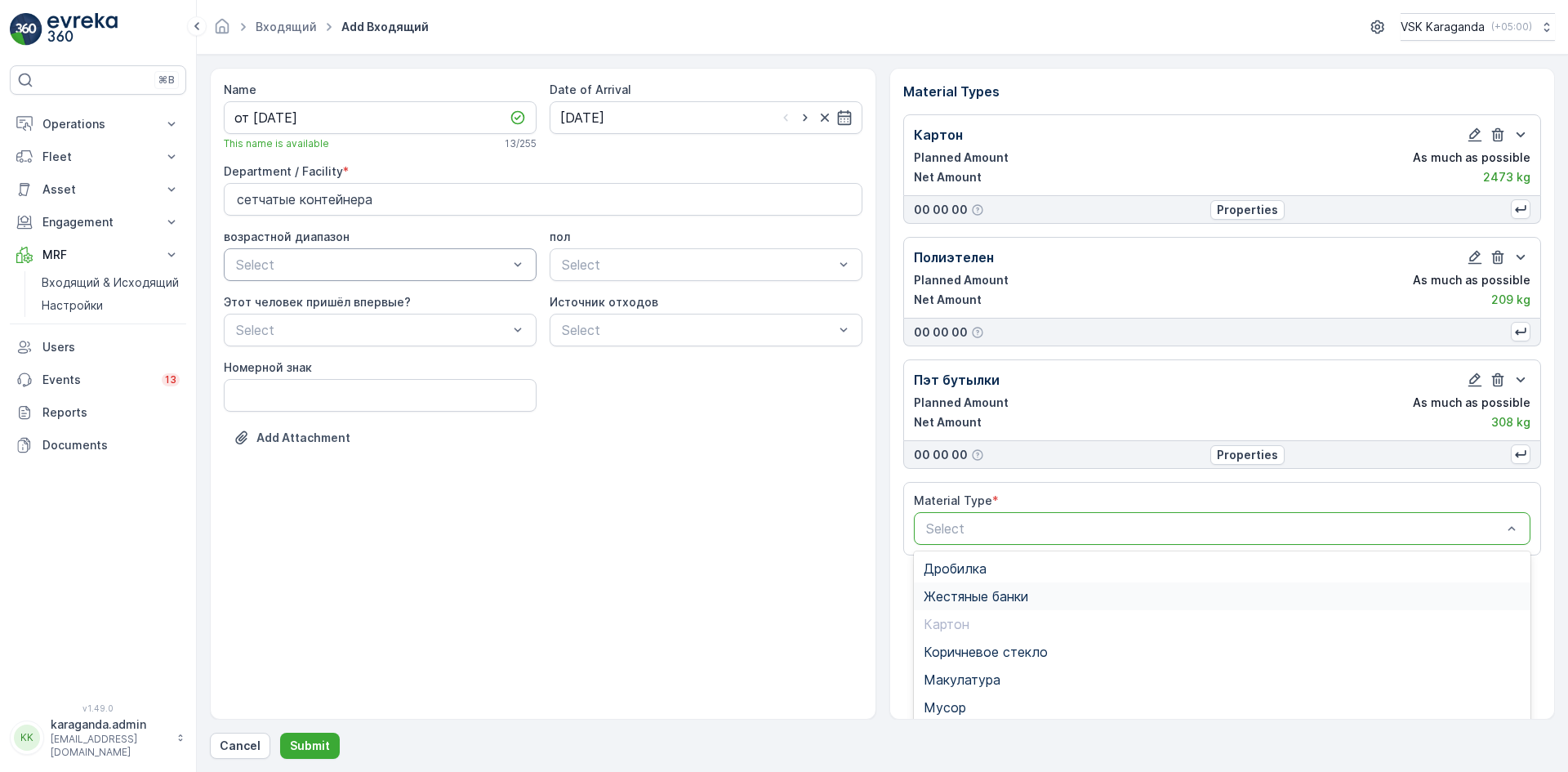
click at [967, 601] on span "Жестяные банки" at bounding box center [976, 596] width 105 height 15
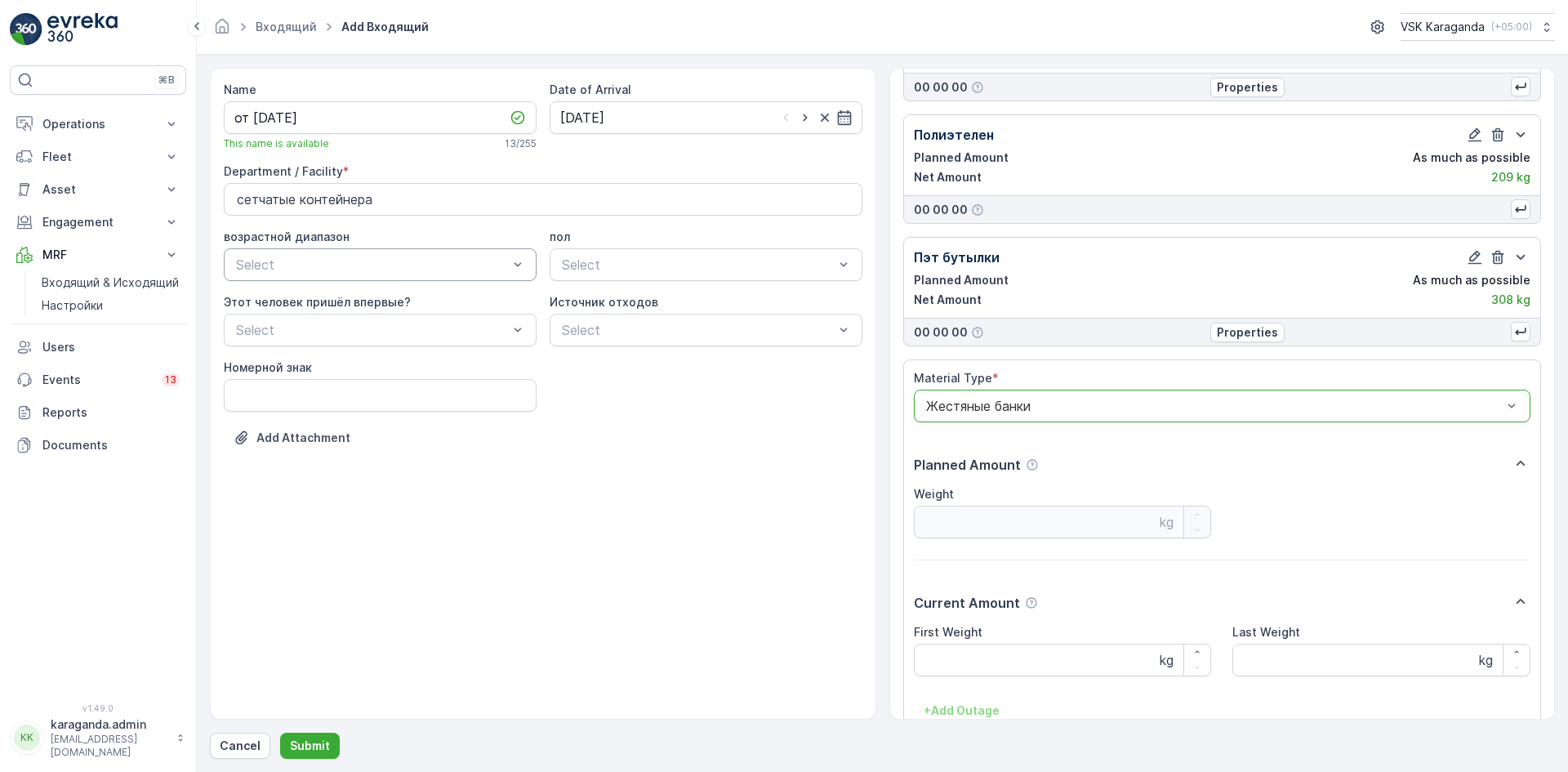
scroll to position [223, 0]
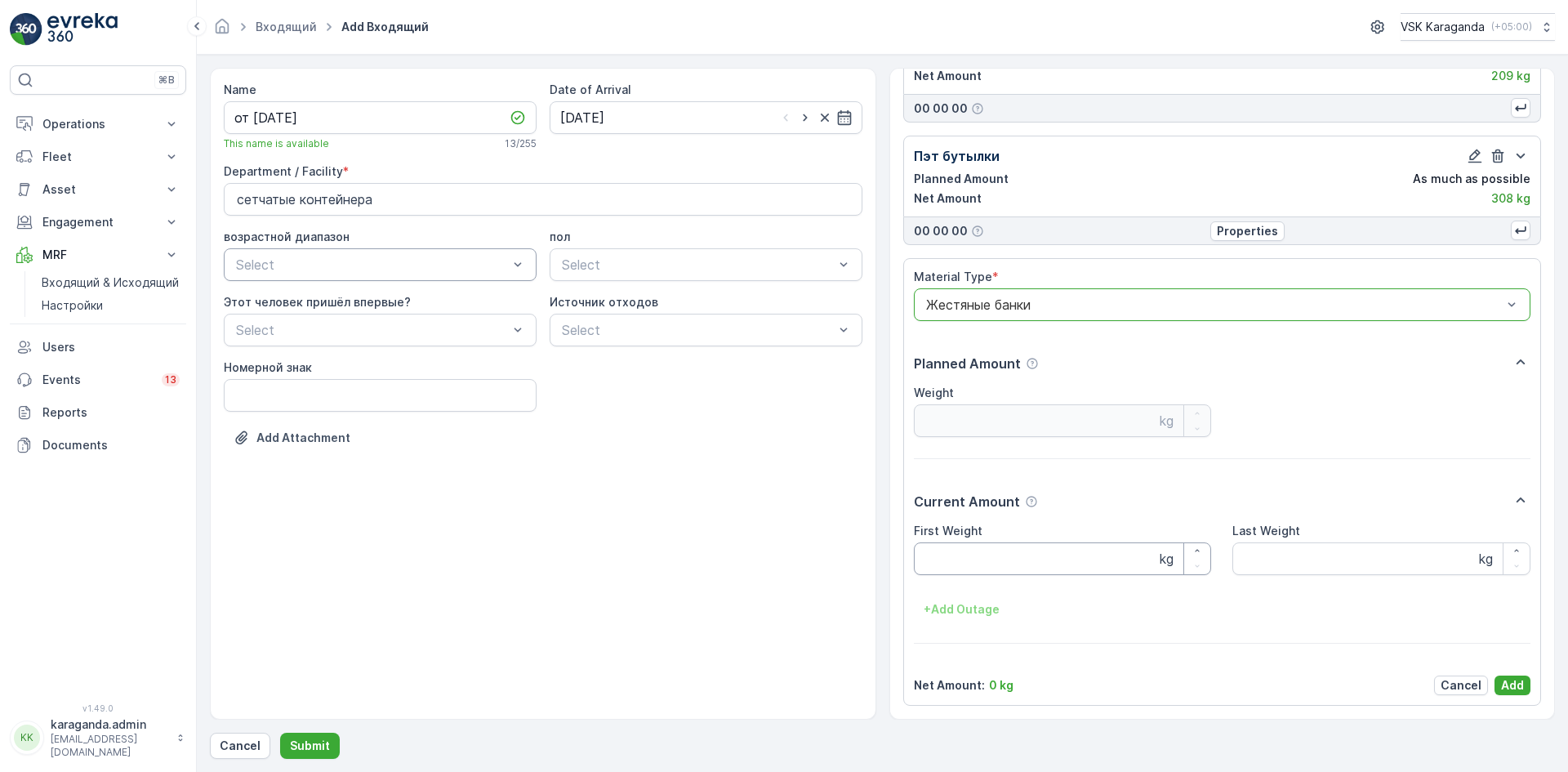
click at [980, 571] on Weight "First Weight" at bounding box center [1063, 558] width 298 height 32
type Weight "18.6"
click at [1502, 685] on p "Add" at bounding box center [1512, 686] width 23 height 17
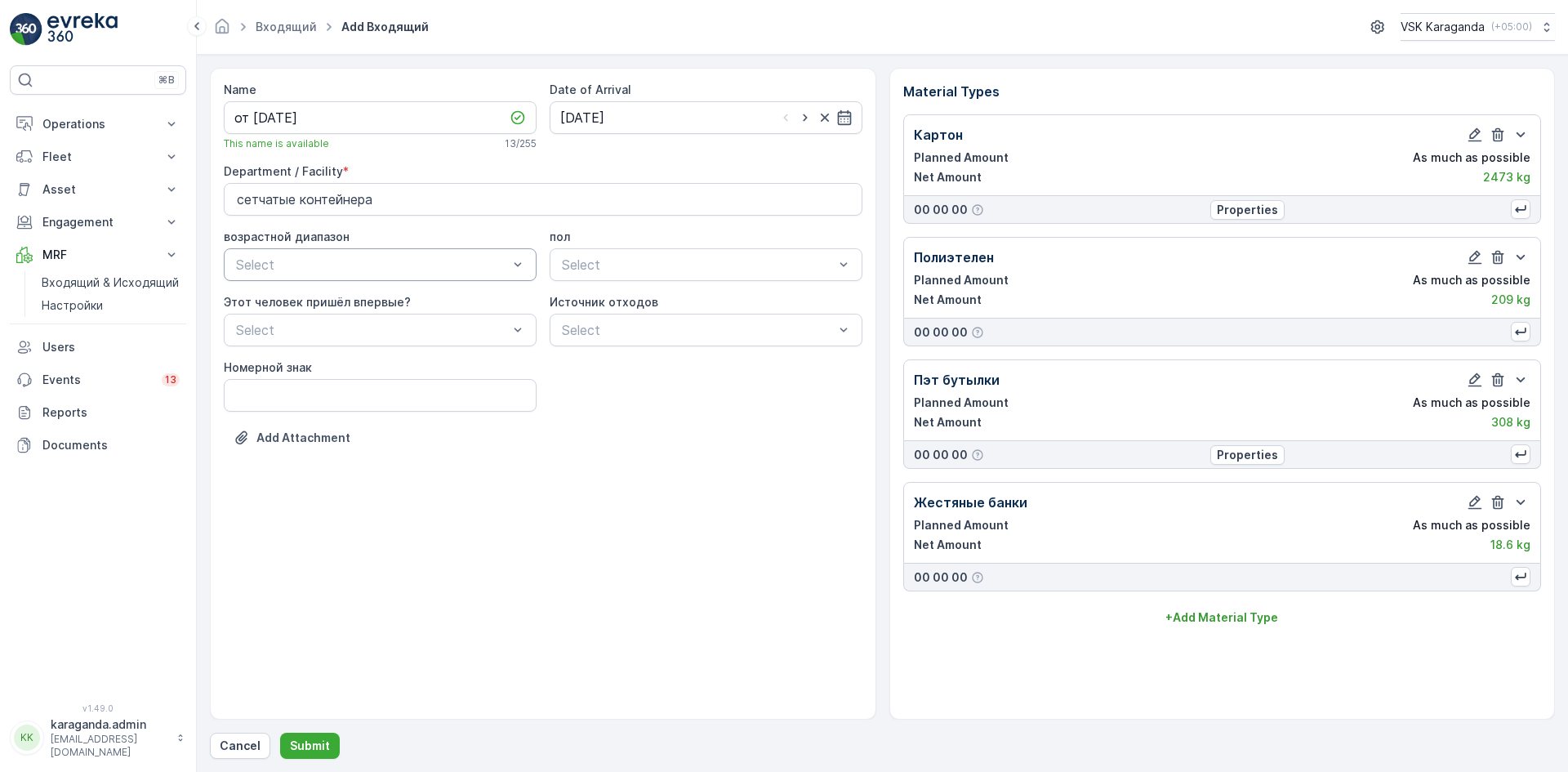
scroll to position [0, 0]
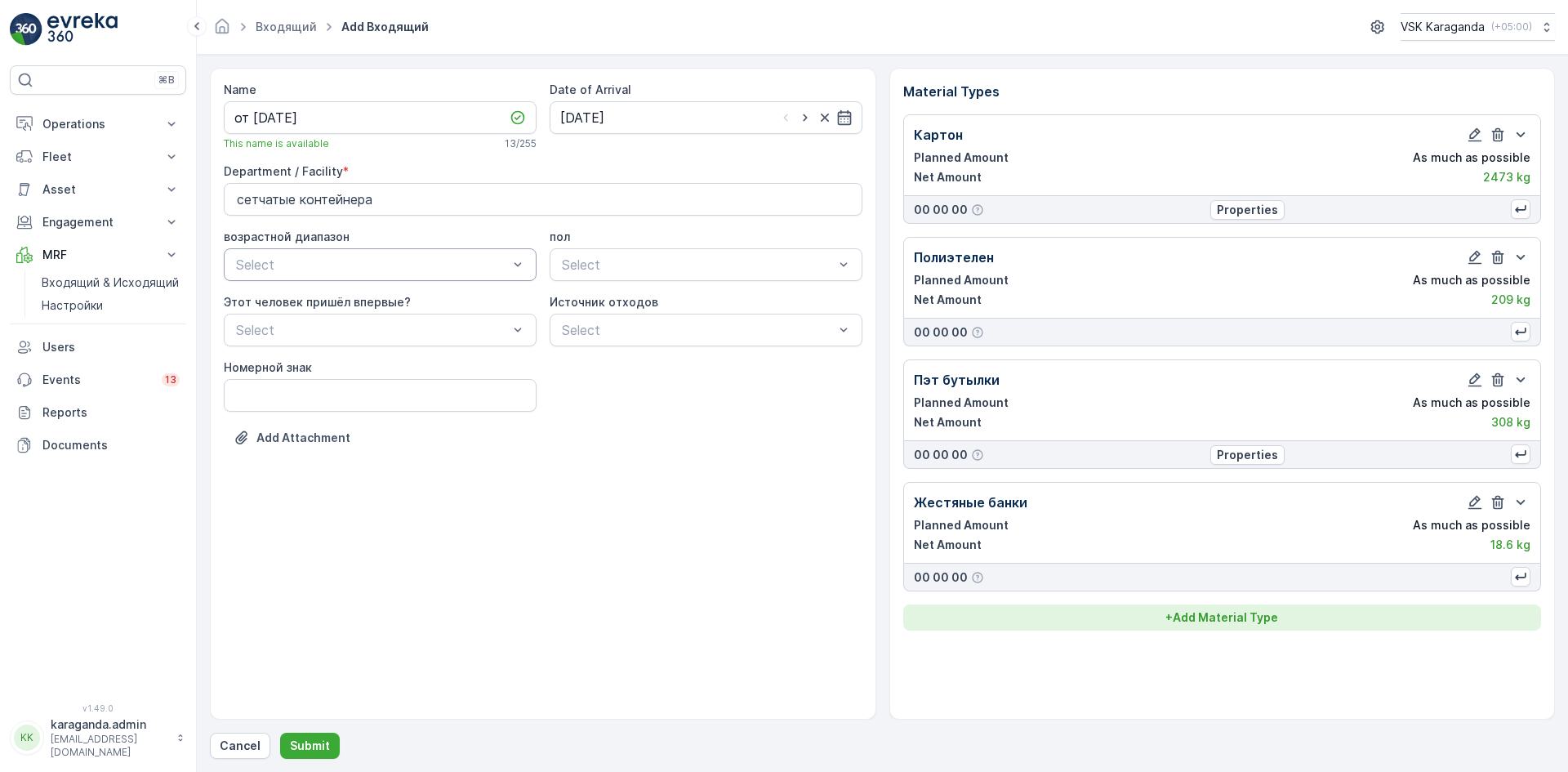
click at [1194, 613] on p "+ Add Material Type" at bounding box center [1221, 617] width 113 height 17
click at [1126, 650] on div at bounding box center [1215, 651] width 580 height 15
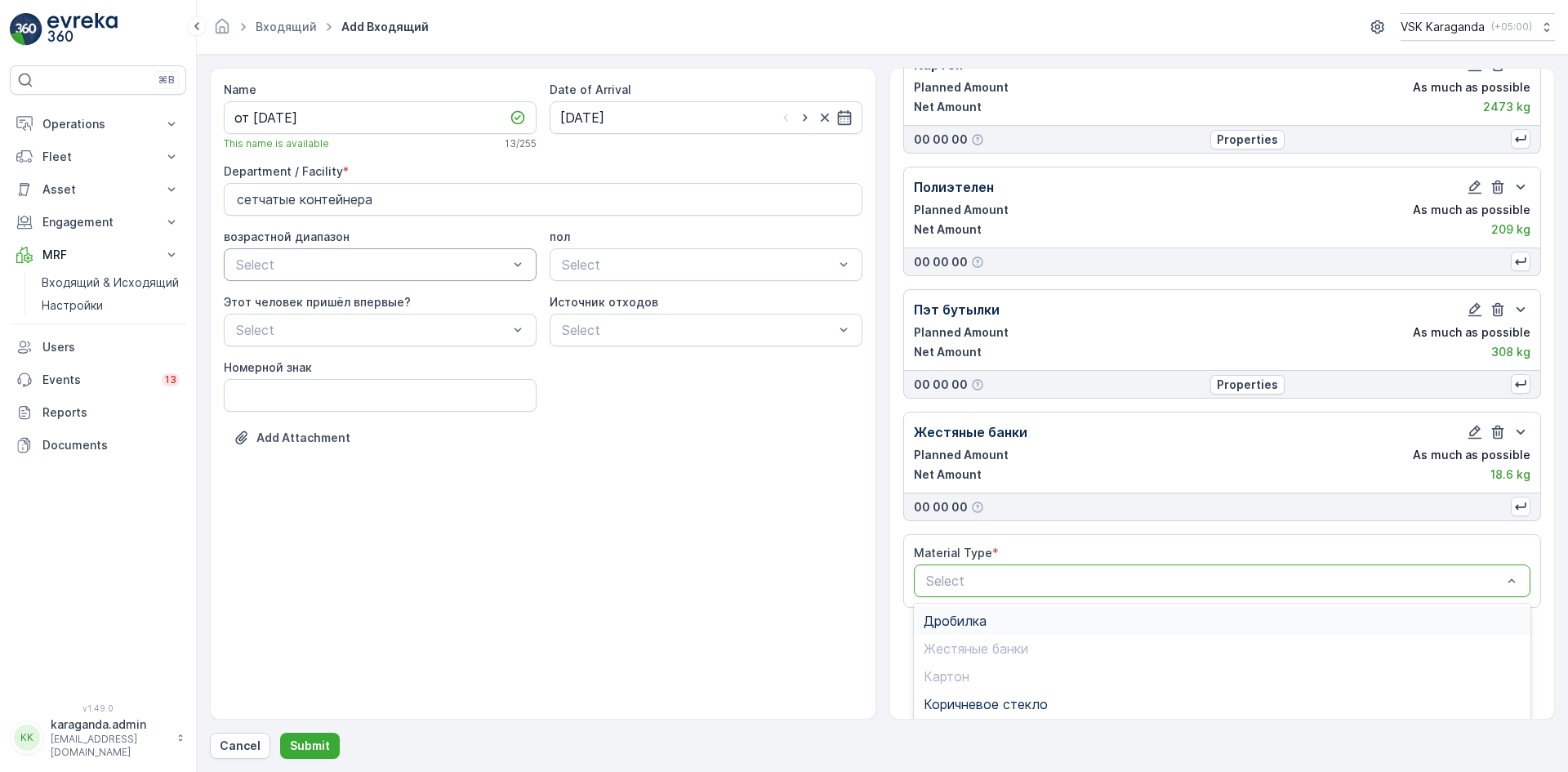
scroll to position [200, 0]
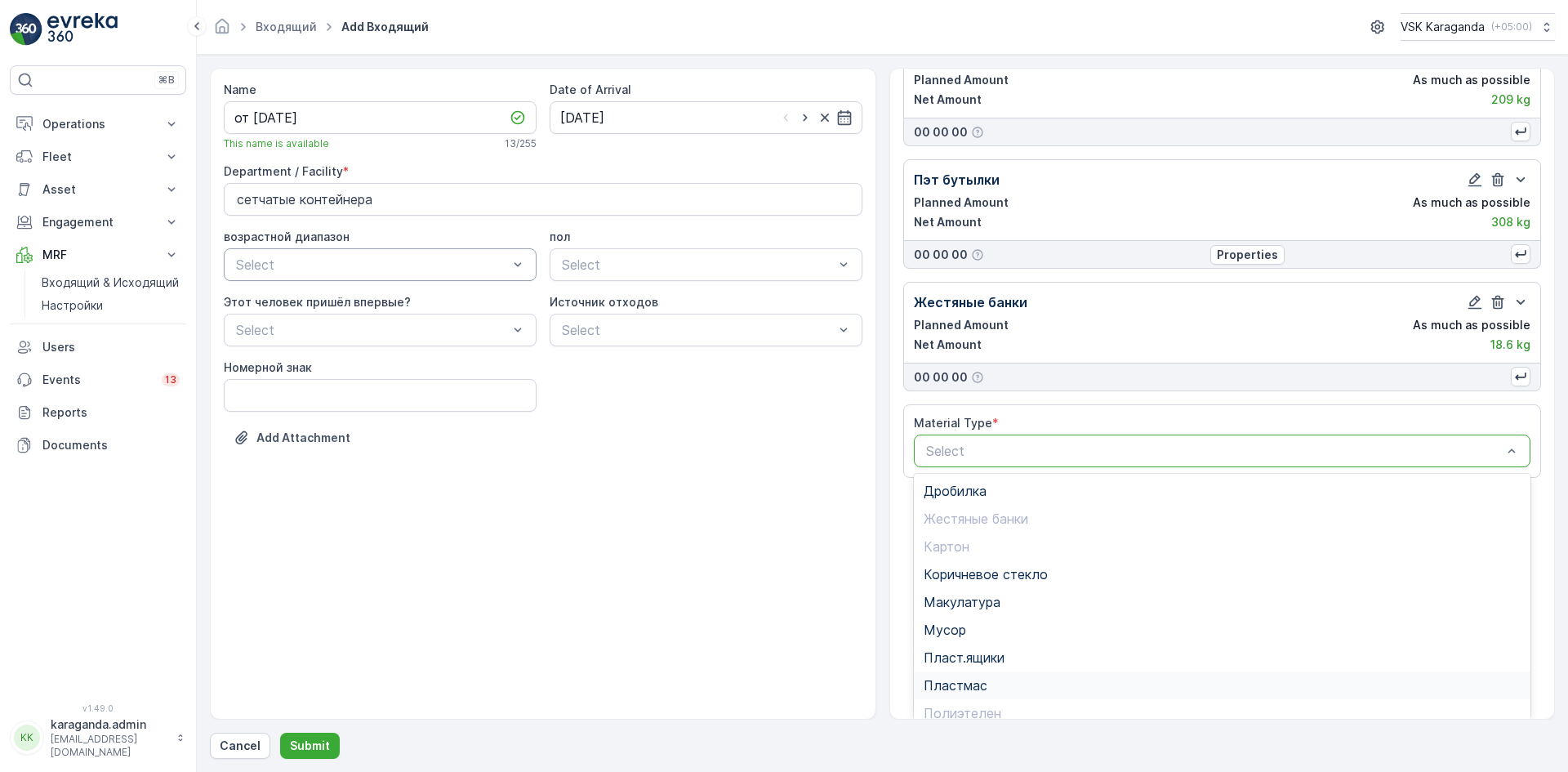
click at [980, 676] on div "Пластмас" at bounding box center [1222, 685] width 617 height 28
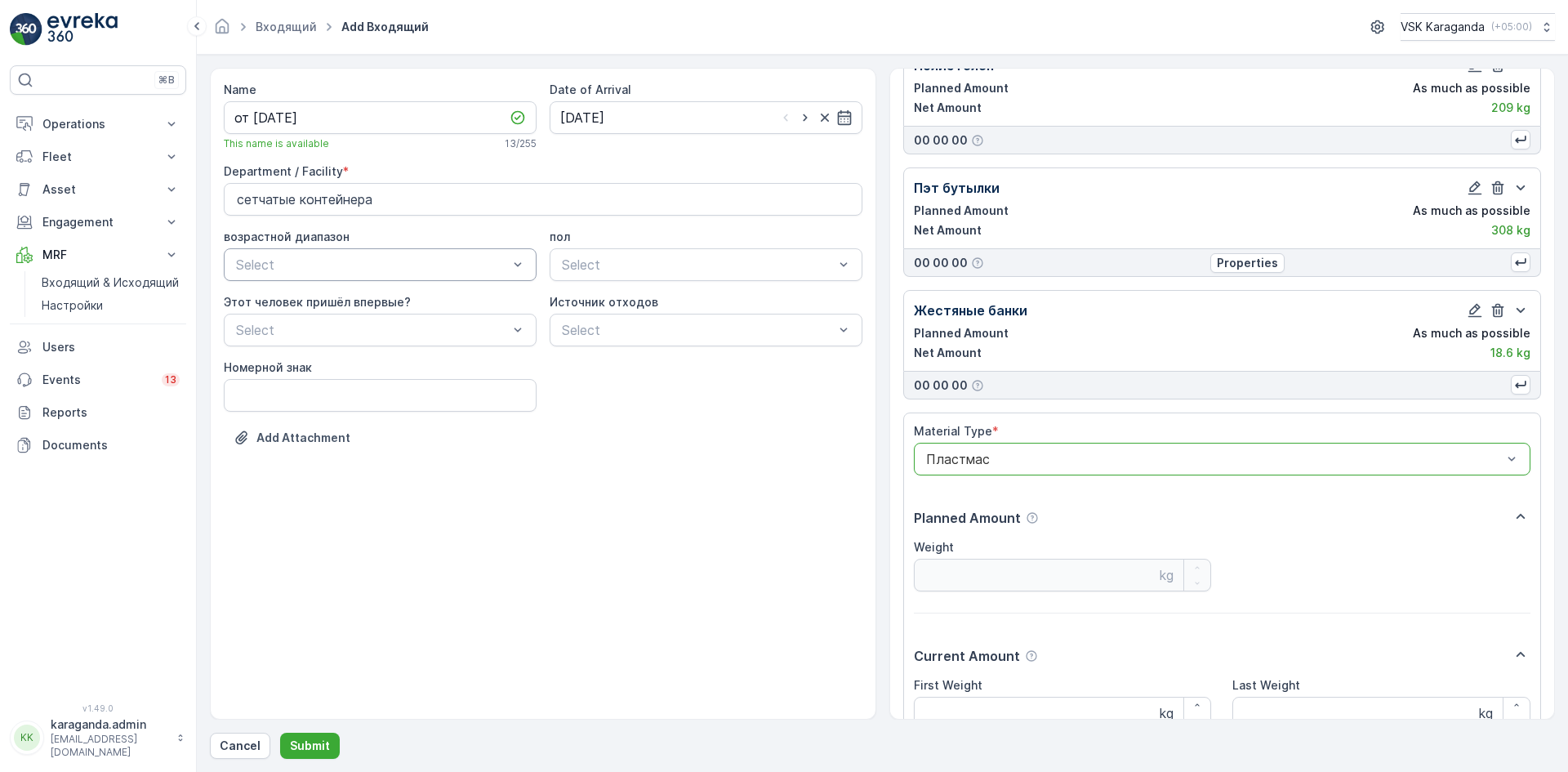
scroll to position [347, 0]
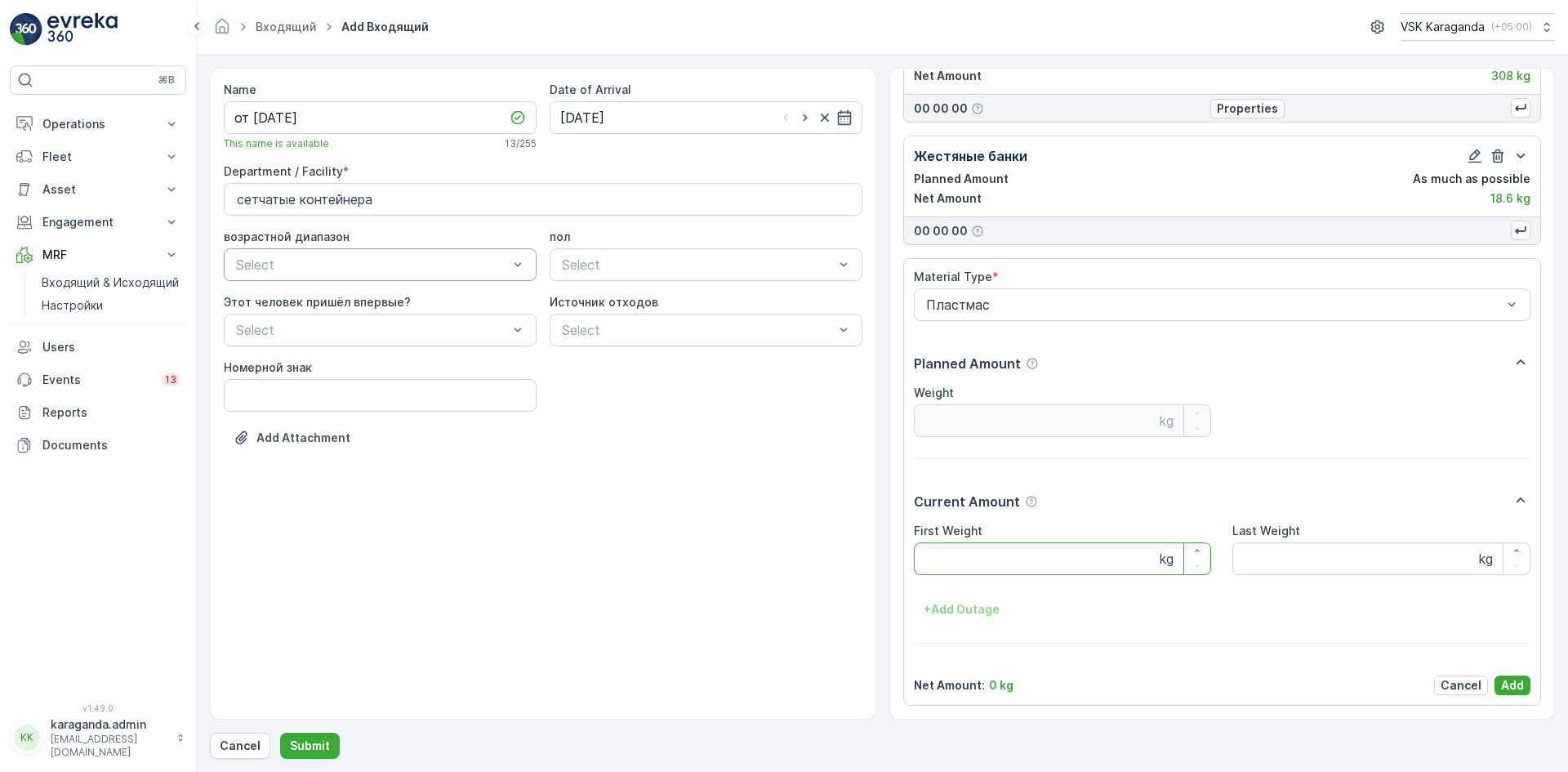
click at [980, 568] on Weight "First Weight" at bounding box center [1063, 558] width 298 height 32
type Weight "86.6"
click at [1502, 686] on p "Add" at bounding box center [1512, 686] width 23 height 17
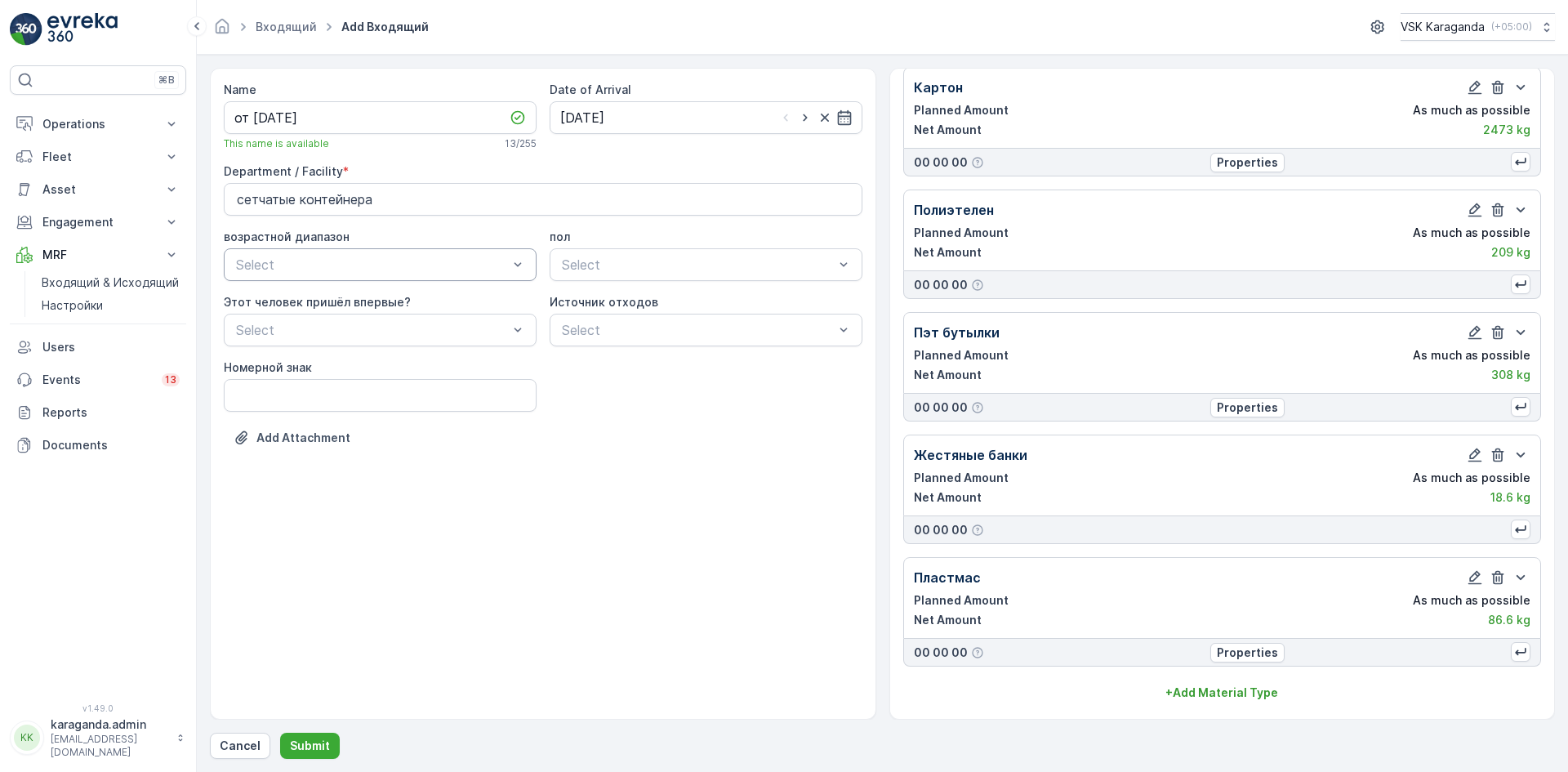
scroll to position [47, 0]
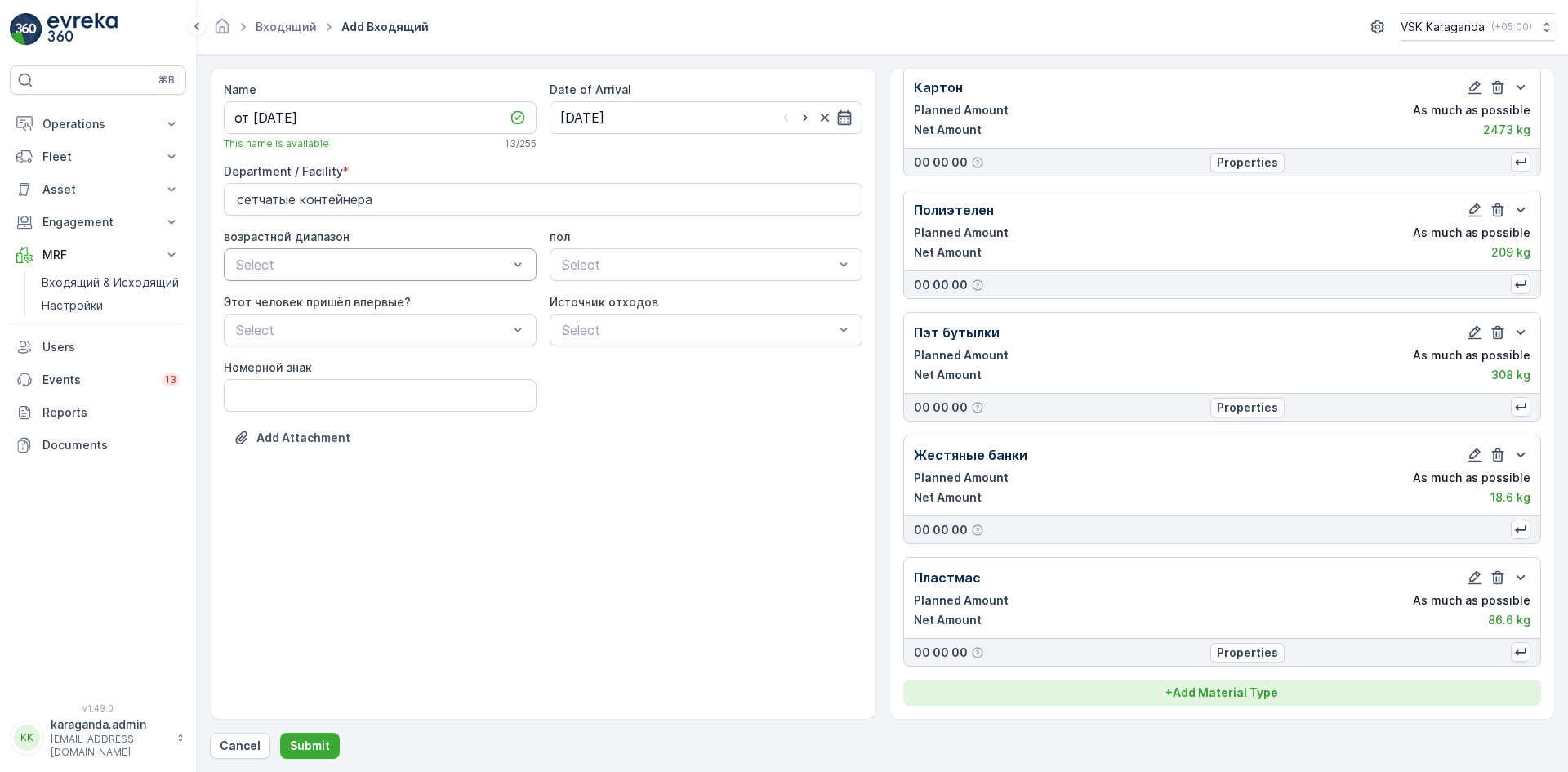
click at [1246, 688] on p "+ Add Material Type" at bounding box center [1221, 692] width 113 height 17
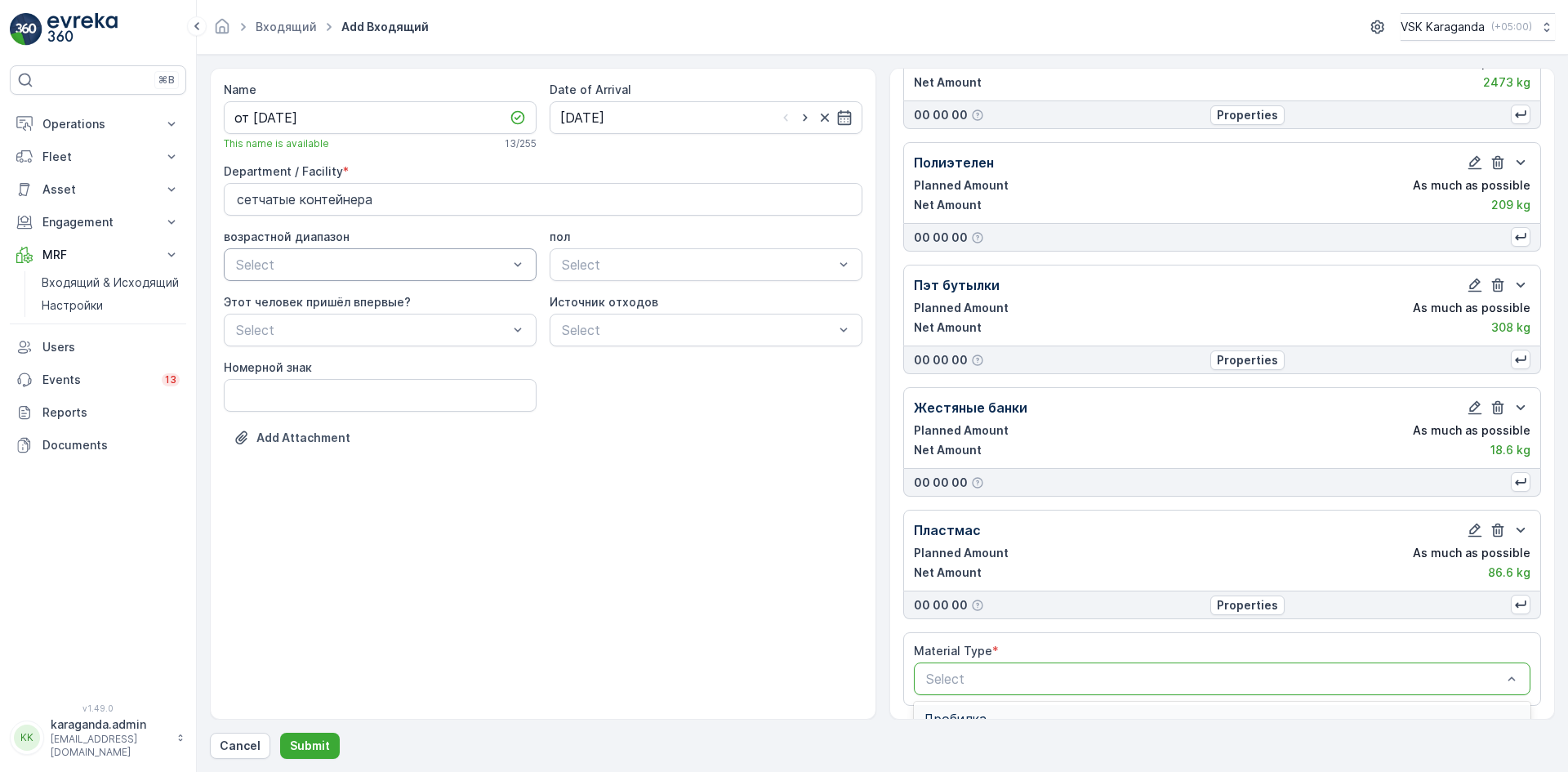
click at [1165, 675] on div at bounding box center [1215, 678] width 580 height 15
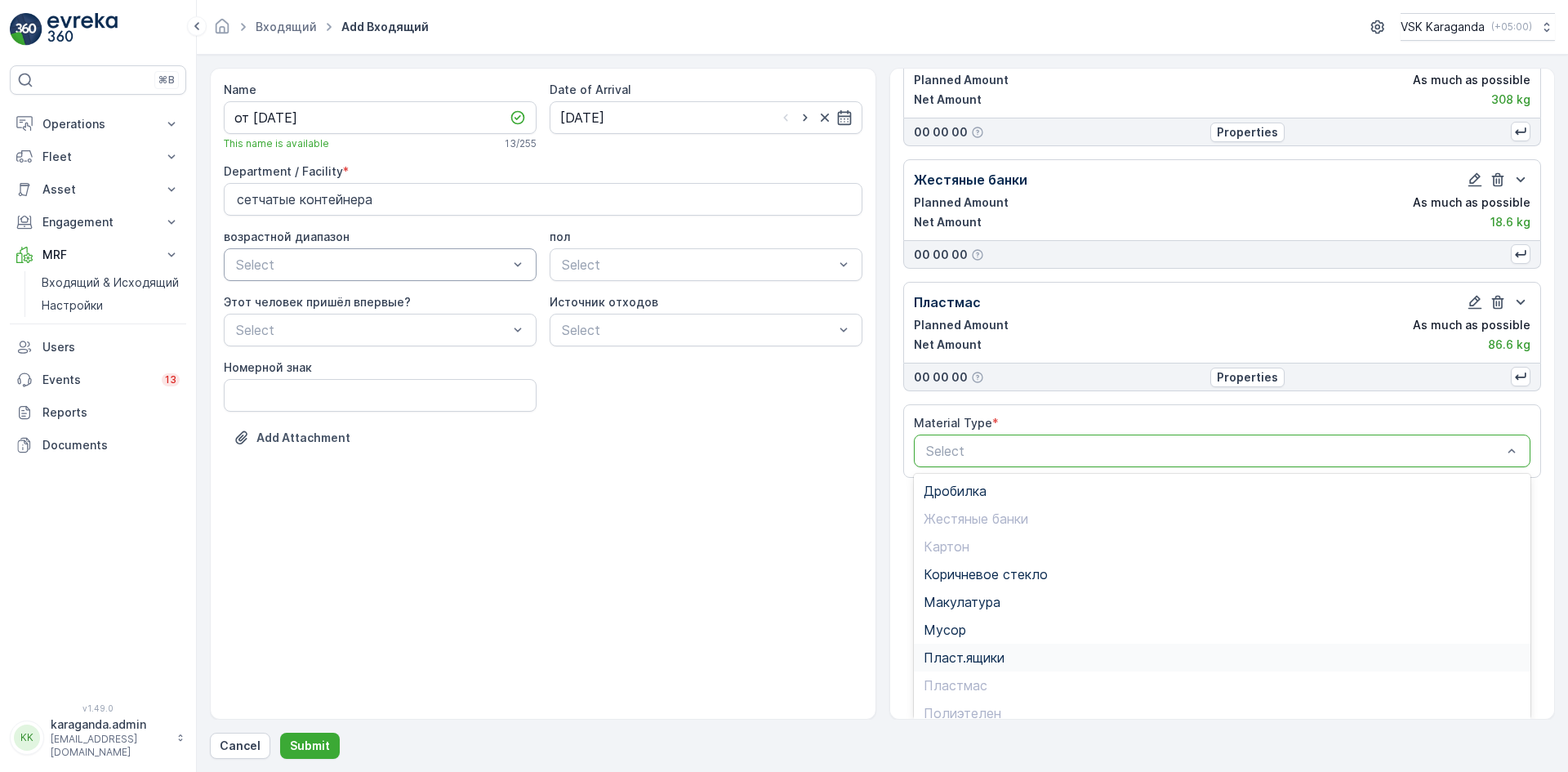
scroll to position [95, 0]
click at [965, 672] on span "Стекло" at bounding box center [947, 674] width 46 height 15
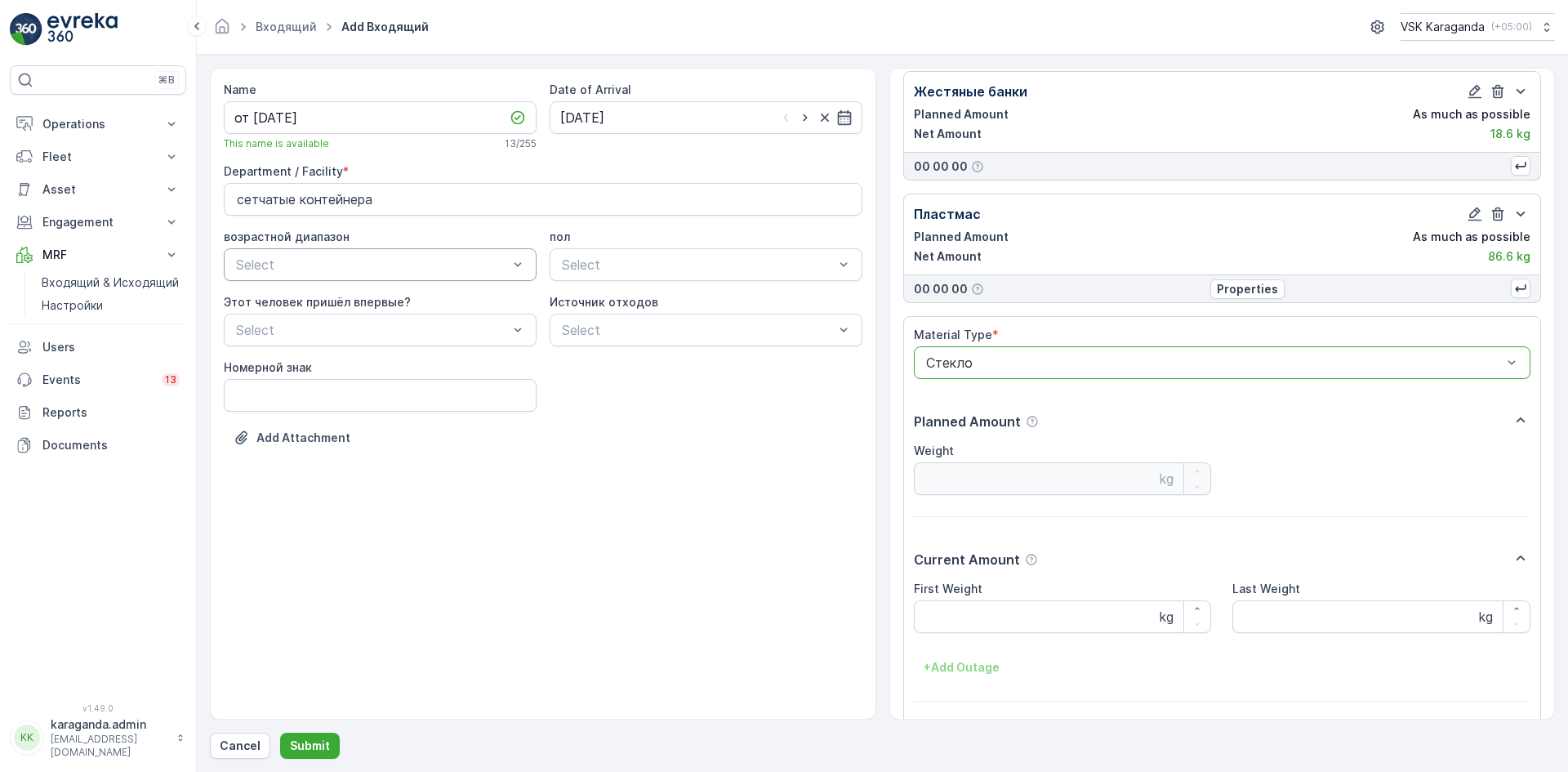
scroll to position [469, 0]
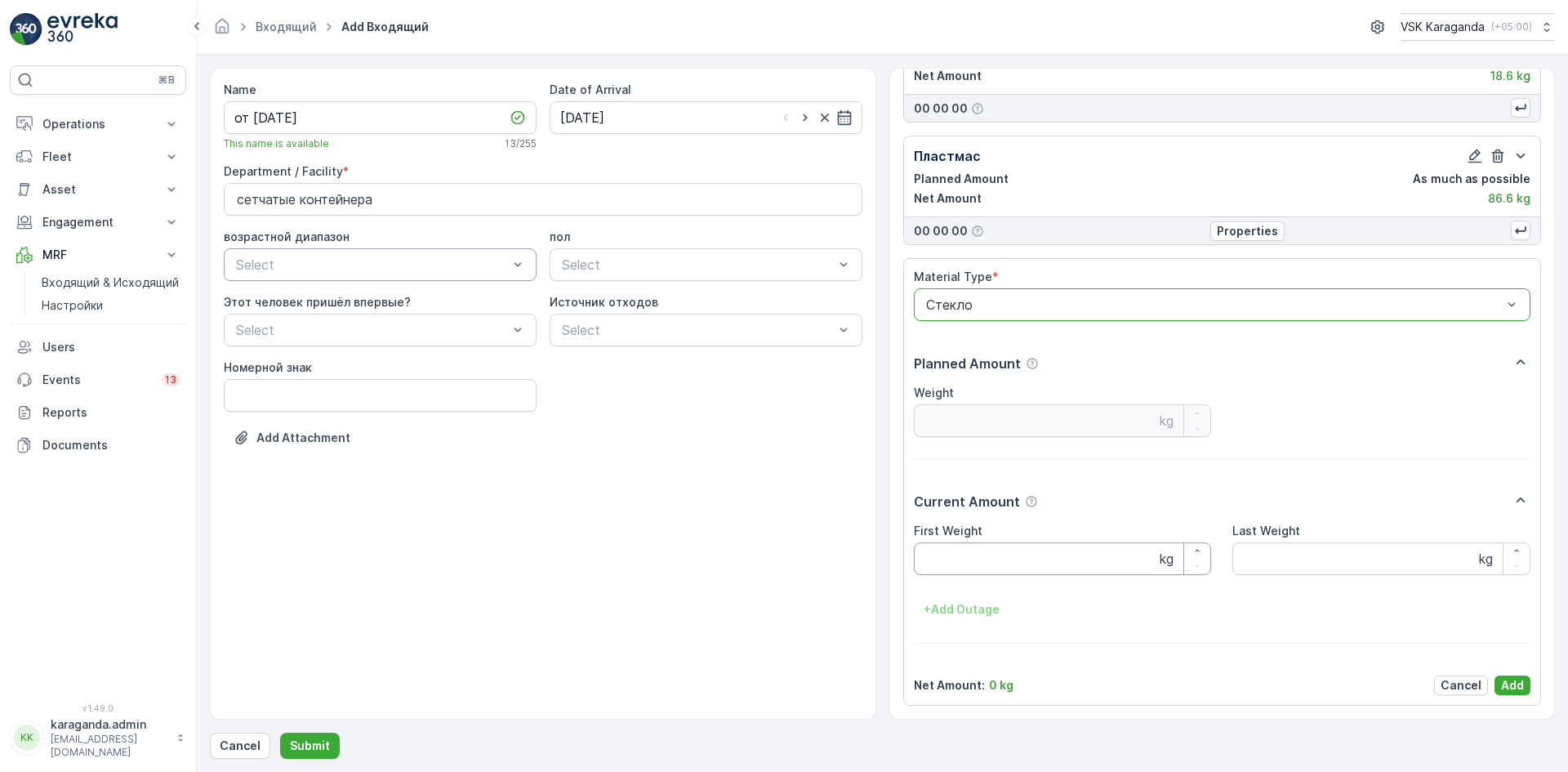
click at [967, 561] on Weight "First Weight" at bounding box center [1063, 558] width 298 height 32
type Weight "201"
click at [1505, 683] on p "Add" at bounding box center [1512, 686] width 23 height 17
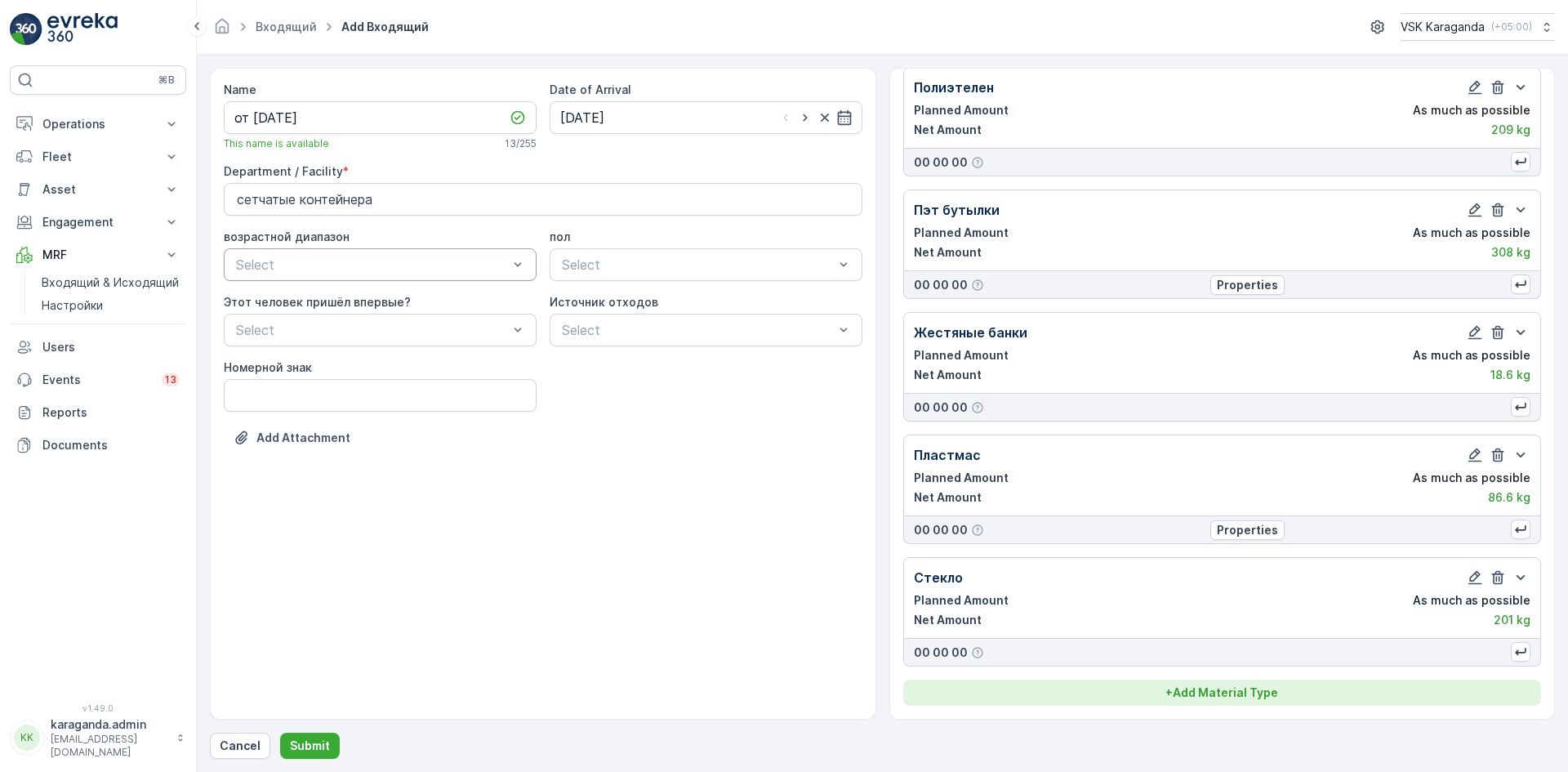
click at [1255, 685] on p "+ Add Material Type" at bounding box center [1221, 692] width 113 height 17
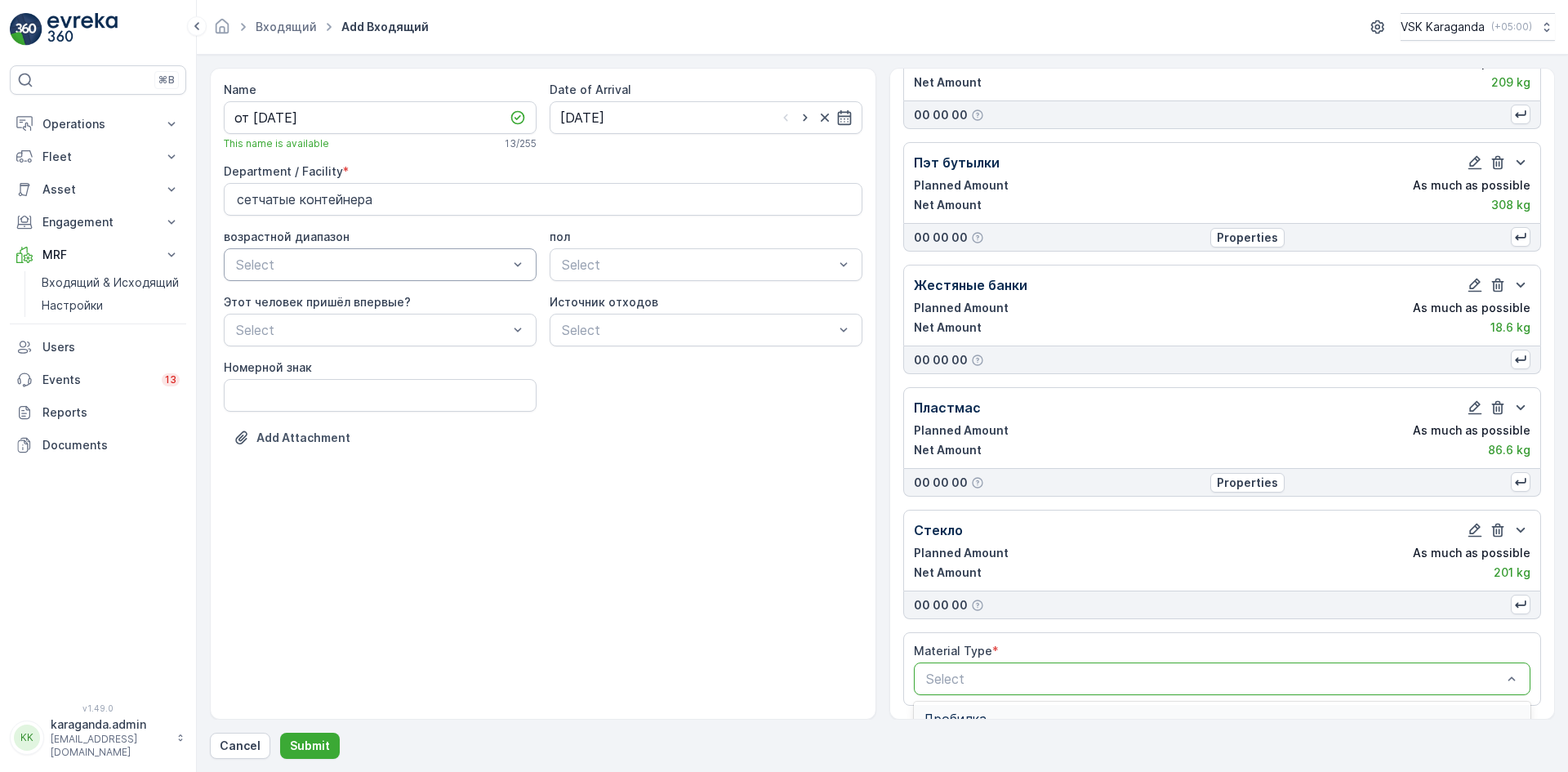
click at [1020, 680] on div at bounding box center [1215, 678] width 580 height 15
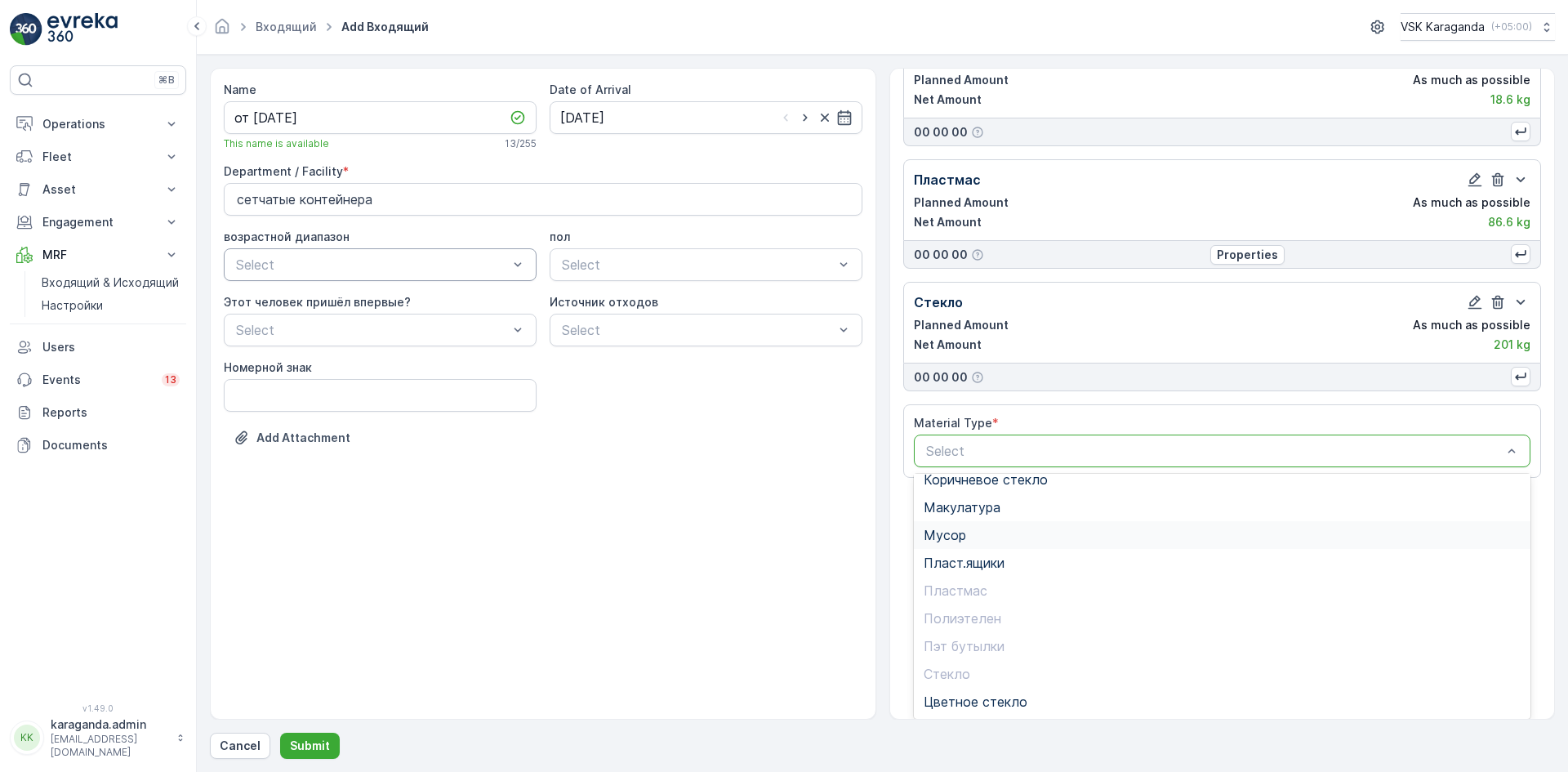
click at [979, 526] on div "Мусор" at bounding box center [1222, 535] width 617 height 28
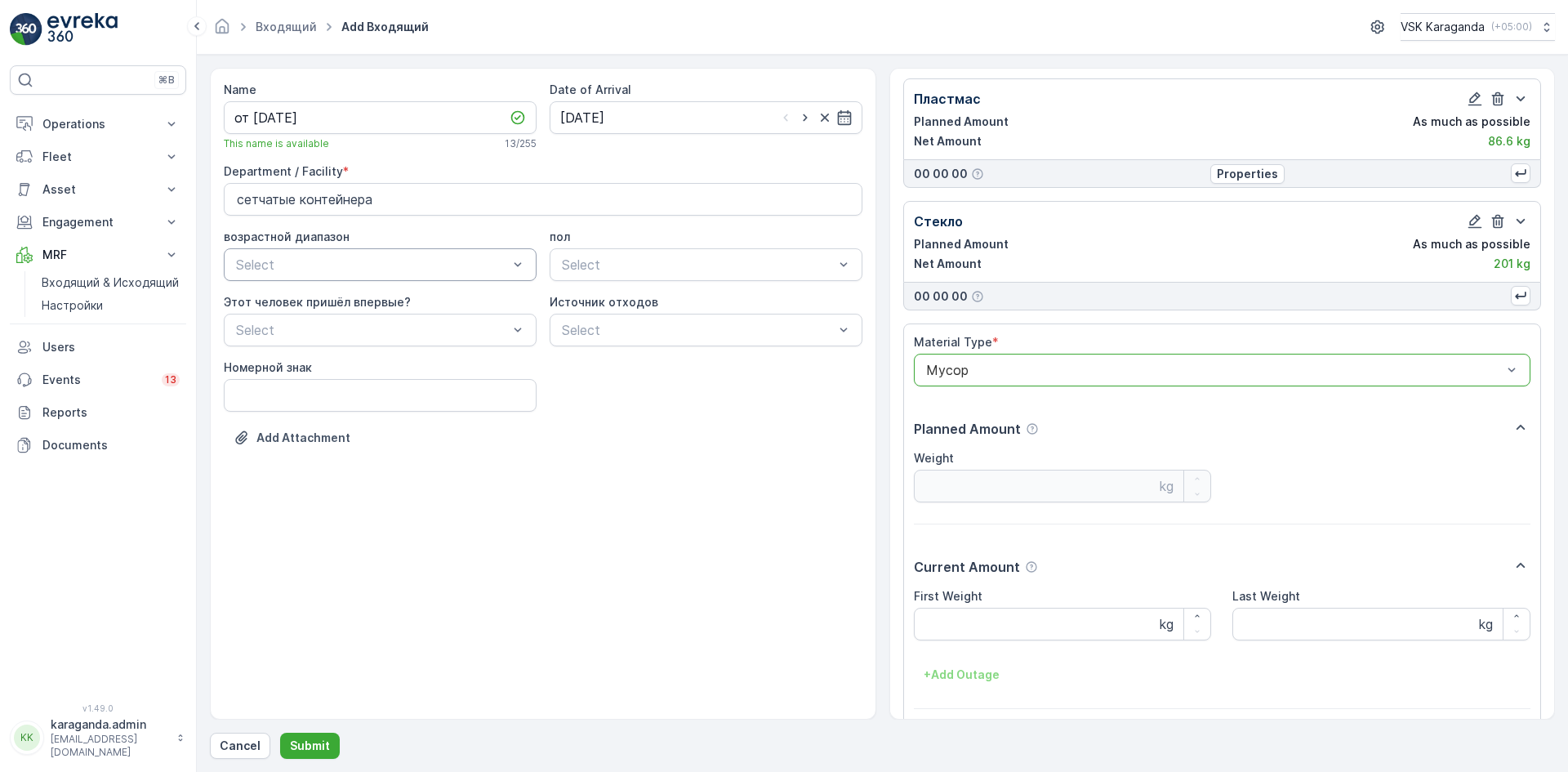
scroll to position [591, 0]
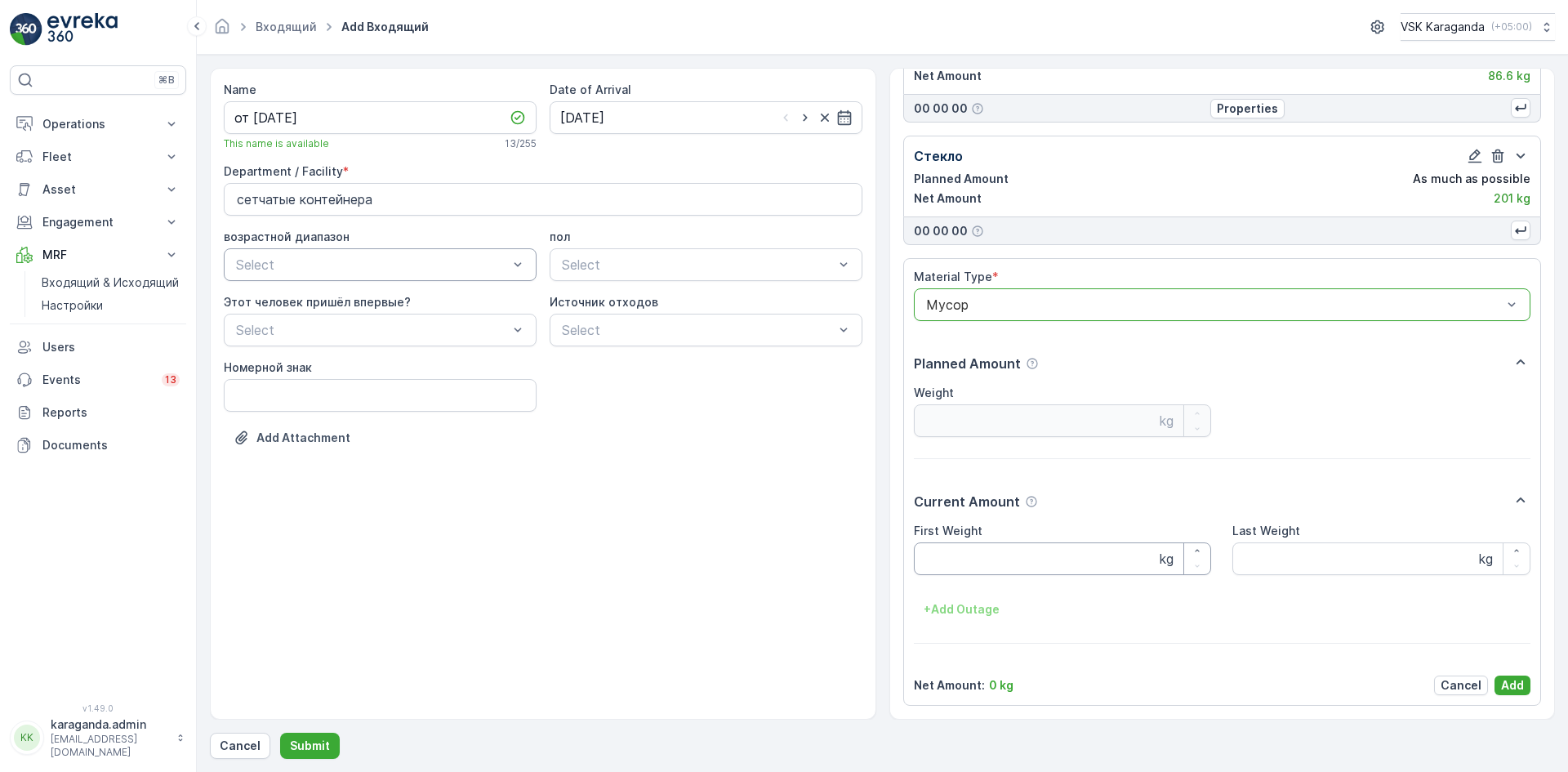
click at [980, 563] on Weight "First Weight" at bounding box center [1063, 558] width 298 height 32
type Weight "1553"
click at [1501, 677] on p "Add" at bounding box center [1512, 686] width 23 height 17
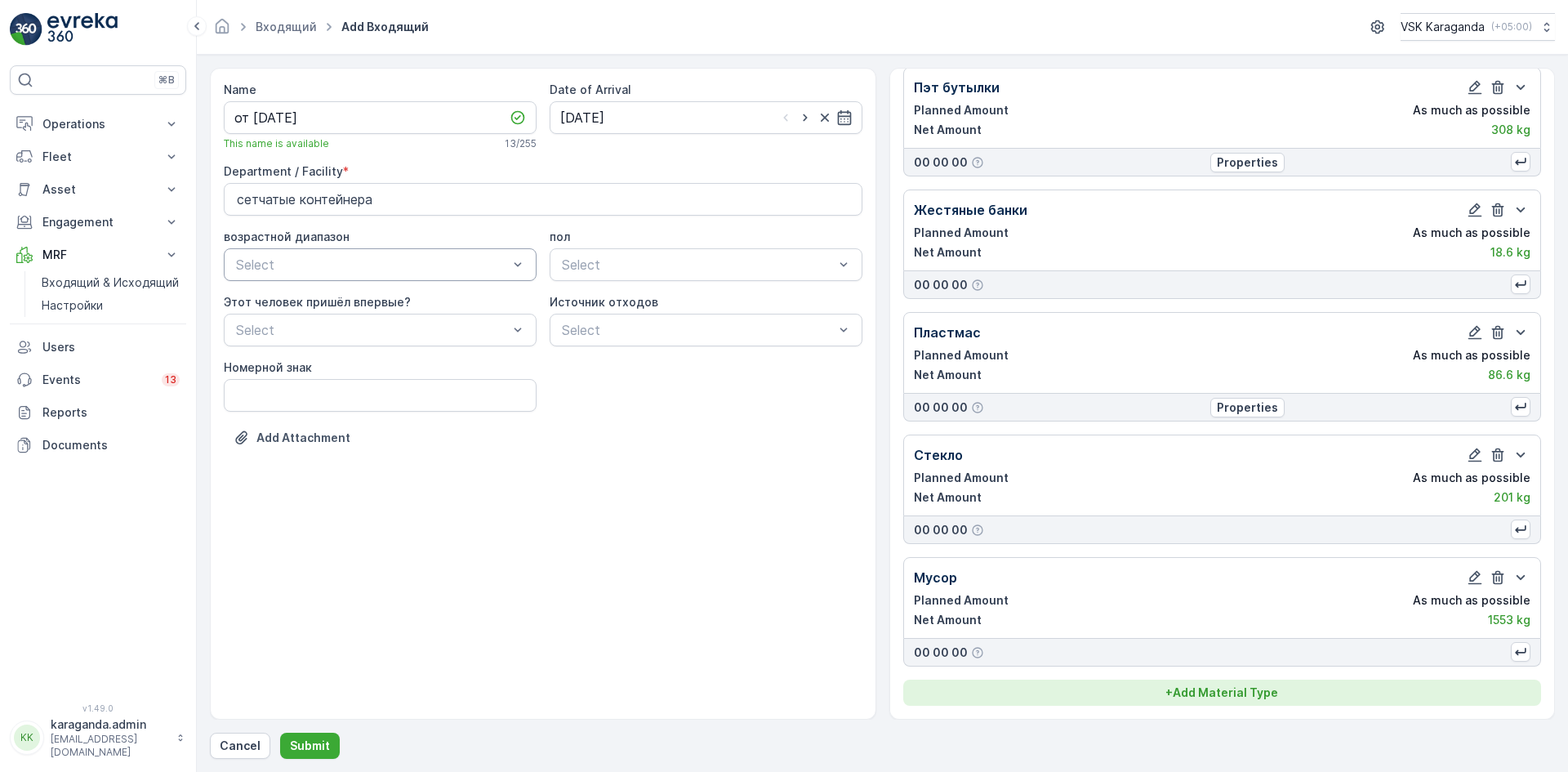
click at [1138, 693] on div "+ Add Material Type" at bounding box center [1222, 692] width 619 height 17
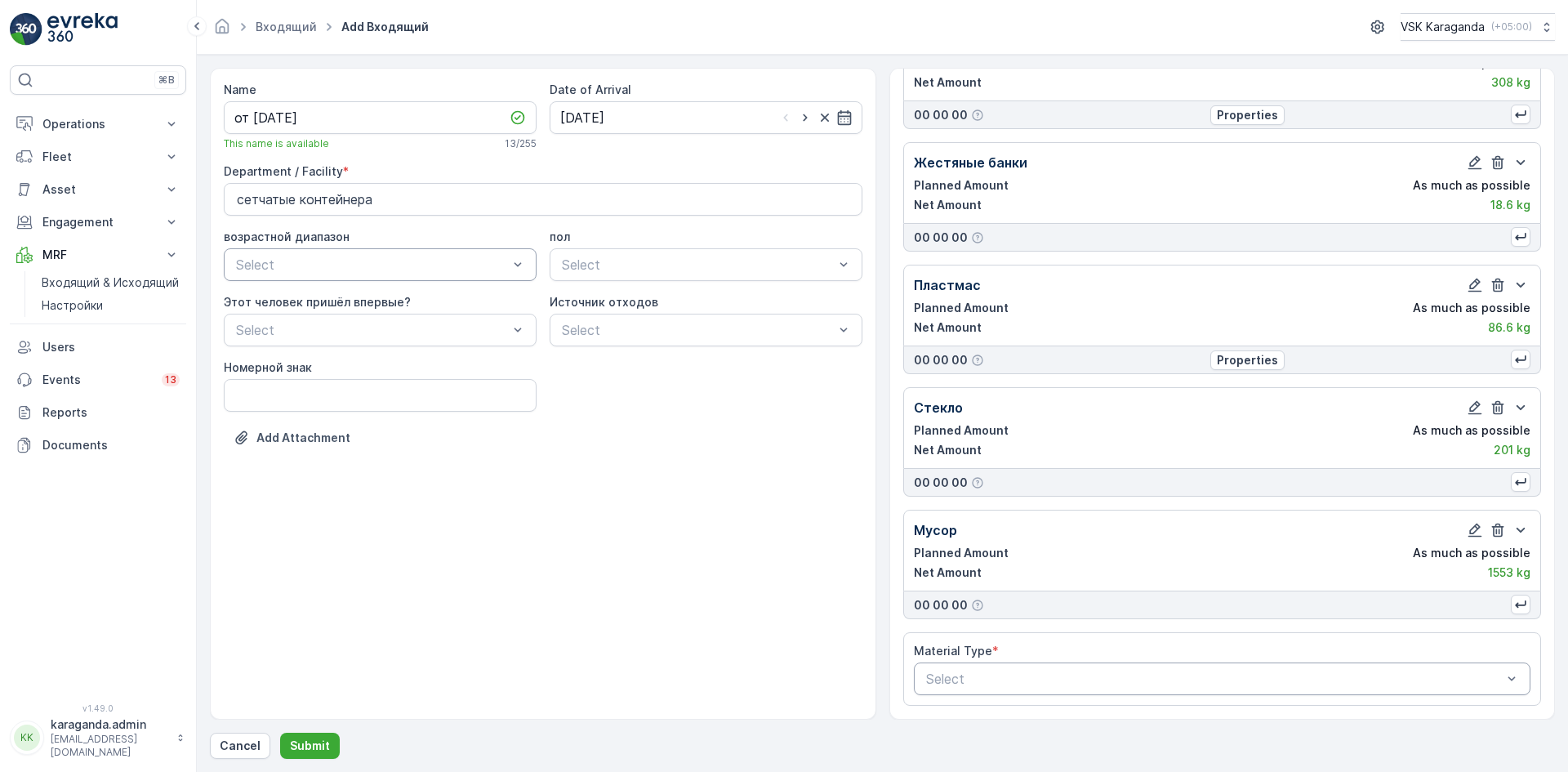
click at [1055, 665] on div "Select" at bounding box center [1222, 678] width 617 height 32
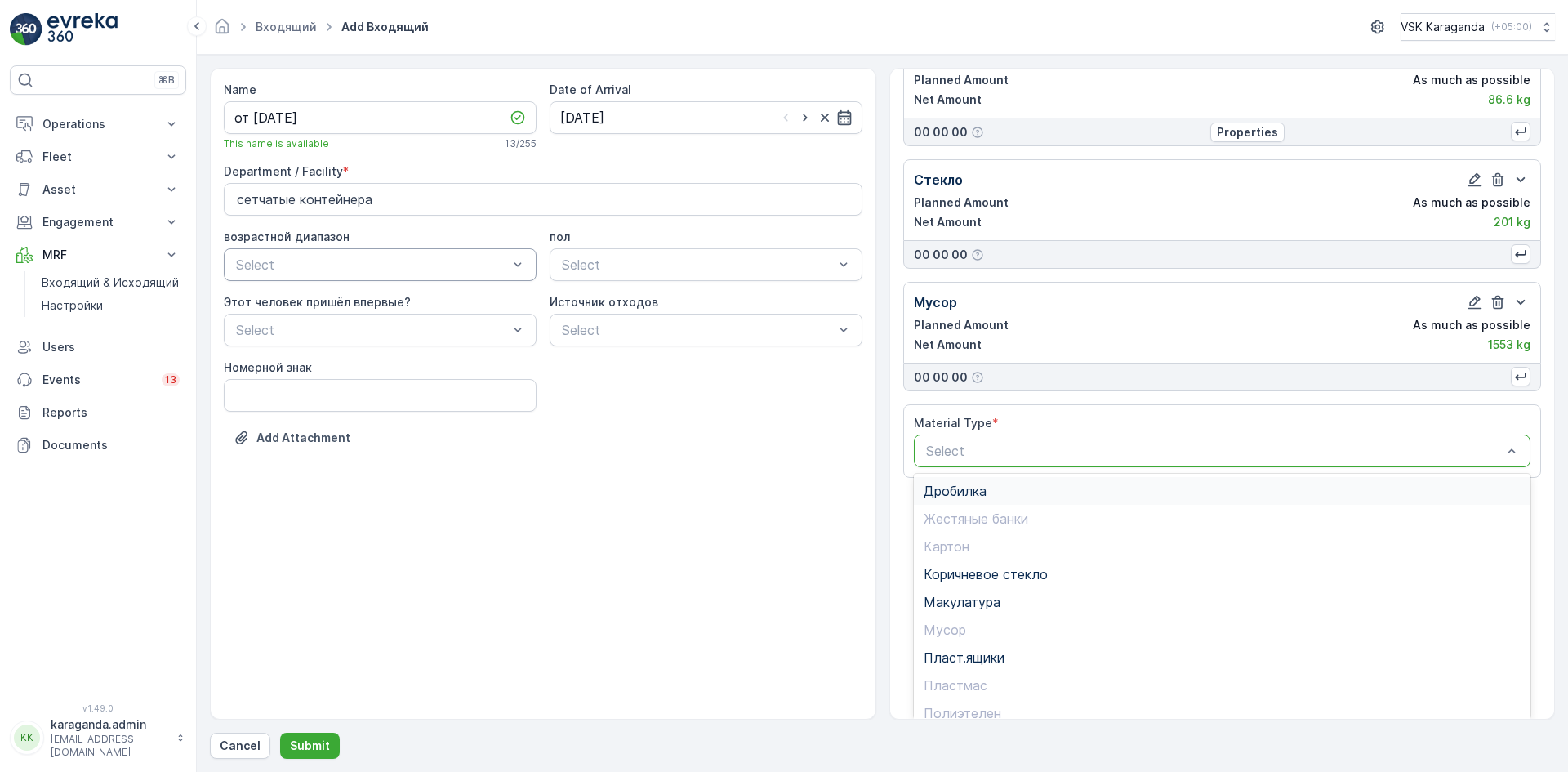
click at [967, 491] on span "Дробилка" at bounding box center [955, 491] width 63 height 15
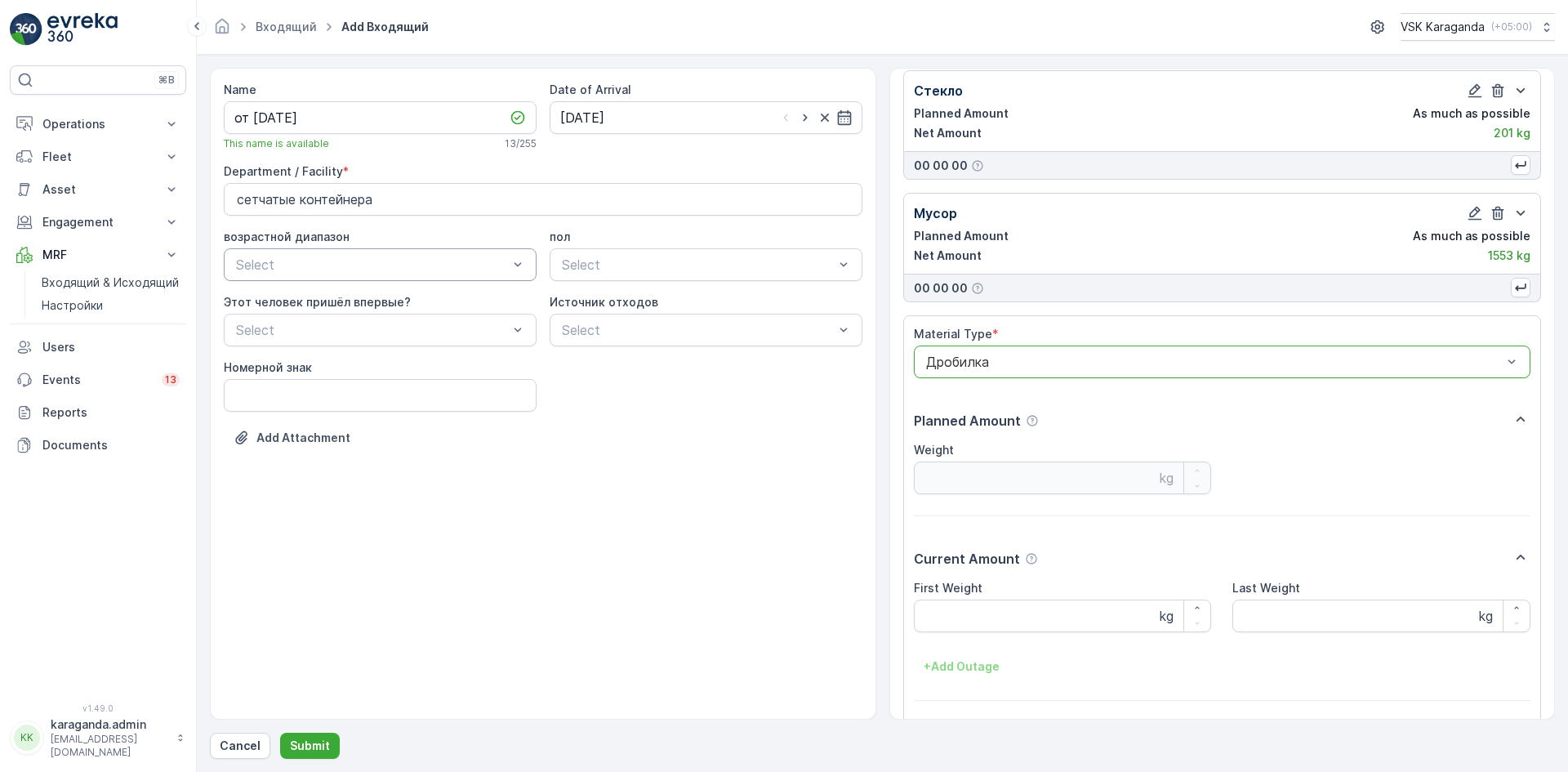
scroll to position [714, 0]
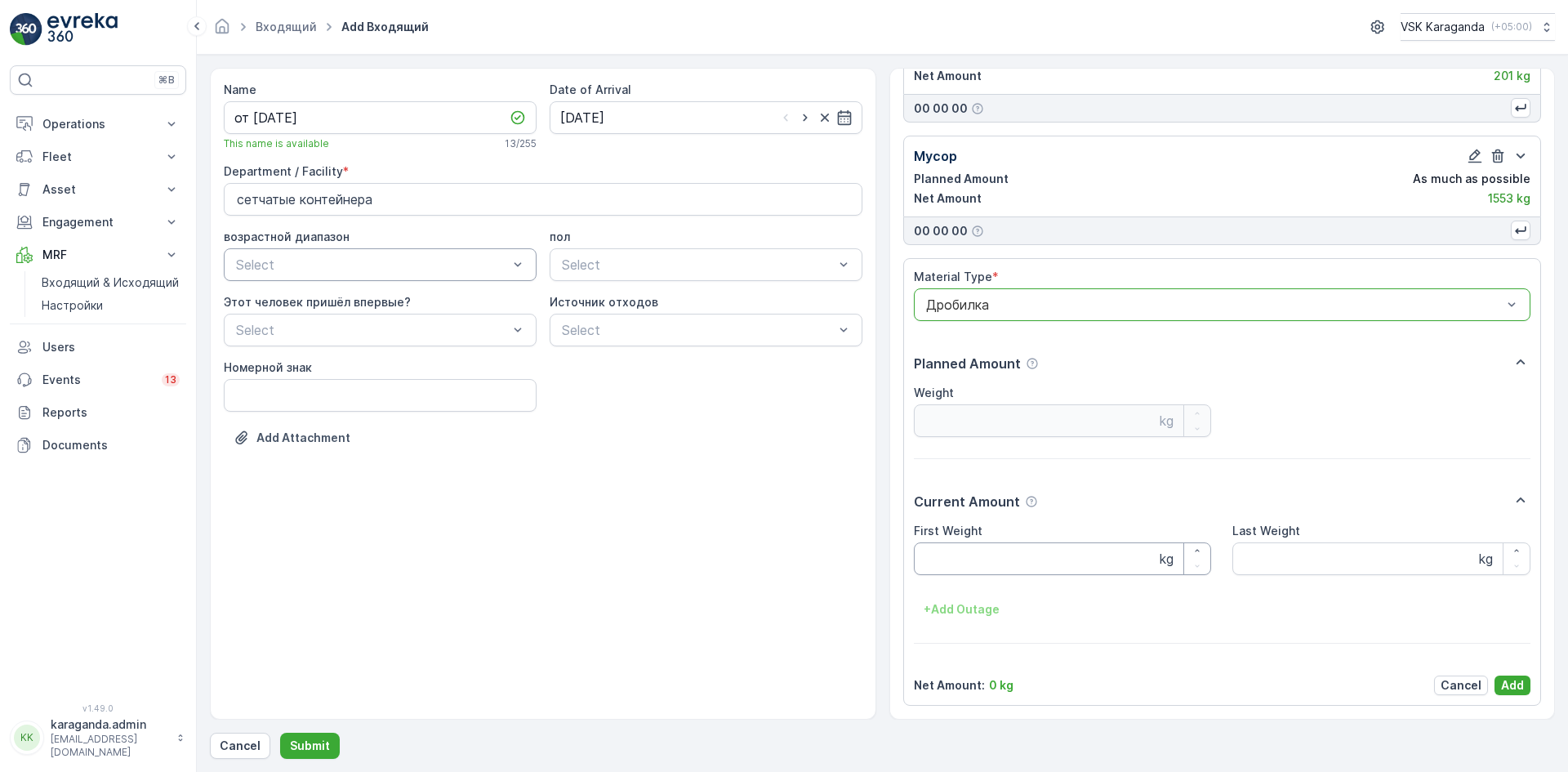
drag, startPoint x: 969, startPoint y: 565, endPoint x: 978, endPoint y: 568, distance: 9.5
click at [970, 565] on Weight "First Weight" at bounding box center [1063, 558] width 298 height 32
type Weight "250"
click at [1519, 681] on p "Add" at bounding box center [1512, 686] width 23 height 17
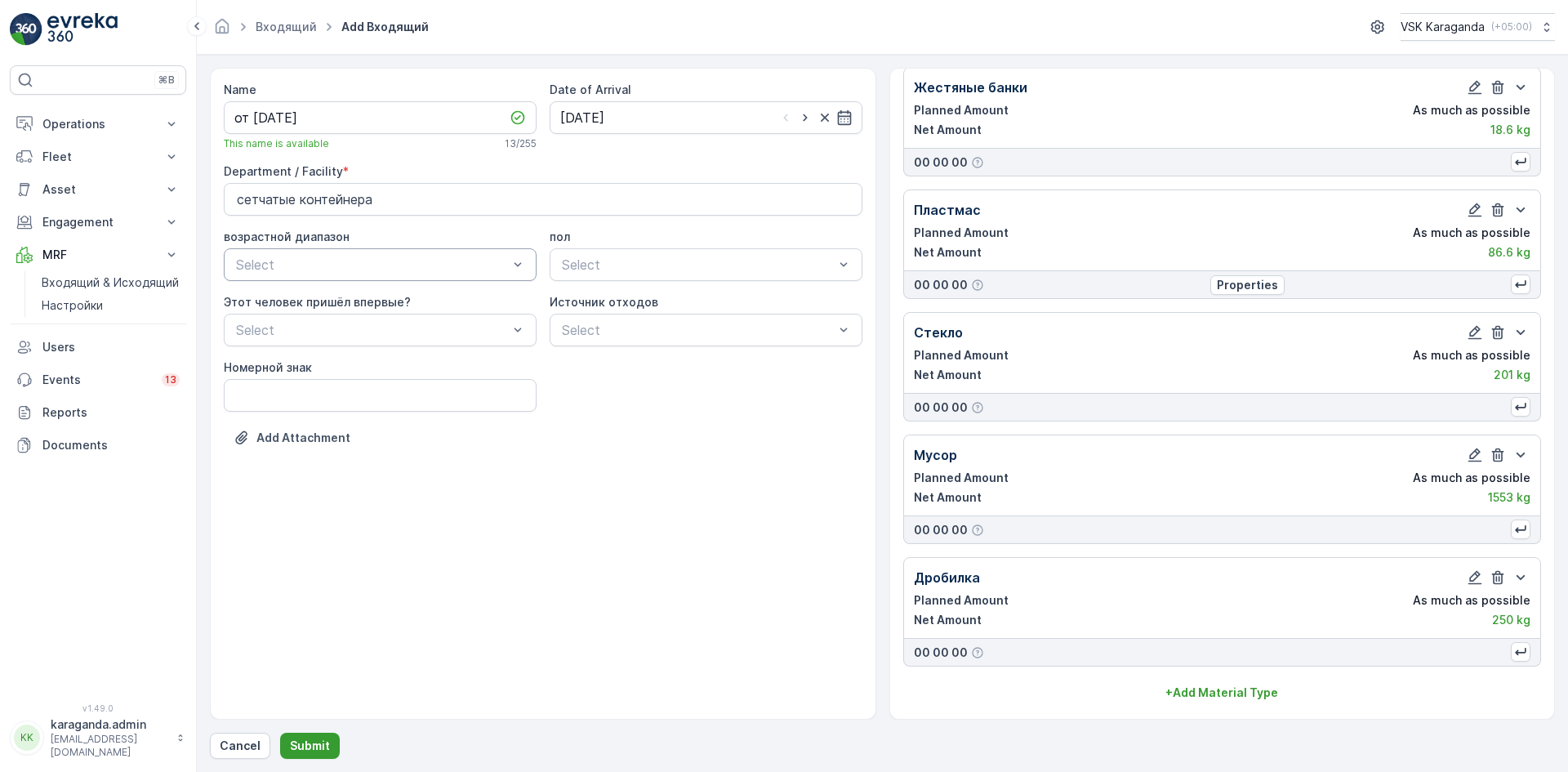
click at [325, 743] on p "Submit" at bounding box center [310, 746] width 40 height 17
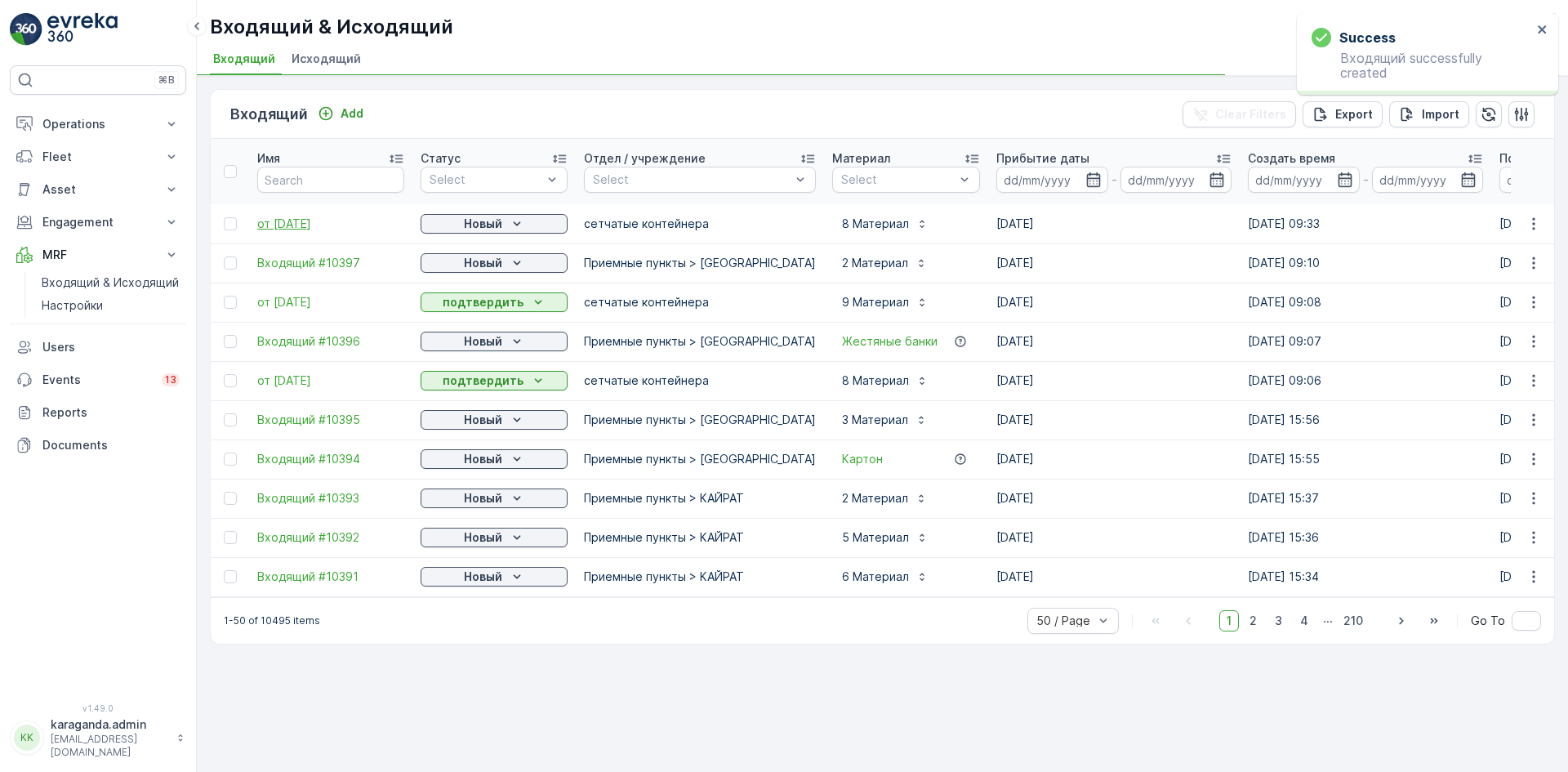
click at [289, 224] on span "от [DATE]" at bounding box center [331, 224] width 147 height 17
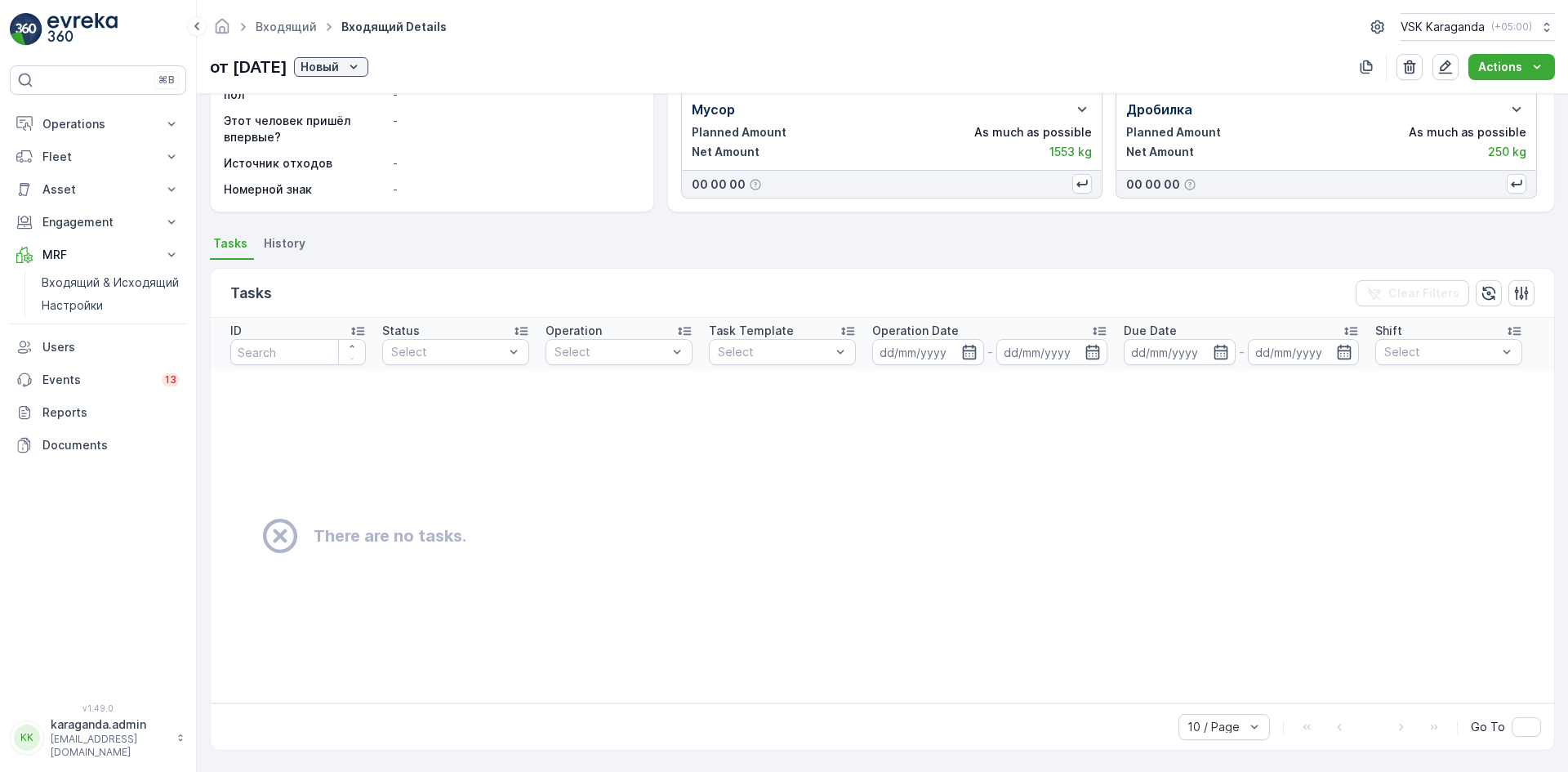
scroll to position [230, 0]
click at [339, 65] on p "Новый" at bounding box center [319, 67] width 38 height 17
click at [375, 113] on span "подтвердить" at bounding box center [377, 115] width 75 height 17
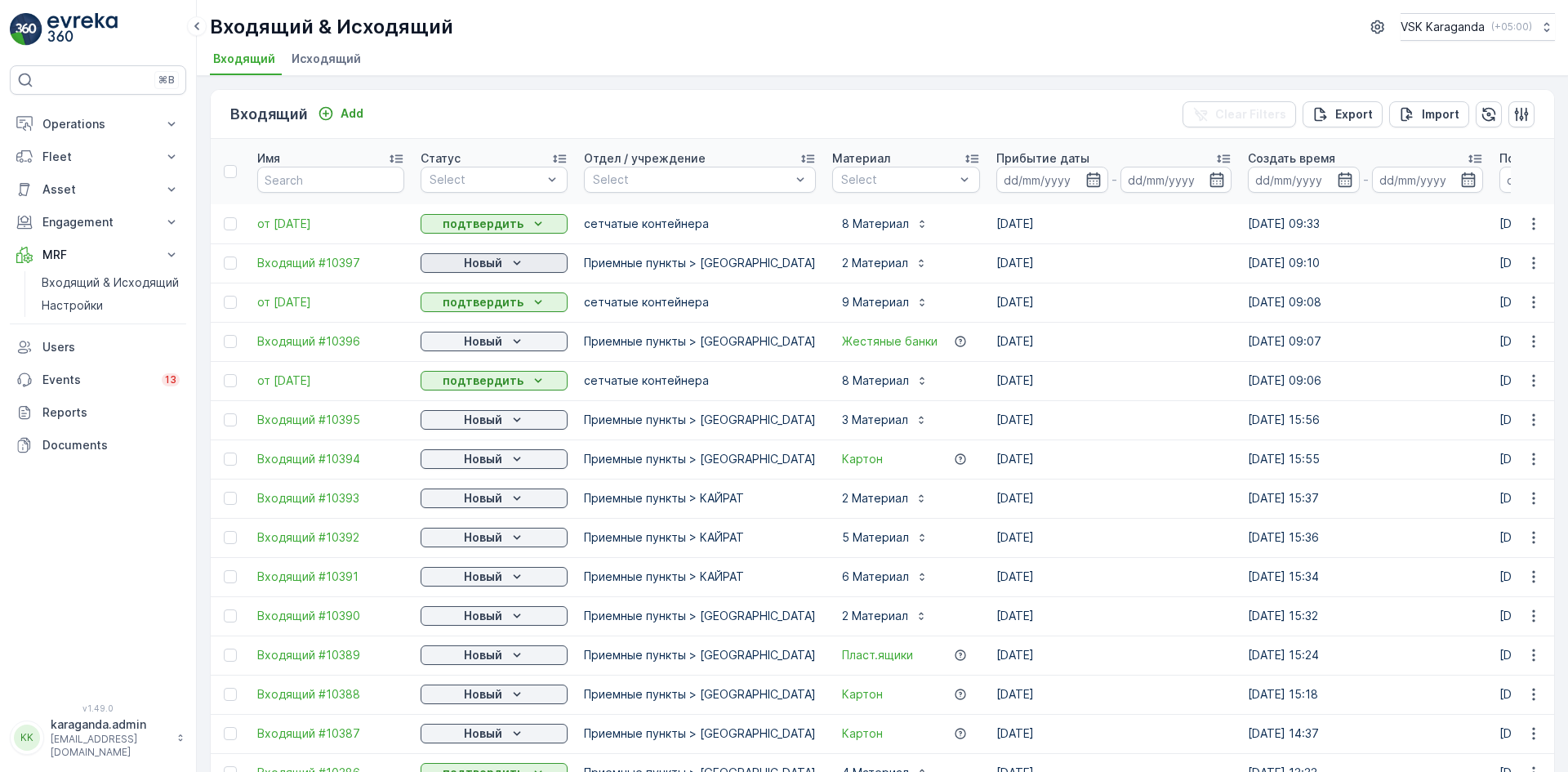
click at [477, 259] on p "Новый" at bounding box center [483, 263] width 38 height 17
click at [488, 303] on span "подтвердить" at bounding box center [467, 310] width 75 height 17
click at [497, 338] on p "Новый" at bounding box center [483, 342] width 38 height 17
click at [496, 387] on span "подтвердить" at bounding box center [467, 389] width 75 height 17
click at [503, 426] on div "Новый" at bounding box center [494, 420] width 134 height 17
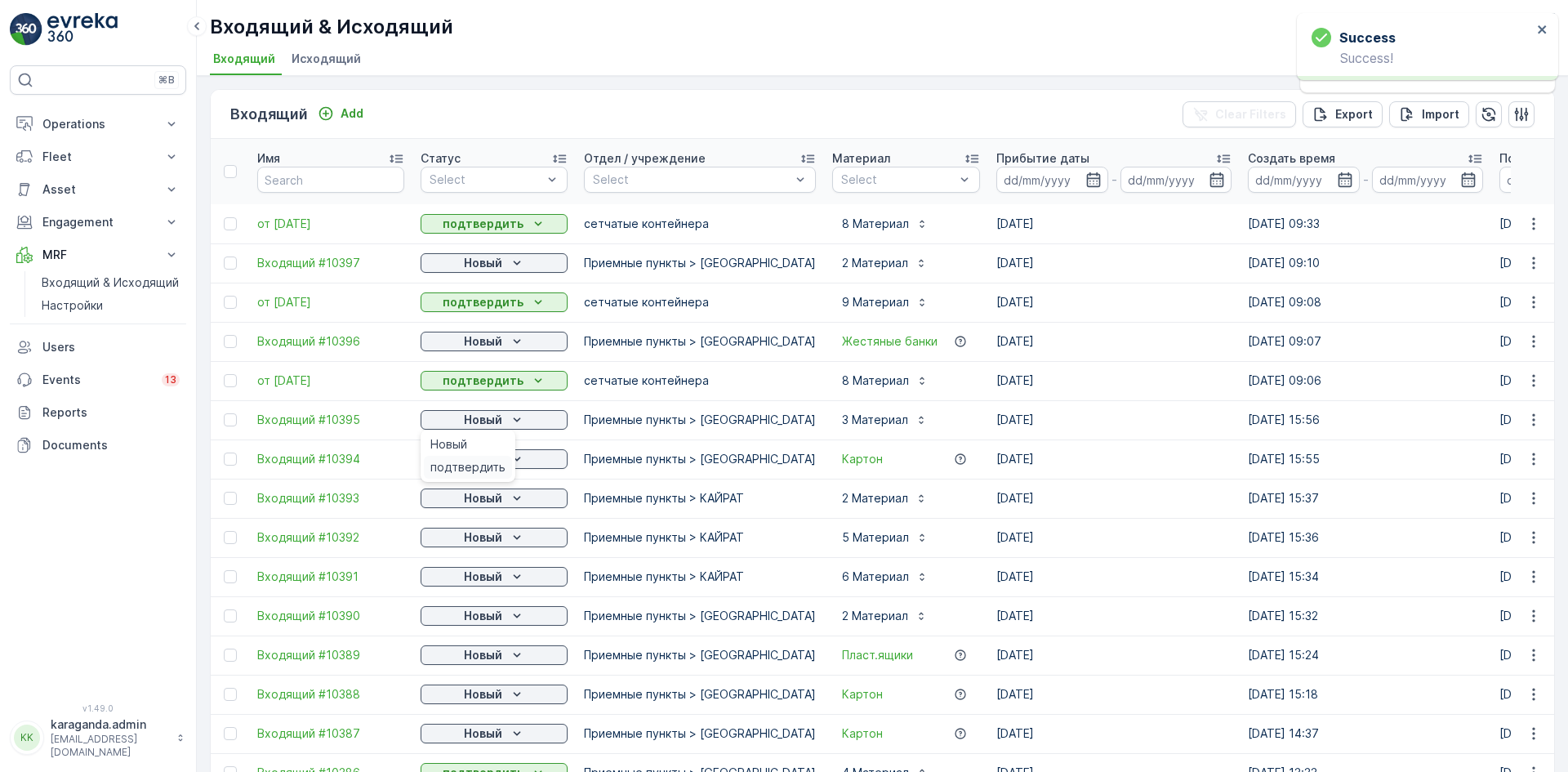
click at [492, 462] on span "подтвердить" at bounding box center [467, 467] width 75 height 17
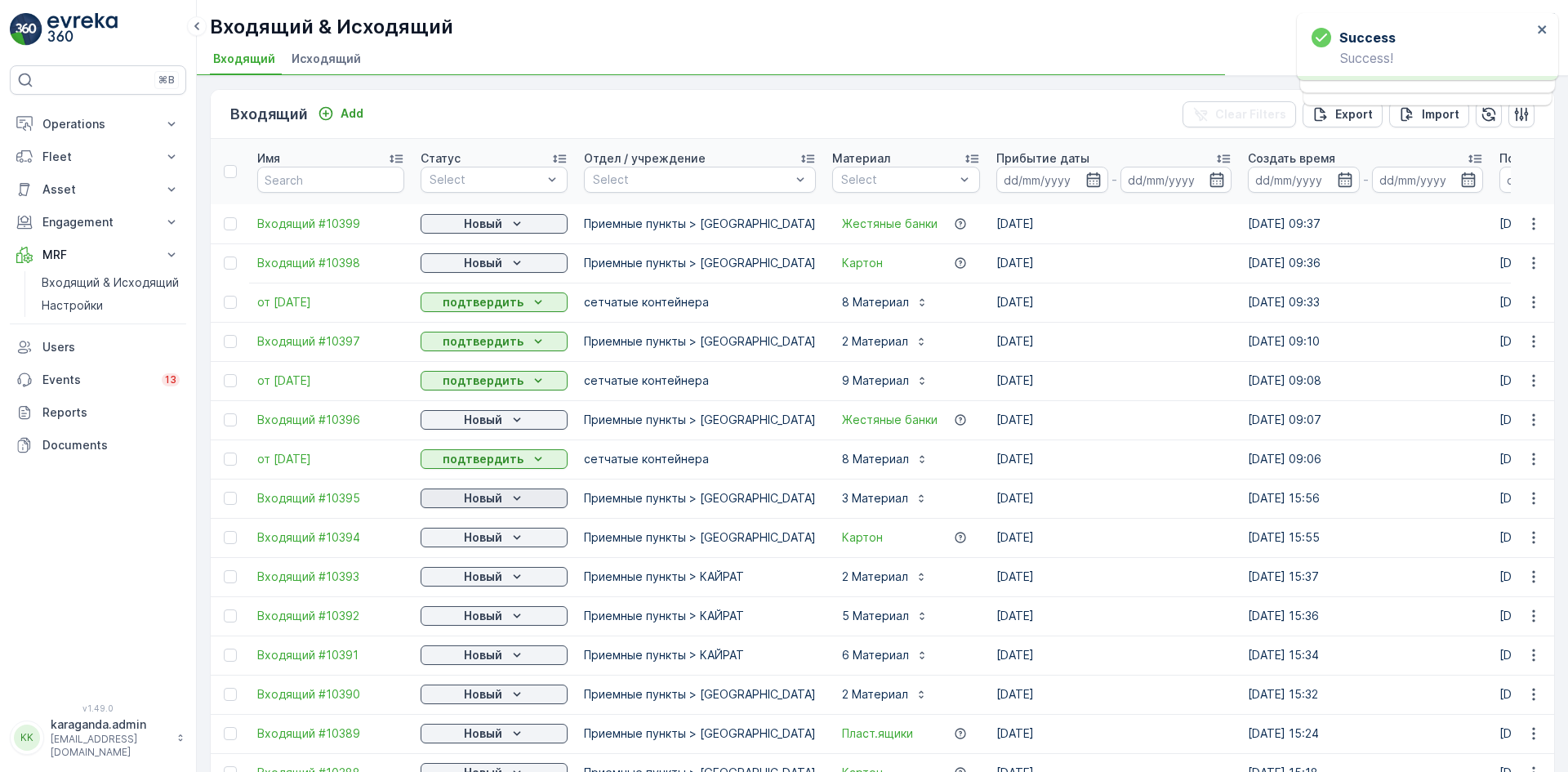
click at [481, 497] on p "Новый" at bounding box center [483, 499] width 38 height 17
click at [458, 545] on span "подтвердить" at bounding box center [467, 546] width 75 height 17
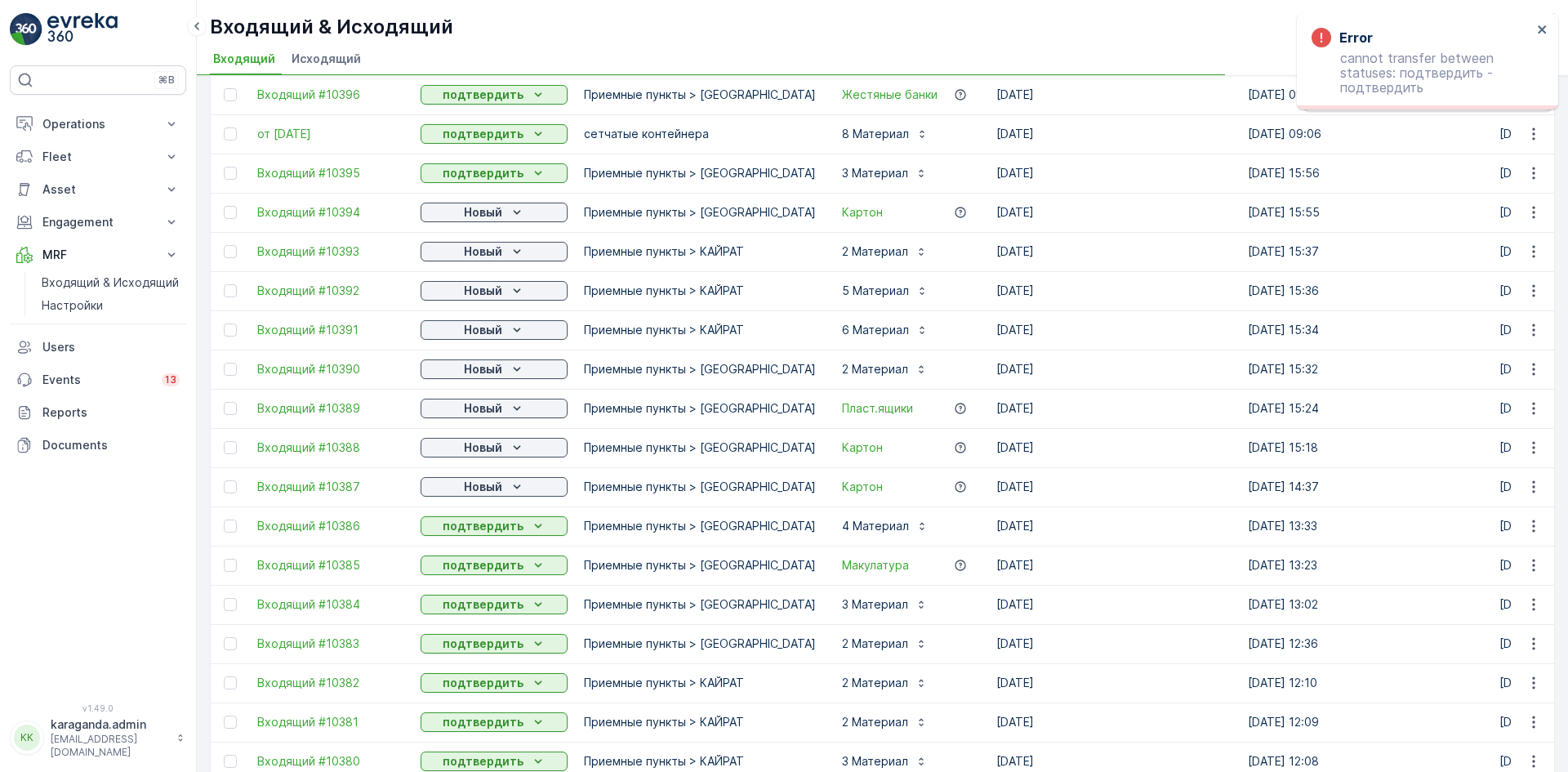
scroll to position [326, 0]
click at [512, 214] on icon "Новый" at bounding box center [517, 211] width 17 height 17
click at [499, 255] on span "подтвердить" at bounding box center [467, 259] width 75 height 17
click at [505, 249] on div "Новый" at bounding box center [494, 250] width 134 height 17
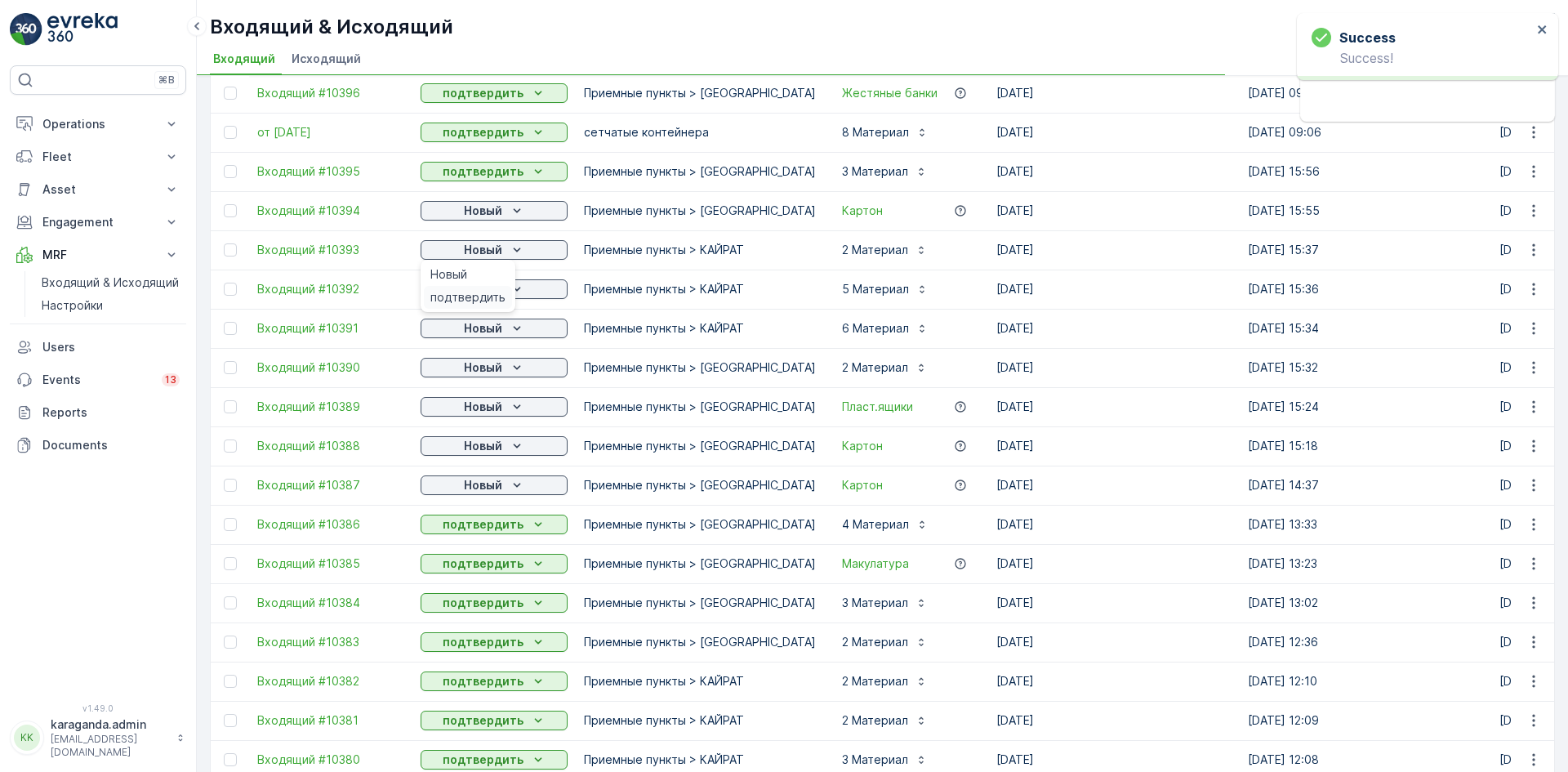
click at [494, 290] on span "подтвердить" at bounding box center [467, 297] width 75 height 17
click at [494, 290] on p "Новый" at bounding box center [483, 289] width 38 height 17
click at [485, 337] on span "подтвердить" at bounding box center [467, 336] width 75 height 17
click at [505, 331] on div "Новый" at bounding box center [494, 328] width 134 height 17
click at [488, 376] on button "Новый" at bounding box center [494, 367] width 147 height 19
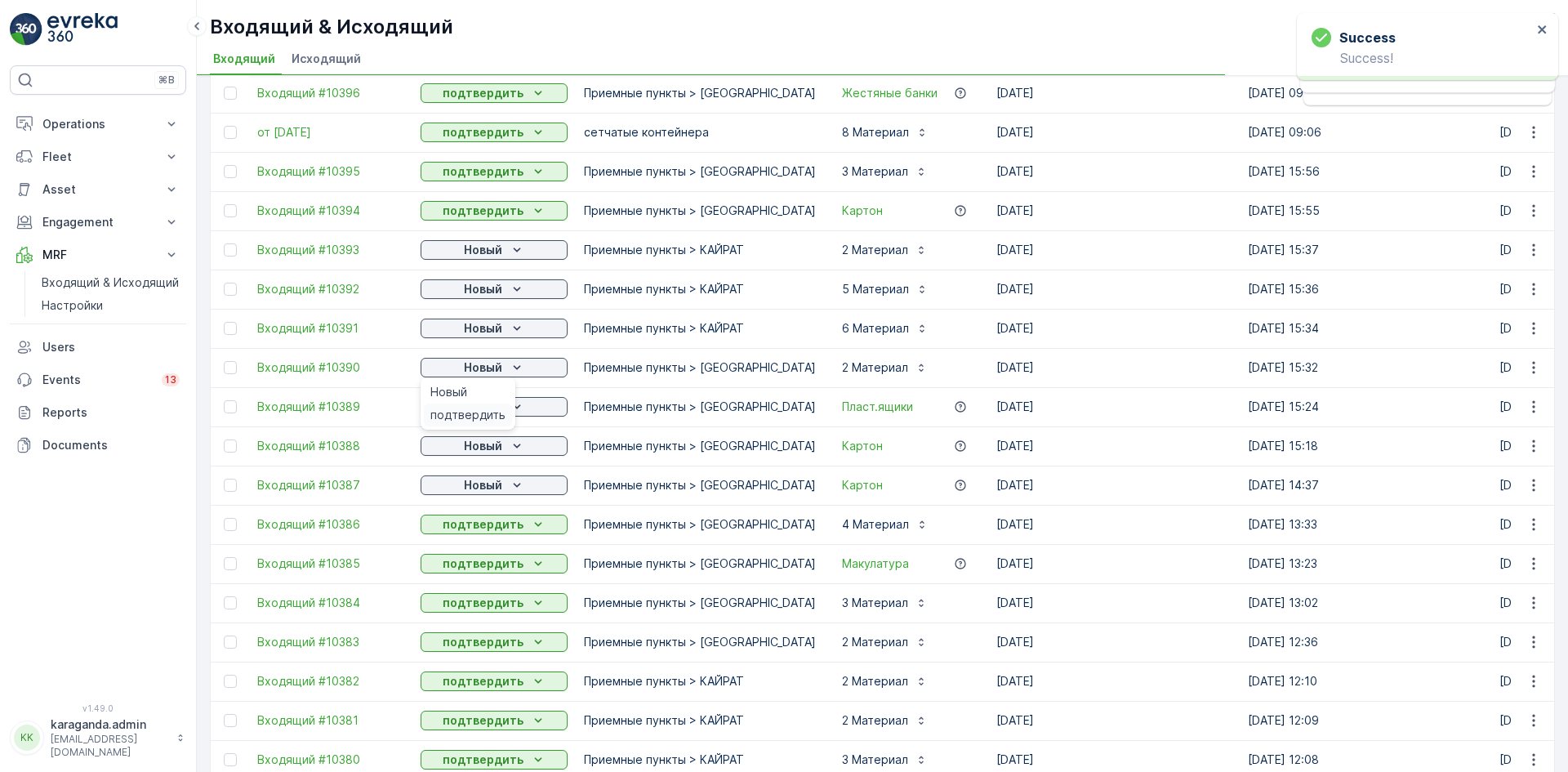
click at [487, 416] on span "подтвердить" at bounding box center [467, 415] width 75 height 17
click at [511, 410] on icon "Новый" at bounding box center [517, 407] width 17 height 17
click at [487, 449] on p "Новый" at bounding box center [483, 446] width 38 height 17
click at [488, 491] on span "подтвердить" at bounding box center [467, 493] width 75 height 17
click at [495, 485] on p "Новый" at bounding box center [483, 486] width 38 height 17
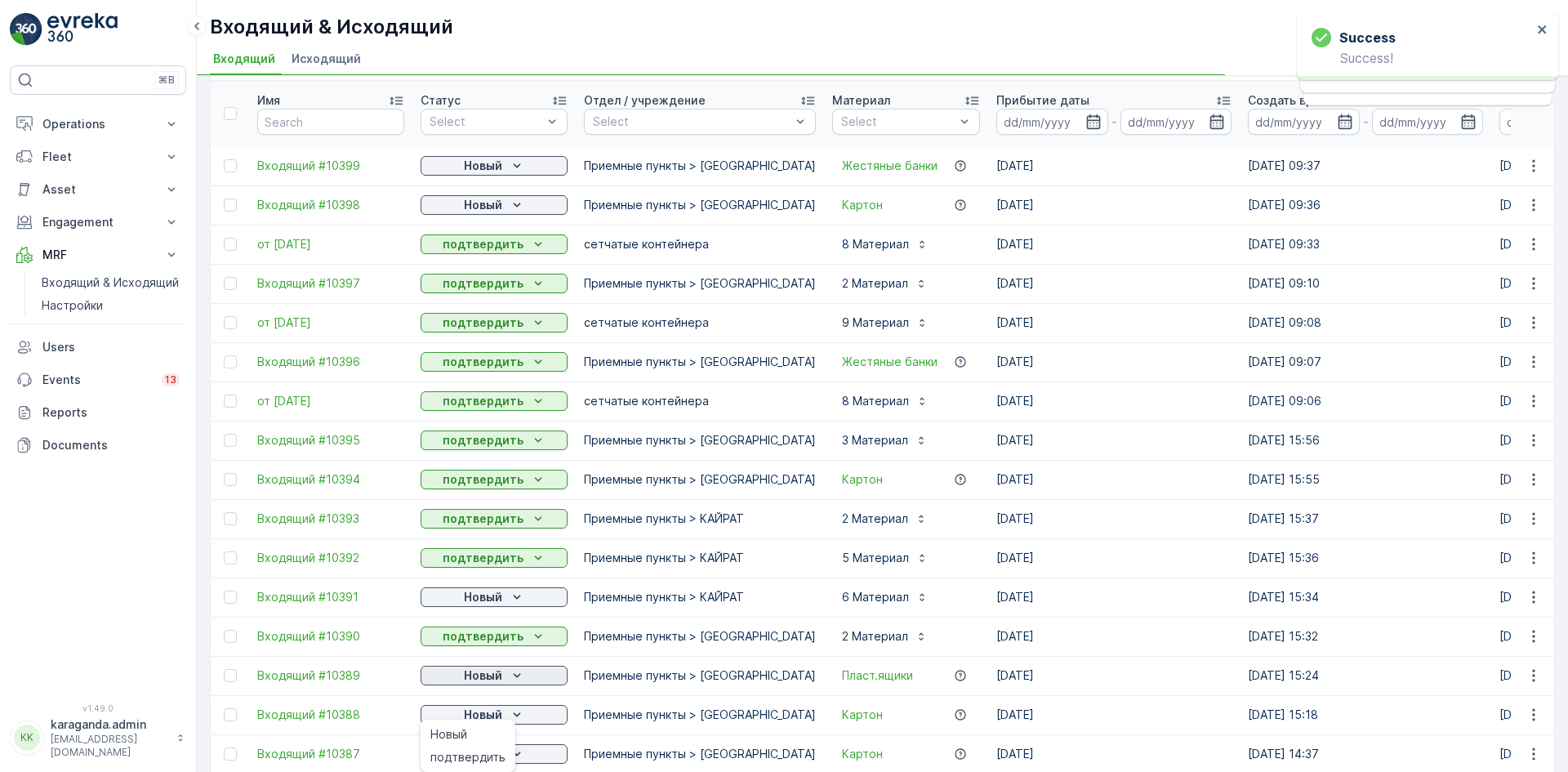
scroll to position [0, 0]
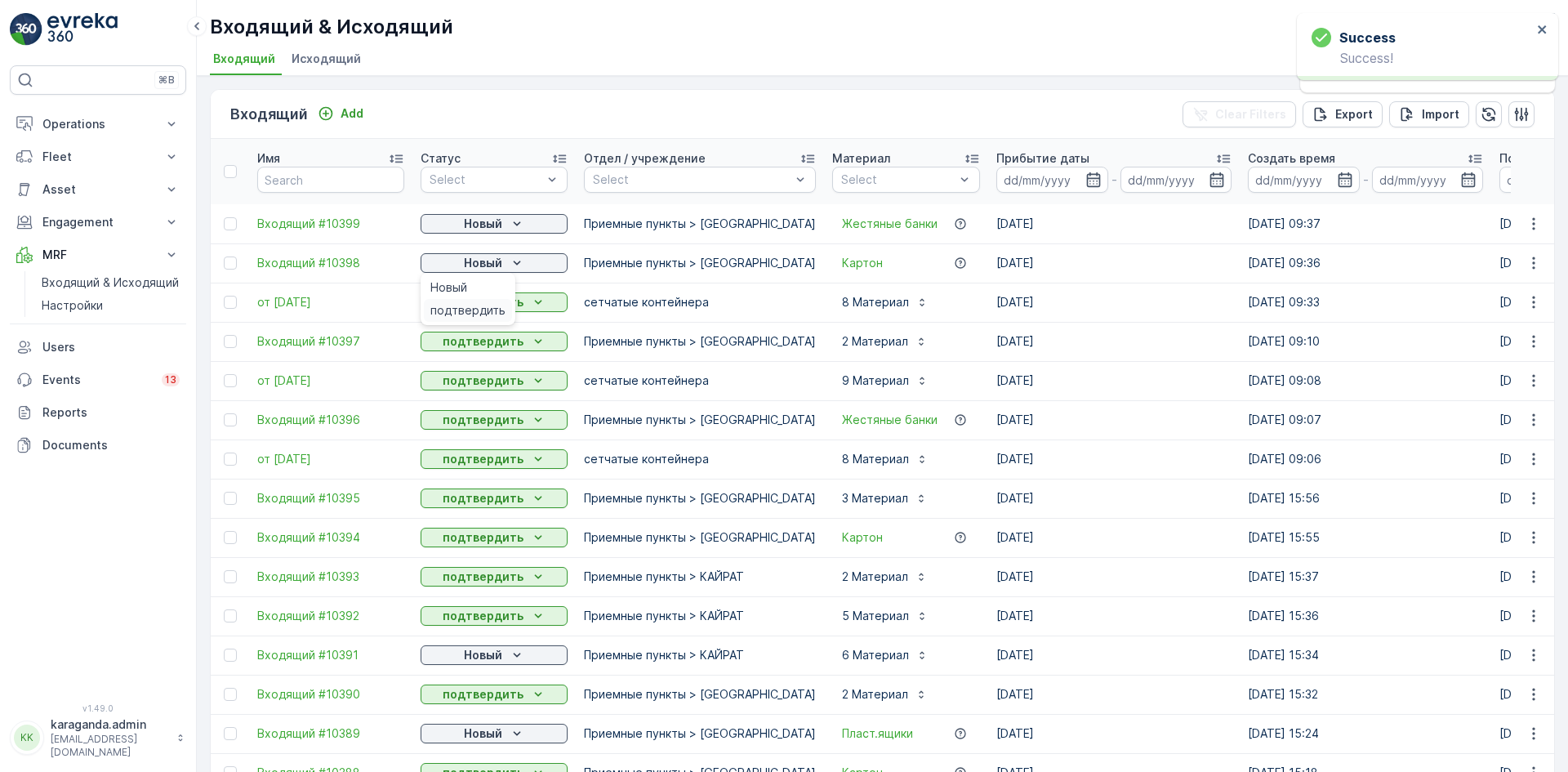
click at [499, 312] on span "подтвердить" at bounding box center [467, 310] width 75 height 17
click at [504, 223] on div "Новый" at bounding box center [494, 224] width 134 height 17
click at [502, 271] on span "подтвердить" at bounding box center [467, 272] width 75 height 17
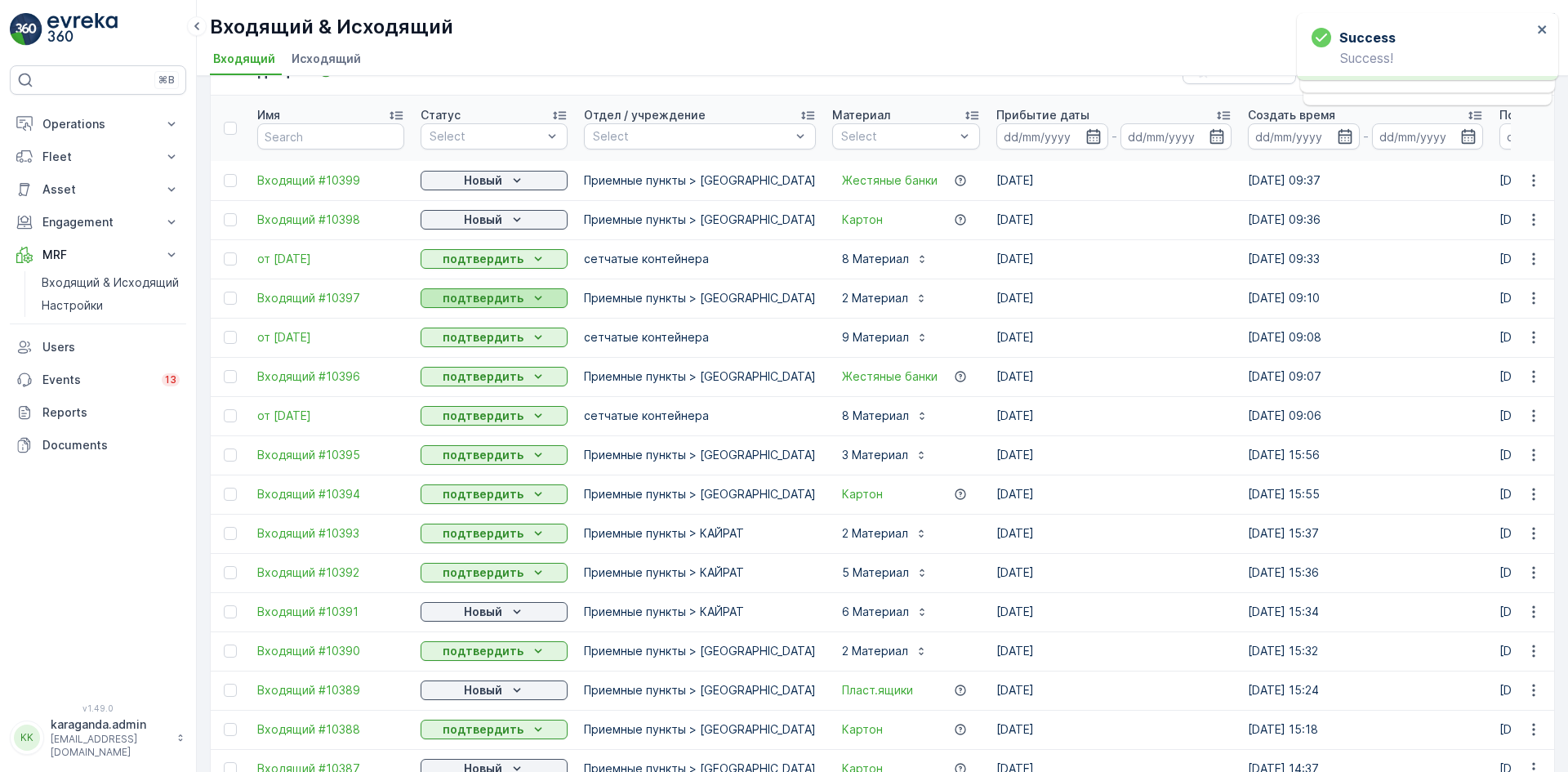
scroll to position [163, 0]
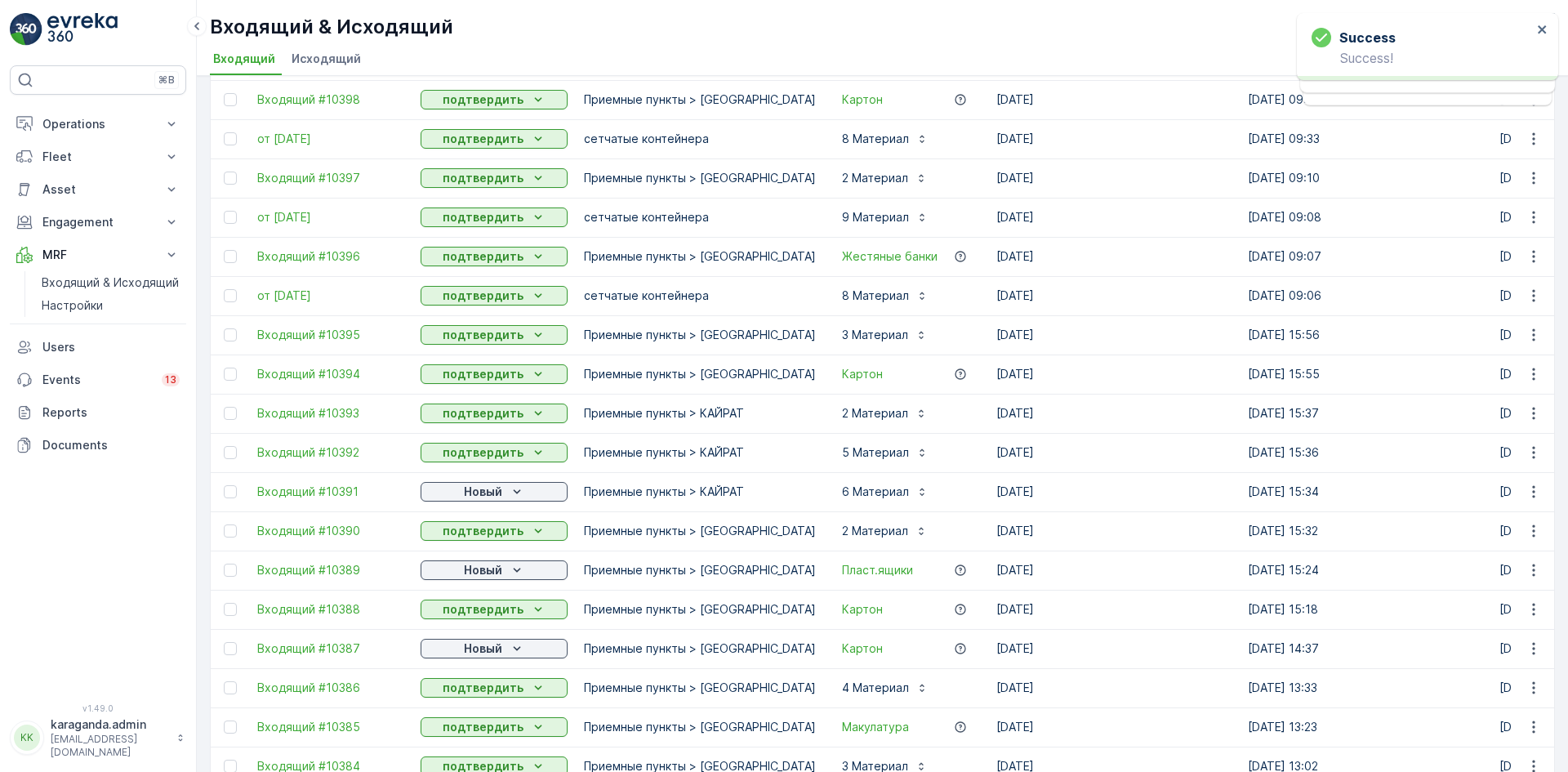
click at [522, 489] on icon "Новый" at bounding box center [517, 492] width 17 height 17
click at [483, 538] on span "подтвердить" at bounding box center [467, 539] width 75 height 17
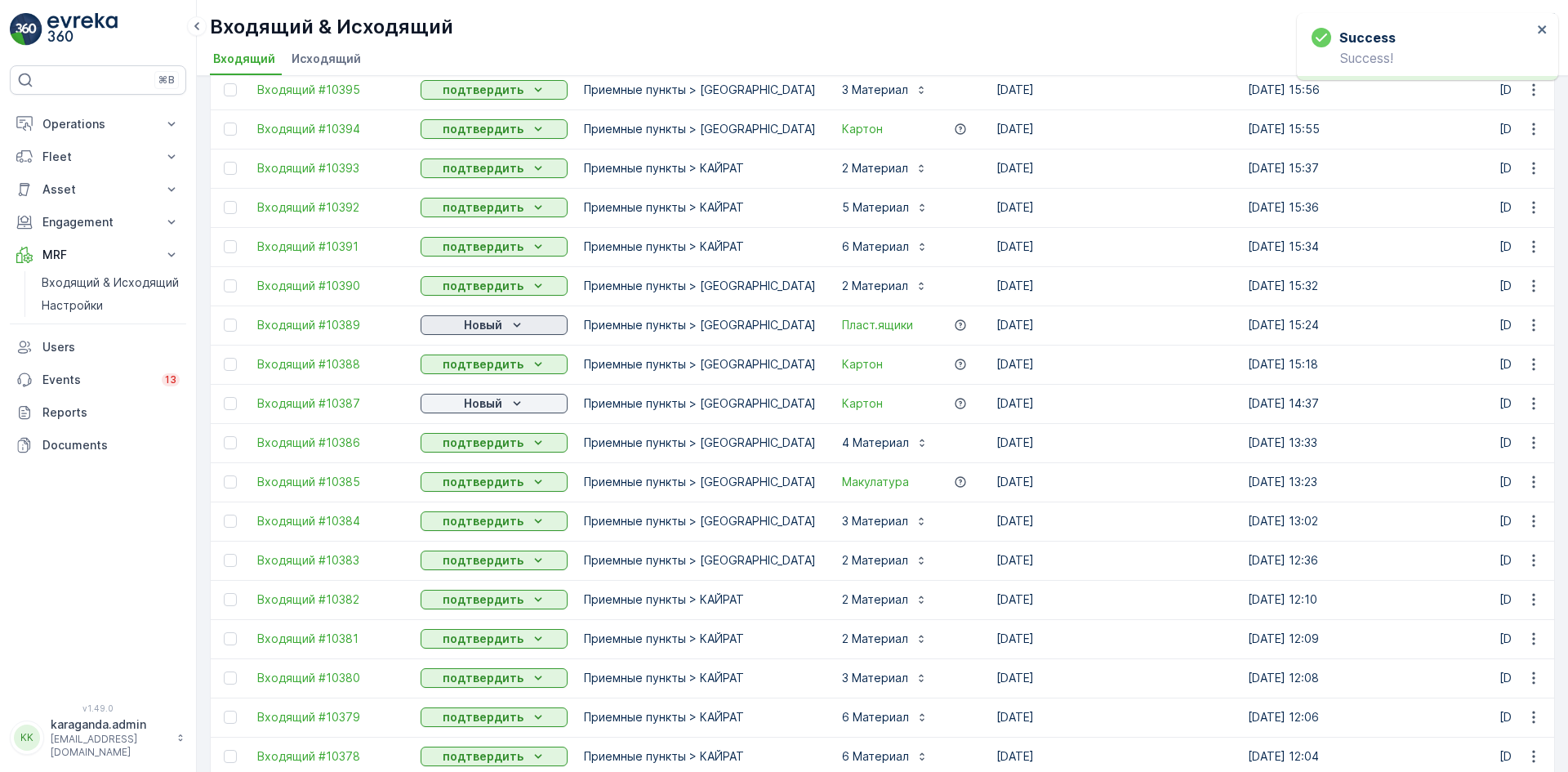
click at [503, 328] on div "Новый" at bounding box center [494, 325] width 134 height 17
click at [495, 378] on span "подтвердить" at bounding box center [467, 373] width 75 height 17
click at [494, 407] on p "Новый" at bounding box center [483, 404] width 38 height 17
click at [491, 442] on div "подтвердить" at bounding box center [467, 450] width 88 height 23
click at [525, 402] on icon "Новый" at bounding box center [517, 404] width 17 height 17
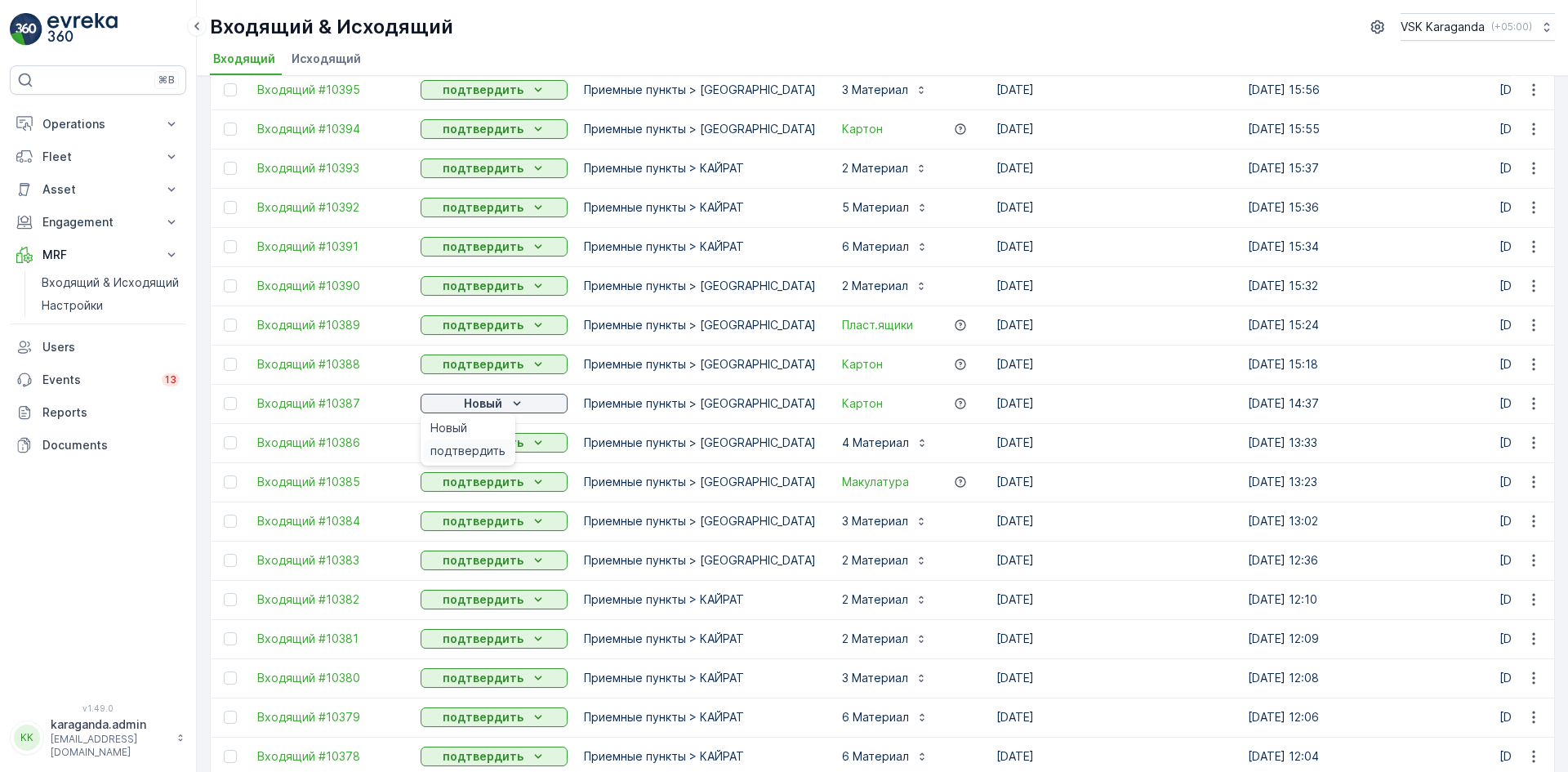
click at [499, 443] on span "подтвердить" at bounding box center [467, 451] width 75 height 17
click at [60, 120] on p "Operations" at bounding box center [98, 124] width 111 height 17
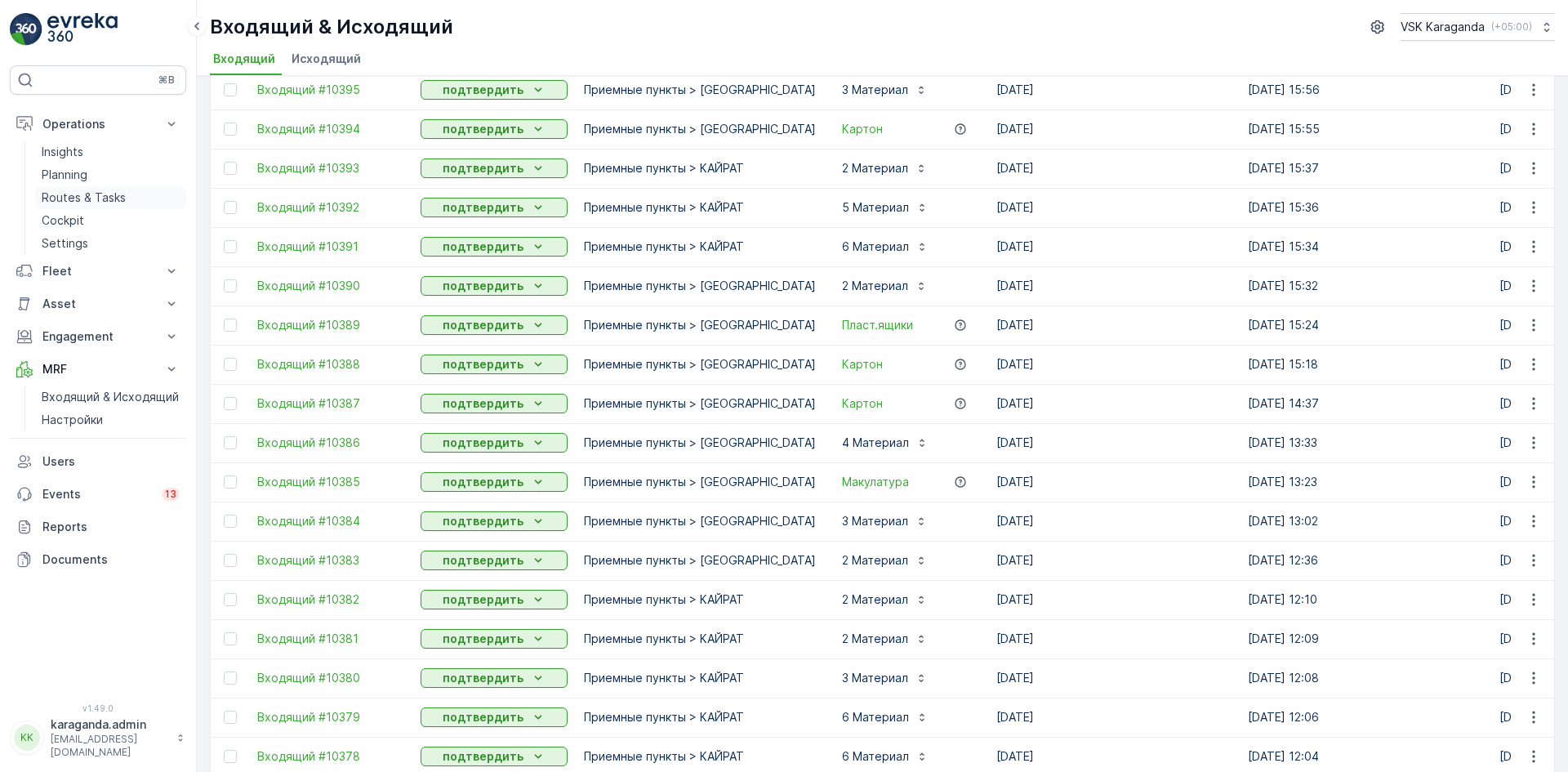
click at [75, 197] on p "Routes & Tasks" at bounding box center [83, 197] width 84 height 17
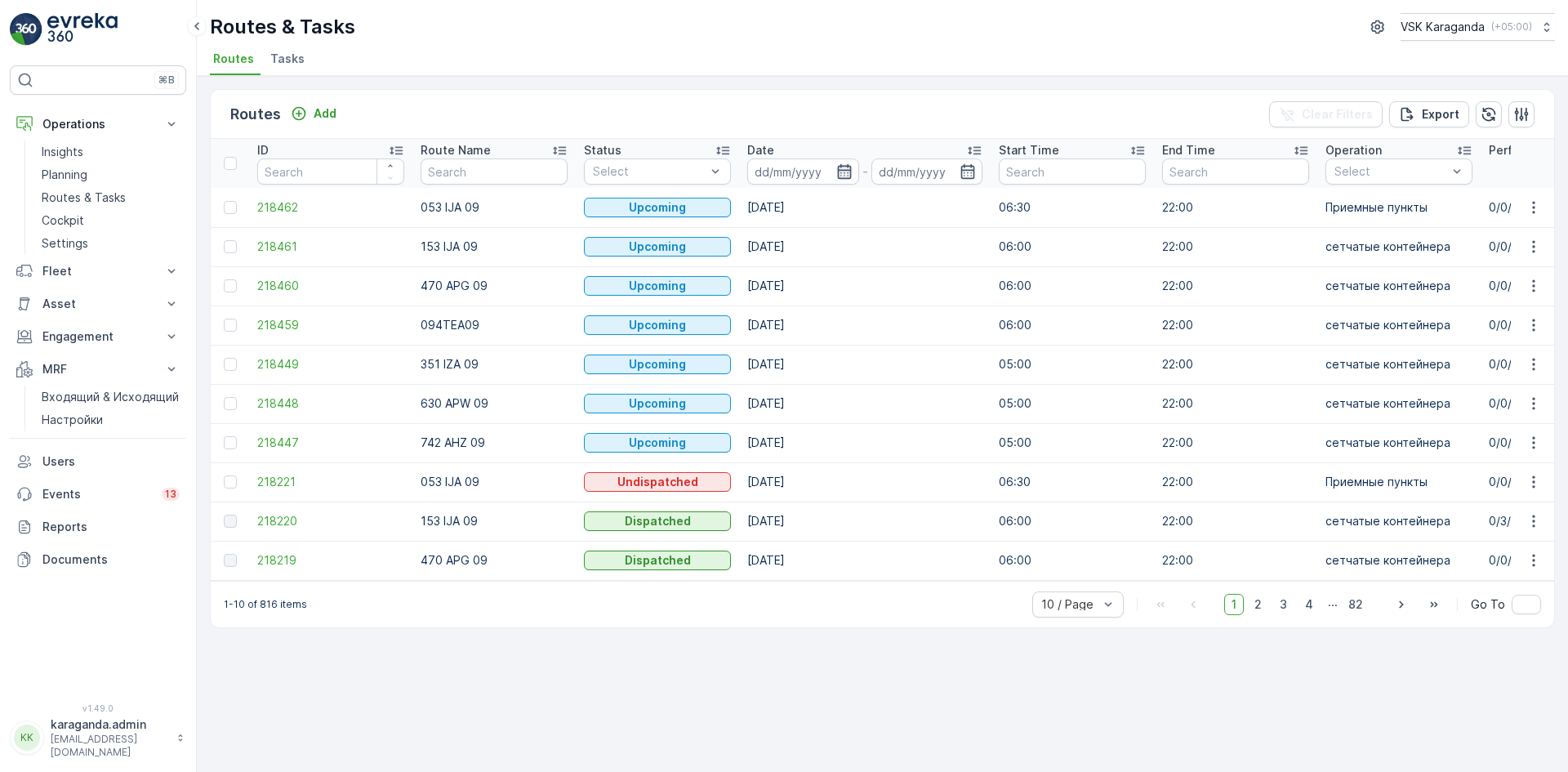
click at [836, 178] on icon "button" at bounding box center [844, 171] width 17 height 17
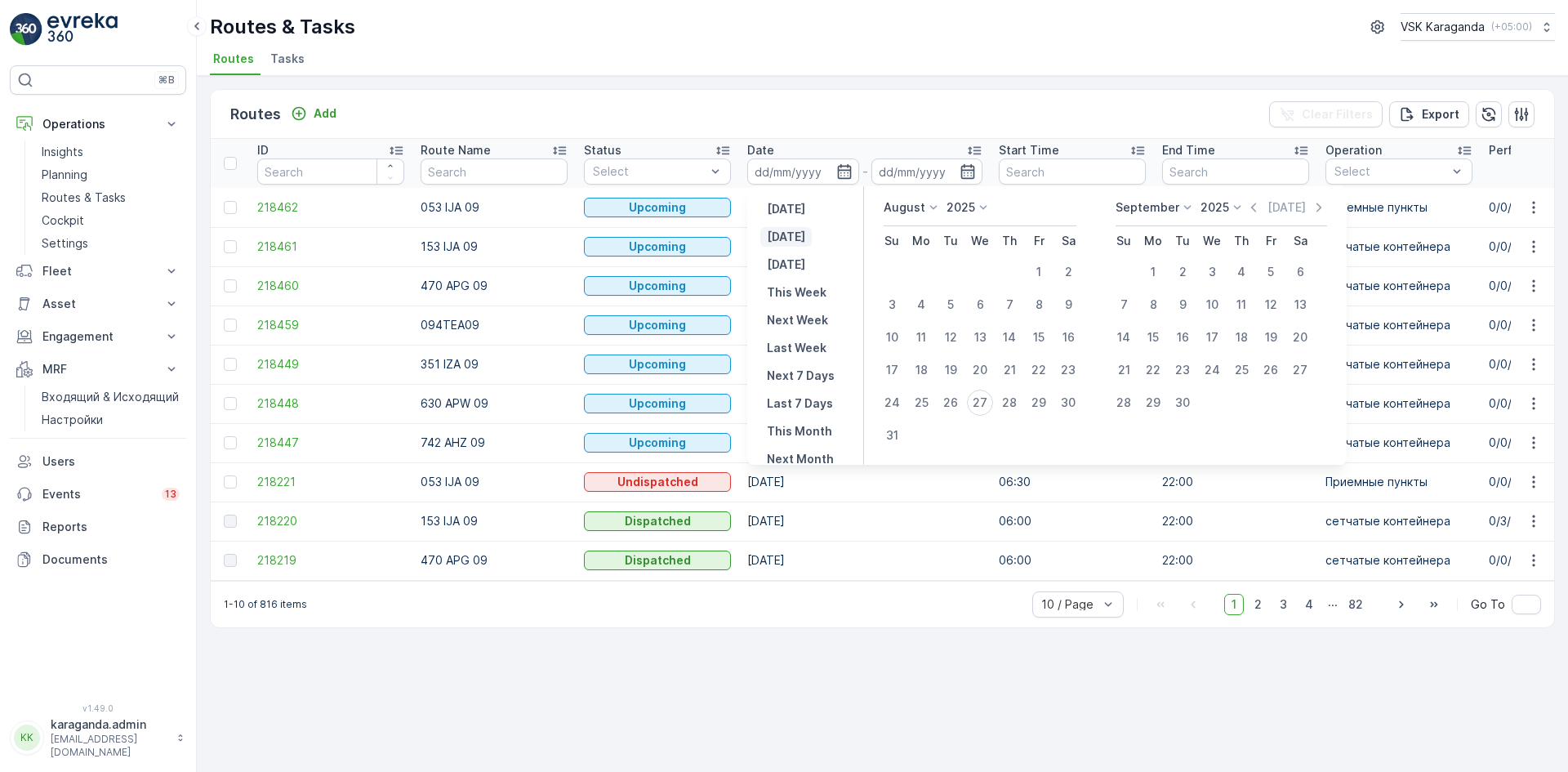
click at [788, 240] on p "[DATE]" at bounding box center [785, 237] width 38 height 17
type input "[DATE]"
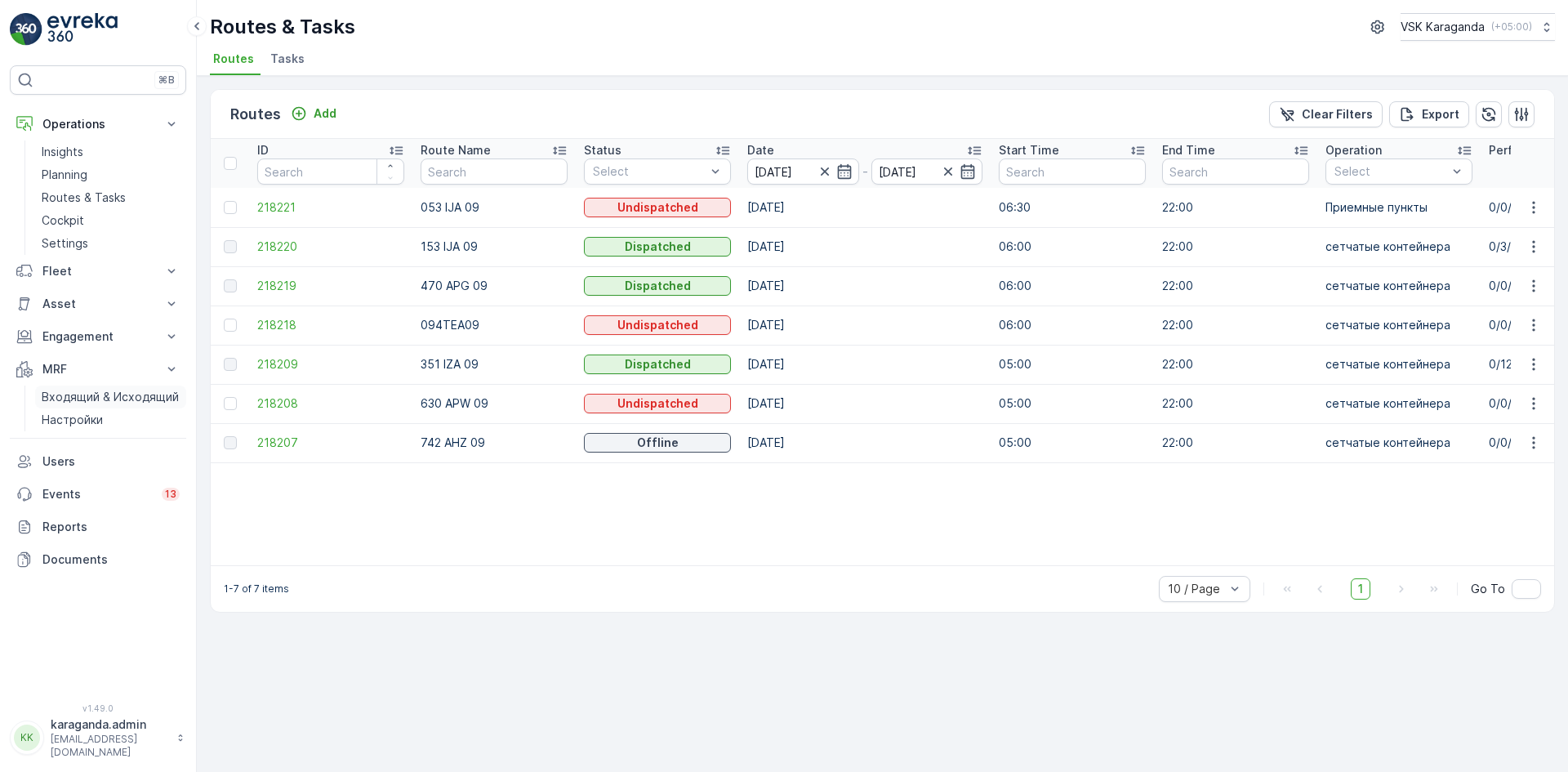
click at [74, 387] on link "Входящий & Исходящий" at bounding box center [110, 397] width 151 height 23
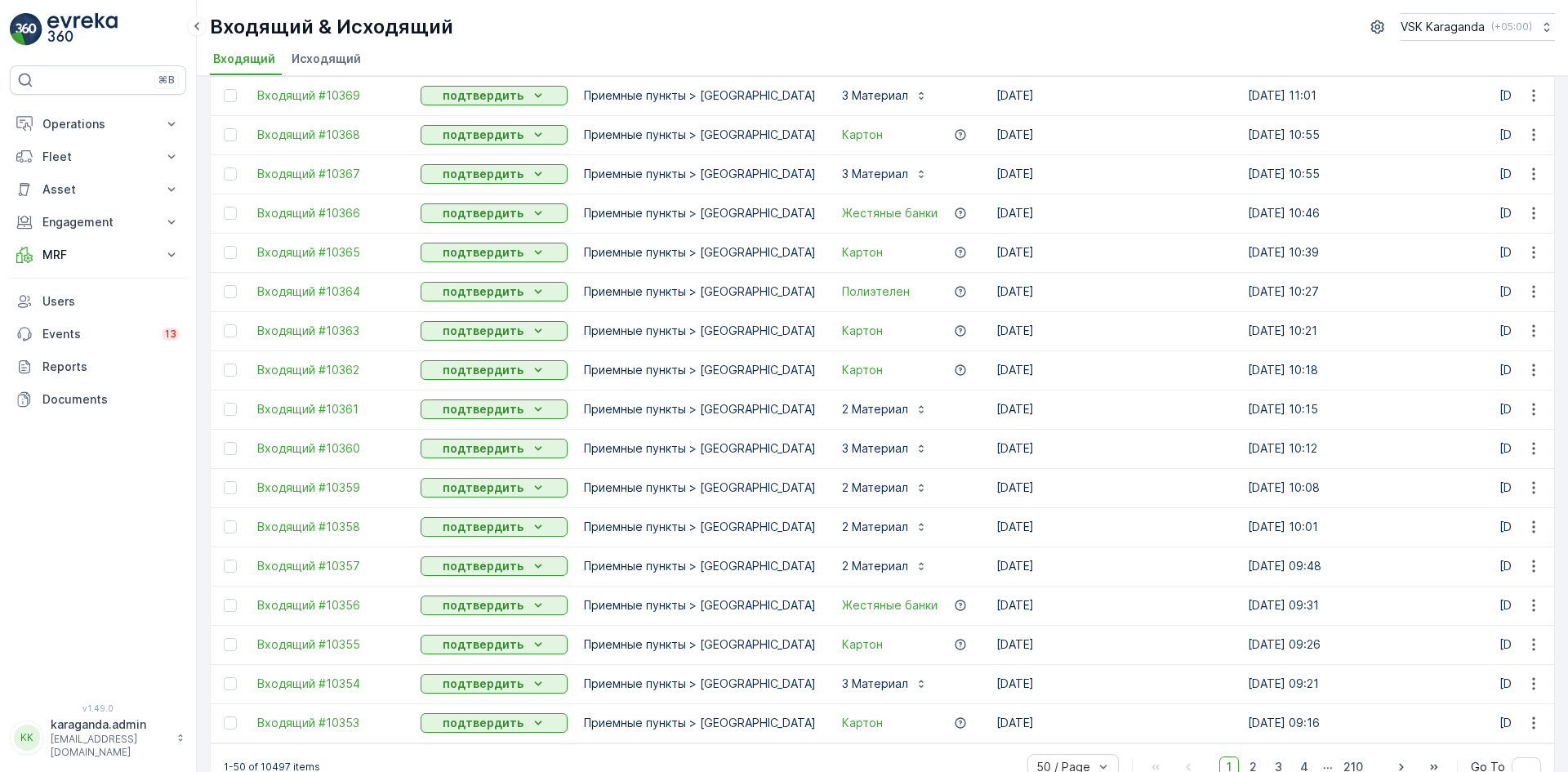
scroll to position [1462, 0]
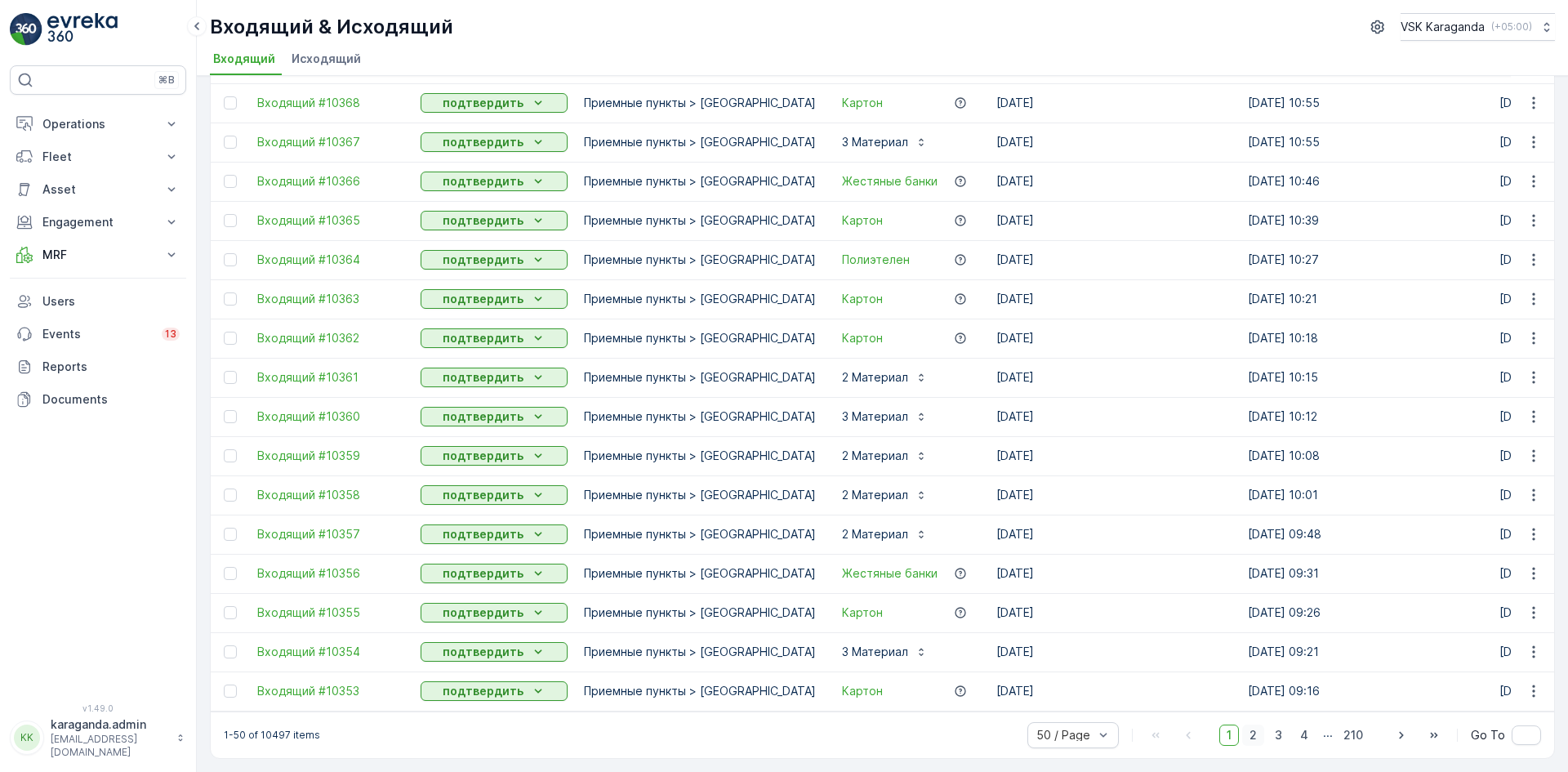
click at [1255, 731] on span "2" at bounding box center [1253, 735] width 22 height 21
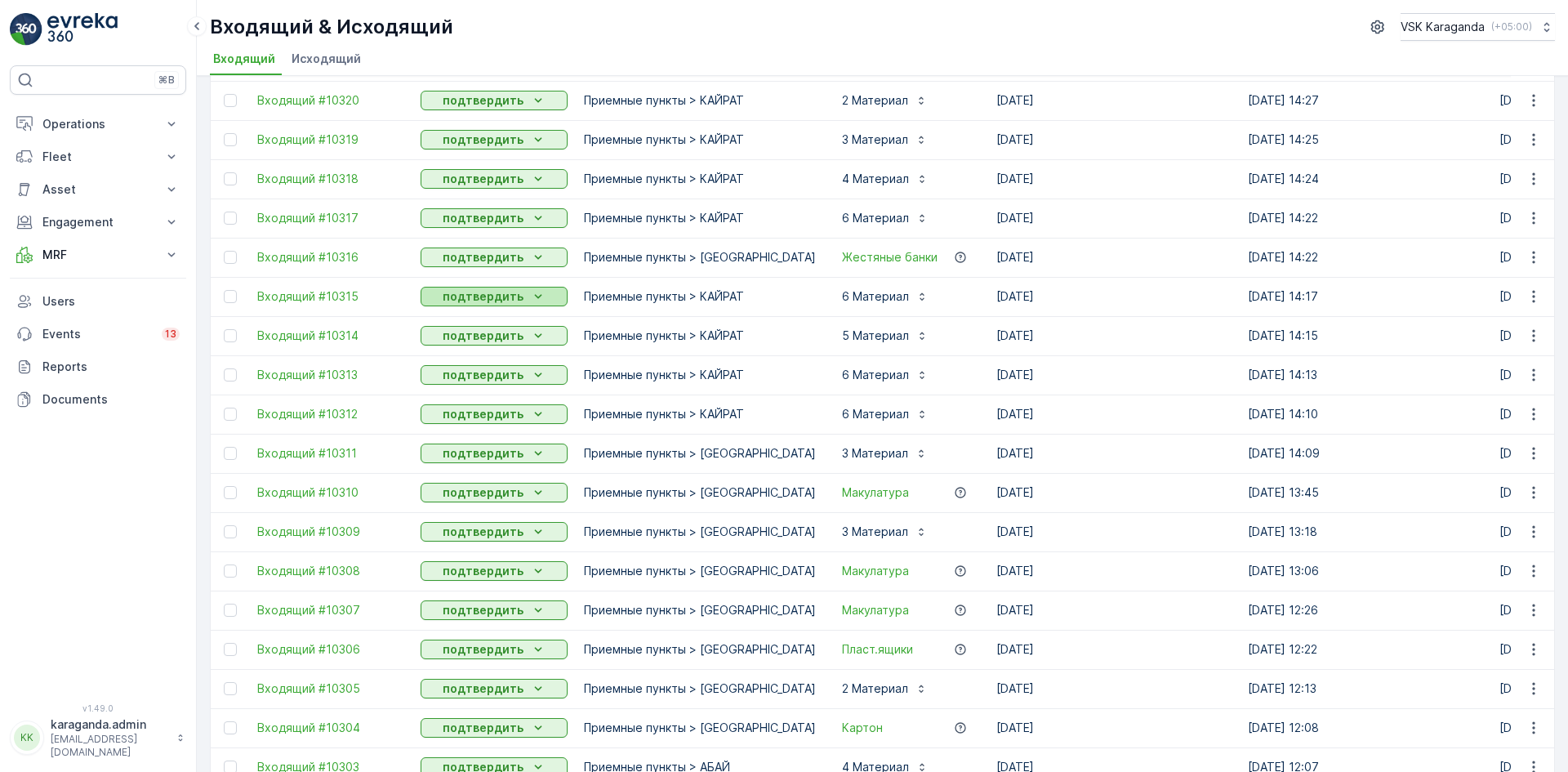
scroll to position [1462, 0]
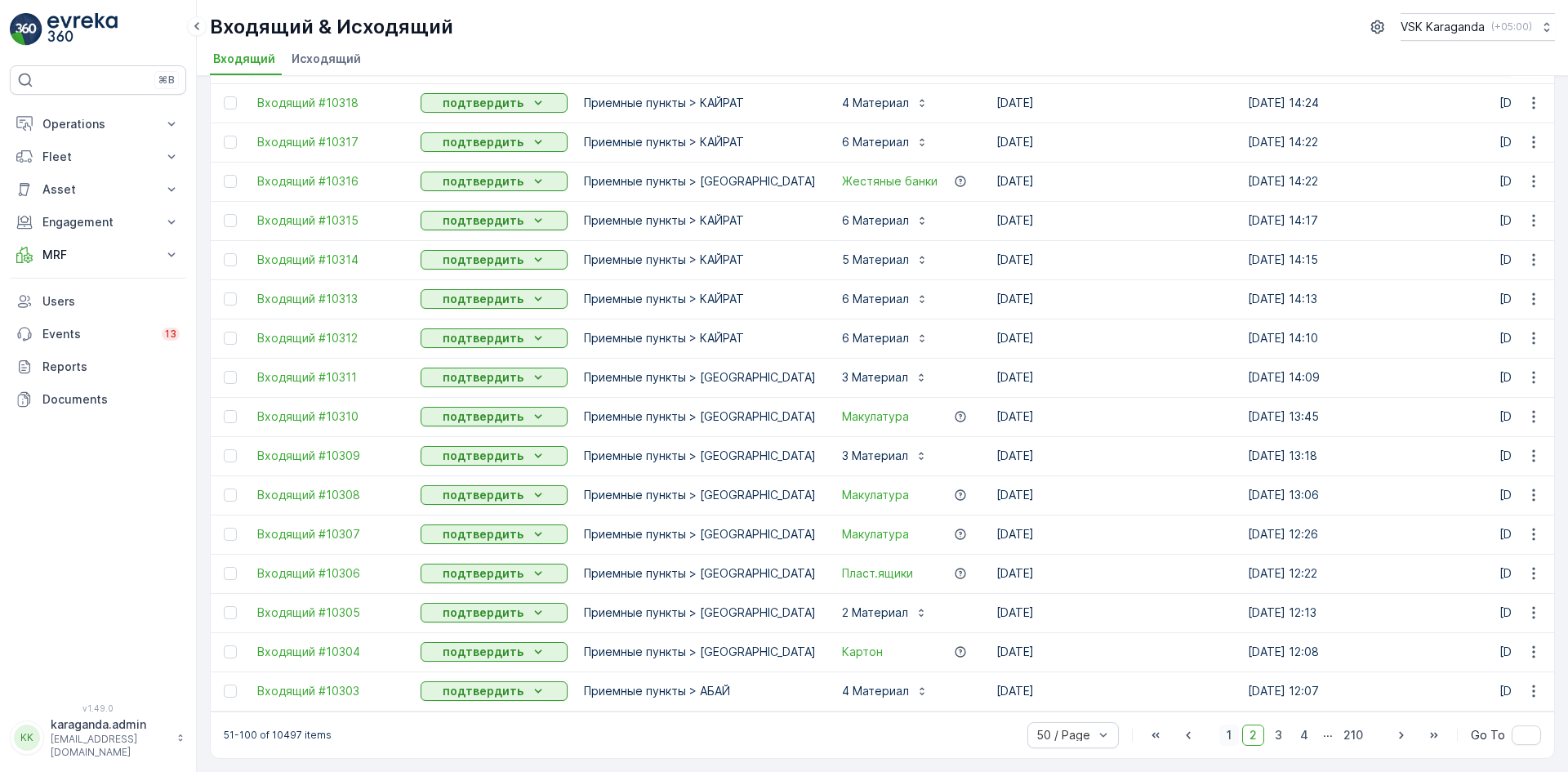
click at [1221, 733] on span "1" at bounding box center [1229, 735] width 19 height 21
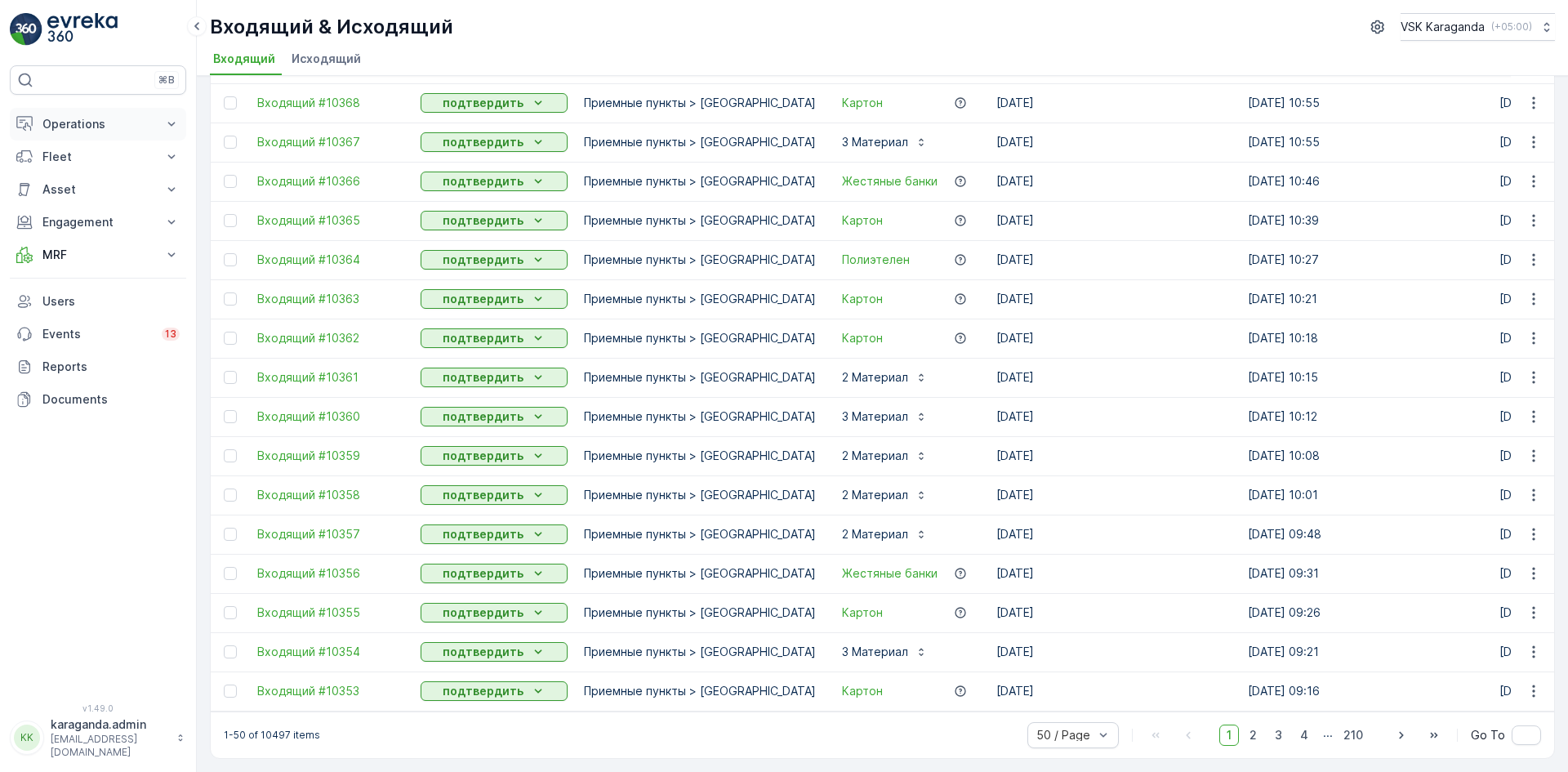
click at [72, 120] on p "Operations" at bounding box center [98, 124] width 111 height 17
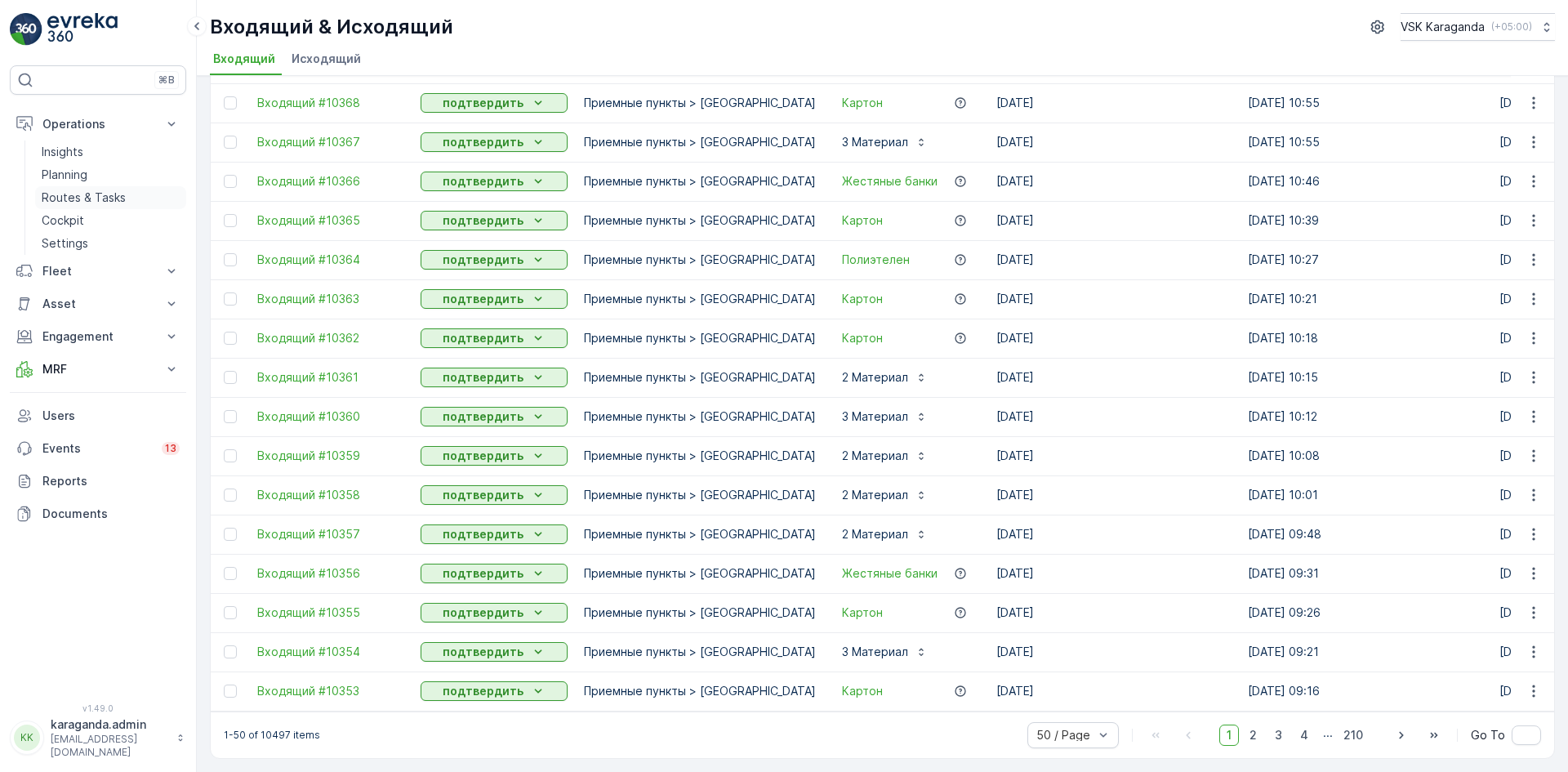
click at [107, 196] on p "Routes & Tasks" at bounding box center [83, 197] width 84 height 17
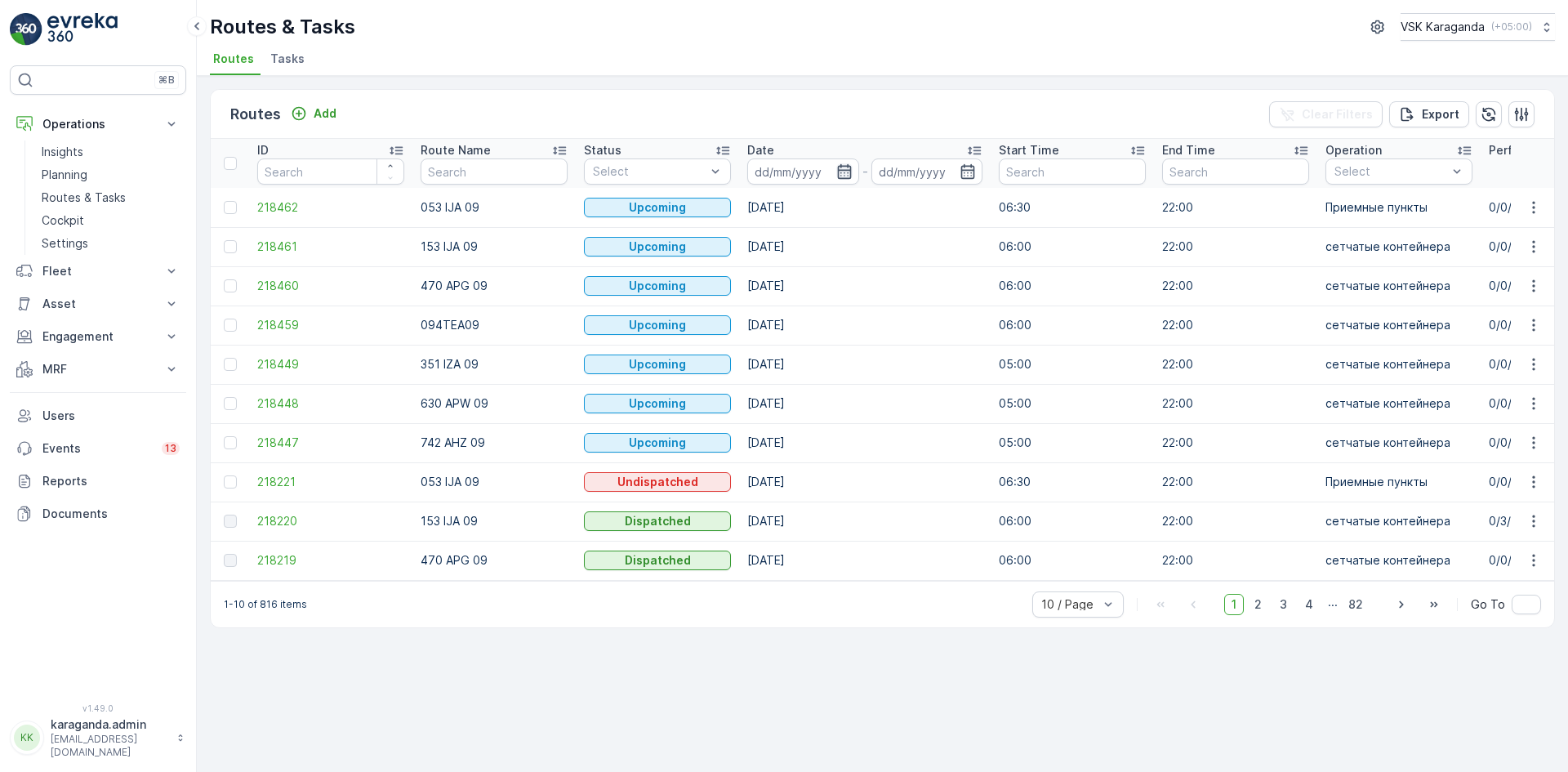
click at [849, 172] on icon "button" at bounding box center [843, 171] width 14 height 15
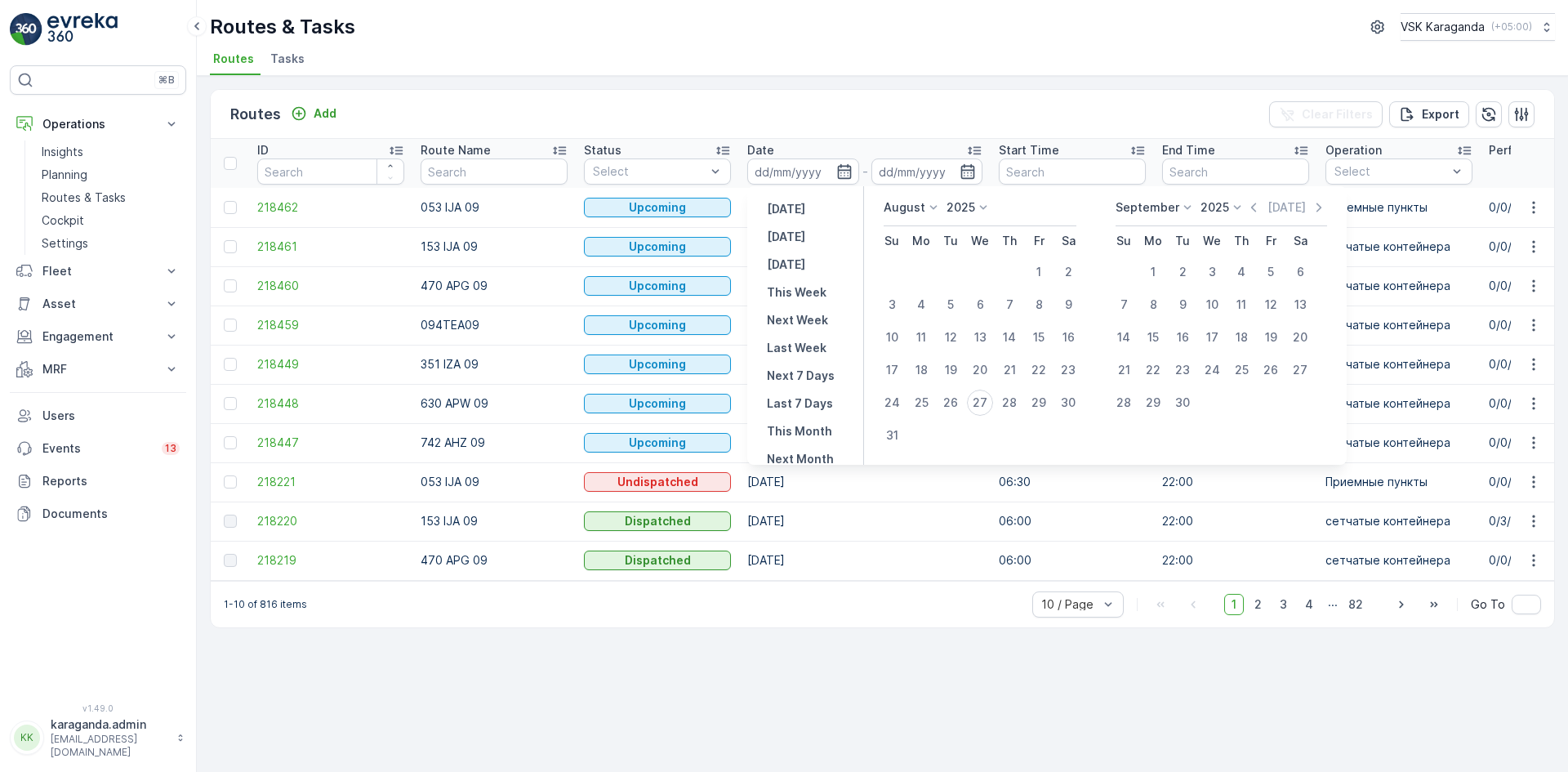
click at [799, 237] on p "[DATE]" at bounding box center [785, 237] width 38 height 17
type input "[DATE]"
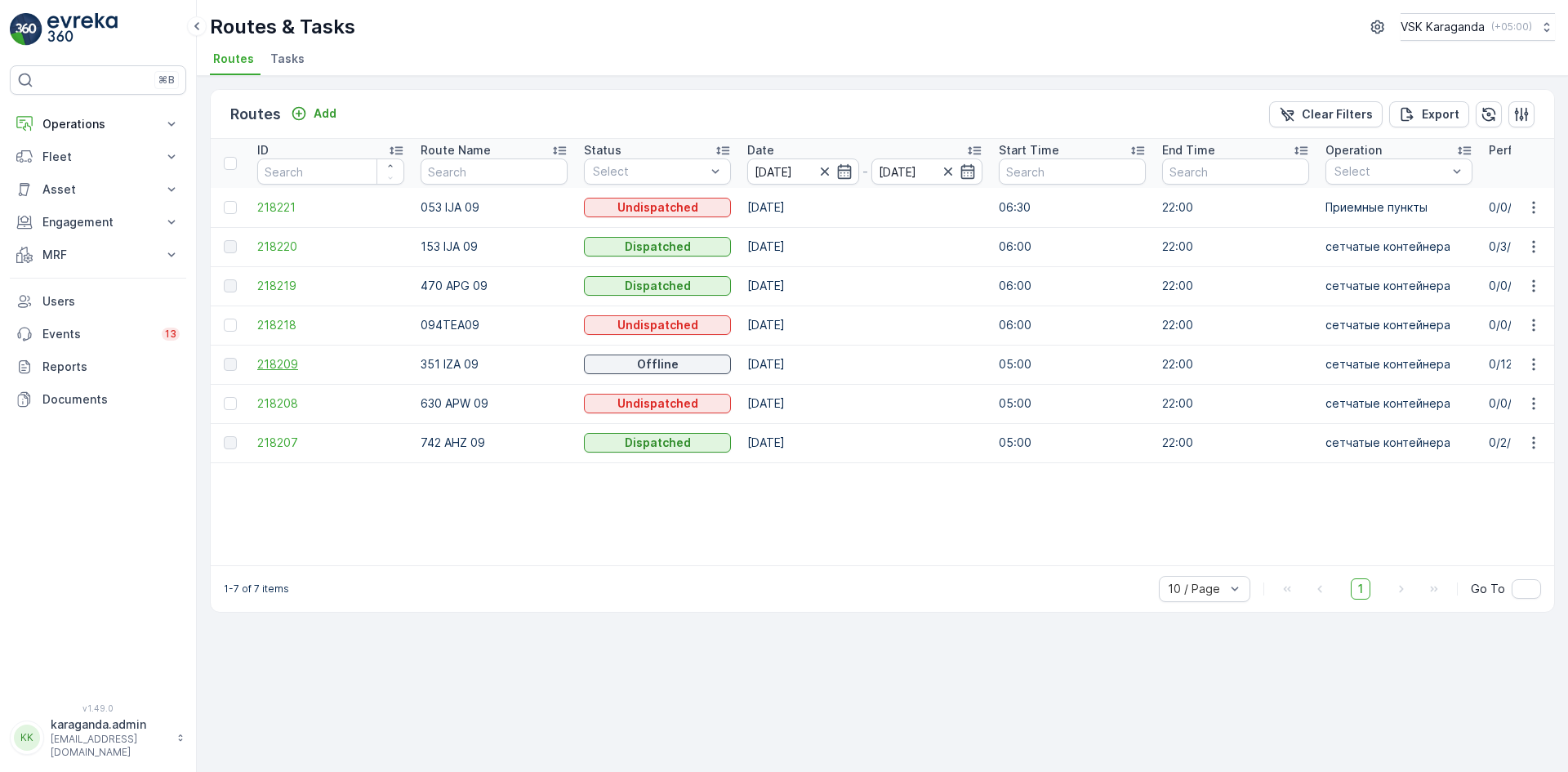
click at [278, 367] on span "218209" at bounding box center [331, 364] width 147 height 17
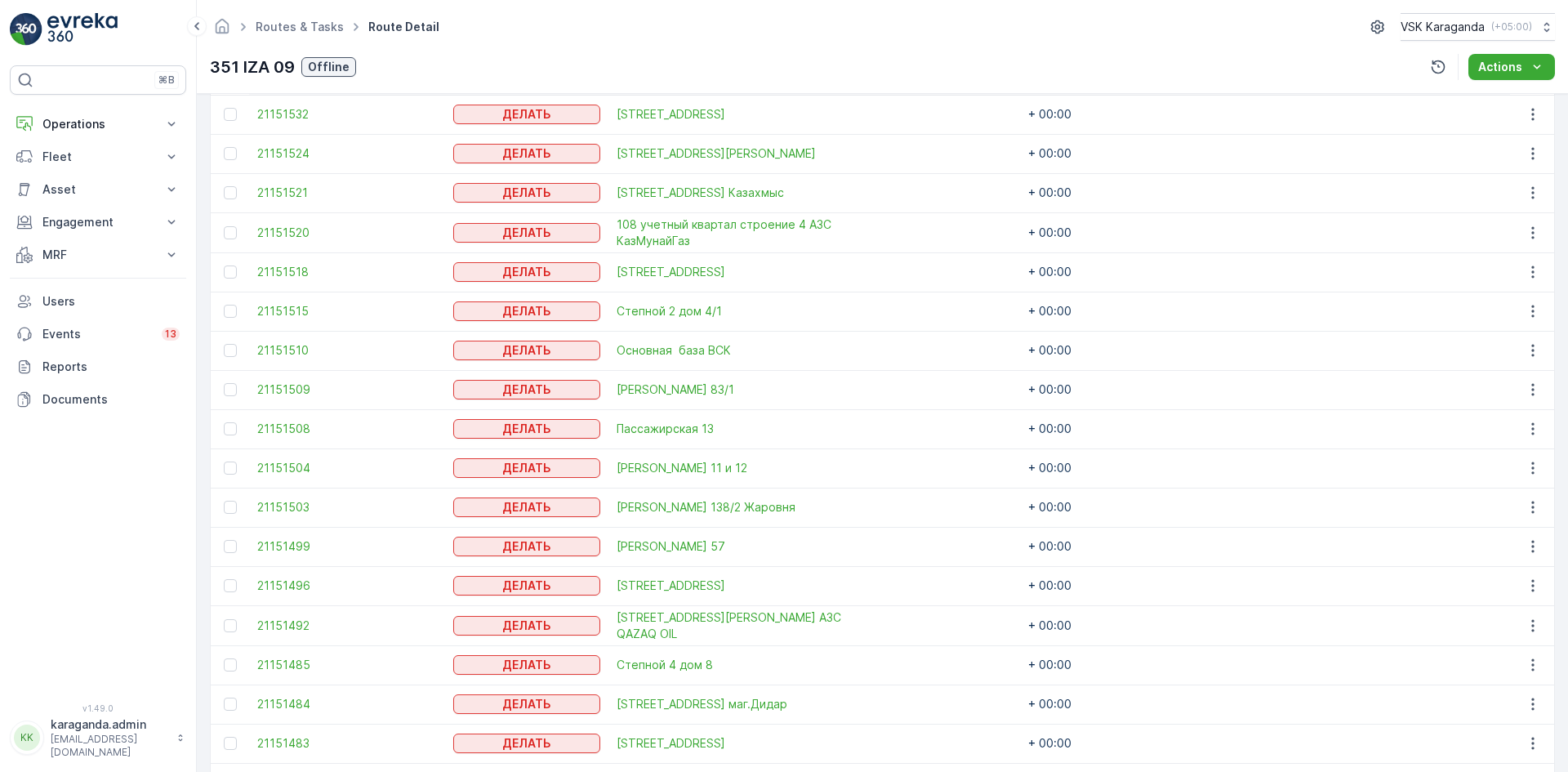
scroll to position [326, 0]
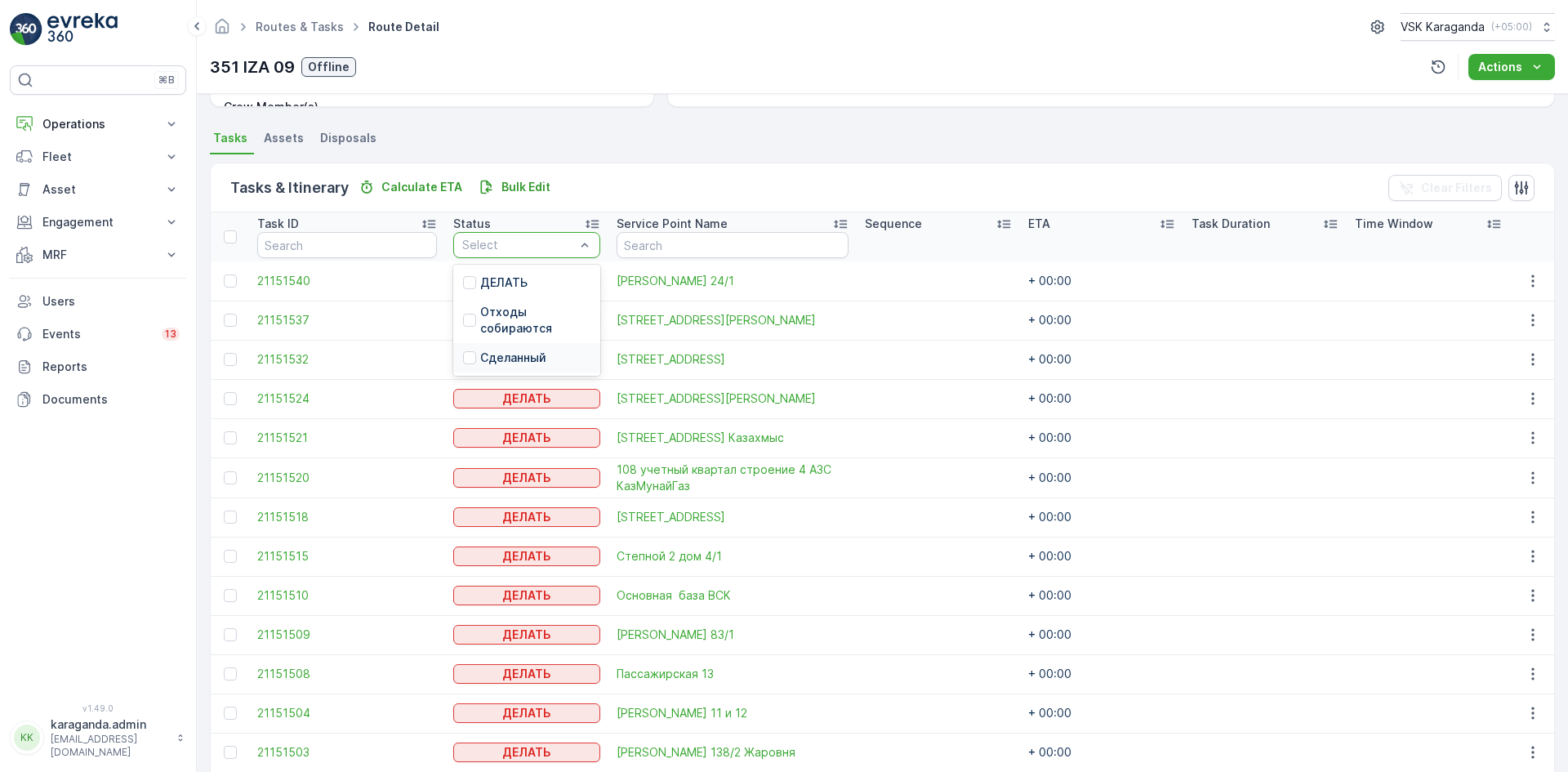
click at [512, 361] on p "Сделанный" at bounding box center [512, 358] width 66 height 17
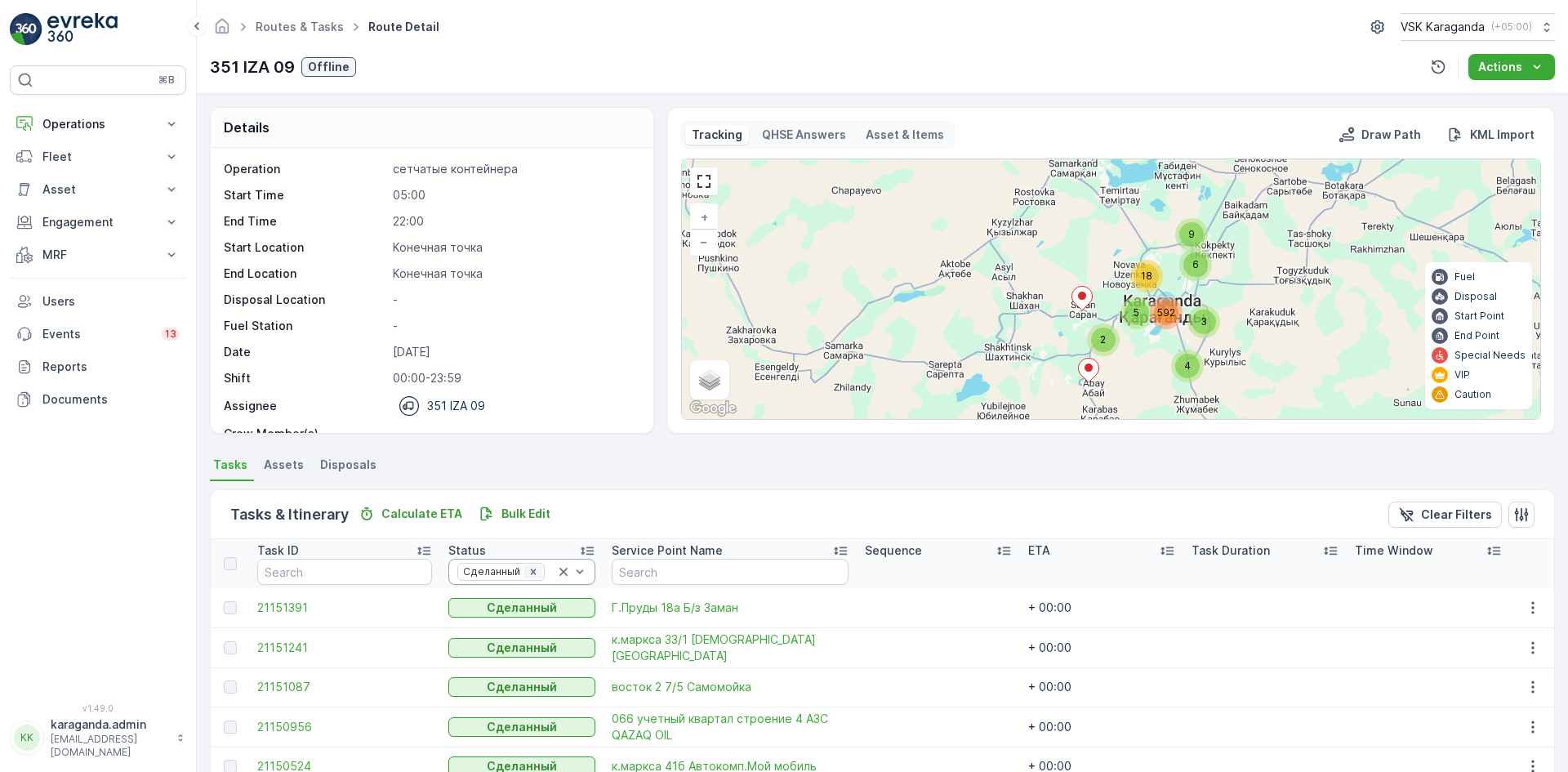
click at [527, 576] on icon "Remove Сделанный" at bounding box center [533, 572] width 11 height 11
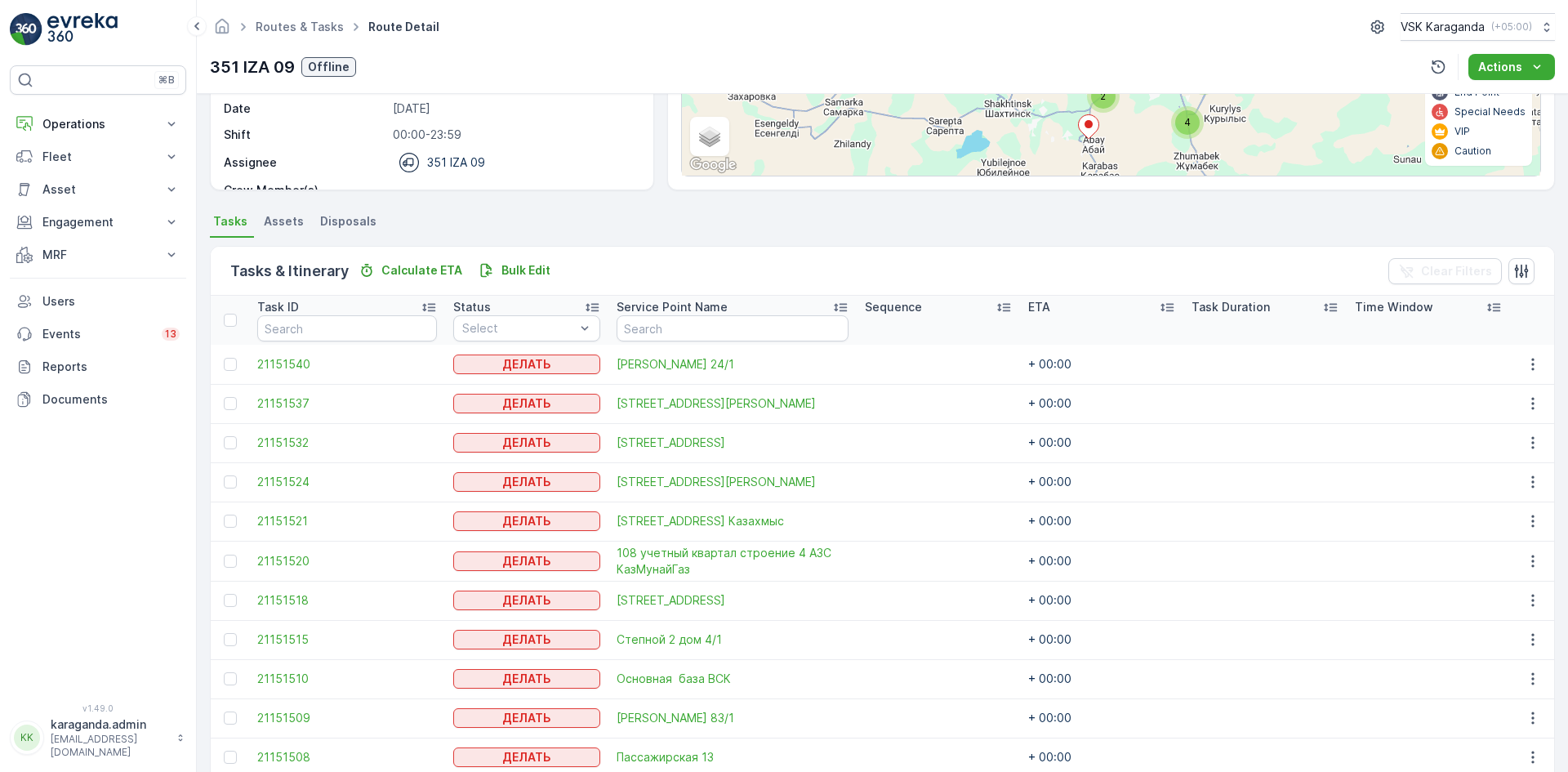
scroll to position [245, 0]
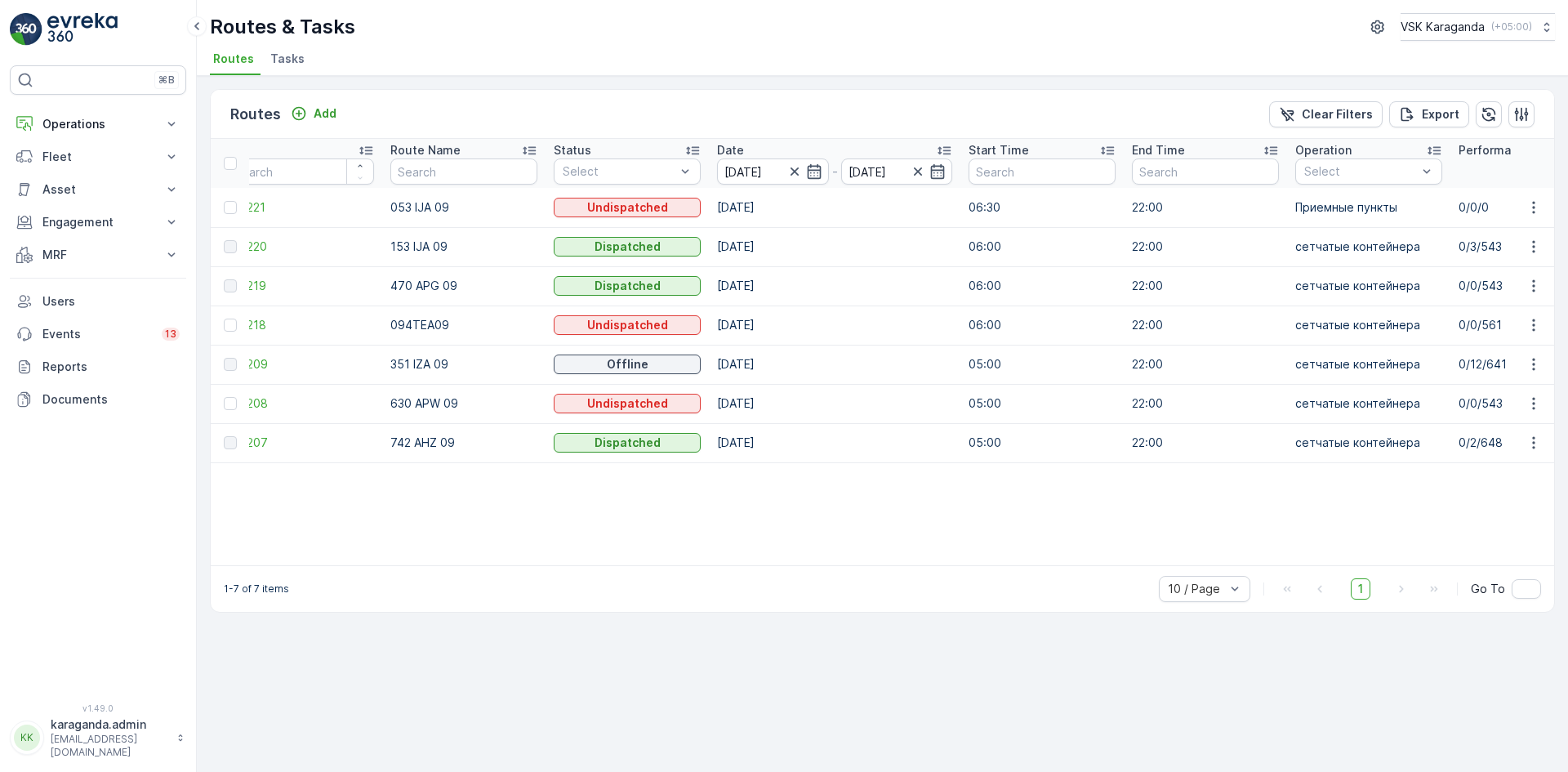
scroll to position [0, 28]
drag, startPoint x: 603, startPoint y: 563, endPoint x: 670, endPoint y: 565, distance: 67.0
click at [670, 565] on div "ID Route Name Status Select Date 27.08.2025 - 27.08.2025 Start Time End Time Op…" at bounding box center [882, 352] width 1344 height 426
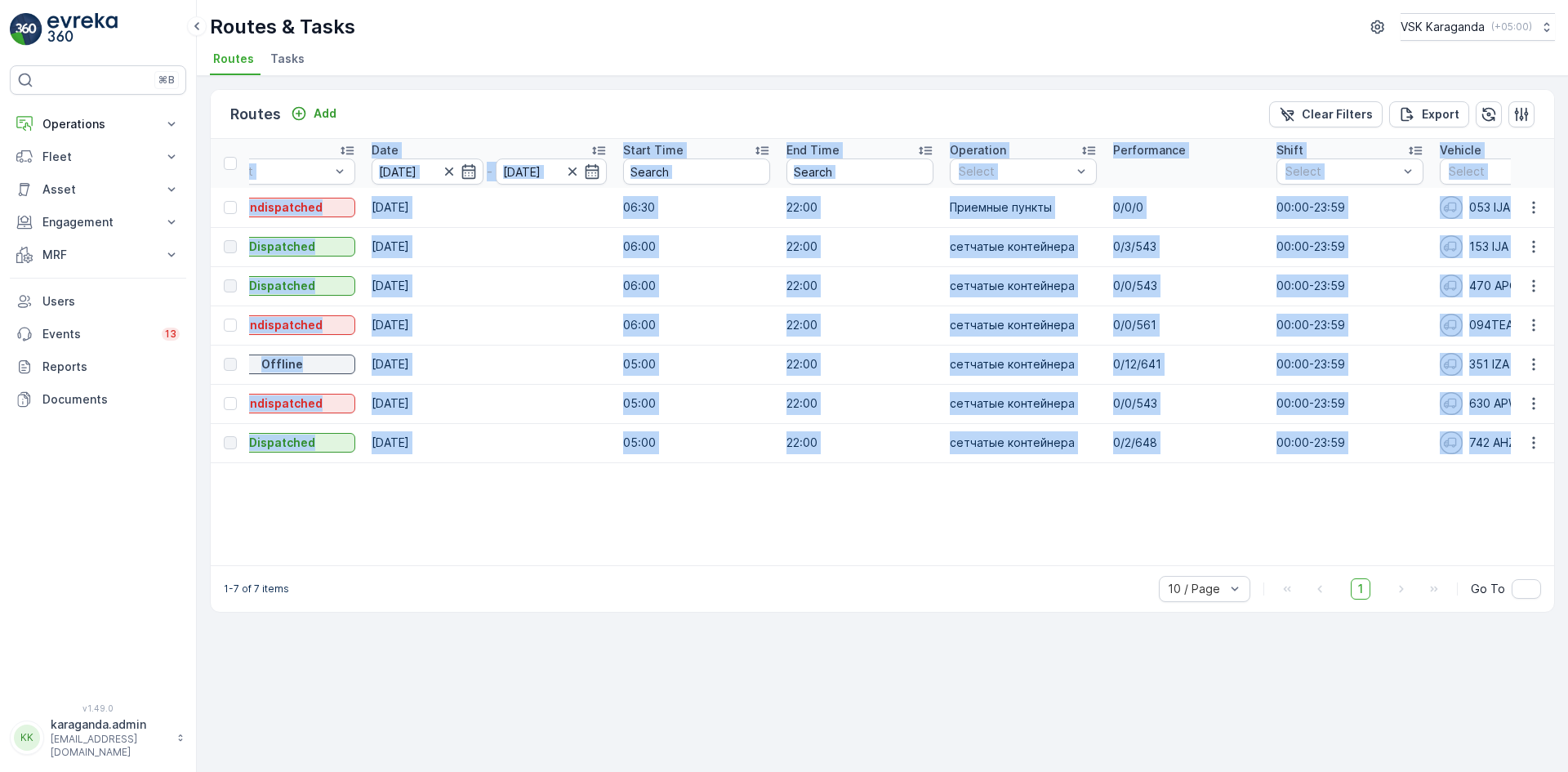
drag, startPoint x: 779, startPoint y: 564, endPoint x: 423, endPoint y: 568, distance: 356.0
click at [423, 565] on div "ID Route Name Status Select Date 27.08.2025 - 27.08.2025 Start Time End Time Op…" at bounding box center [882, 352] width 1344 height 426
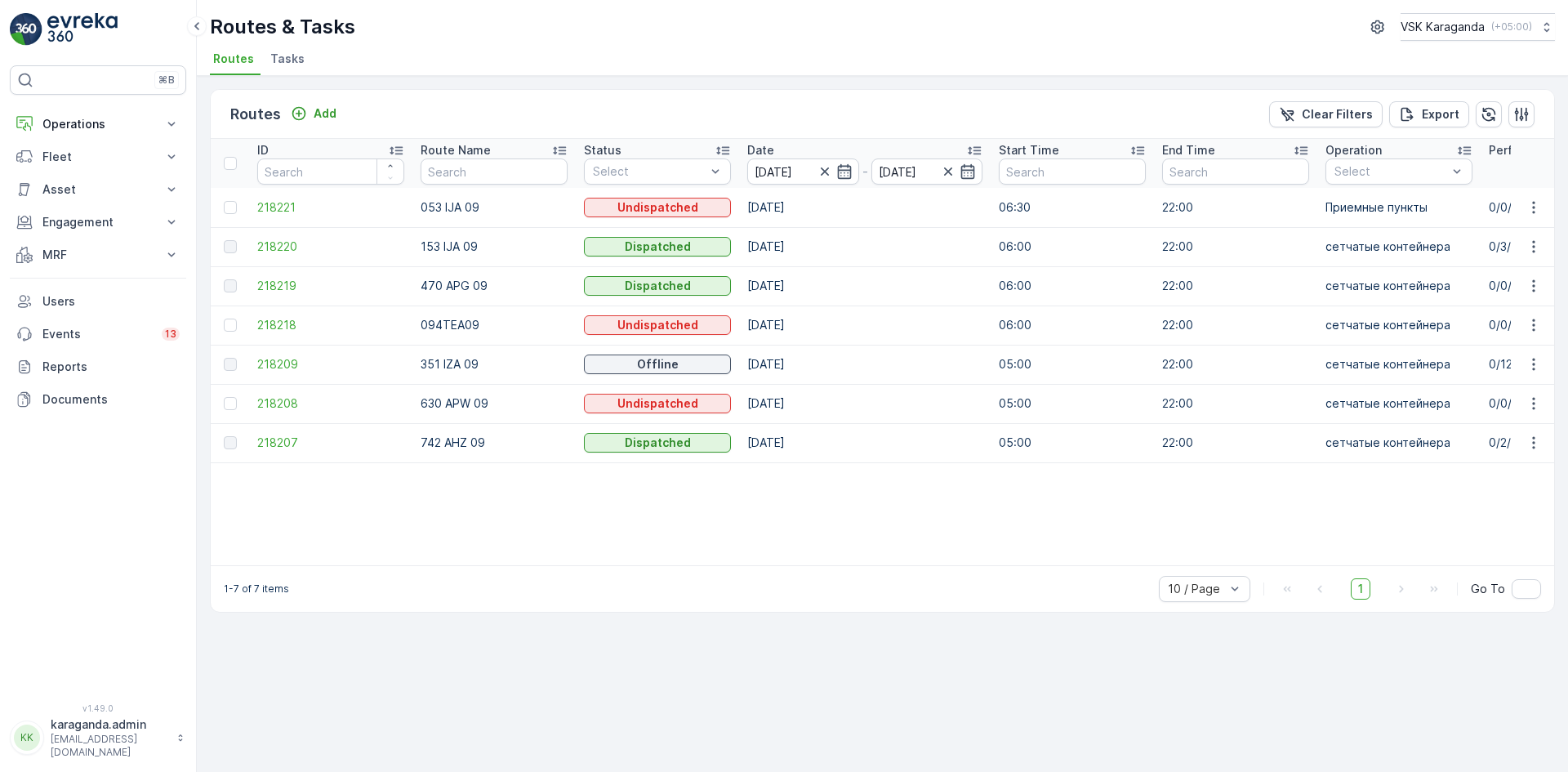
click at [464, 630] on div "Routes Add Clear Filters Export ID Route Name Status Select Date 27.08.2025 - 2…" at bounding box center [882, 424] width 1372 height 696
